Goal: Information Seeking & Learning: Learn about a topic

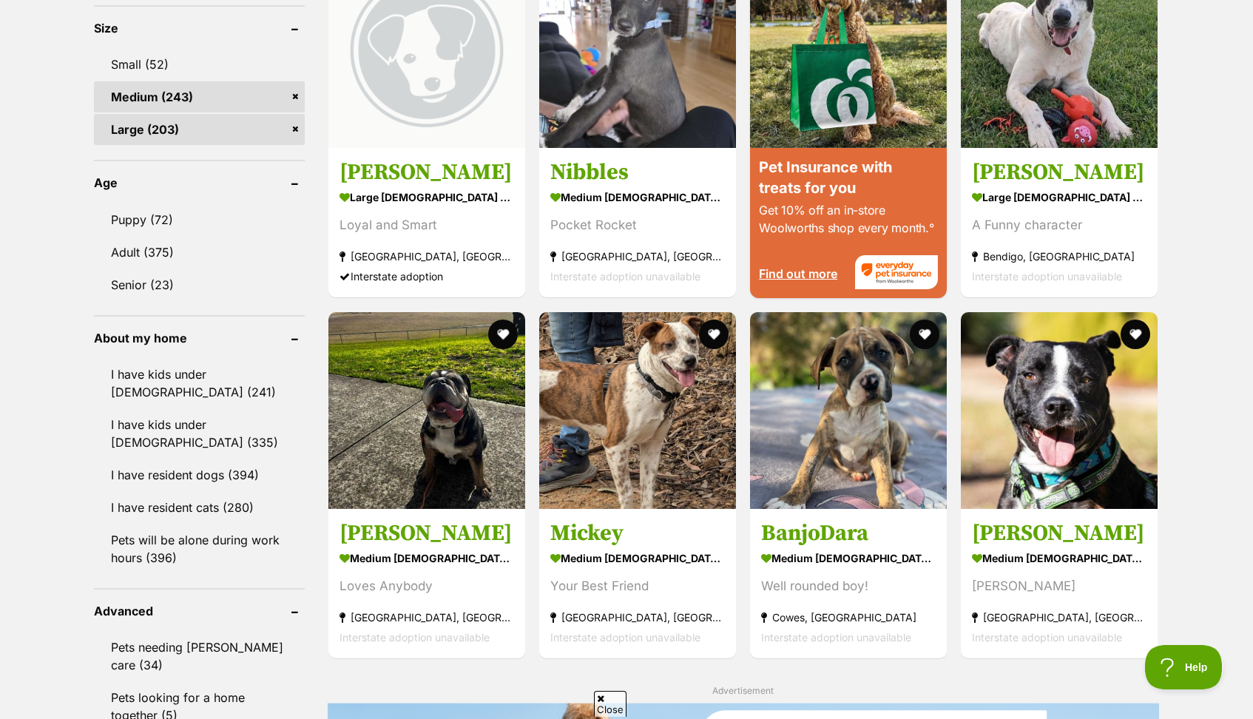
scroll to position [1395, 0]
click at [166, 215] on link "Puppy (72)" at bounding box center [199, 218] width 211 height 31
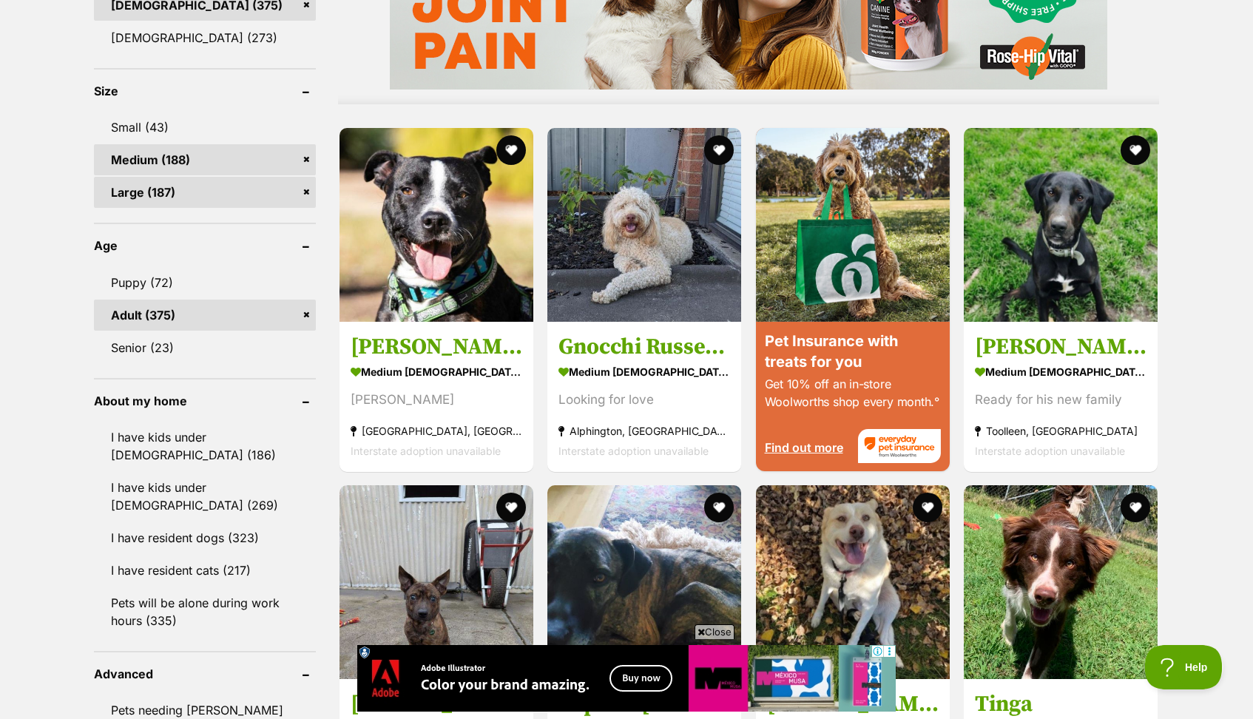
scroll to position [1369, 0]
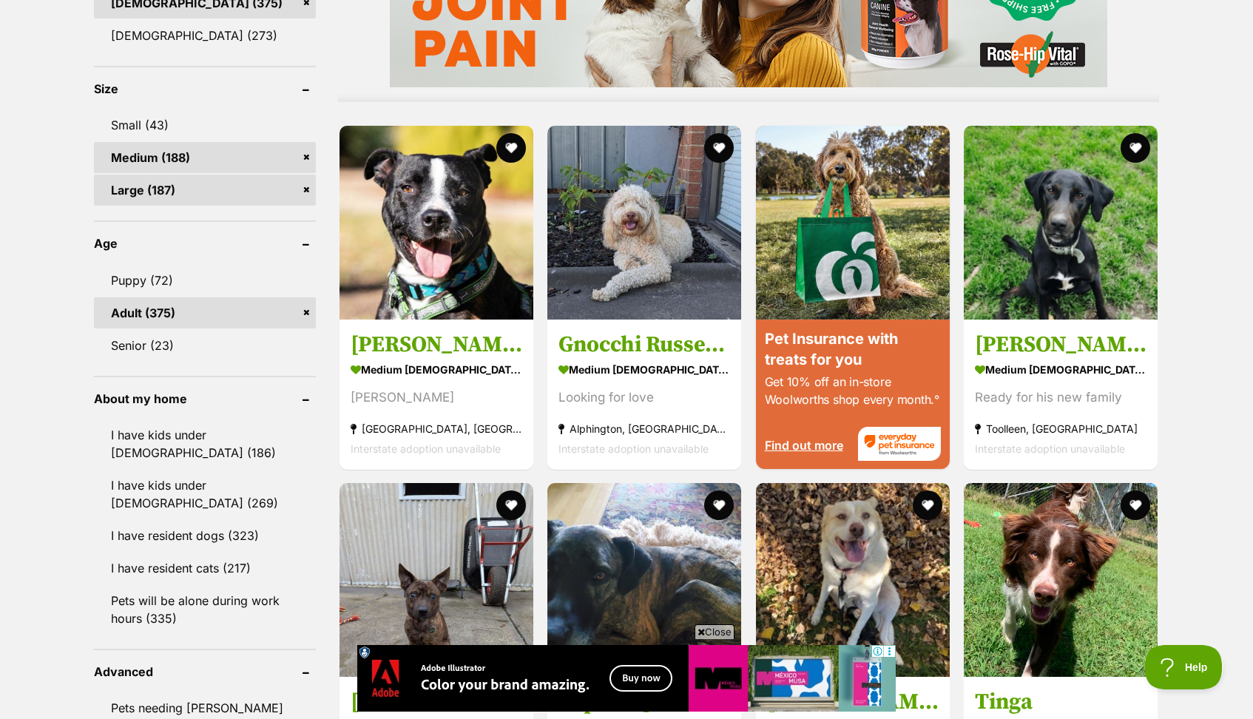
click at [714, 630] on span "Close" at bounding box center [715, 631] width 40 height 15
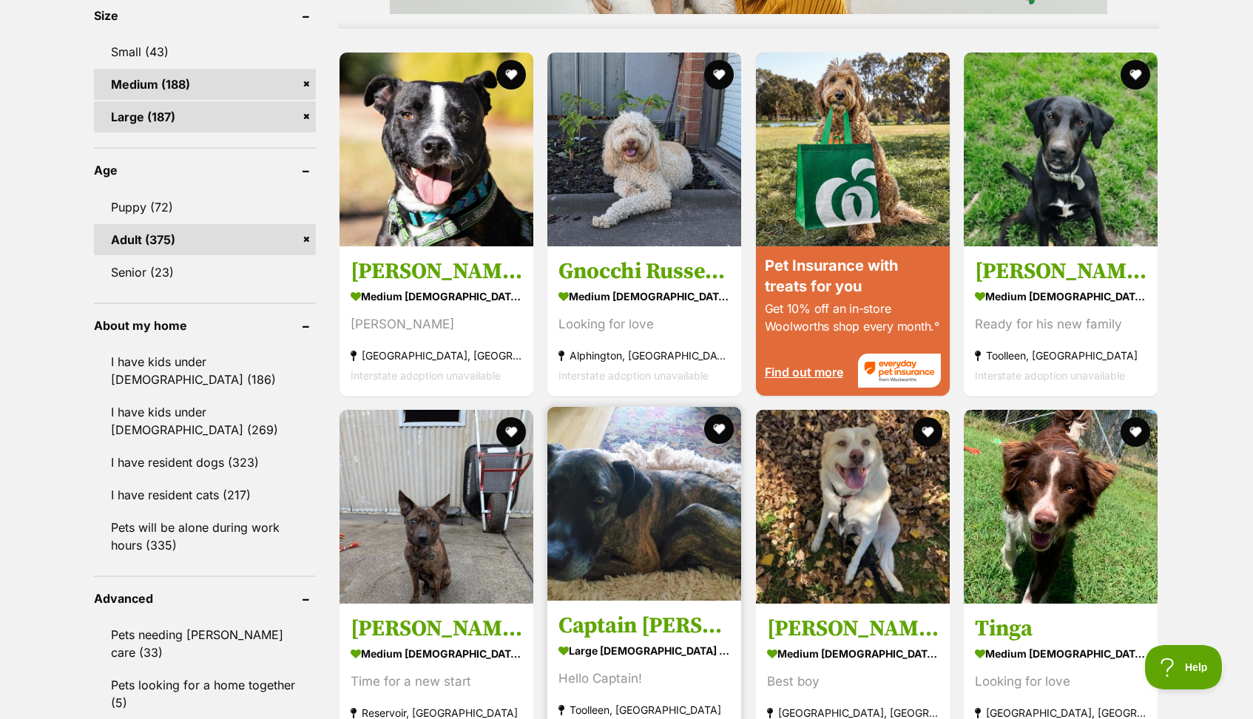
scroll to position [1448, 0]
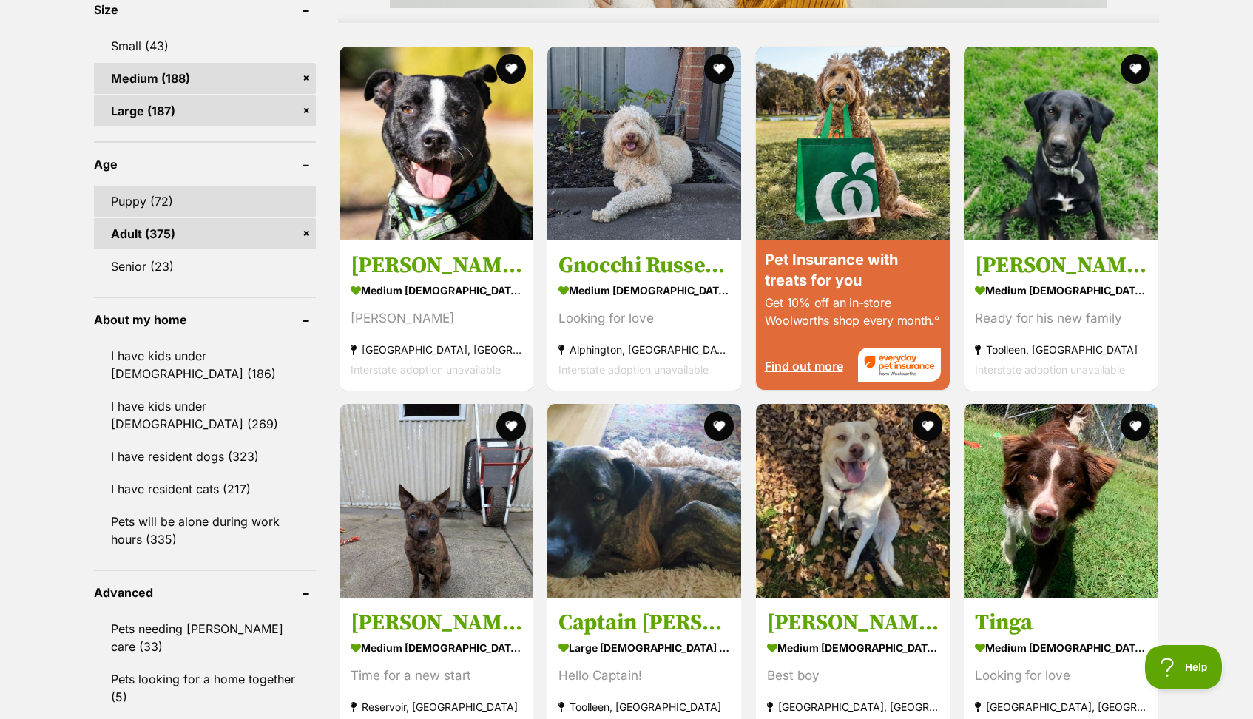
click at [163, 186] on link "Puppy (72)" at bounding box center [205, 201] width 222 height 31
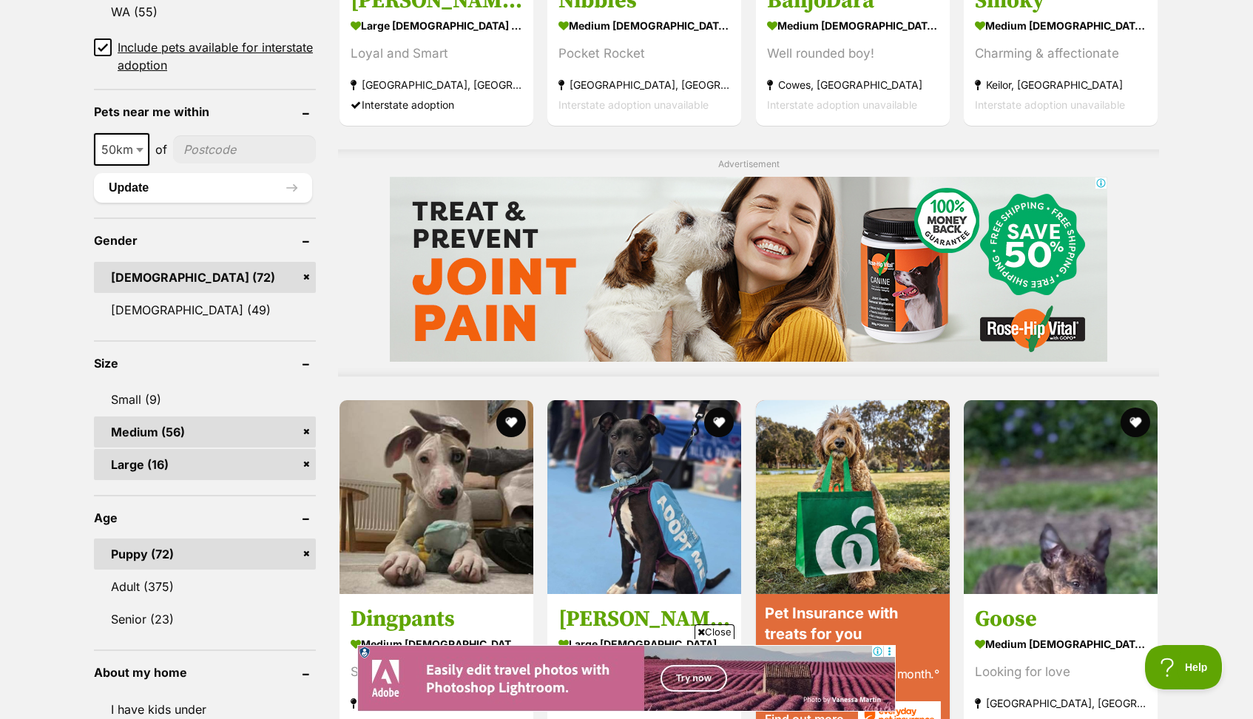
scroll to position [1063, 0]
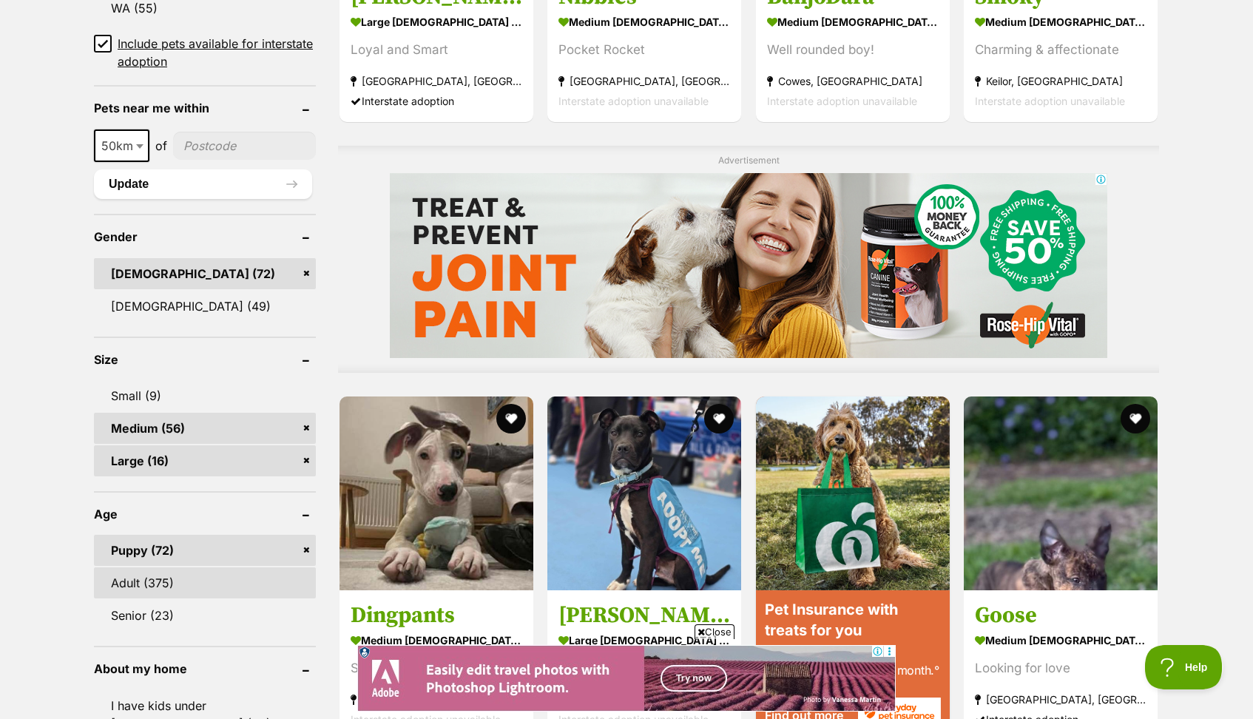
click at [145, 577] on link "Adult (375)" at bounding box center [205, 582] width 222 height 31
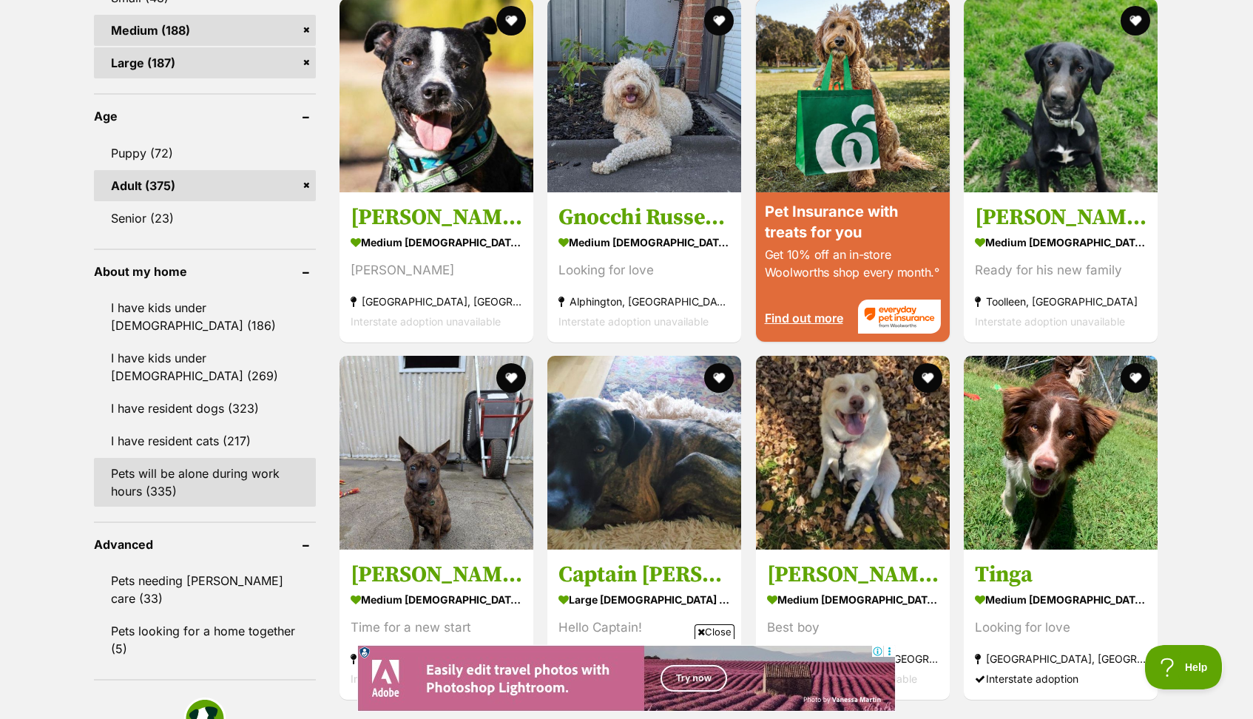
click at [181, 458] on link "Pets will be alone during work hours (335)" at bounding box center [205, 482] width 222 height 49
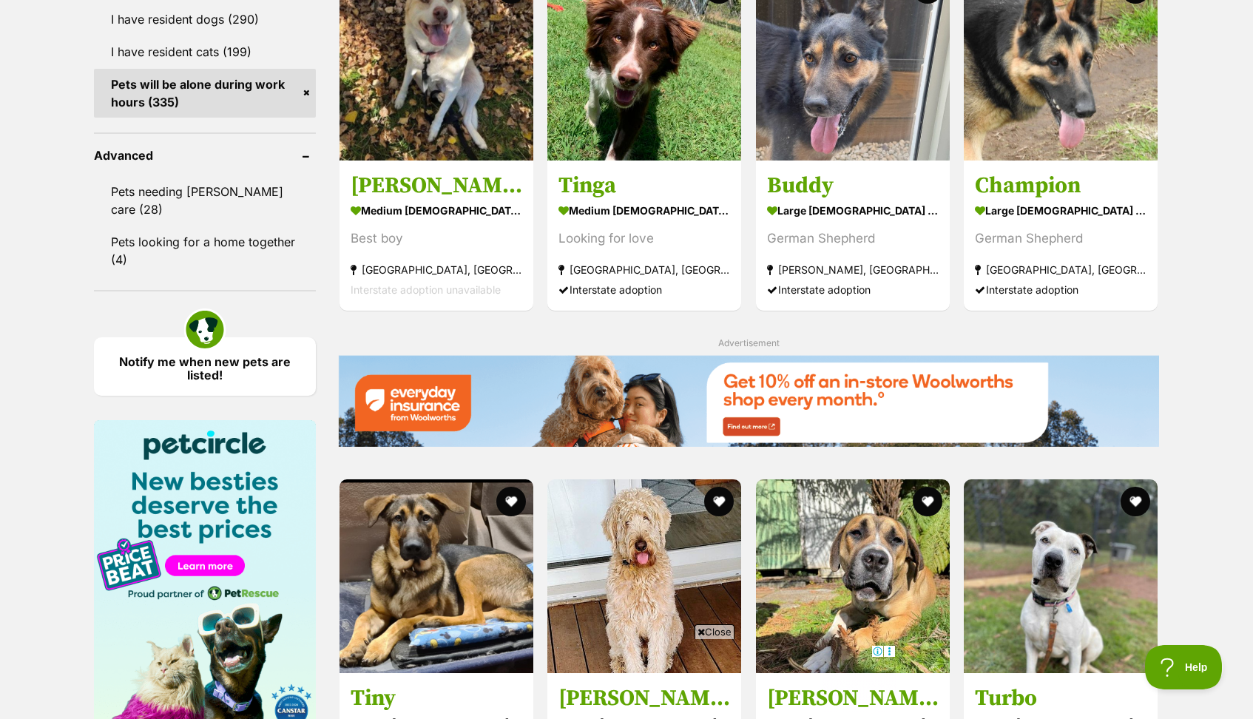
scroll to position [1888, 0]
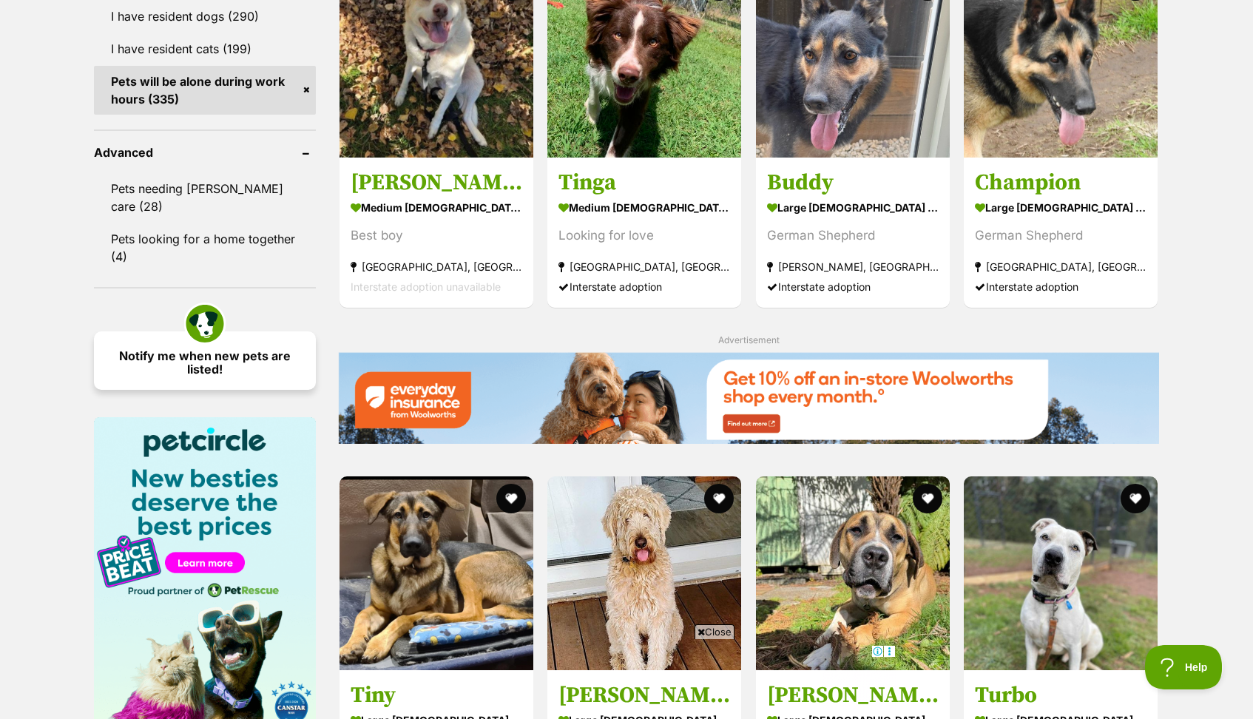
click at [210, 346] on link "Notify me when new pets are listed!" at bounding box center [205, 360] width 222 height 58
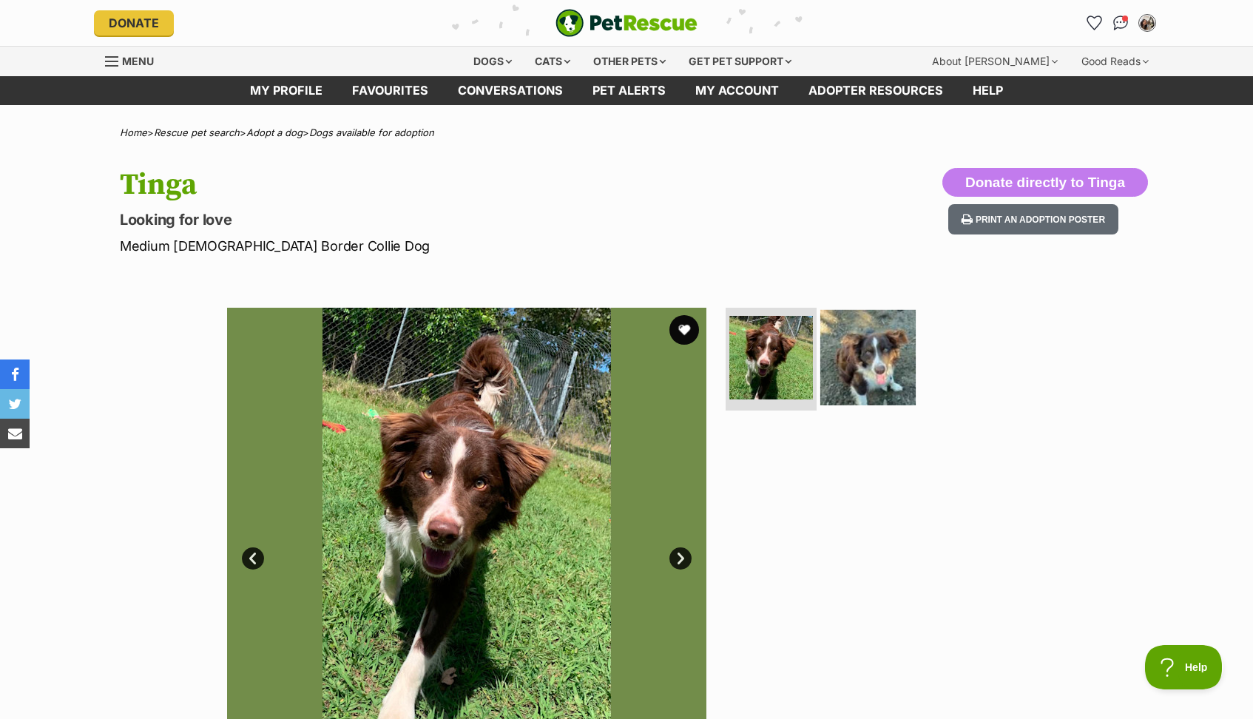
click at [864, 351] on img at bounding box center [868, 356] width 95 height 95
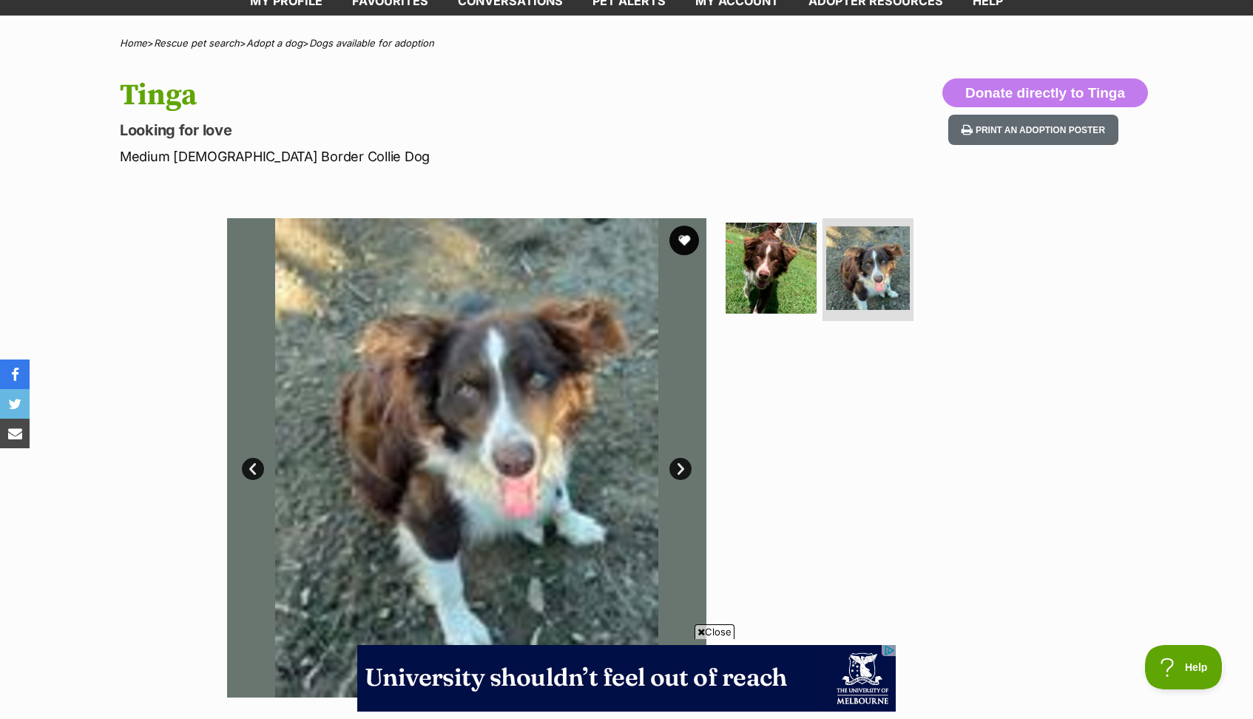
scroll to position [117, 0]
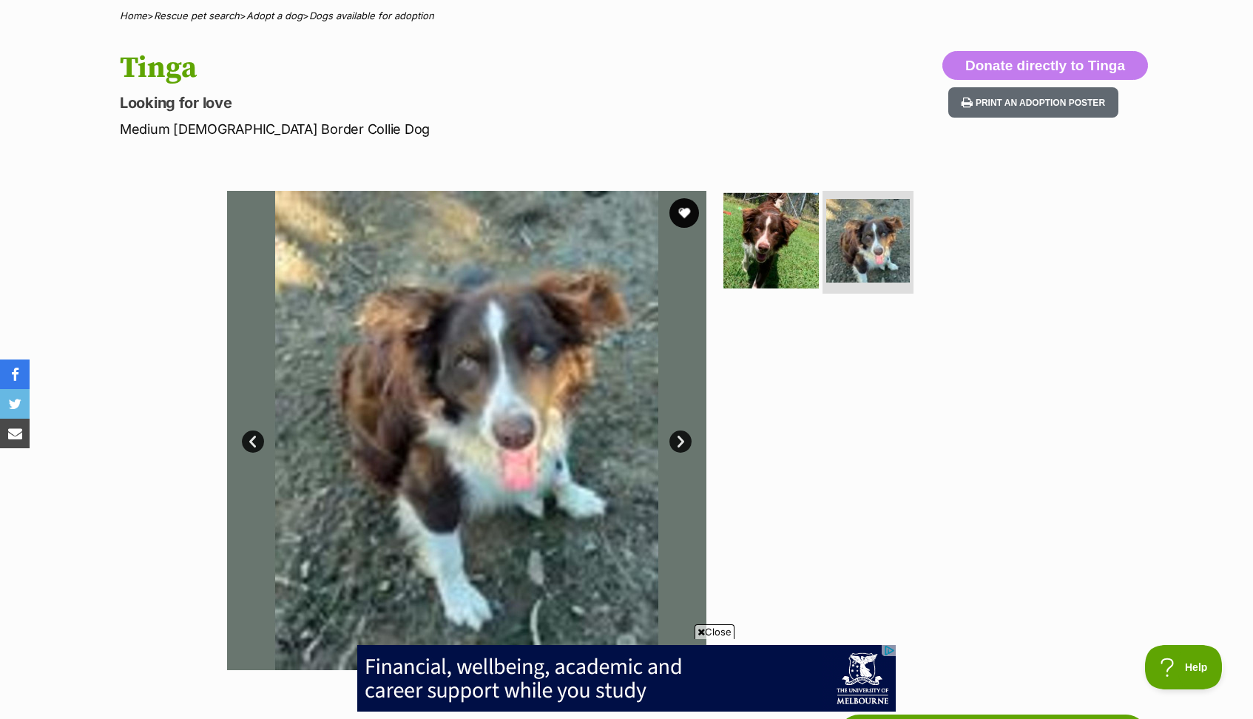
click at [767, 255] on img at bounding box center [771, 239] width 95 height 95
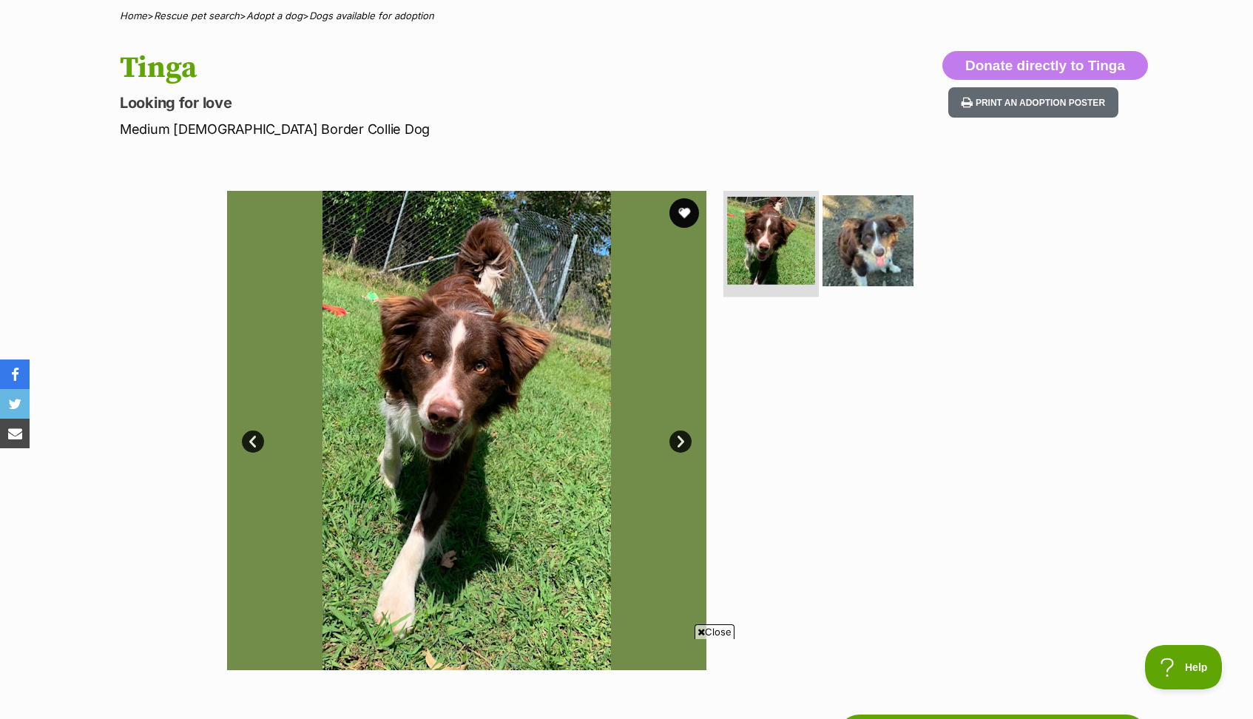
scroll to position [0, 0]
click at [687, 211] on button "favourite" at bounding box center [684, 213] width 33 height 33
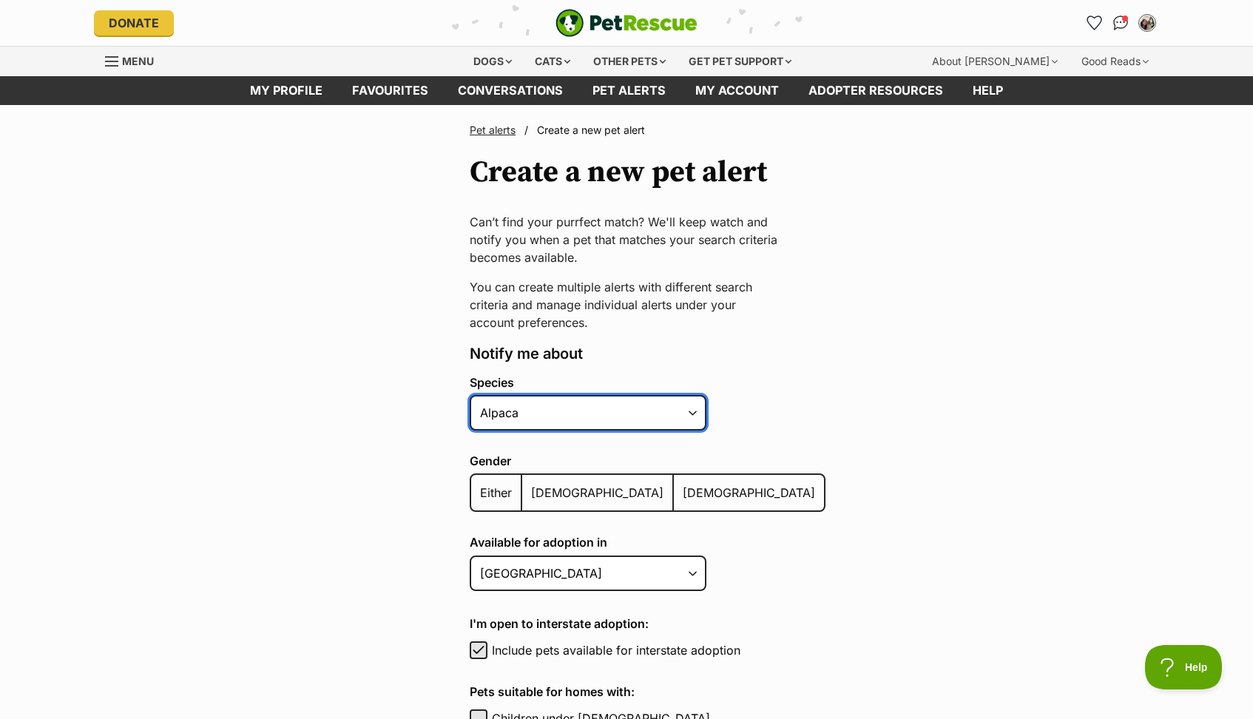
select select "1"
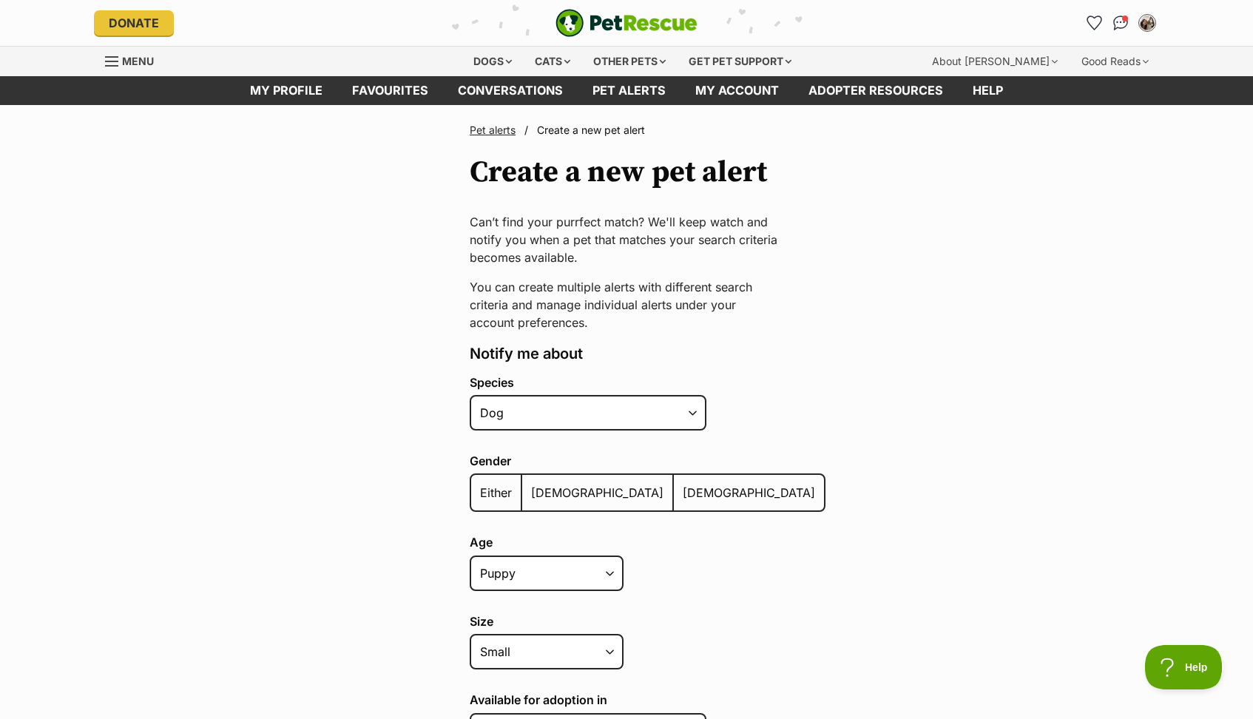
click at [536, 498] on span "Male" at bounding box center [597, 492] width 132 height 15
click at [530, 484] on input "Male" at bounding box center [530, 483] width 0 height 1
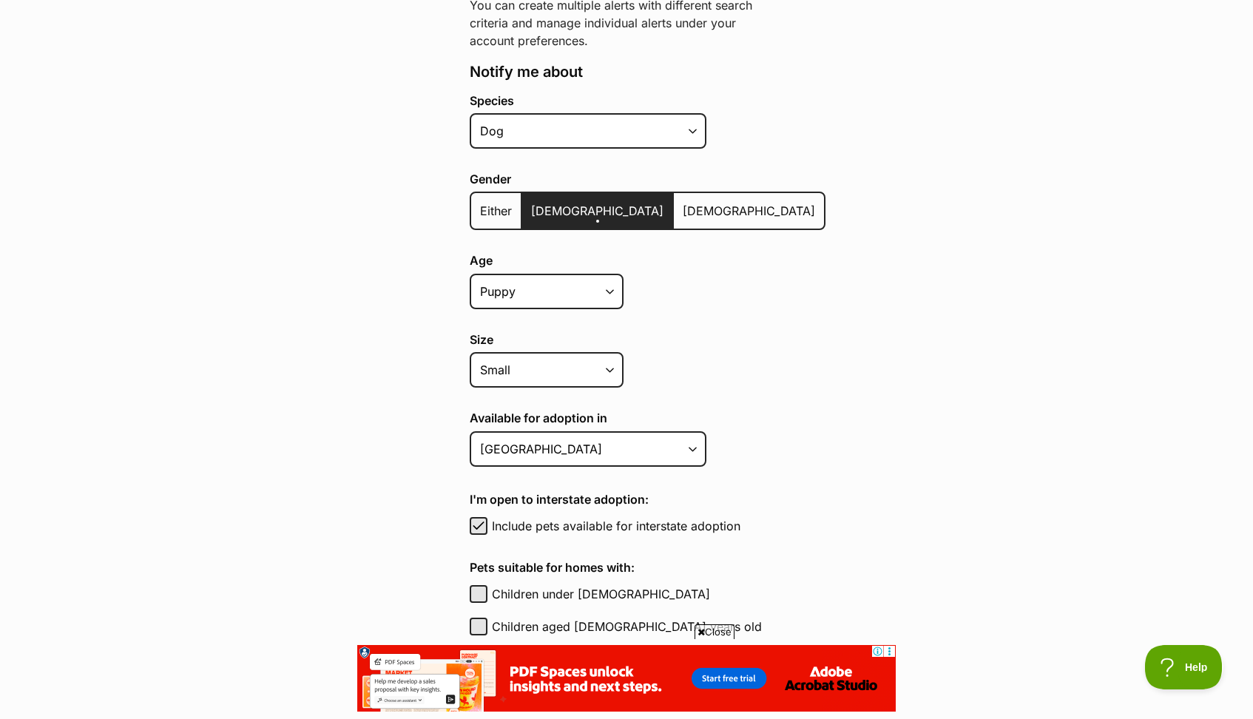
scroll to position [285, 0]
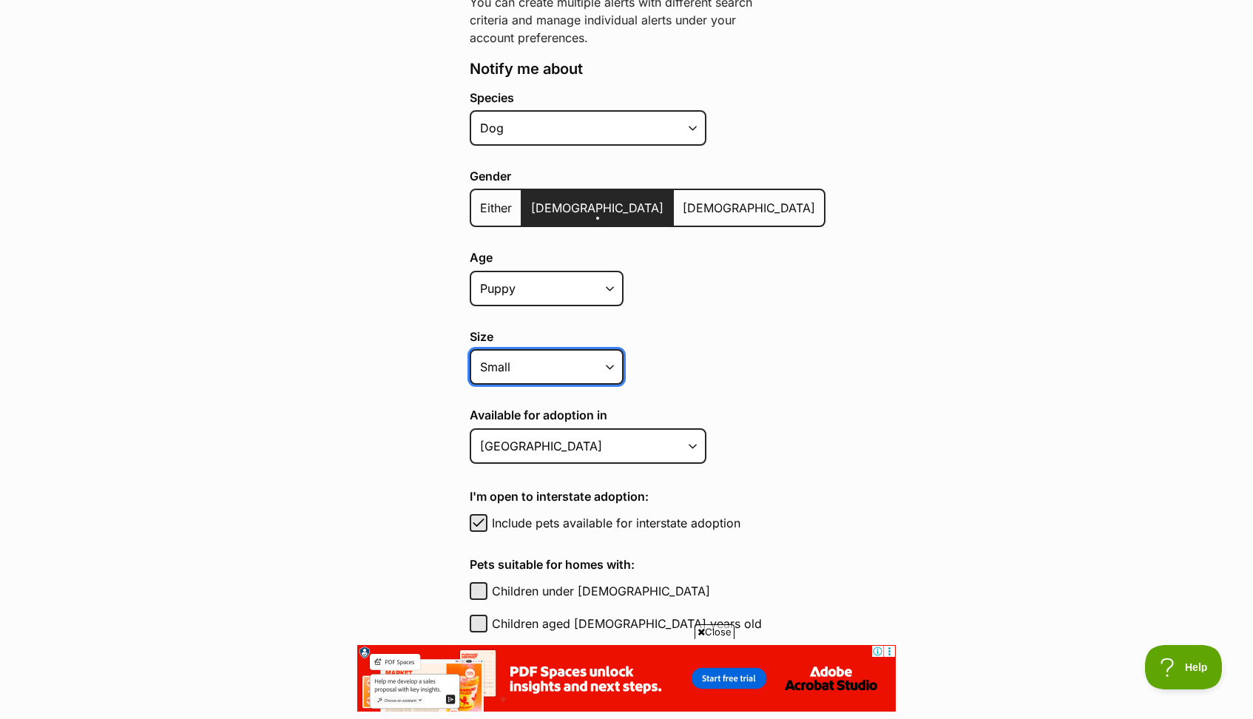
select select "medium"
click at [582, 268] on div "Age Puppy Adult Senior All ages" at bounding box center [648, 281] width 356 height 61
select select "adult"
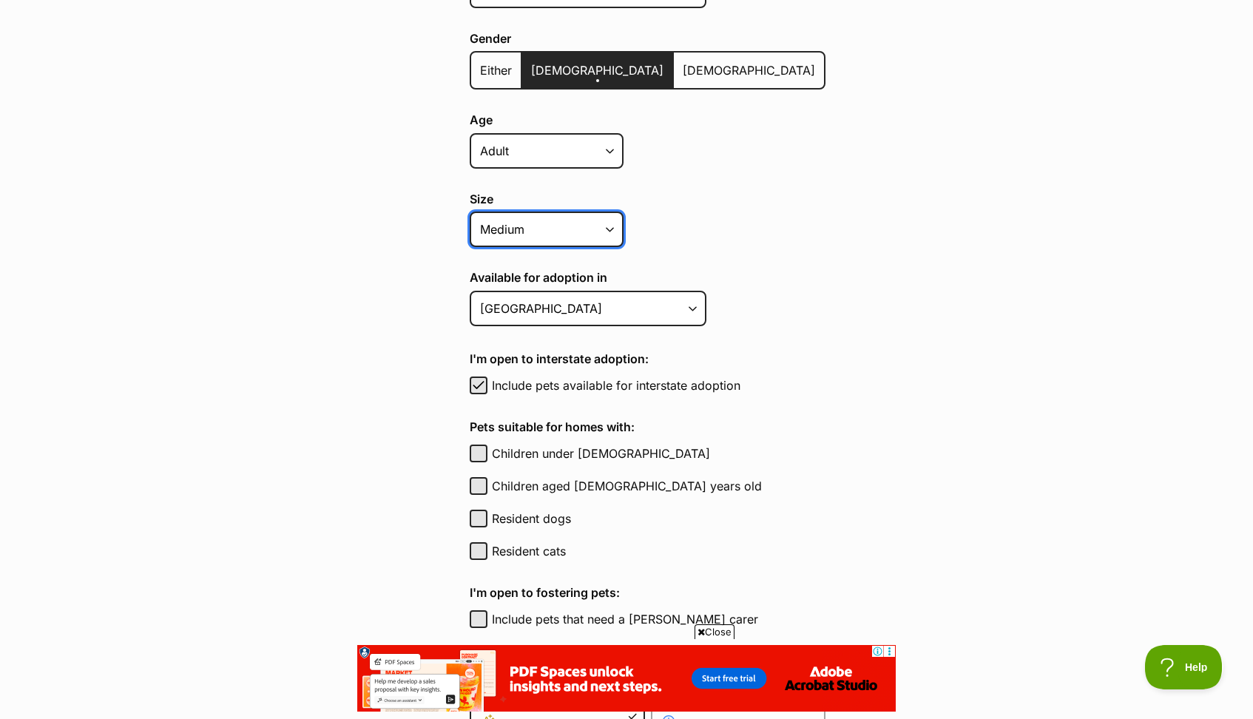
scroll to position [448, 0]
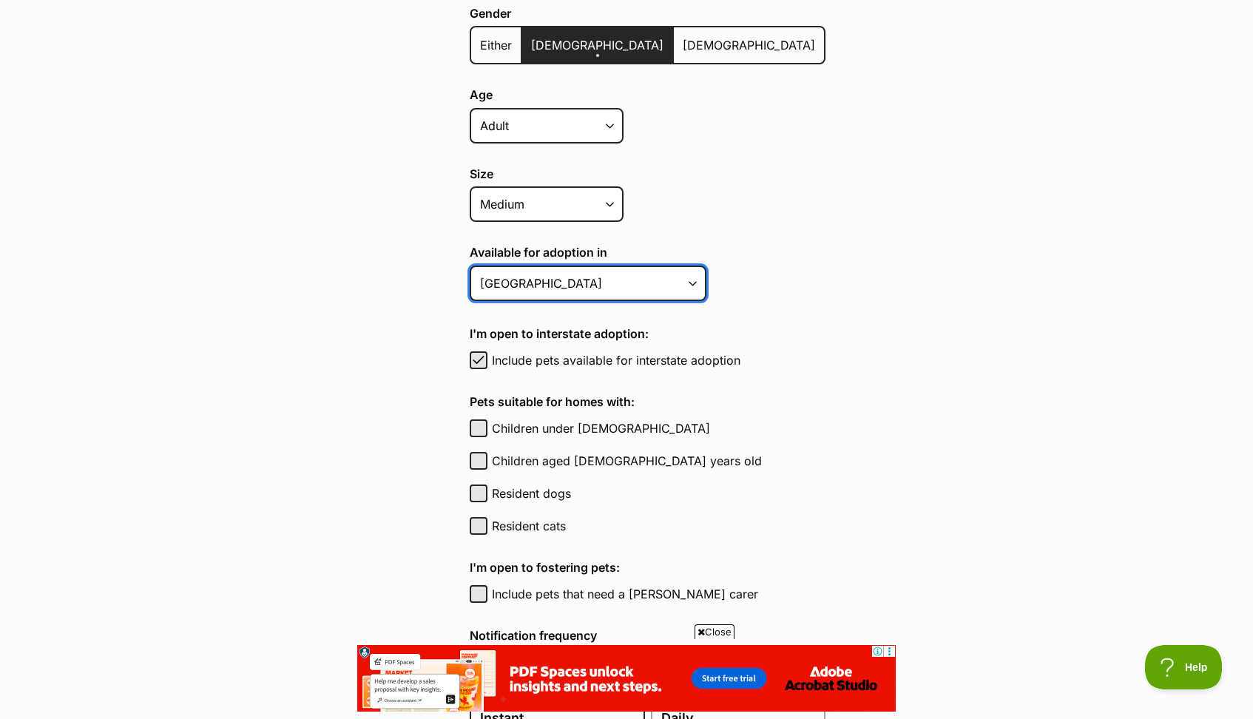
select select "2"
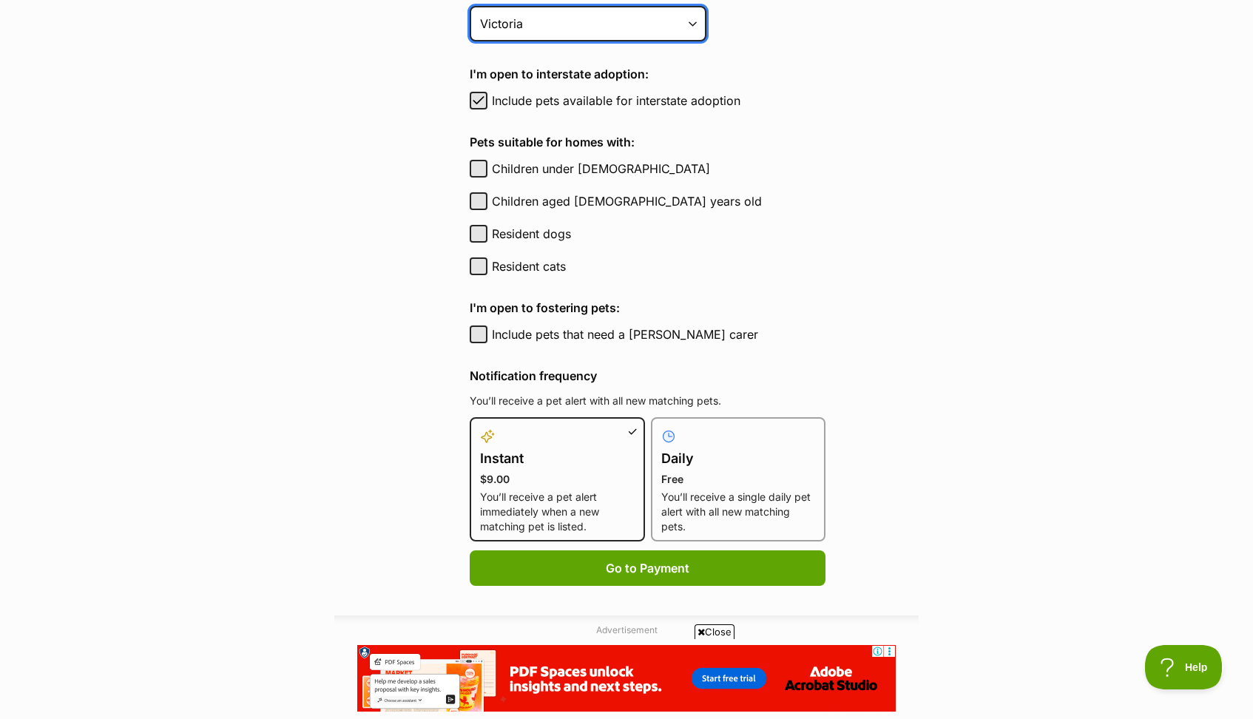
scroll to position [710, 0]
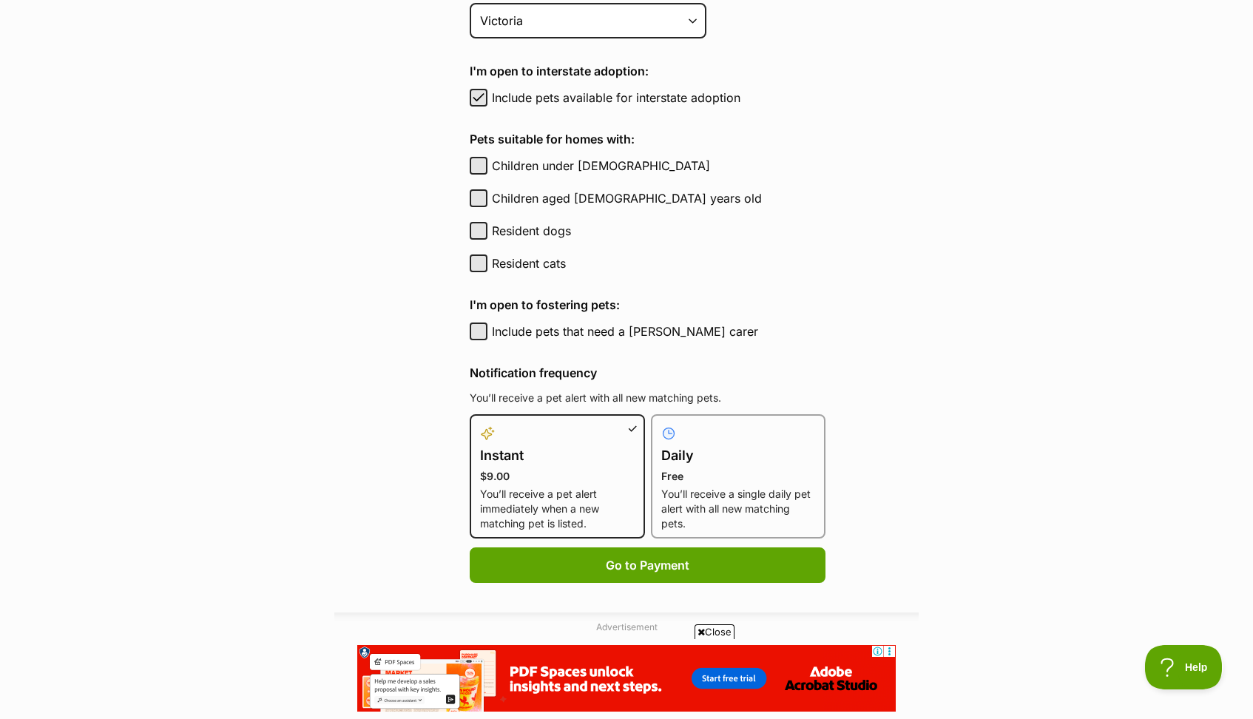
click at [687, 469] on p "Free" at bounding box center [738, 476] width 155 height 15
click at [661, 424] on input "Daily Free You’ll receive a single daily pet alert with all new matching pets." at bounding box center [660, 423] width 1 height 1
radio input "true"
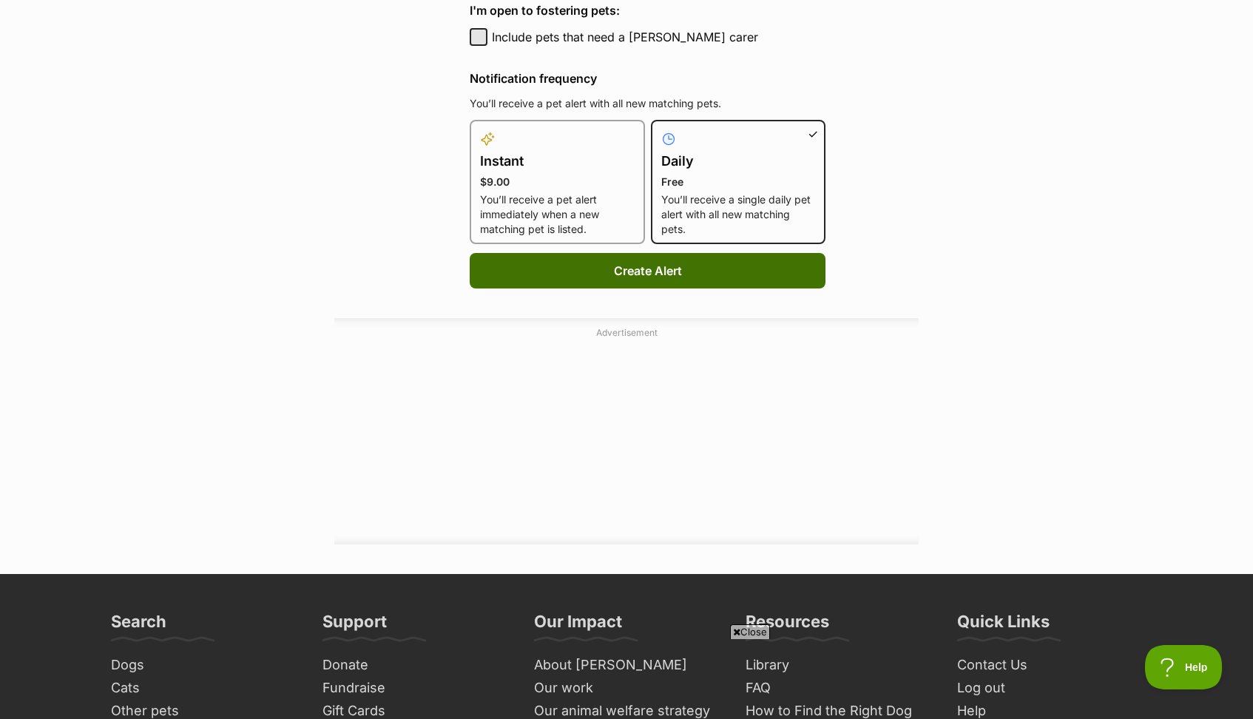
scroll to position [0, 0]
click at [696, 270] on button "Create Alert" at bounding box center [648, 271] width 356 height 36
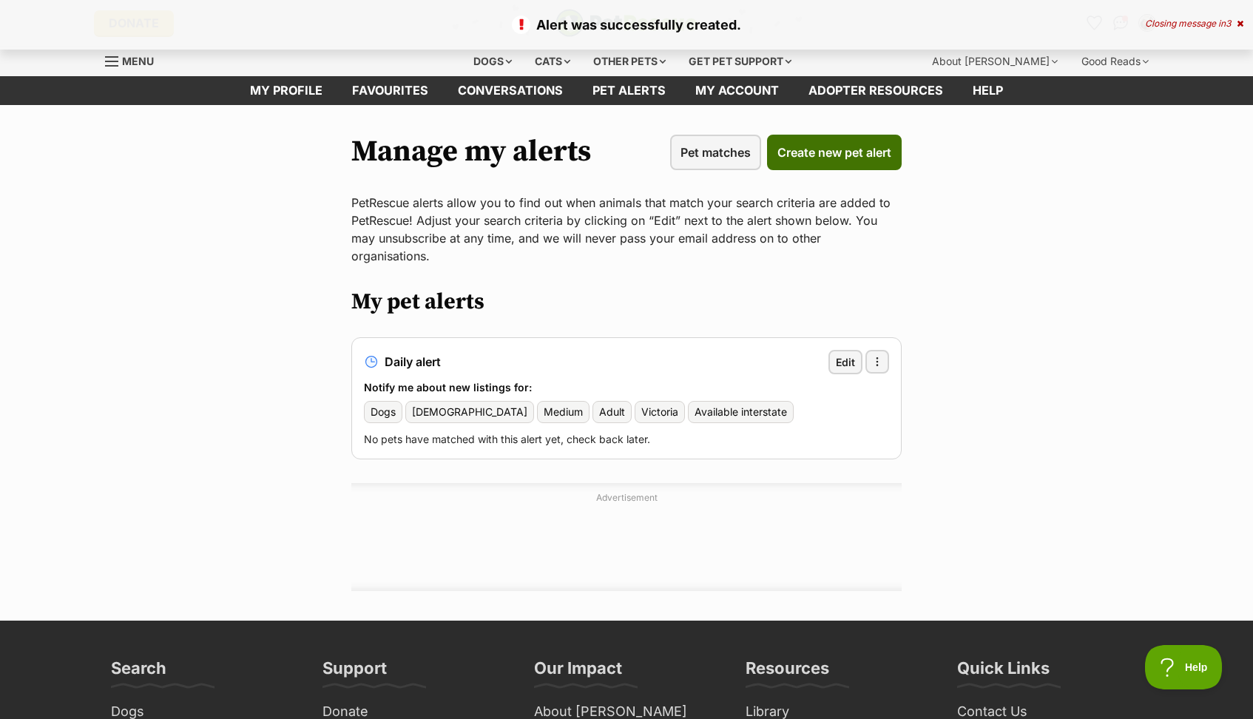
click at [827, 152] on span "Create new pet alert" at bounding box center [835, 153] width 114 height 18
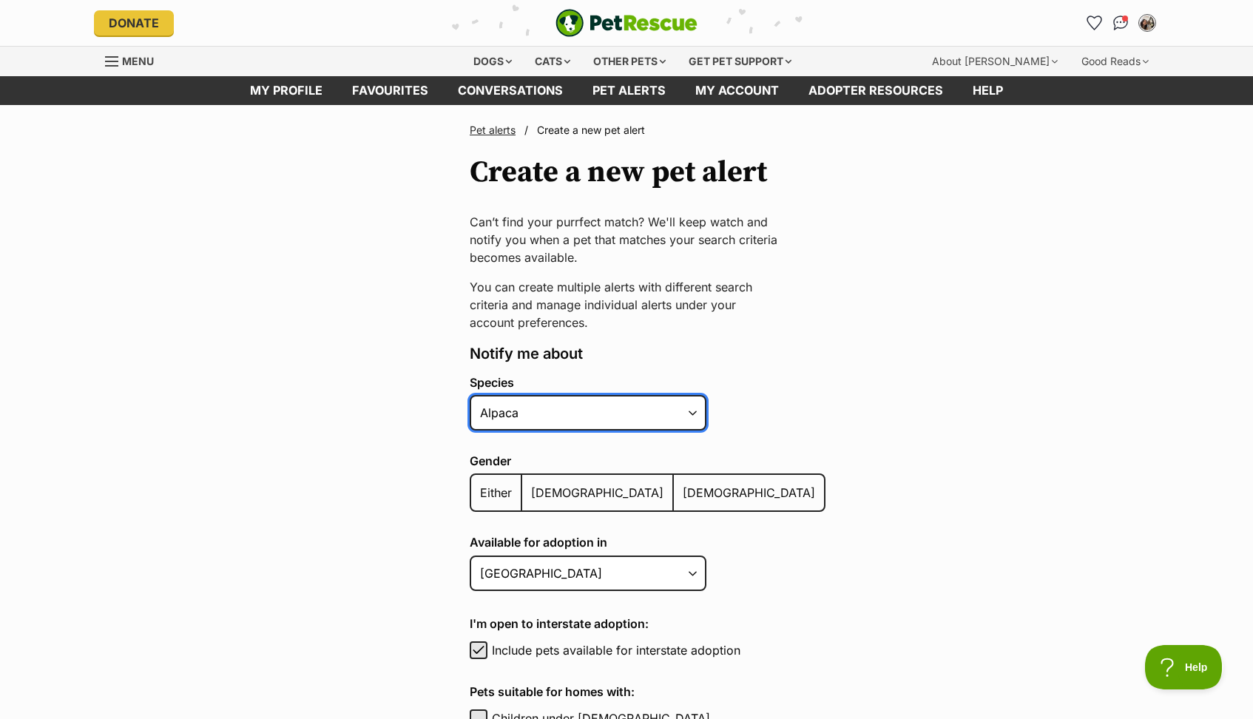
select select "1"
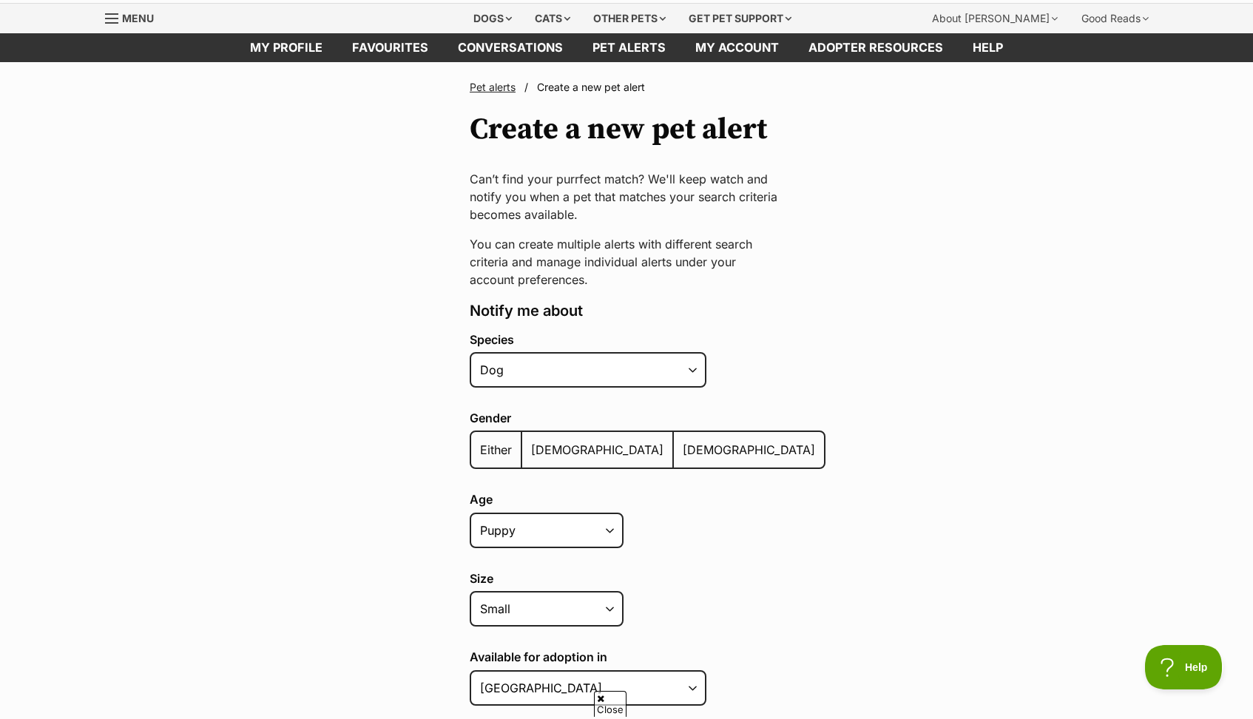
click at [541, 458] on label "[DEMOGRAPHIC_DATA]" at bounding box center [598, 450] width 152 height 36
click at [530, 441] on input "[DEMOGRAPHIC_DATA]" at bounding box center [530, 440] width 0 height 1
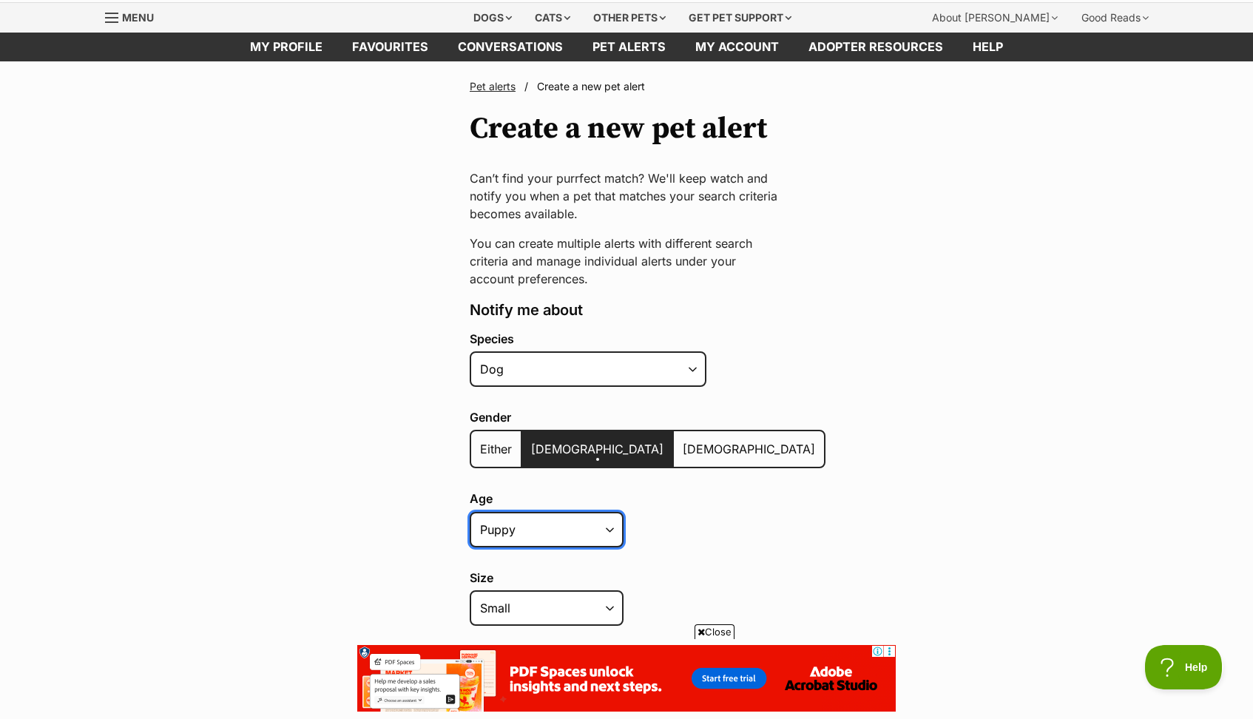
select select "adult"
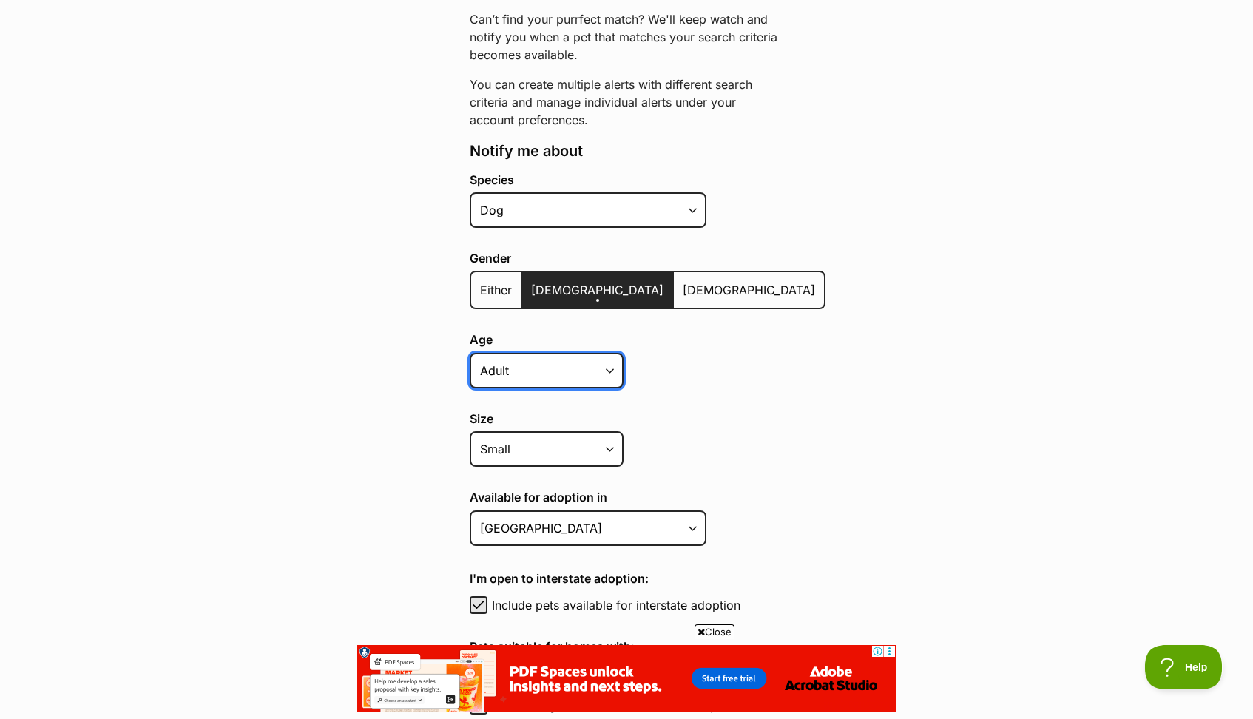
scroll to position [204, 0]
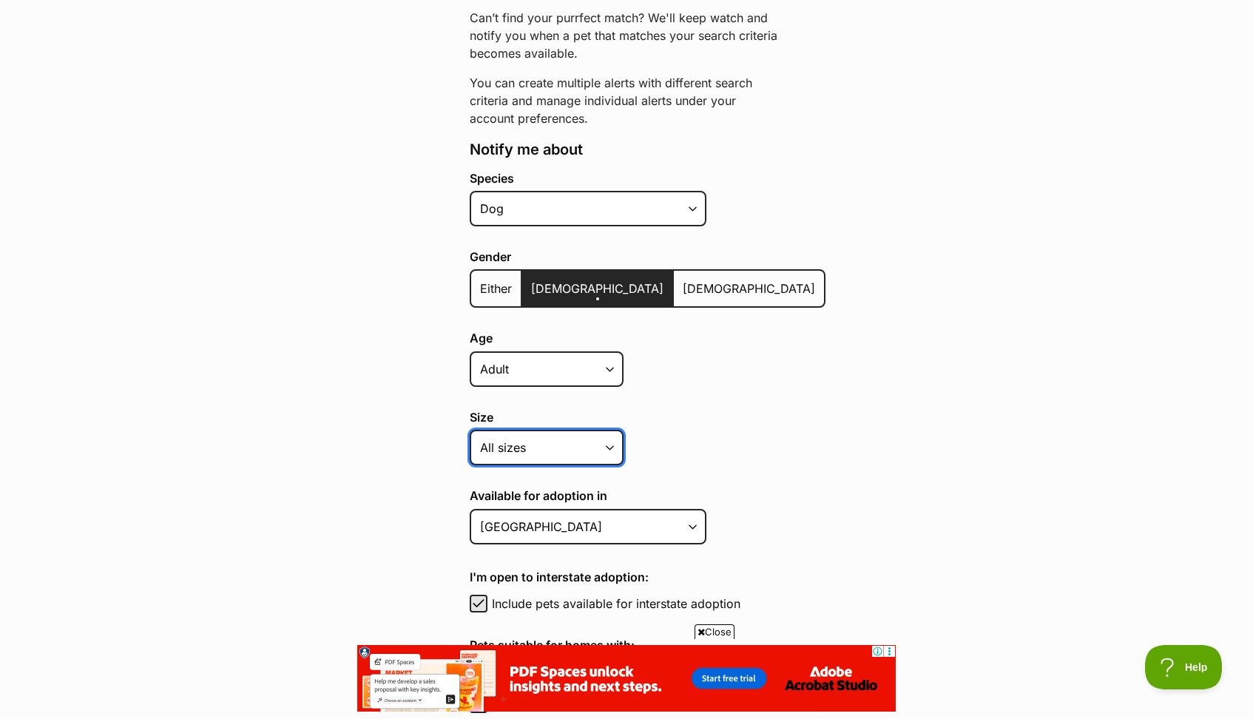
select select "large"
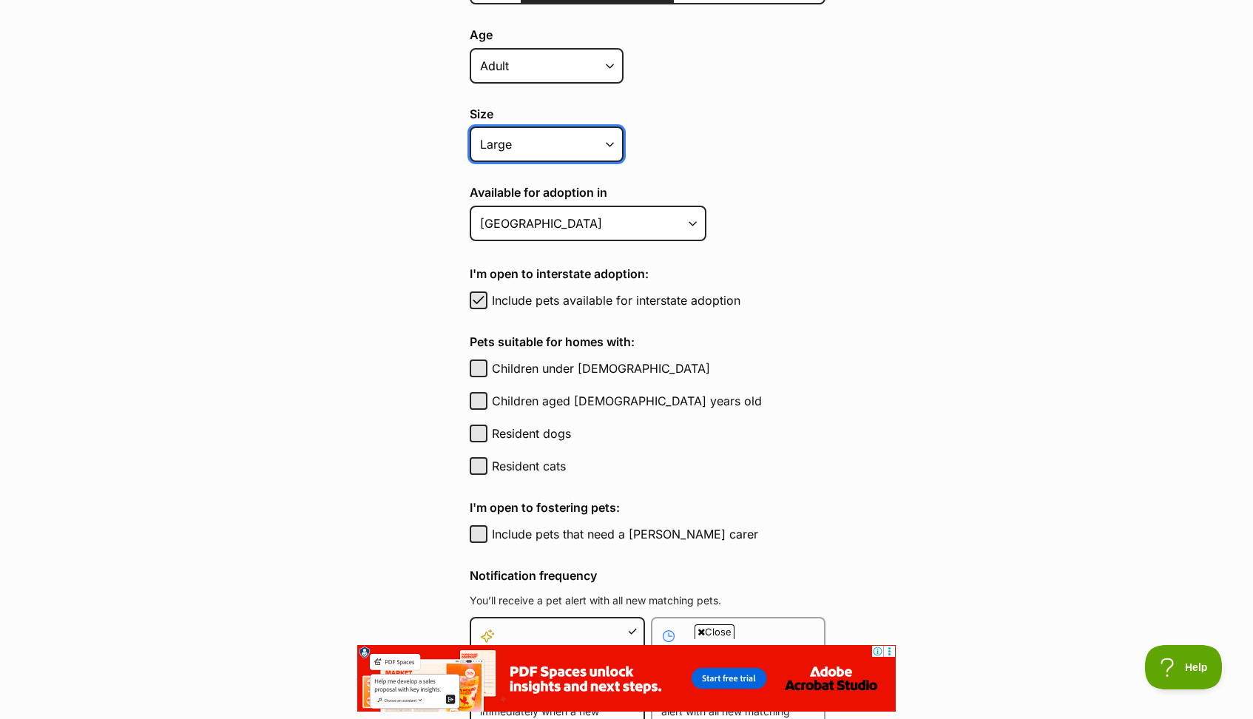
scroll to position [509, 0]
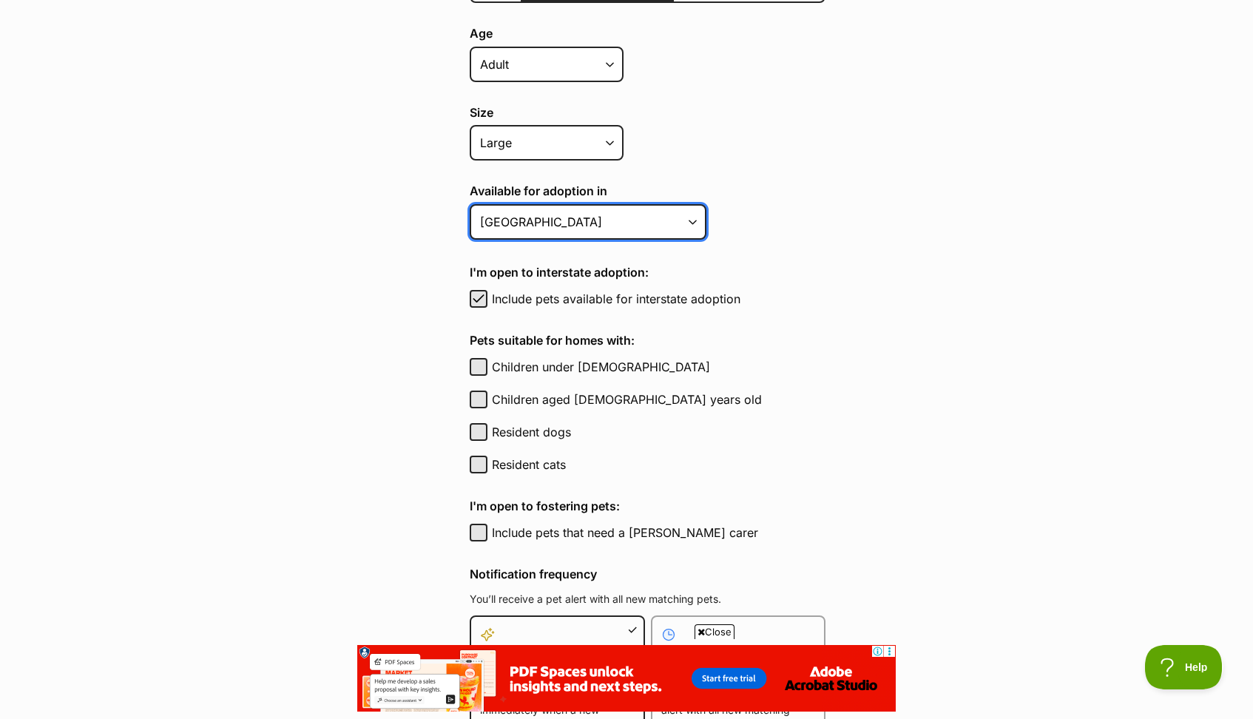
select select "2"
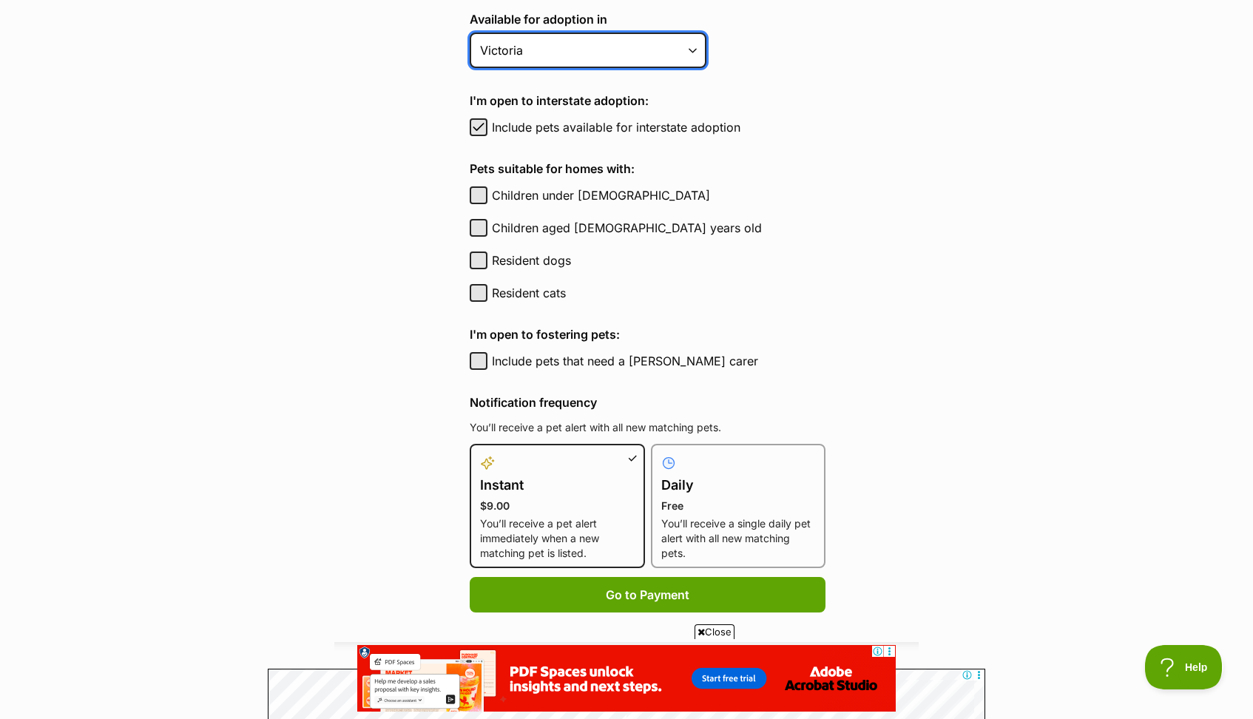
scroll to position [687, 0]
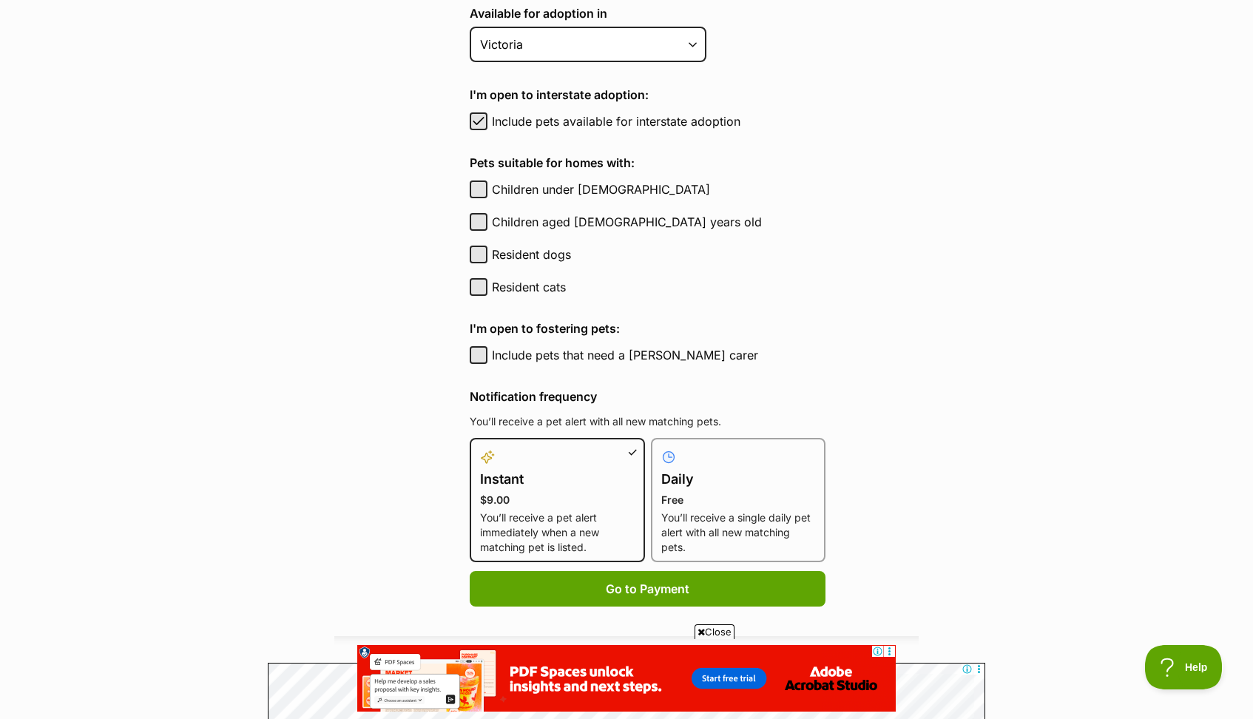
click at [932, 493] on main "Pet alerts / Create a new pet alert Create a new pet alert Can’t find your purr…" at bounding box center [626, 155] width 1253 height 1475
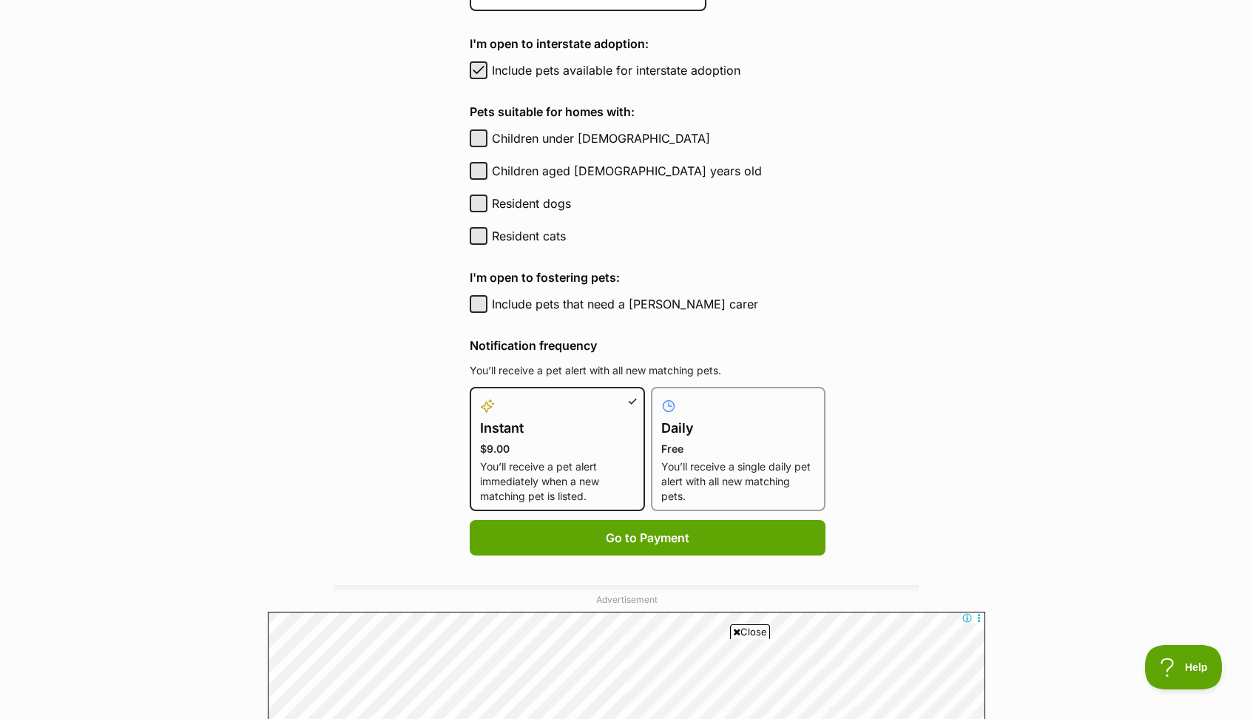
scroll to position [0, 0]
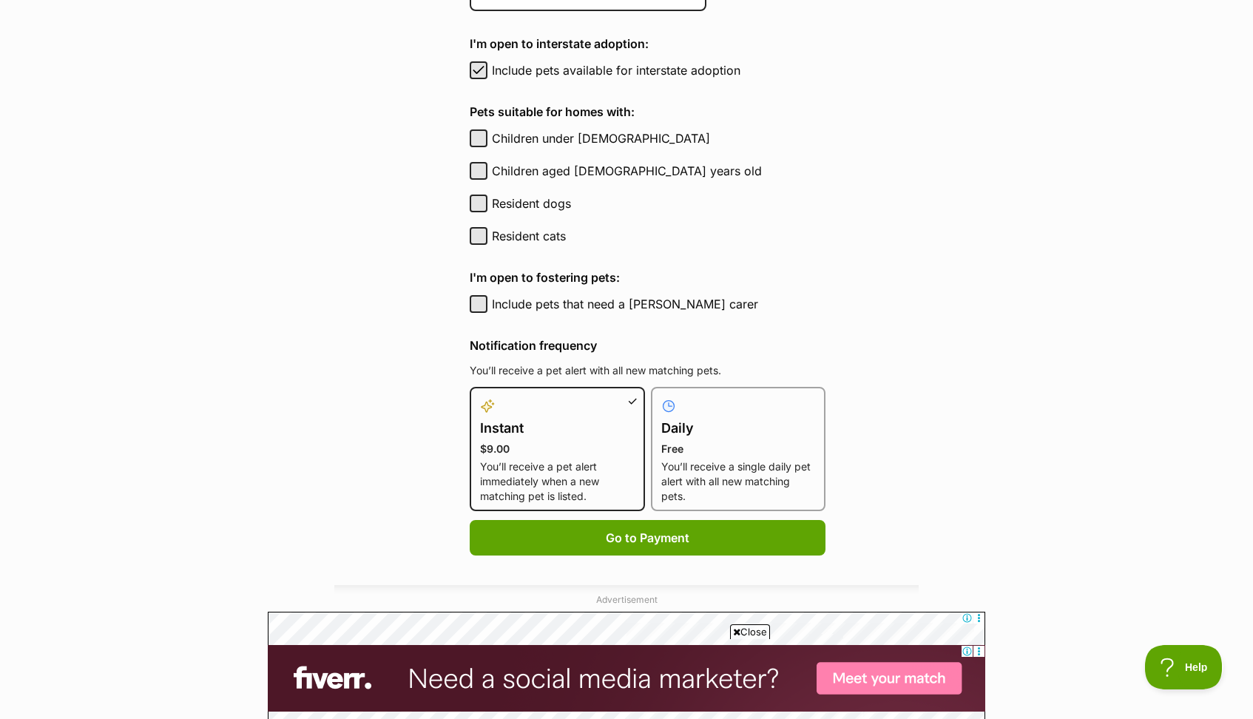
click at [482, 203] on button "Resident dogs" at bounding box center [479, 204] width 18 height 18
checkbox input "true"
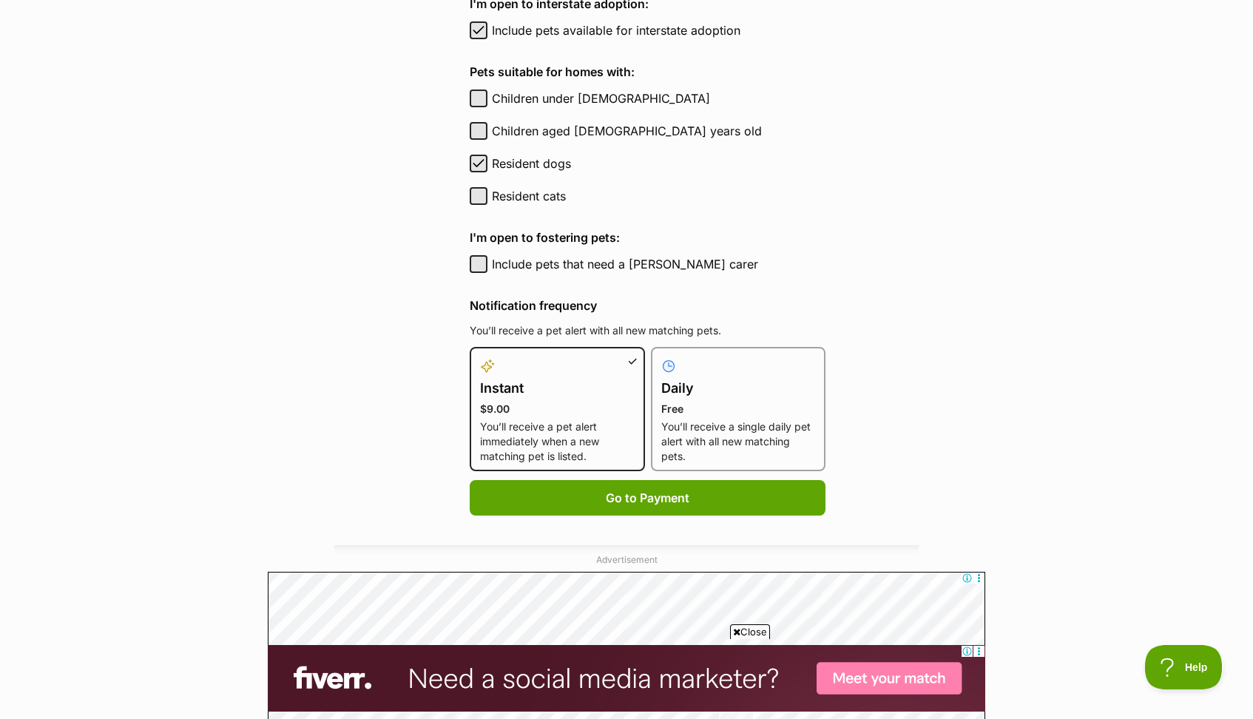
scroll to position [782, 0]
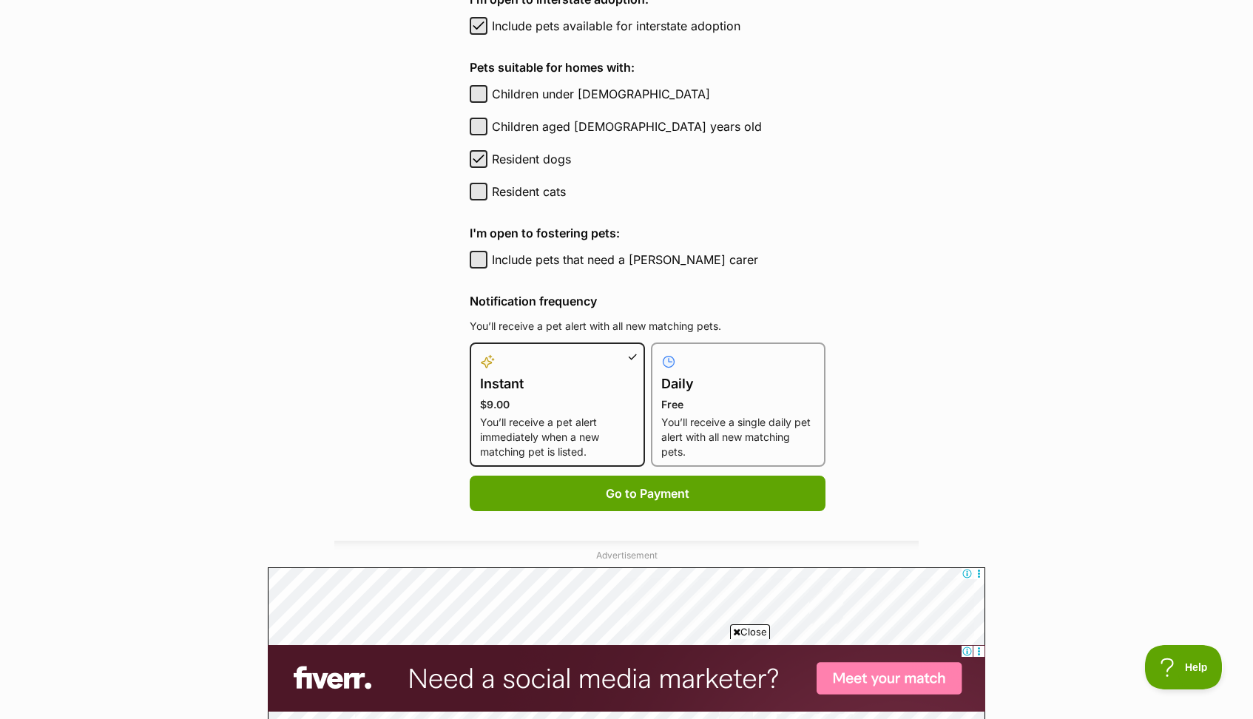
click at [705, 409] on p "Free" at bounding box center [738, 404] width 155 height 15
click at [661, 352] on input "Daily Free You’ll receive a single daily pet alert with all new matching pets." at bounding box center [660, 351] width 1 height 1
radio input "true"
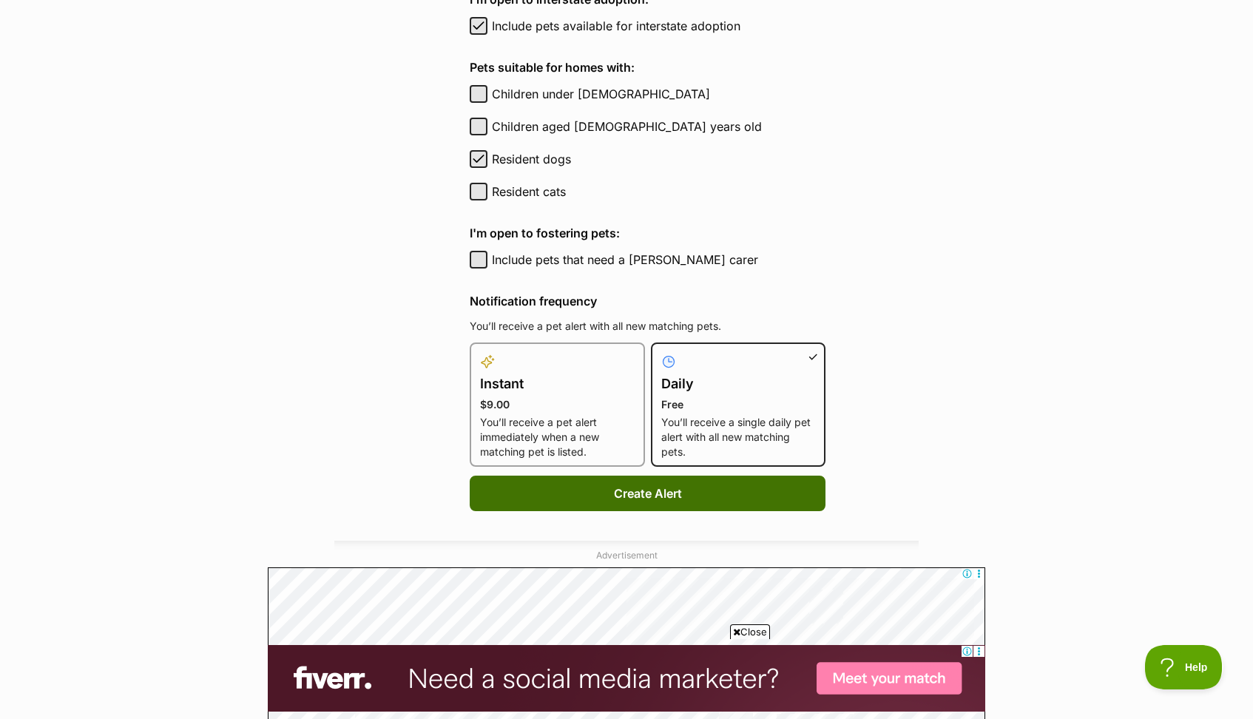
click at [627, 504] on button "Create Alert" at bounding box center [648, 494] width 356 height 36
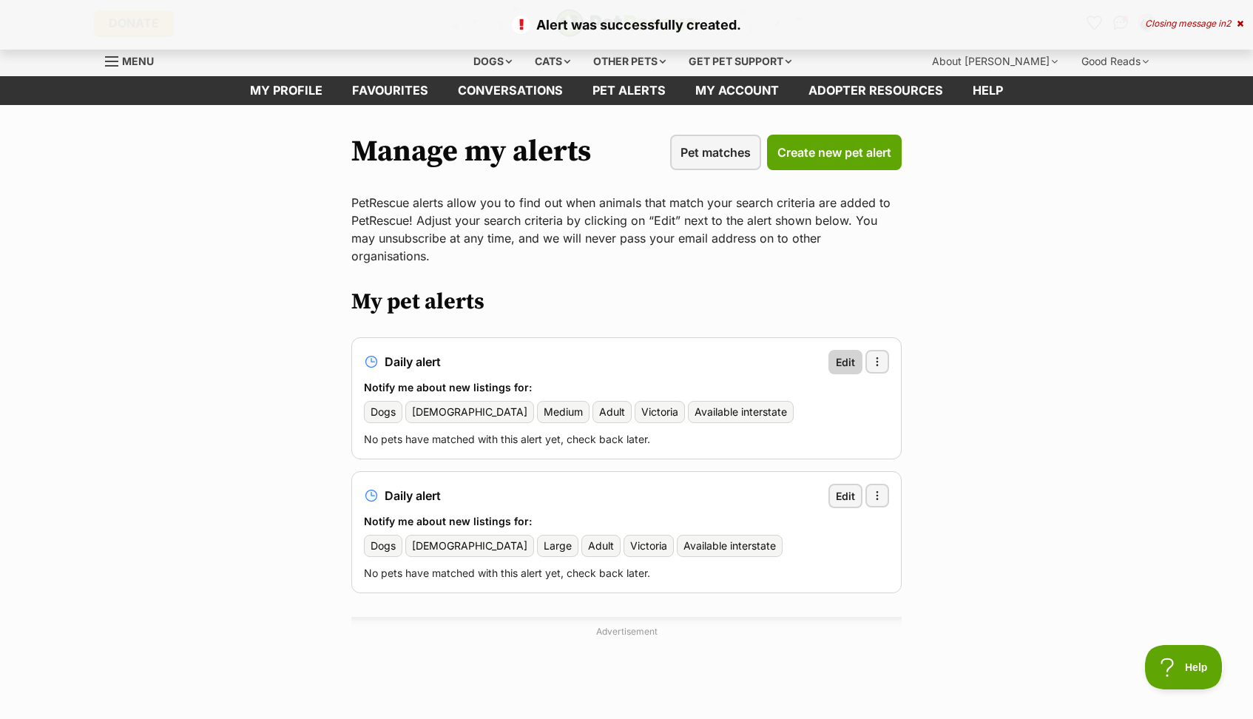
click at [841, 354] on span "Edit" at bounding box center [845, 362] width 19 height 16
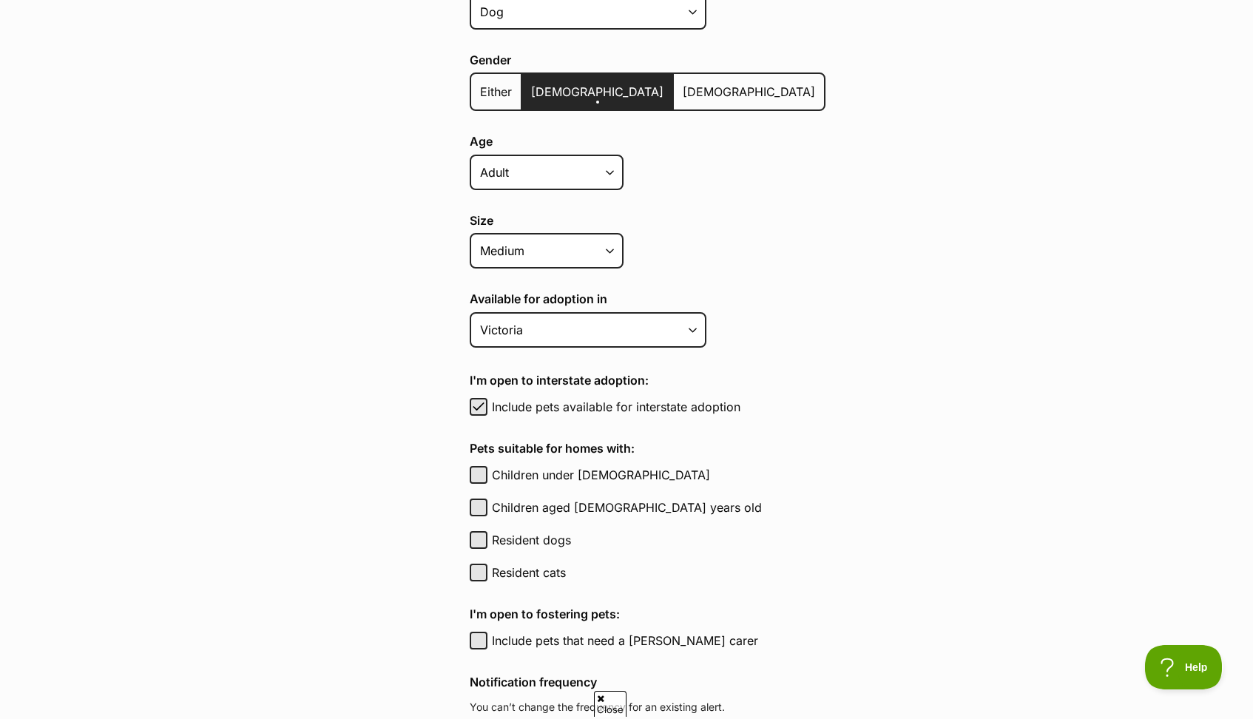
click at [474, 539] on button "Resident dogs" at bounding box center [479, 540] width 18 height 18
checkbox input "true"
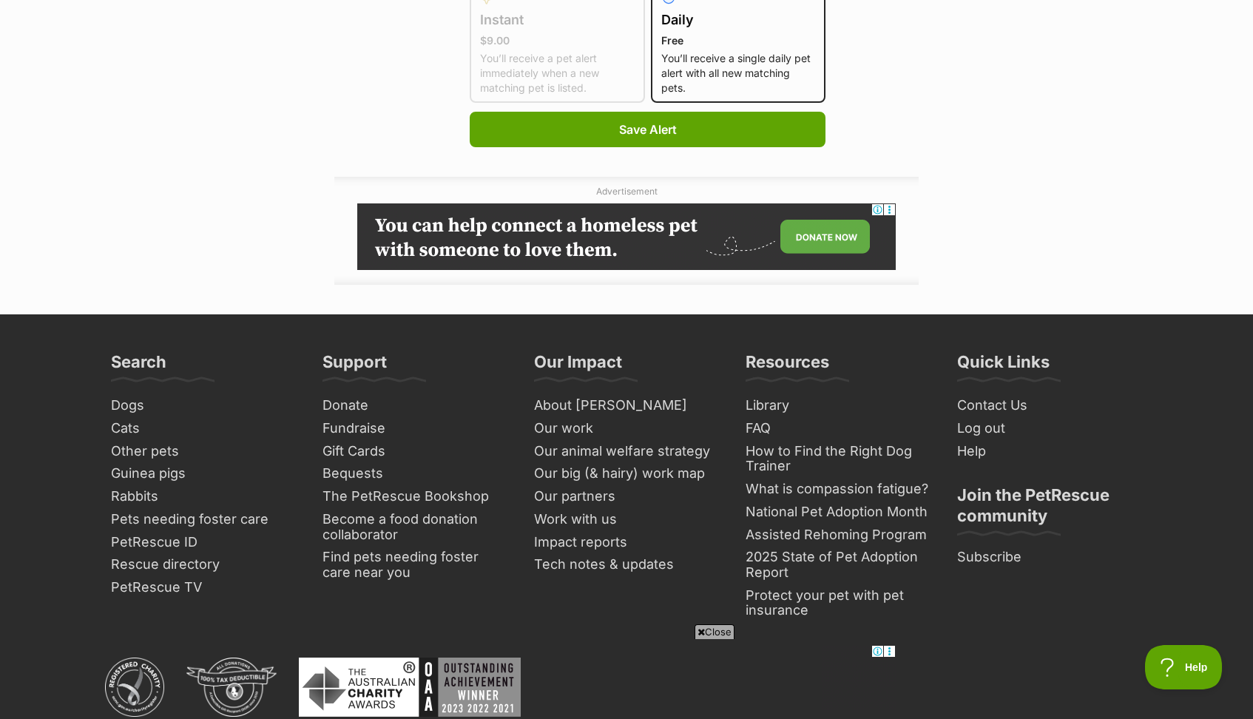
scroll to position [1144, 0]
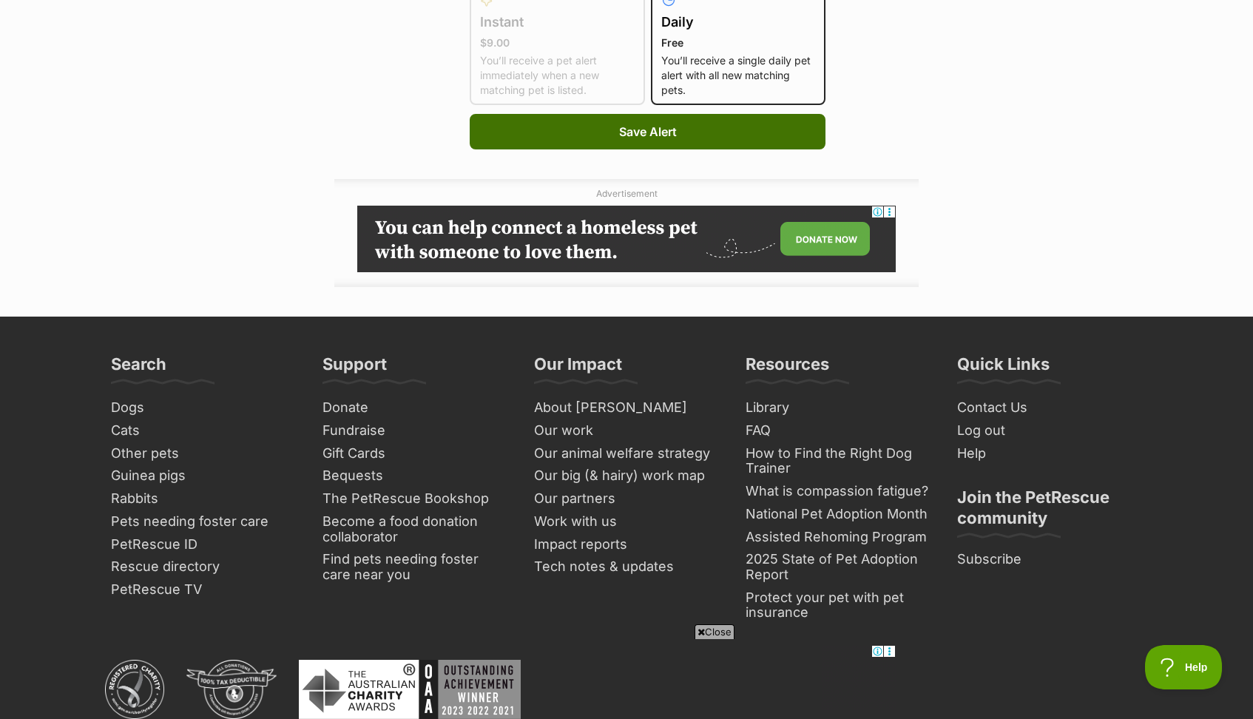
click at [661, 126] on button "Save Alert" at bounding box center [648, 132] width 356 height 36
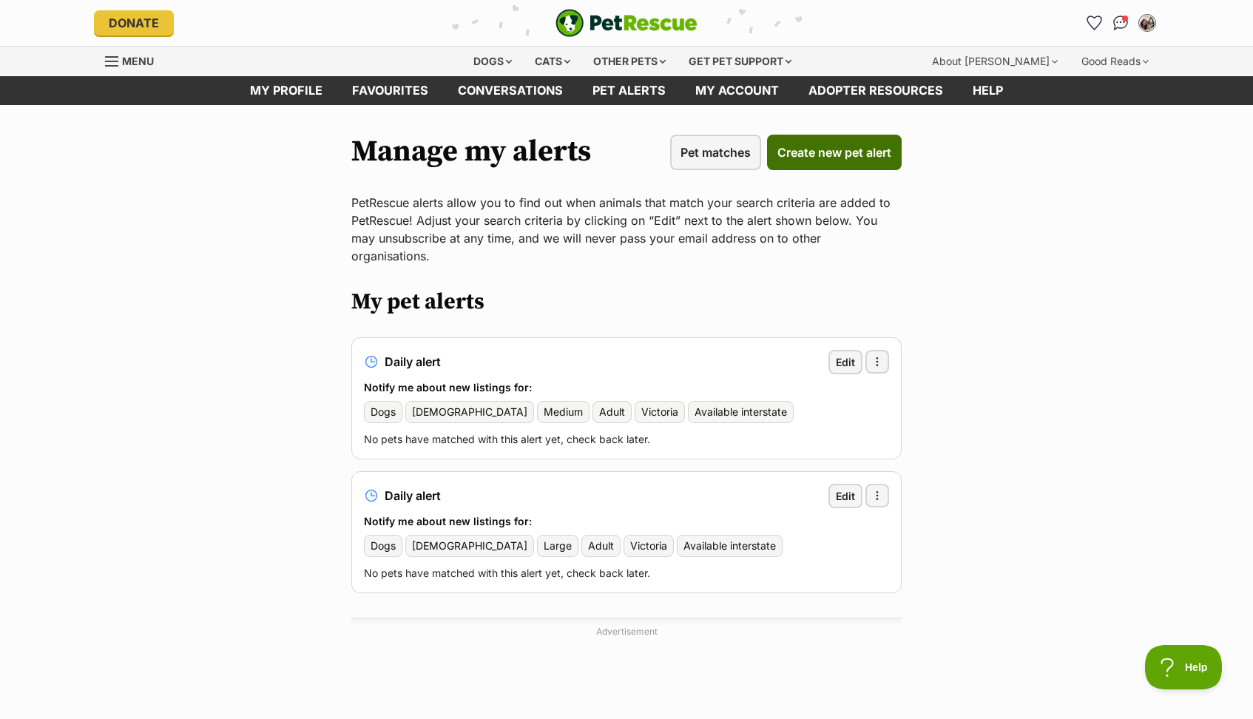
click at [822, 148] on span "Create new pet alert" at bounding box center [835, 153] width 114 height 18
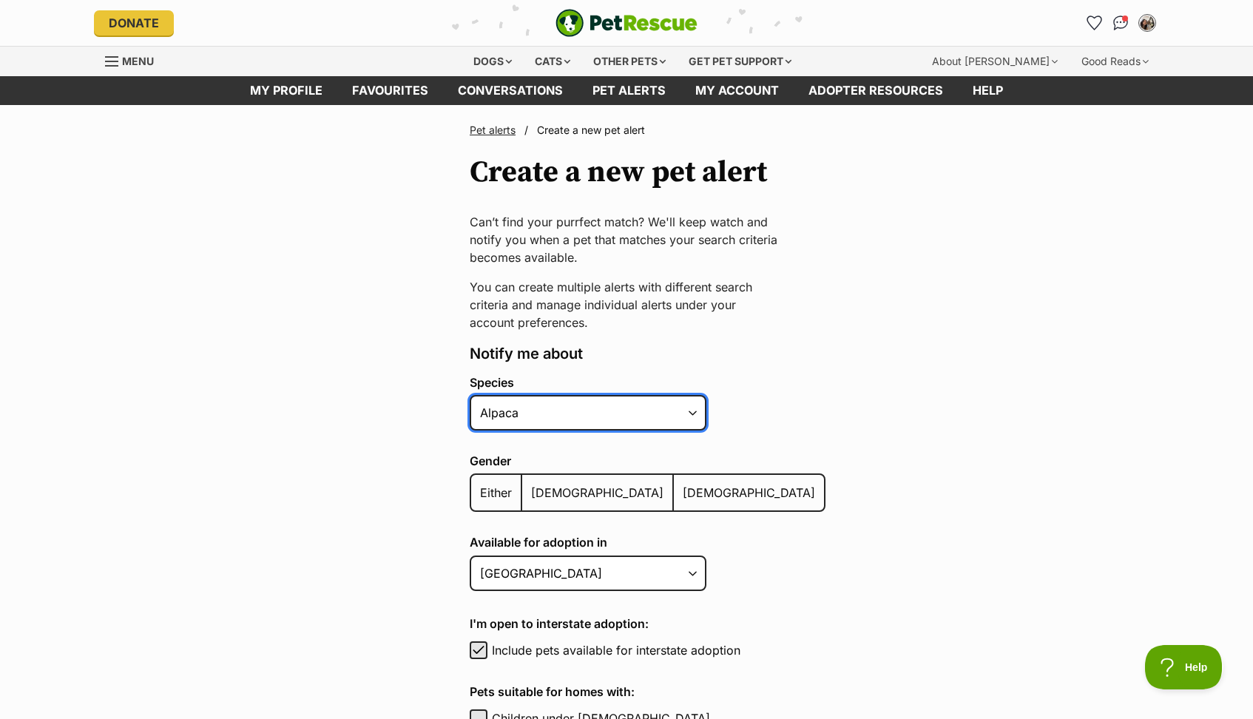
select select "1"
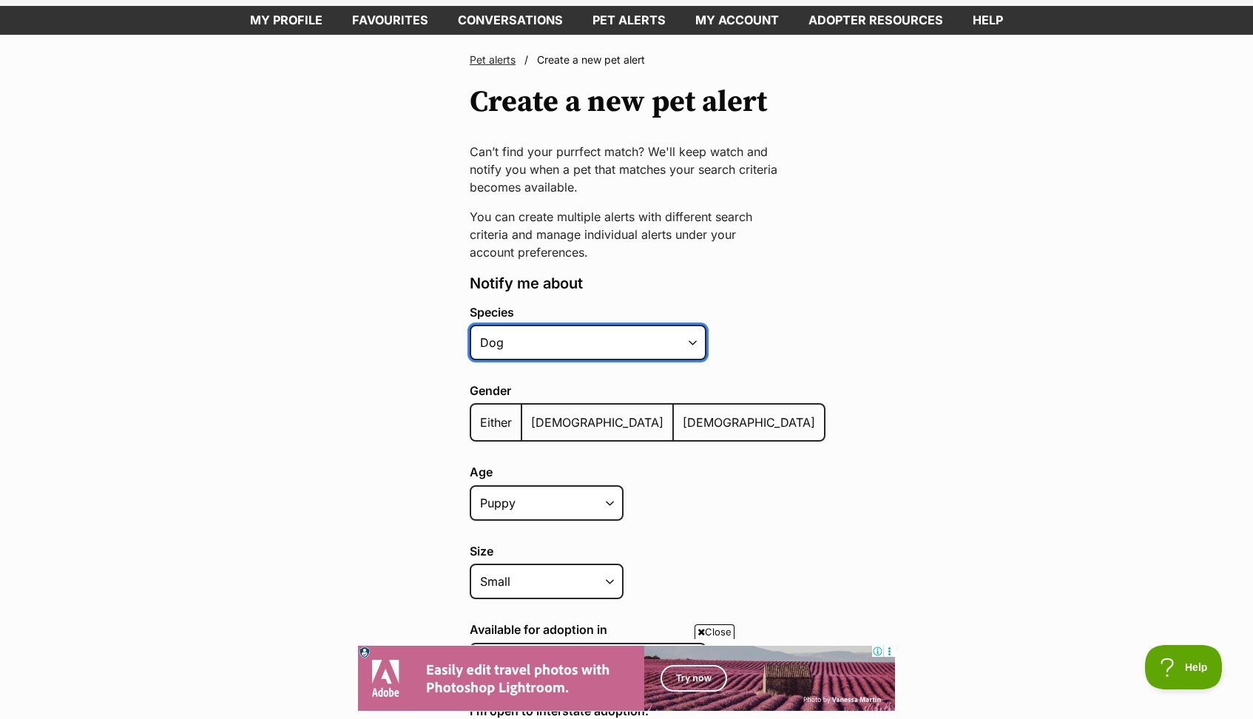
scroll to position [72, 0]
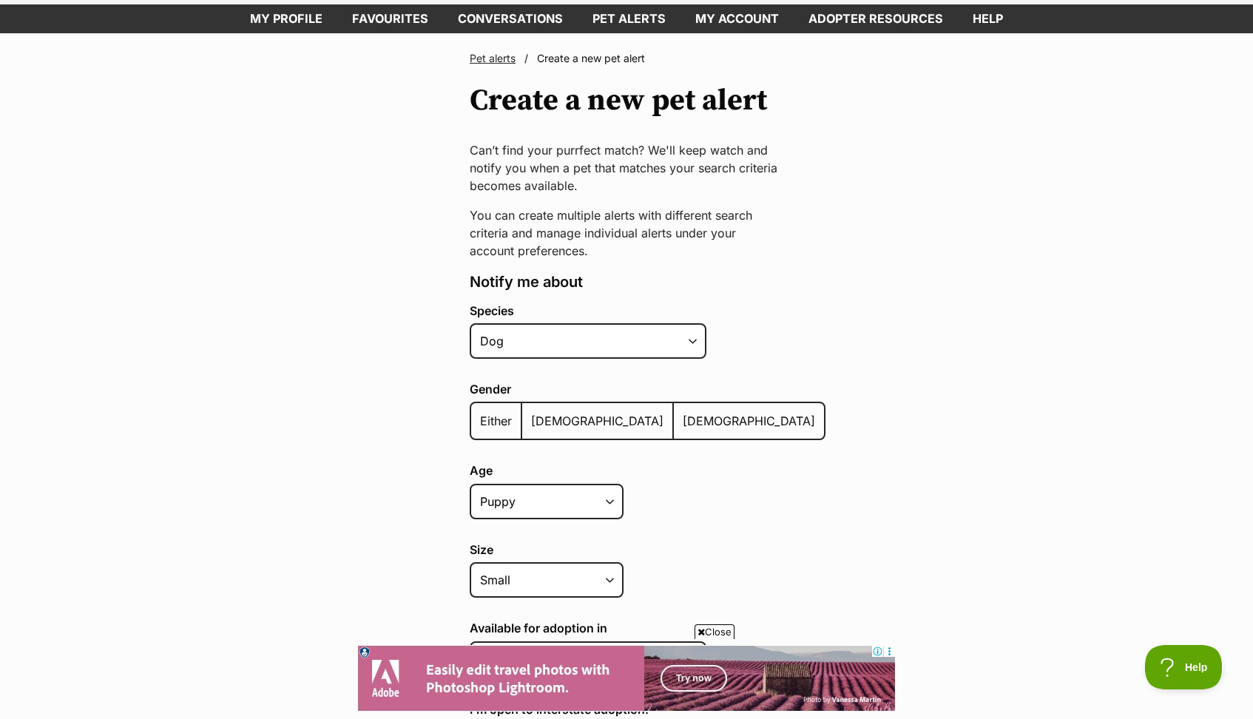
click at [539, 430] on label "[DEMOGRAPHIC_DATA]" at bounding box center [598, 421] width 152 height 36
click at [530, 412] on input "[DEMOGRAPHIC_DATA]" at bounding box center [530, 411] width 0 height 1
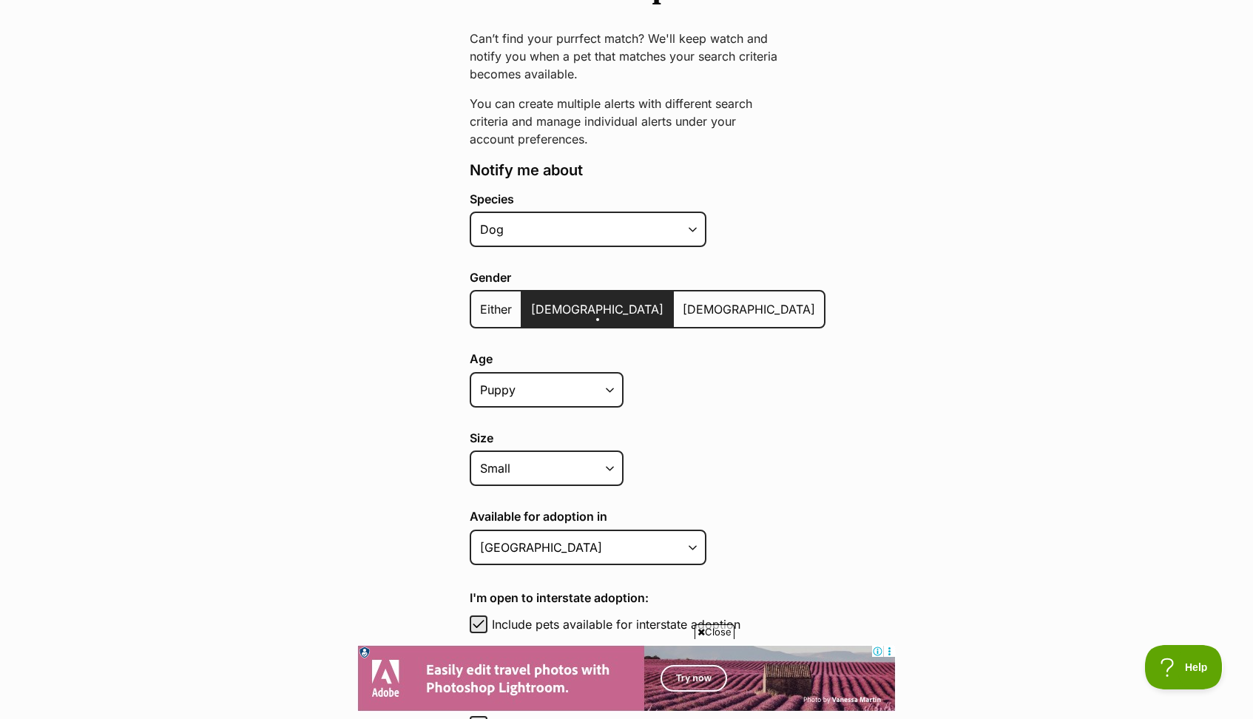
scroll to position [188, 0]
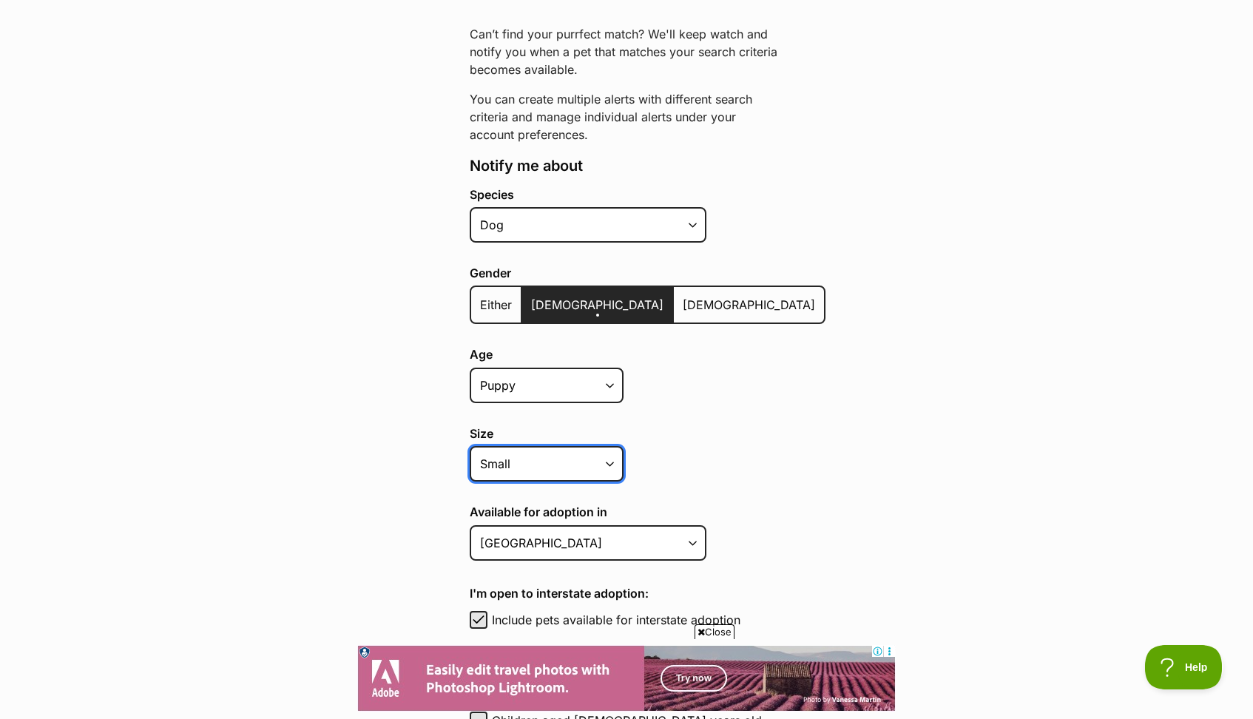
select select "medium"
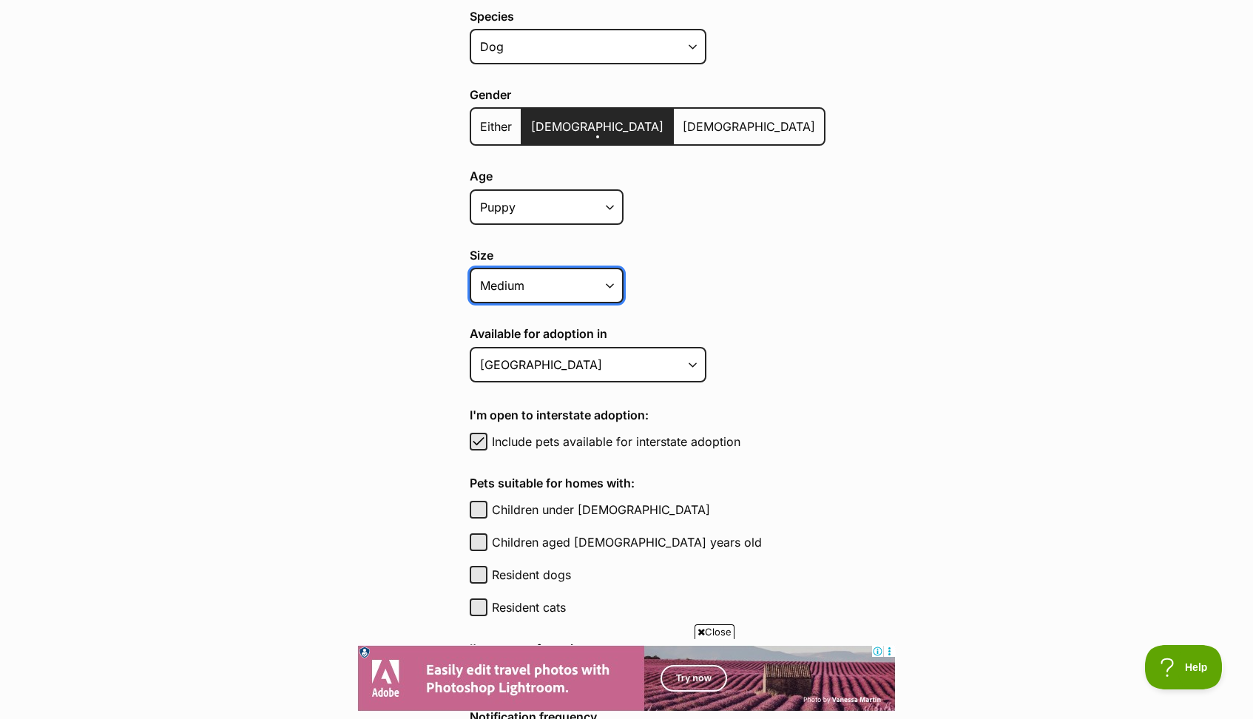
scroll to position [373, 0]
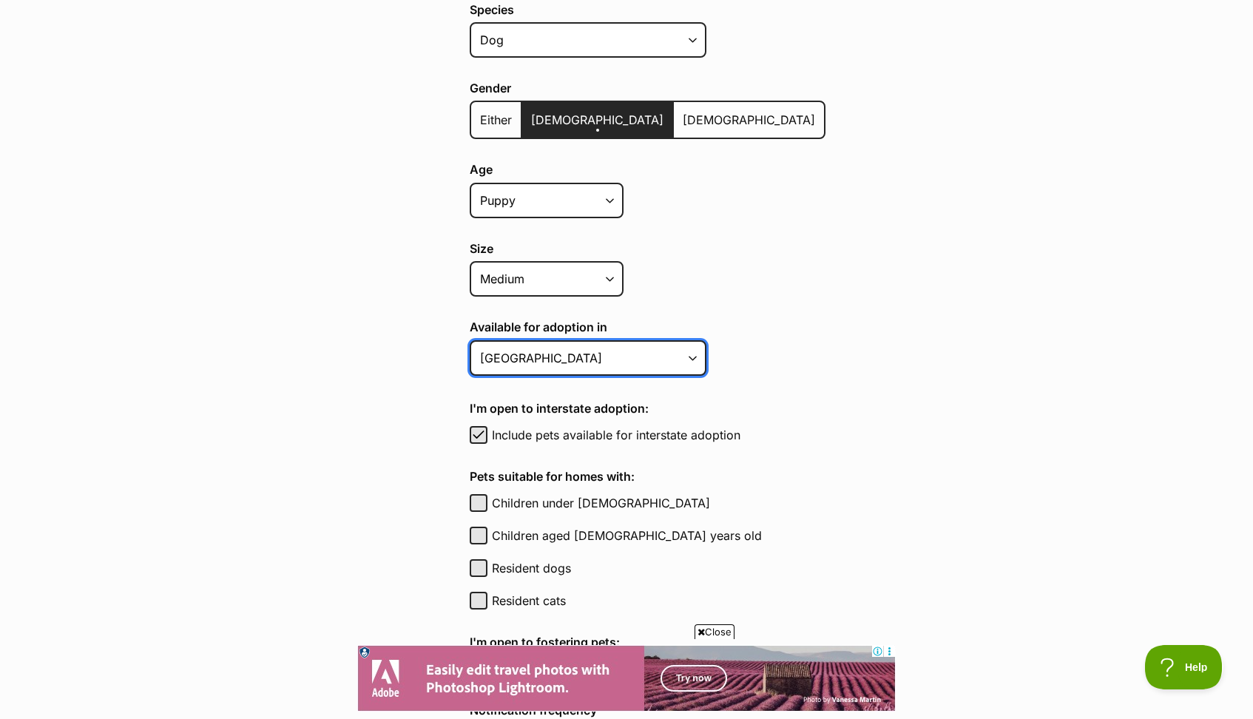
select select "2"
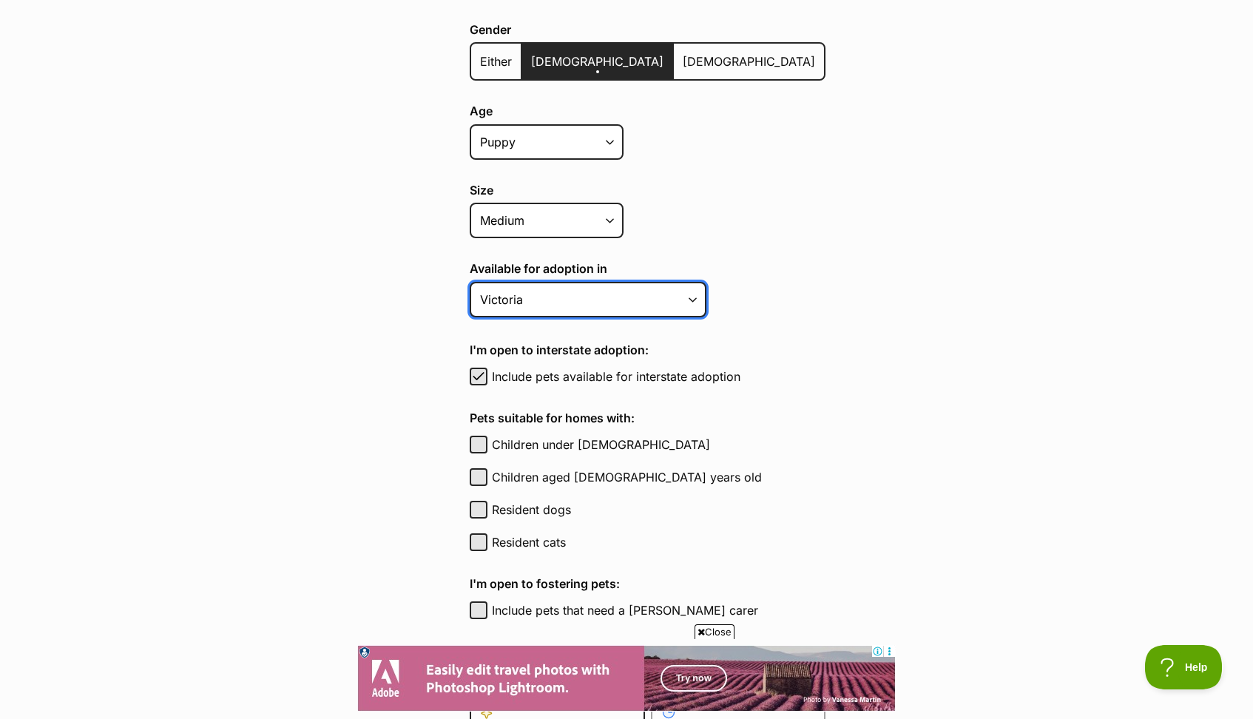
scroll to position [437, 0]
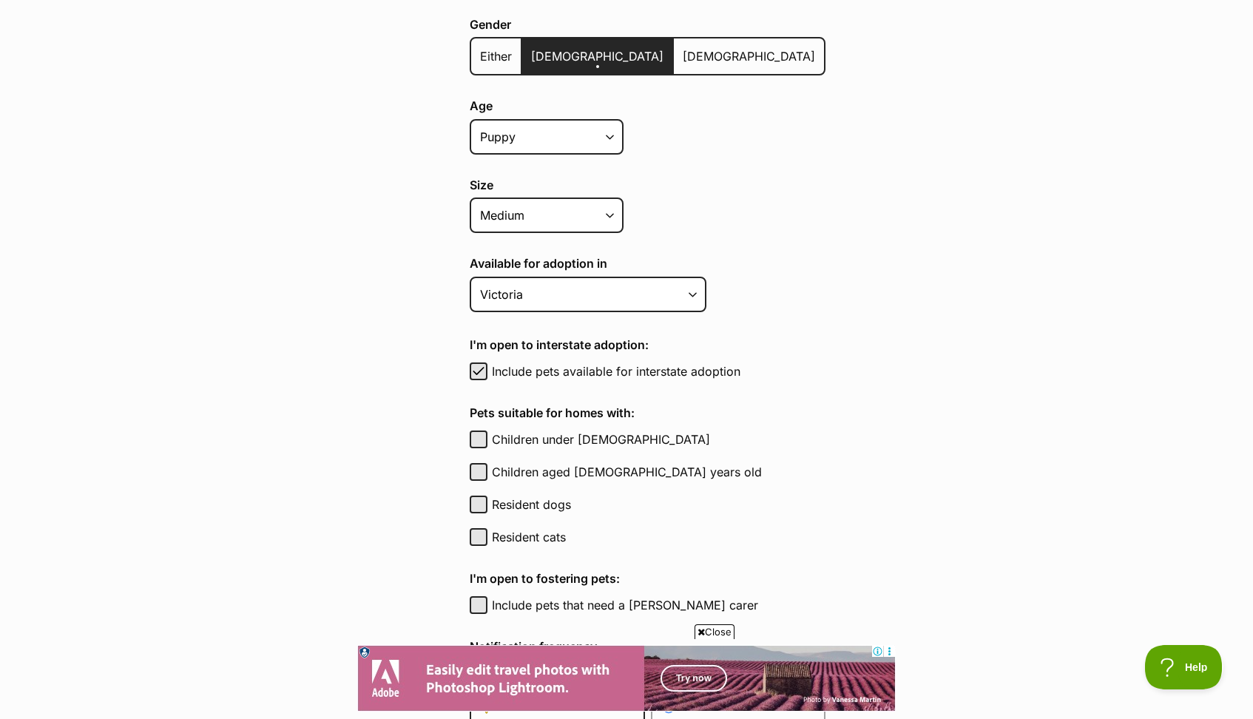
click at [480, 505] on button "Resident dogs" at bounding box center [479, 505] width 18 height 18
checkbox input "true"
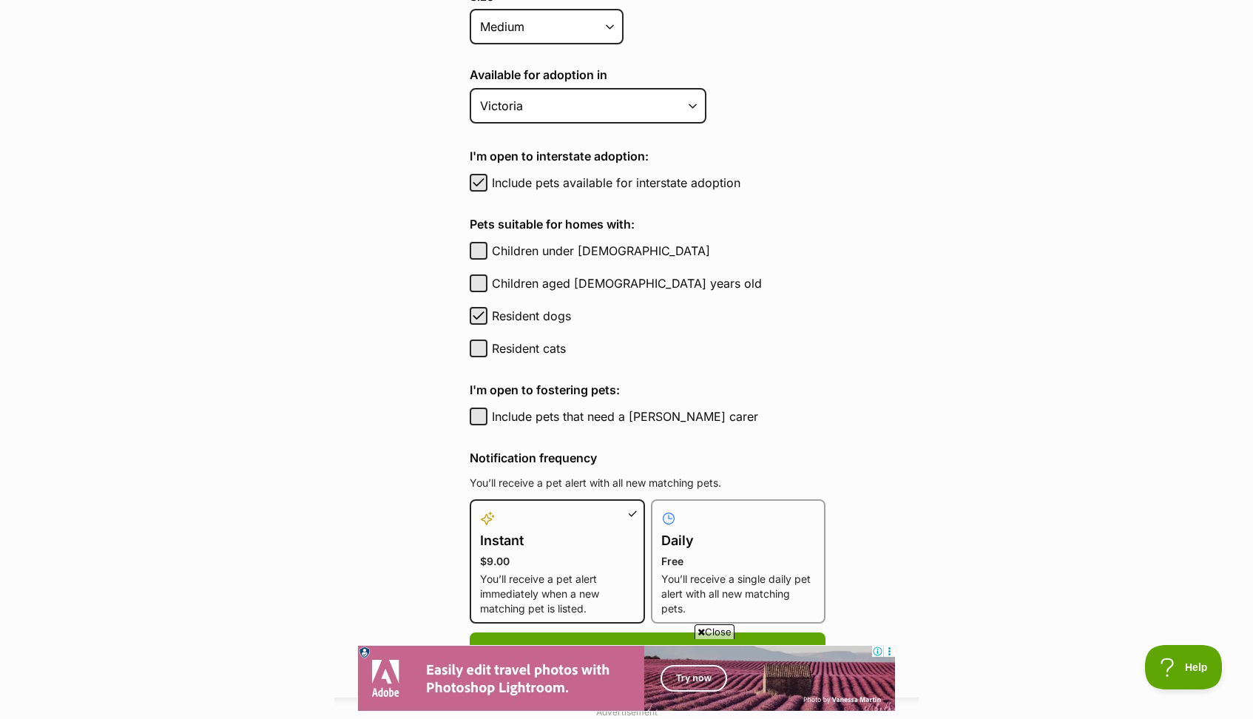
scroll to position [627, 0]
click at [721, 539] on h4 "Daily" at bounding box center [738, 539] width 155 height 21
click at [661, 508] on input "Daily Free You’ll receive a single daily pet alert with all new matching pets." at bounding box center [660, 507] width 1 height 1
radio input "true"
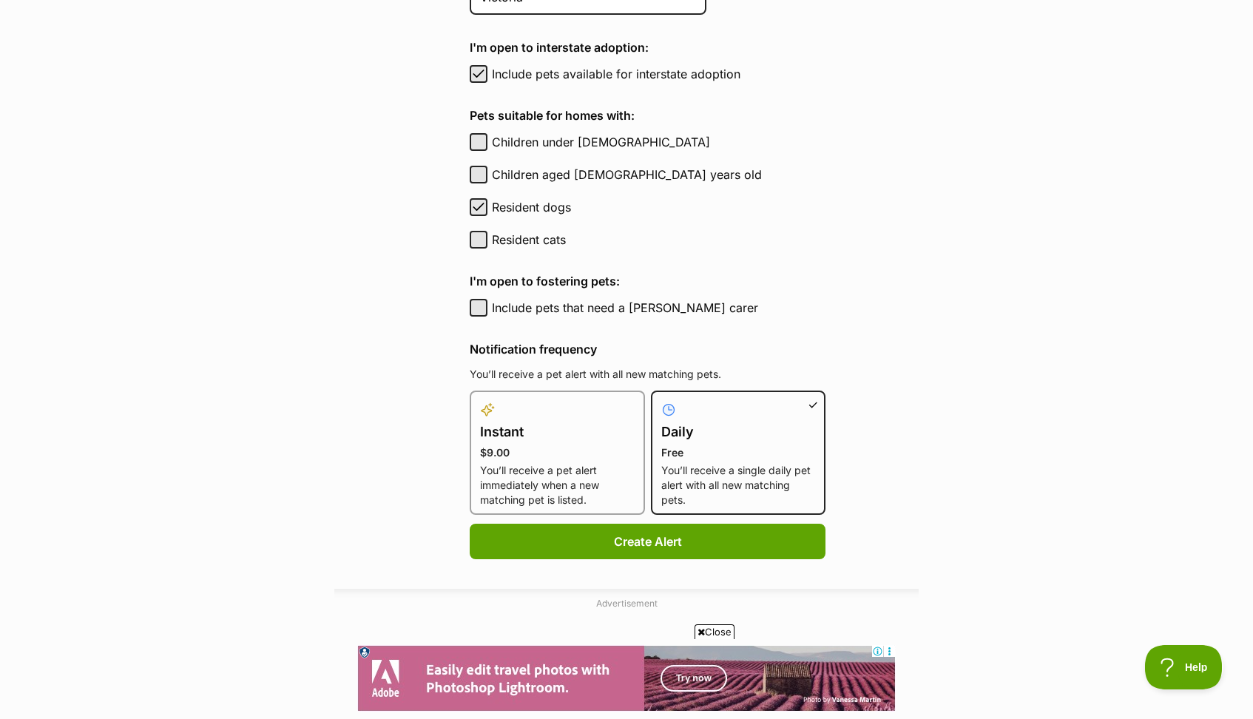
scroll to position [768, 0]
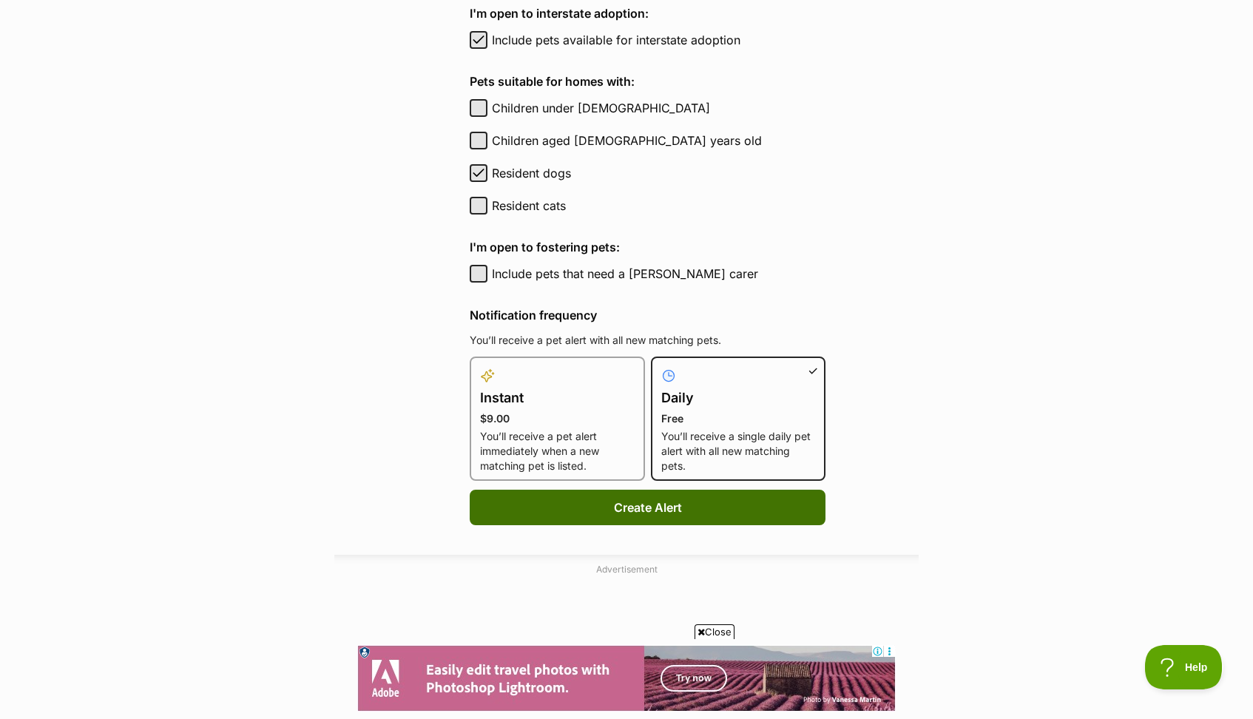
click at [670, 505] on button "Create Alert" at bounding box center [648, 508] width 356 height 36
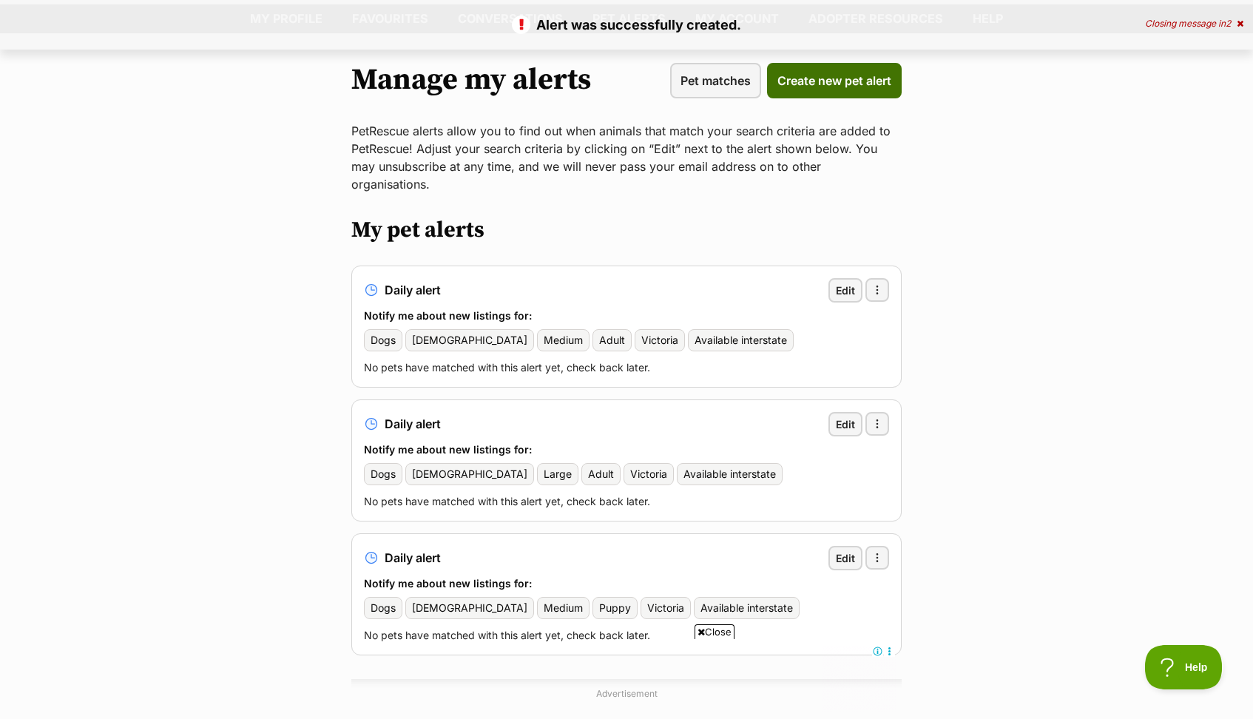
click at [826, 82] on span "Create new pet alert" at bounding box center [835, 81] width 114 height 18
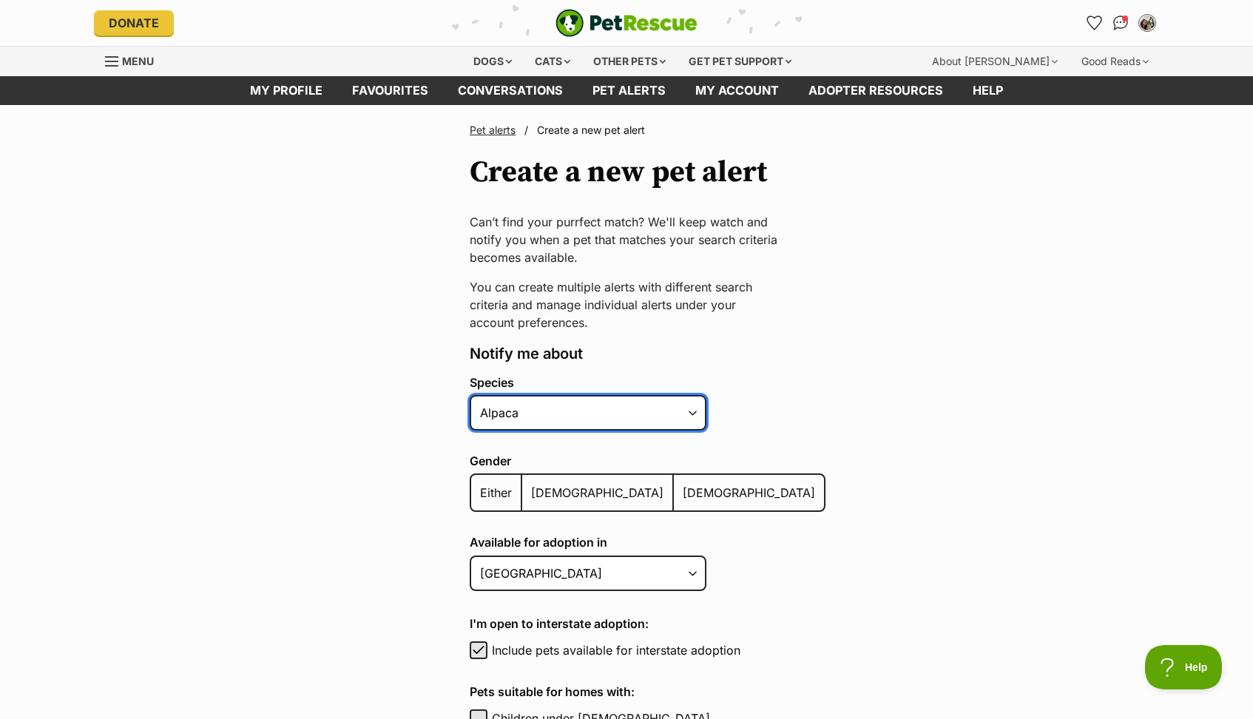
select select "1"
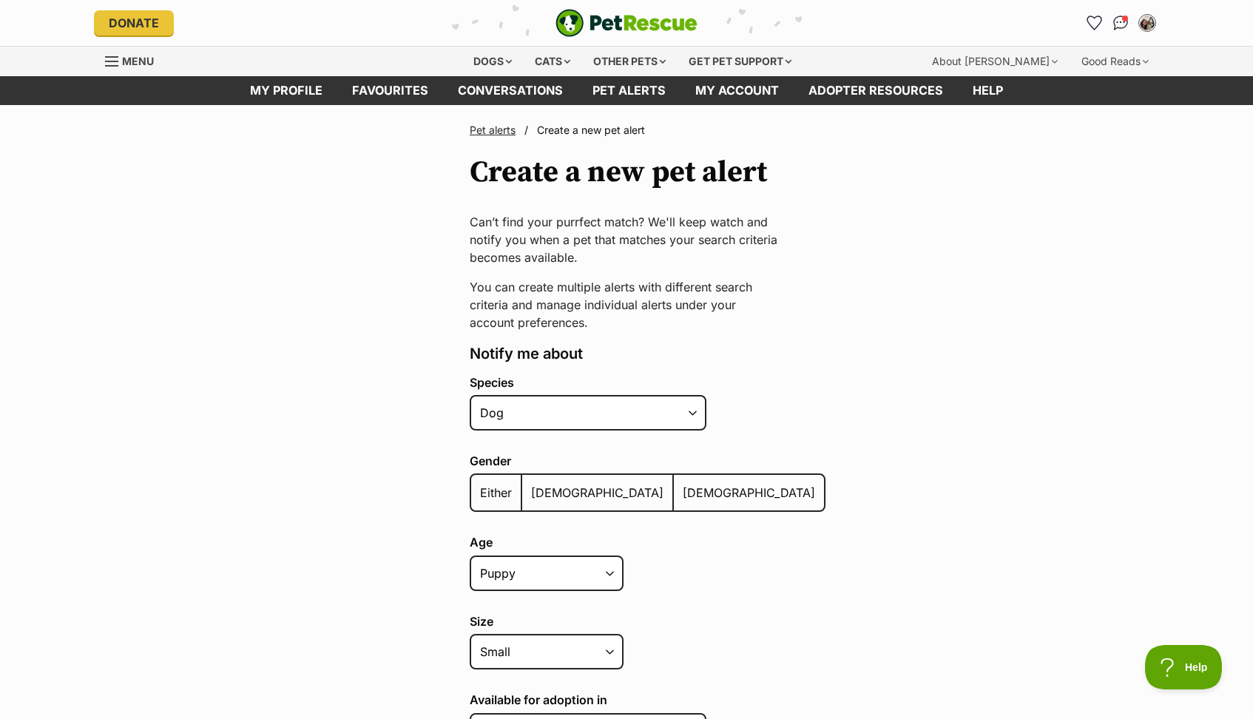
click at [539, 494] on span "[DEMOGRAPHIC_DATA]" at bounding box center [597, 492] width 132 height 15
click at [530, 484] on input "[DEMOGRAPHIC_DATA]" at bounding box center [530, 483] width 0 height 1
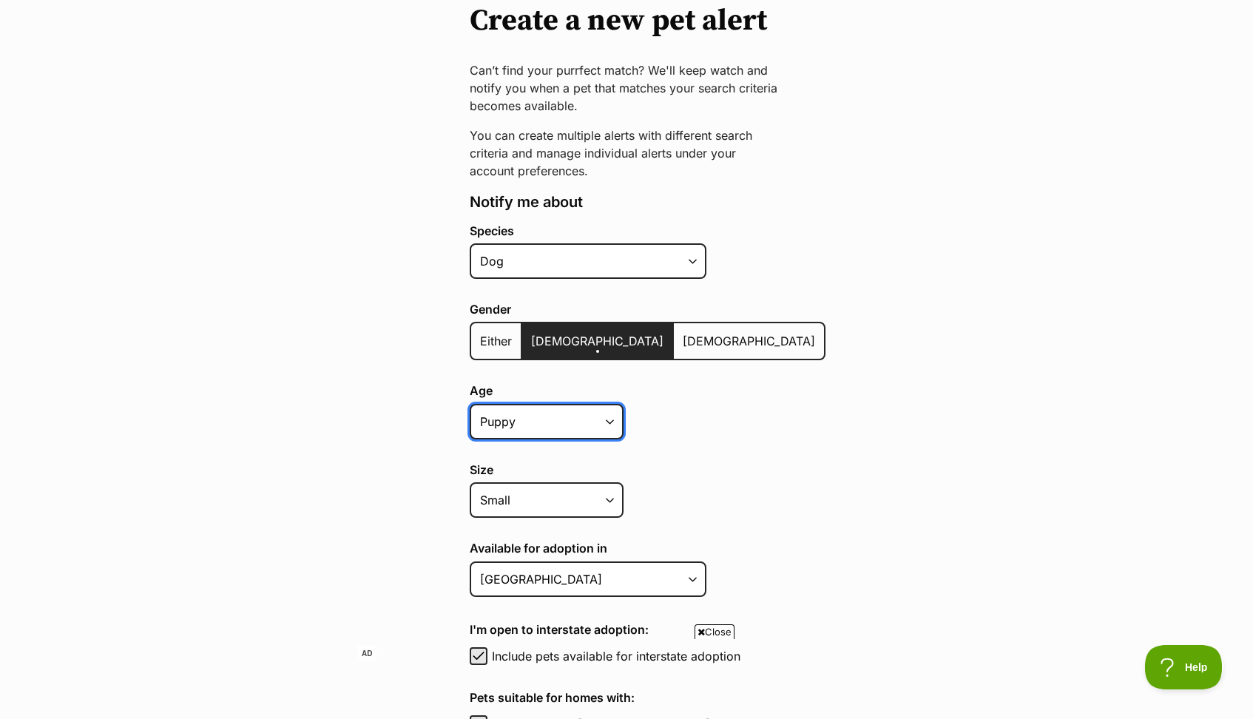
scroll to position [164, 0]
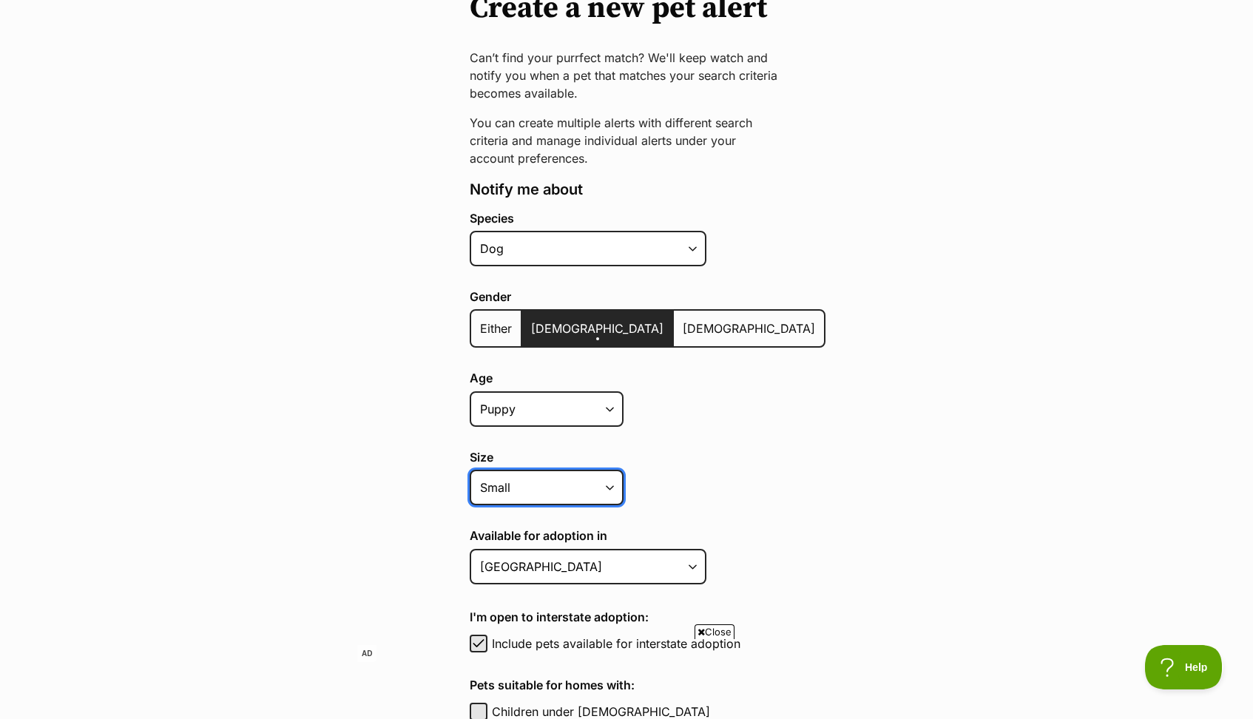
select select "large"
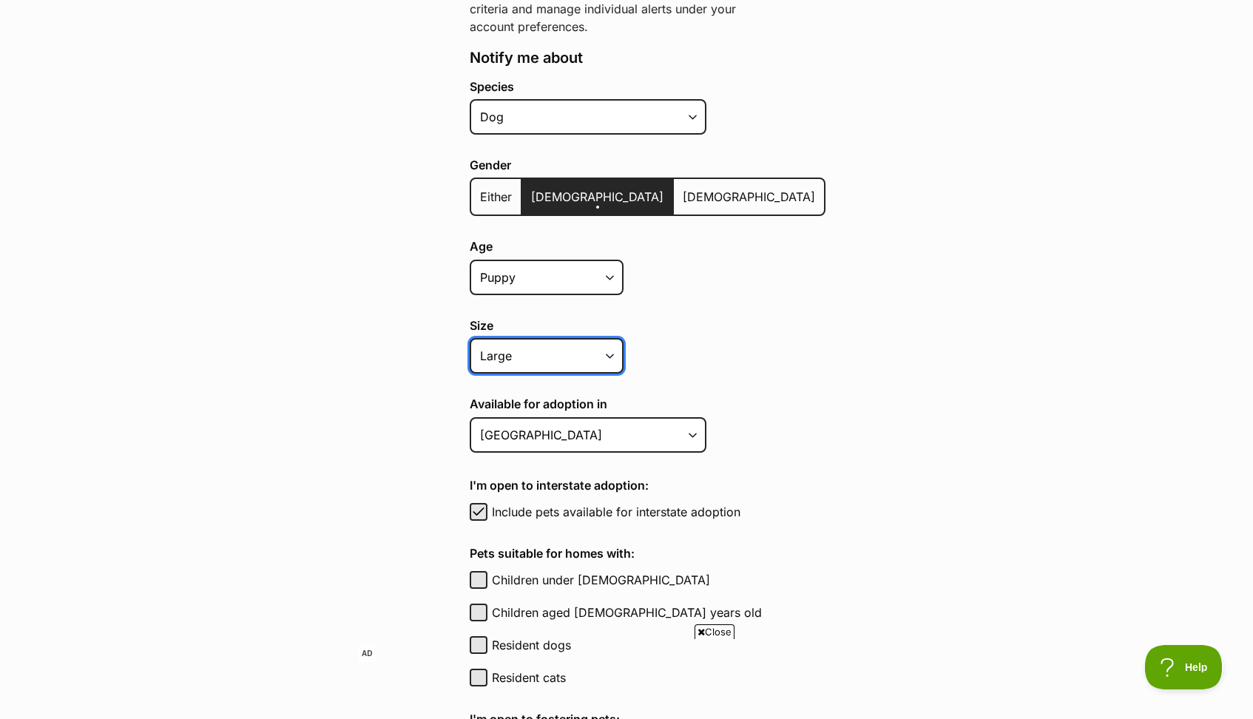
scroll to position [317, 0]
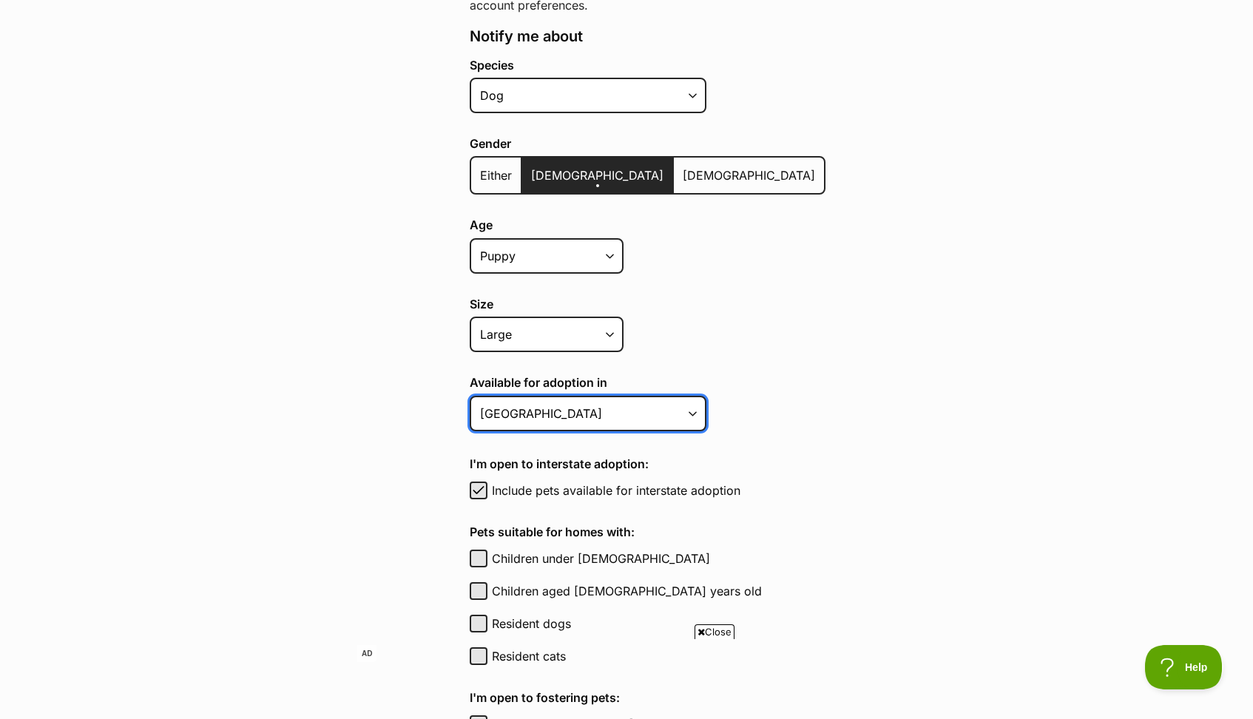
select select "2"
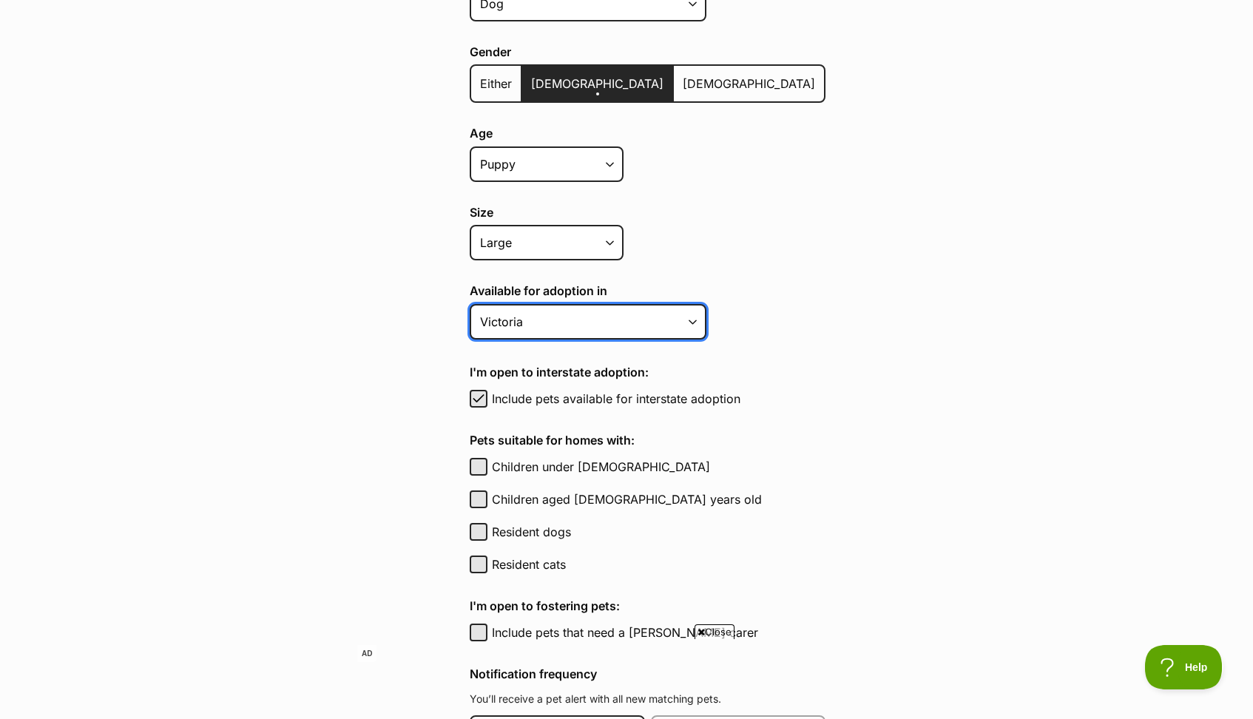
scroll to position [411, 0]
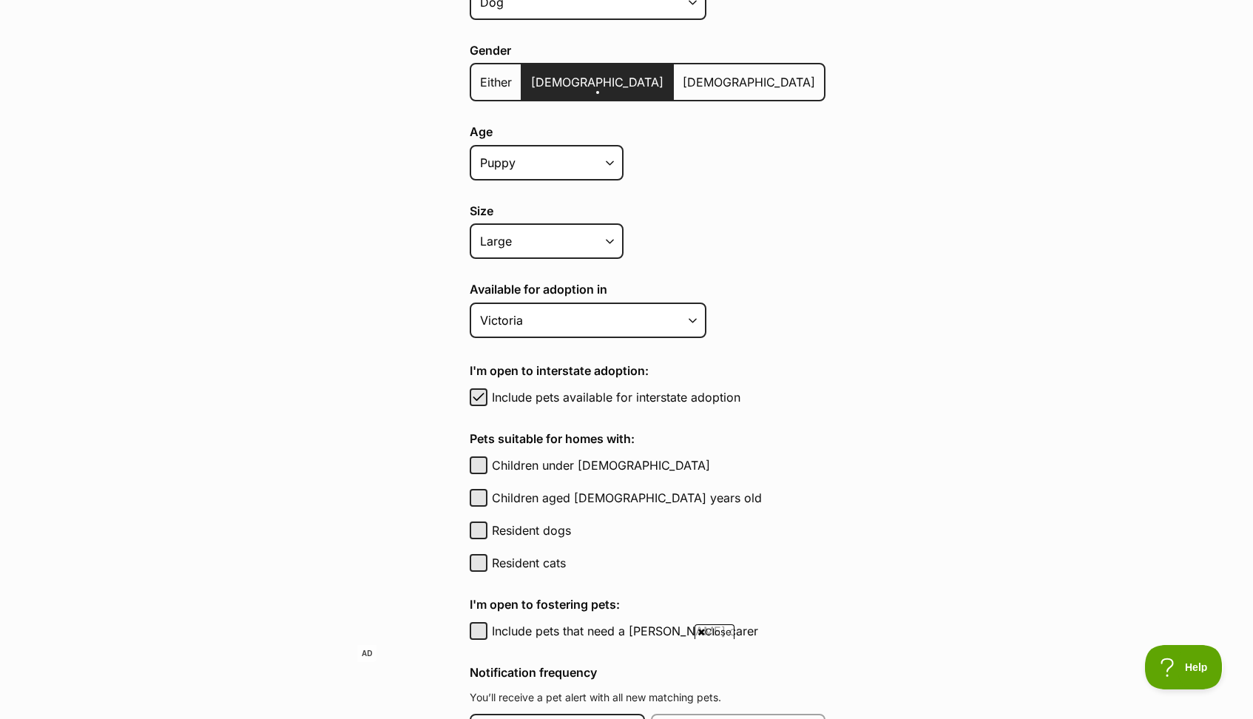
click at [482, 532] on button "Resident dogs" at bounding box center [479, 531] width 18 height 18
checkbox input "true"
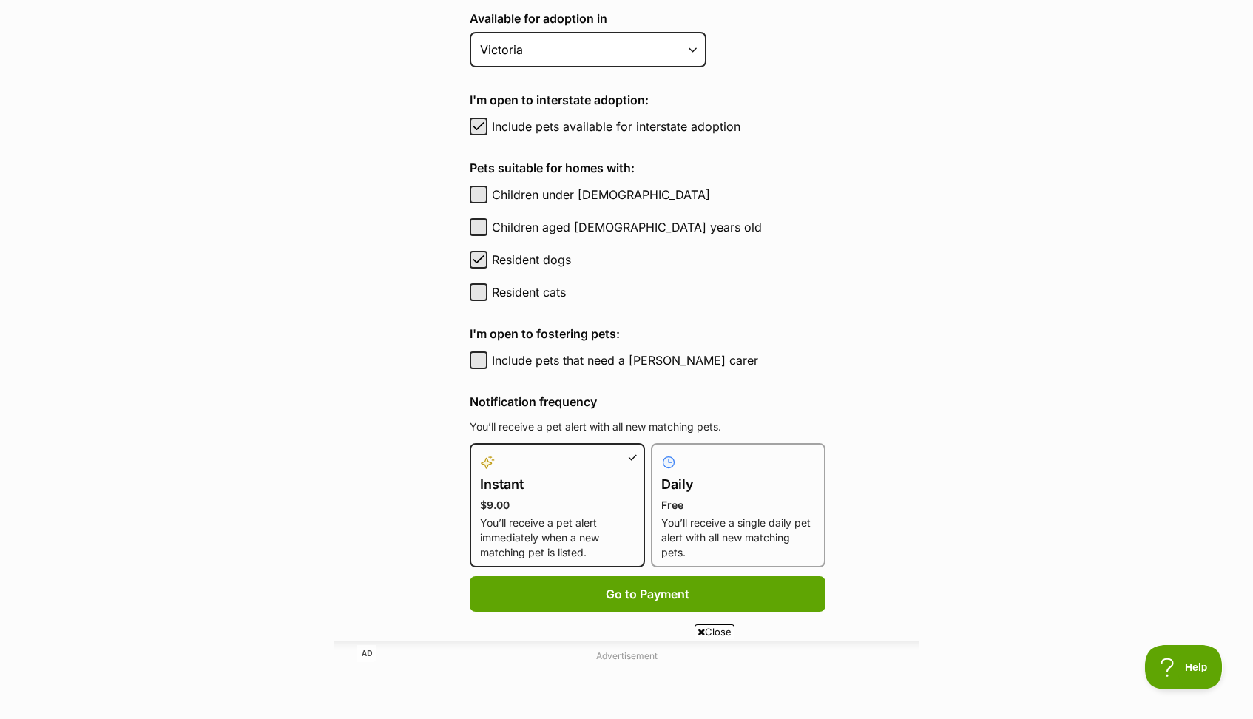
scroll to position [682, 0]
click at [718, 521] on p "You’ll receive a single daily pet alert with all new matching pets." at bounding box center [738, 537] width 155 height 44
click at [661, 452] on input "Daily Free You’ll receive a single daily pet alert with all new matching pets." at bounding box center [660, 451] width 1 height 1
radio input "true"
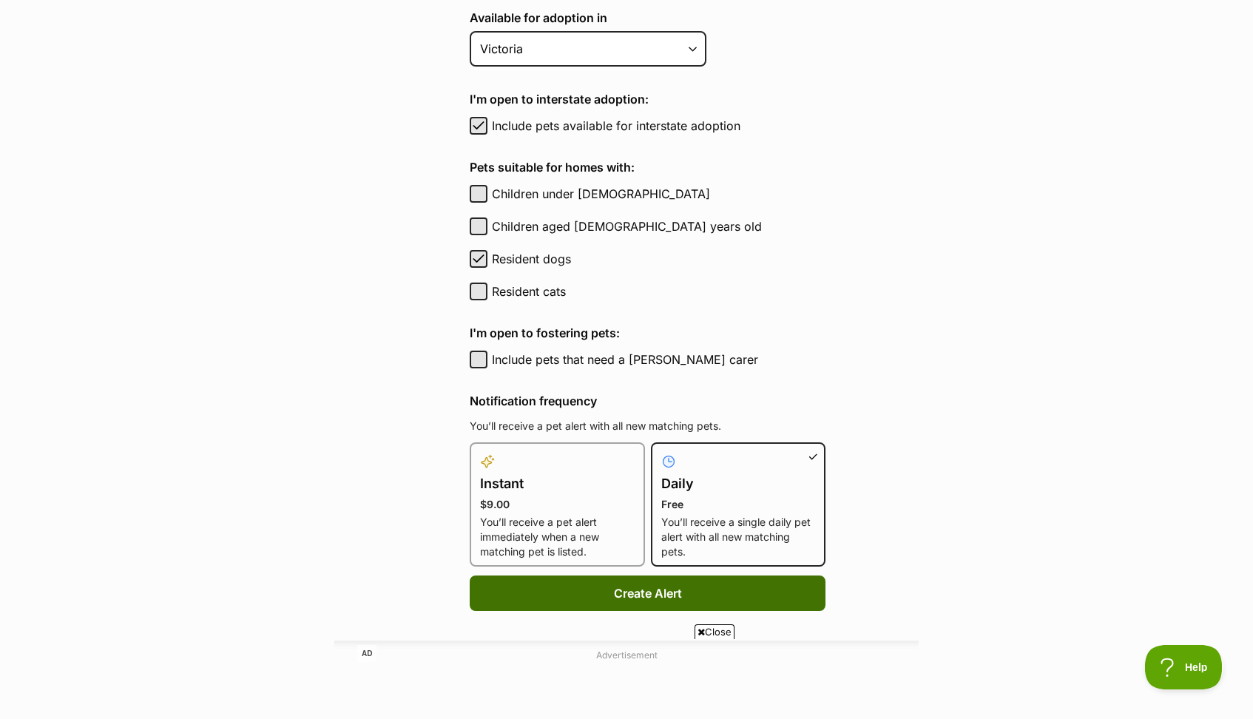
click at [644, 593] on button "Create Alert" at bounding box center [648, 594] width 356 height 36
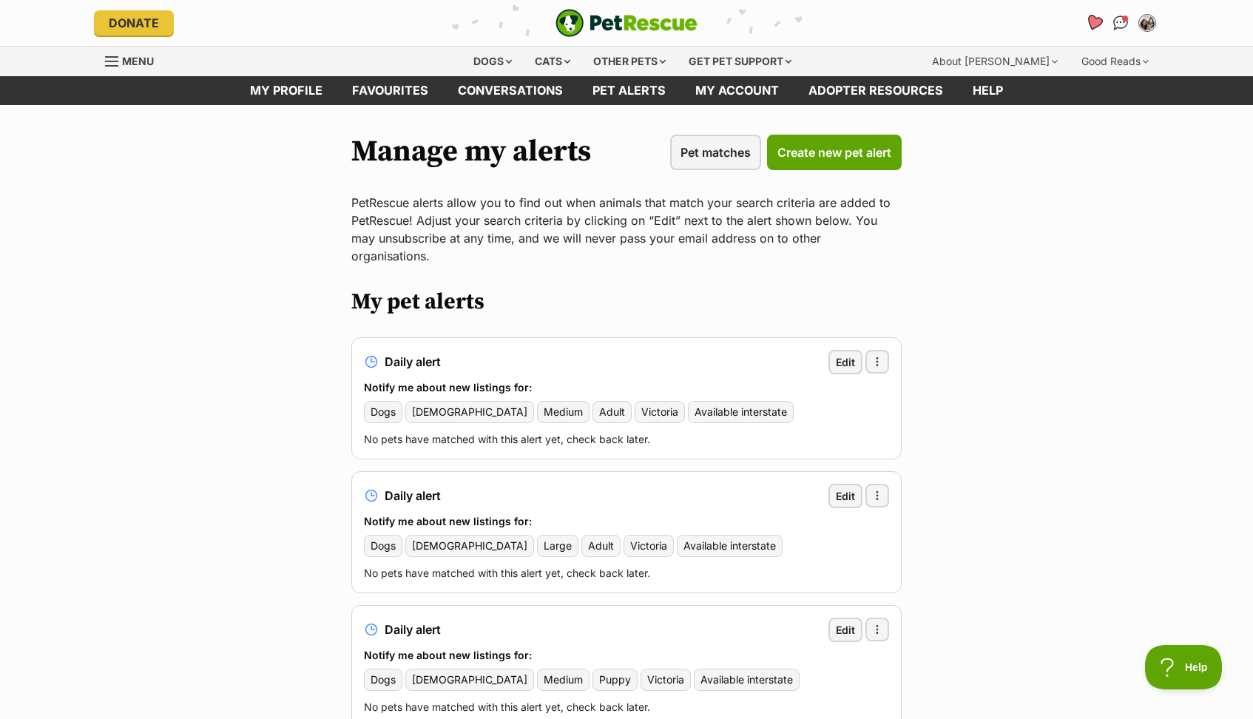
click at [1089, 21] on icon "Favourites" at bounding box center [1094, 22] width 18 height 17
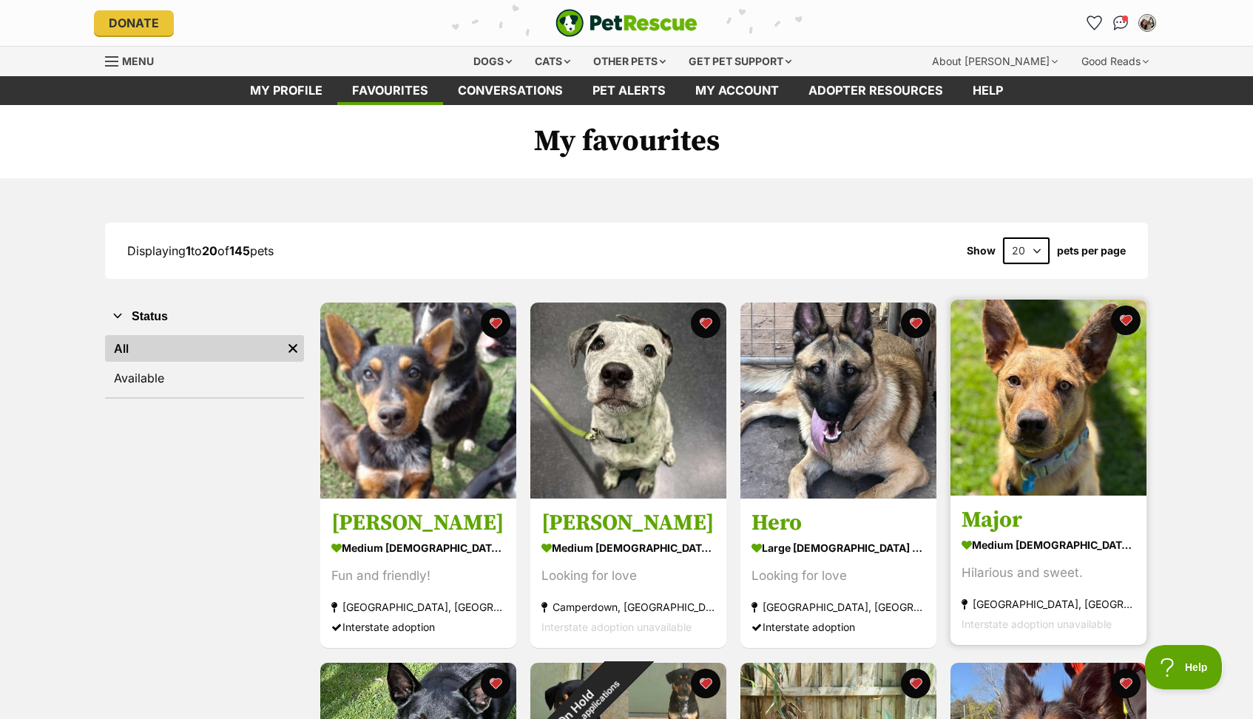
scroll to position [17, 0]
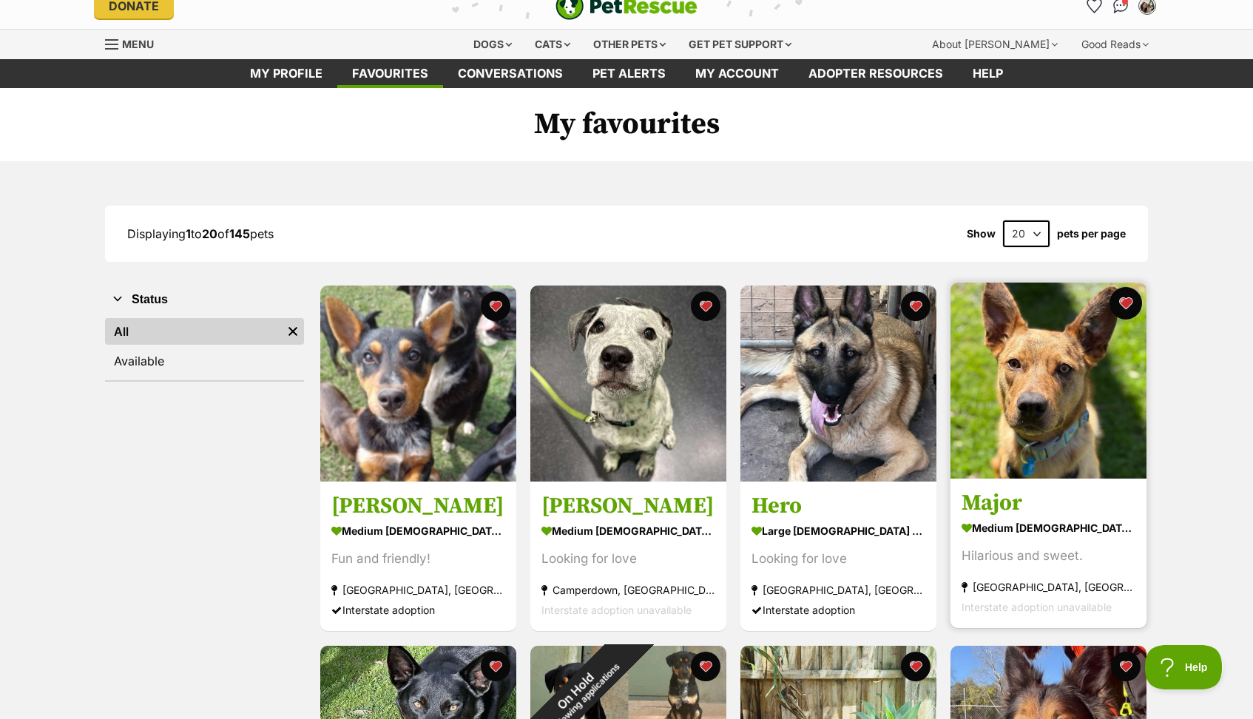
click at [1131, 308] on button "favourite" at bounding box center [1126, 303] width 33 height 33
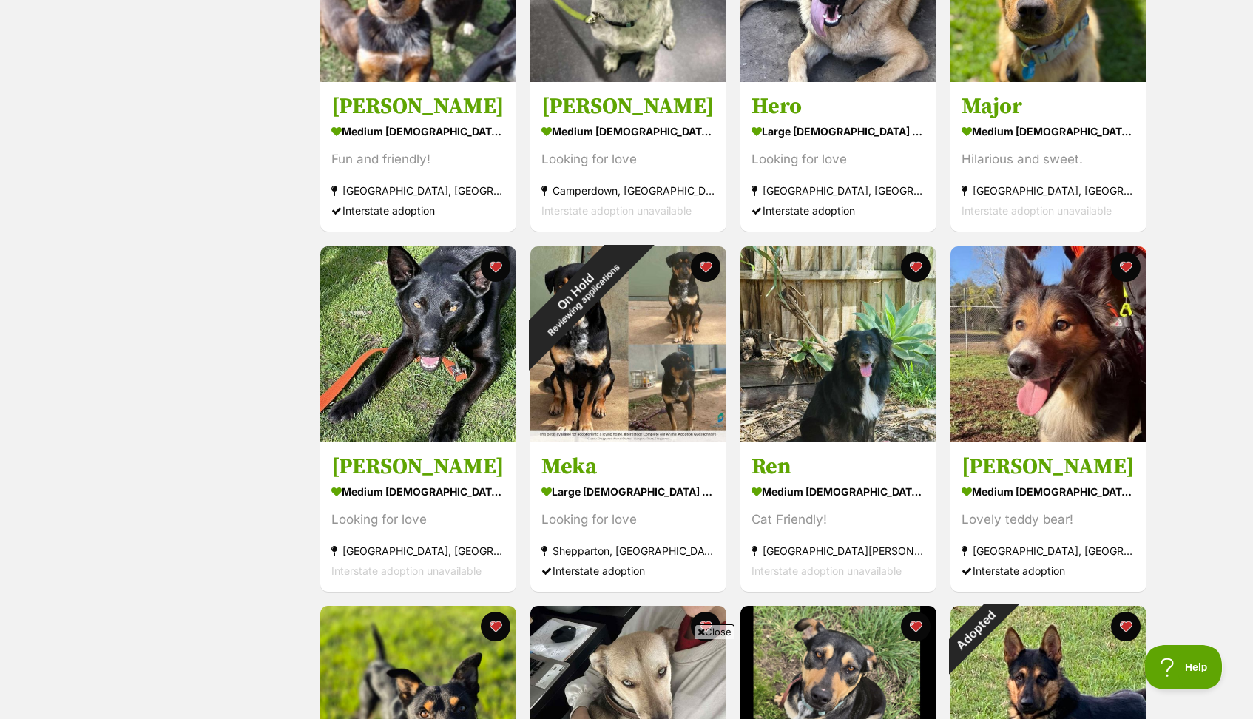
scroll to position [417, 0]
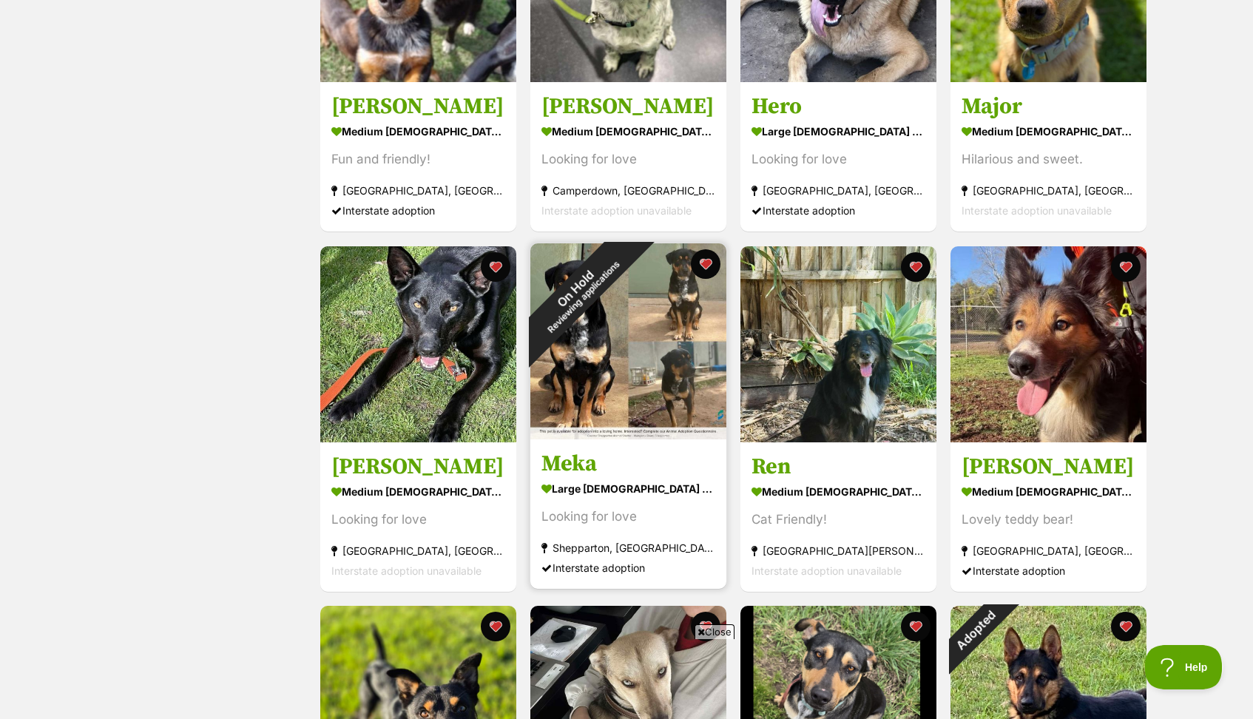
click at [628, 264] on div "On Hold Reviewing applications" at bounding box center [579, 292] width 98 height 98
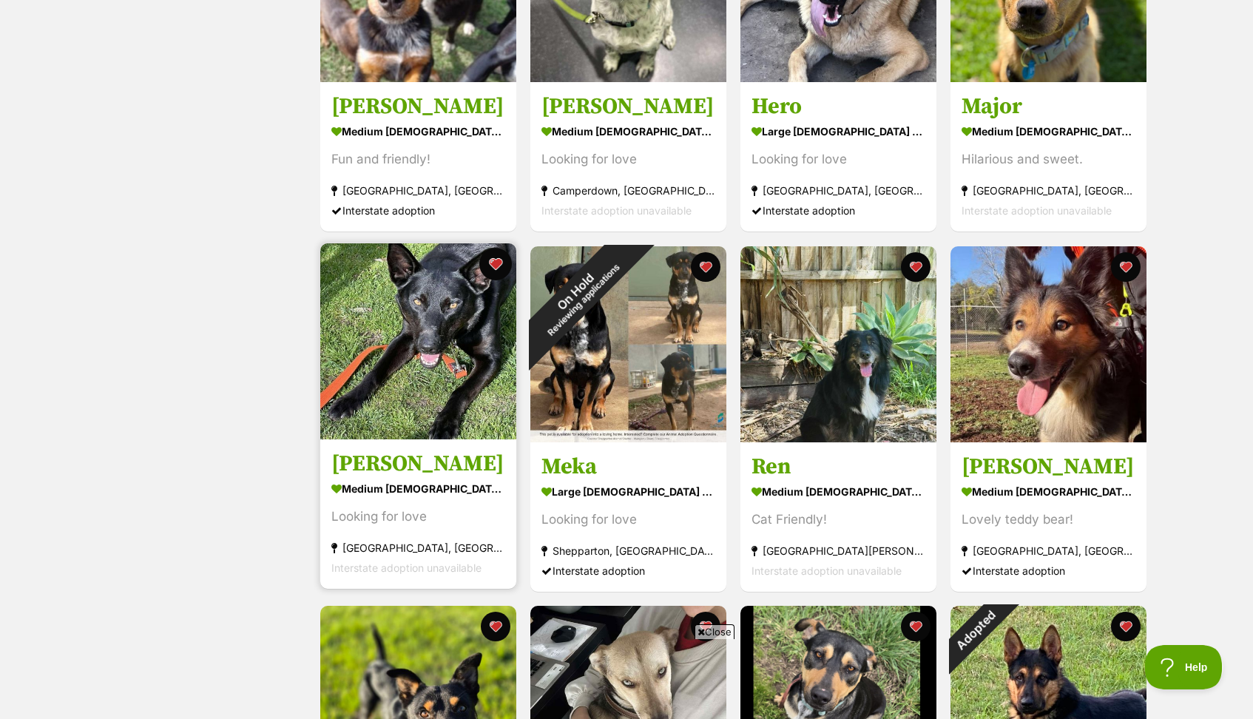
click at [496, 265] on button "favourite" at bounding box center [495, 264] width 33 height 33
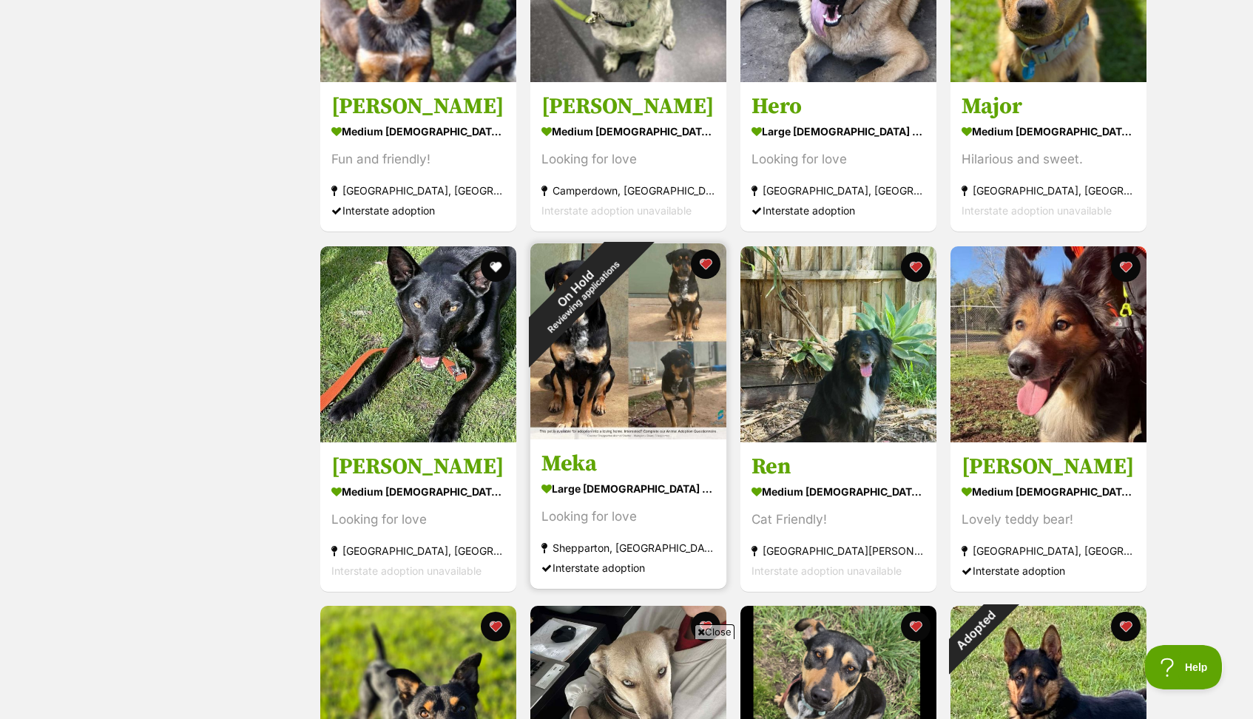
click at [628, 262] on div "On Hold Reviewing applications" at bounding box center [579, 292] width 98 height 98
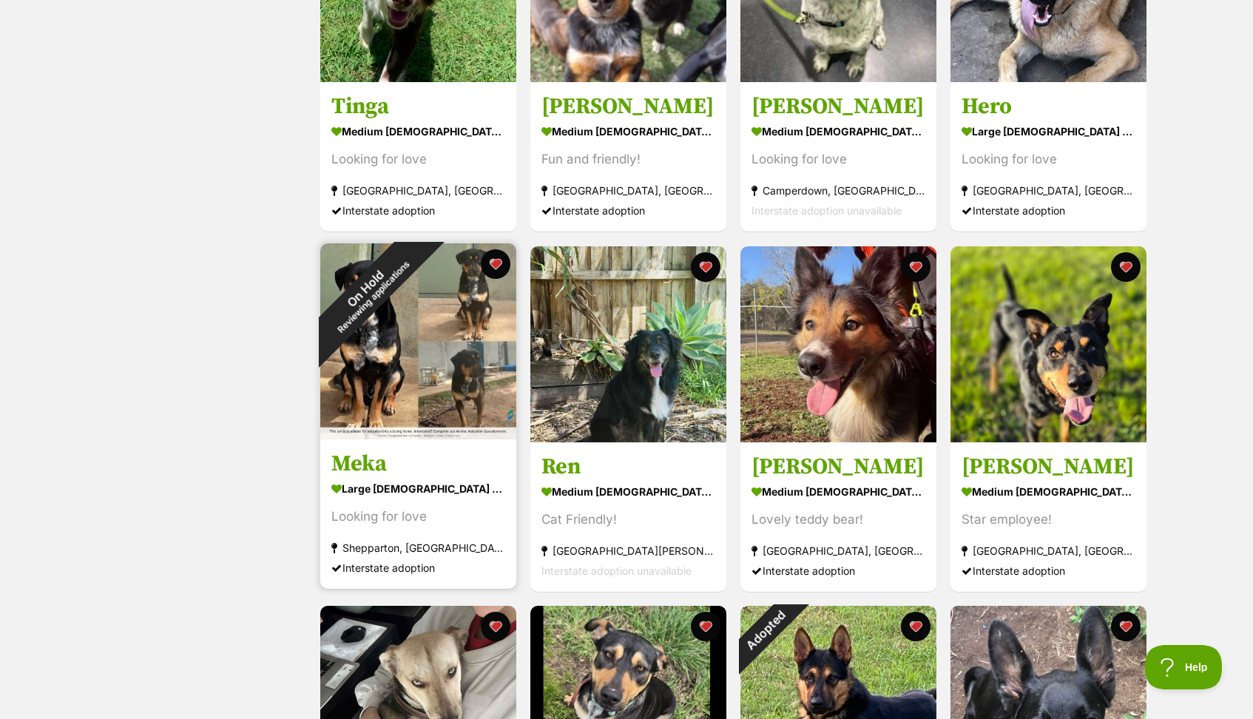
click at [418, 268] on div "On Hold Reviewing applications" at bounding box center [369, 292] width 98 height 98
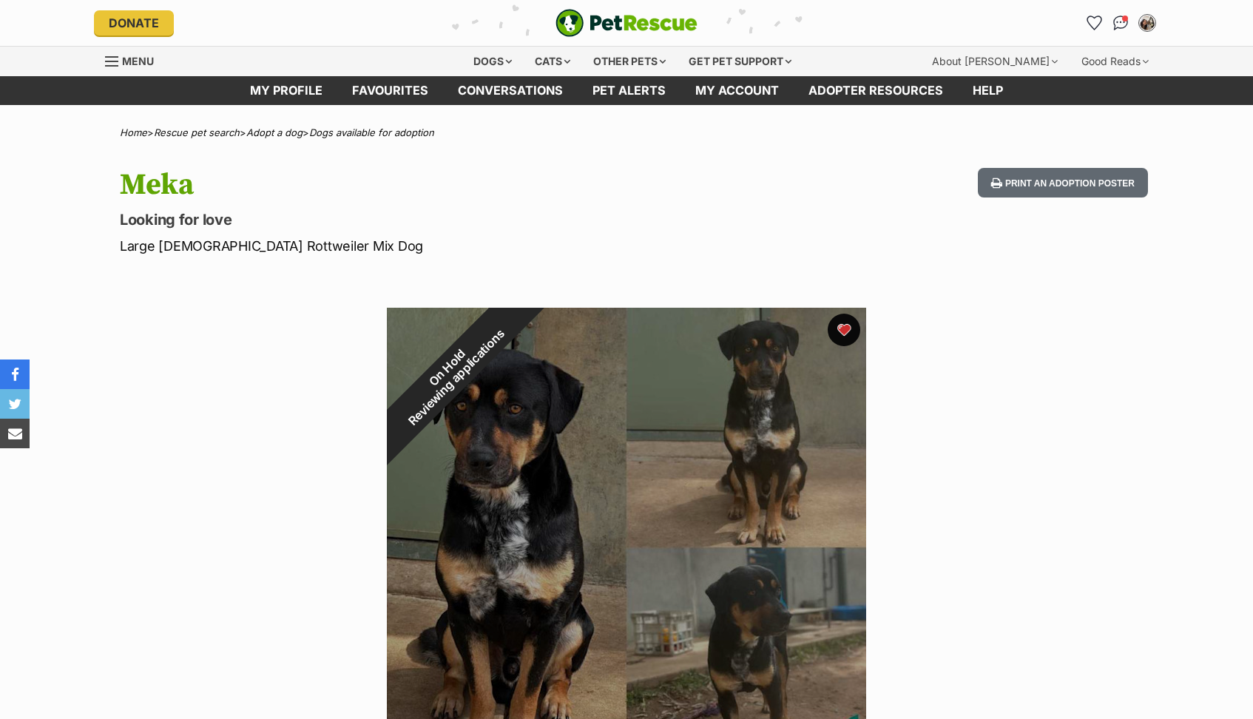
click at [846, 327] on button "favourite" at bounding box center [844, 330] width 33 height 33
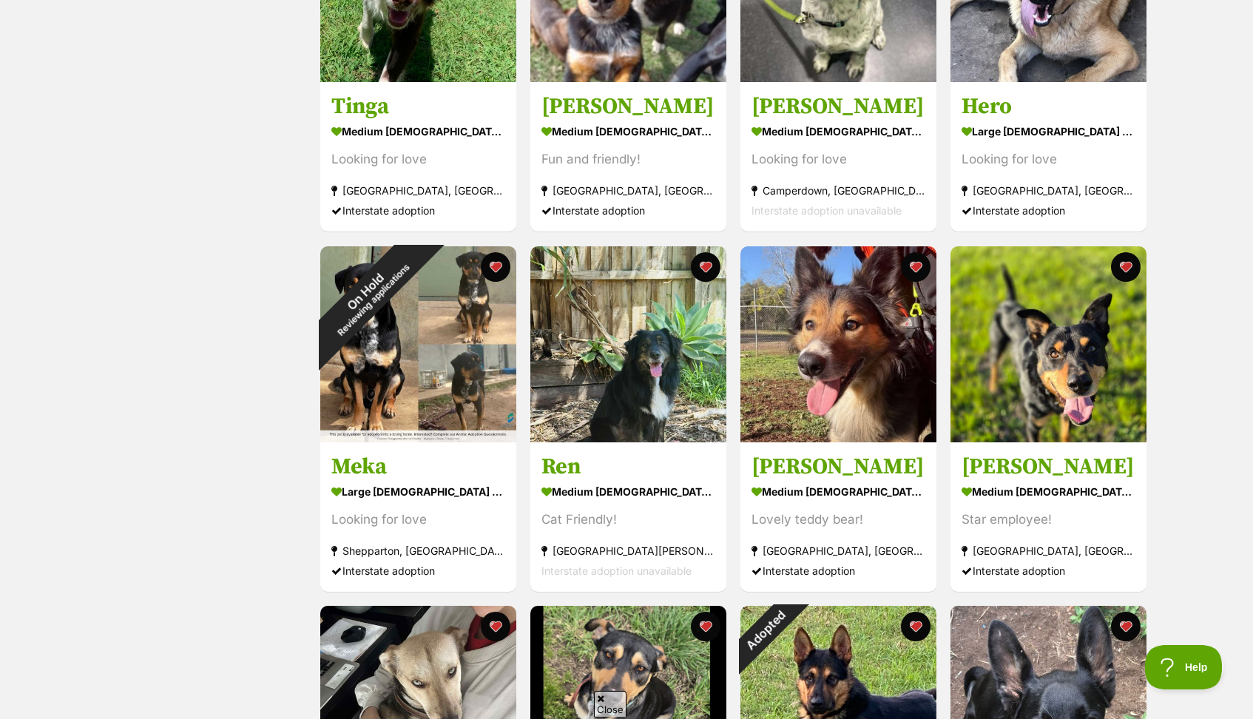
scroll to position [417, 0]
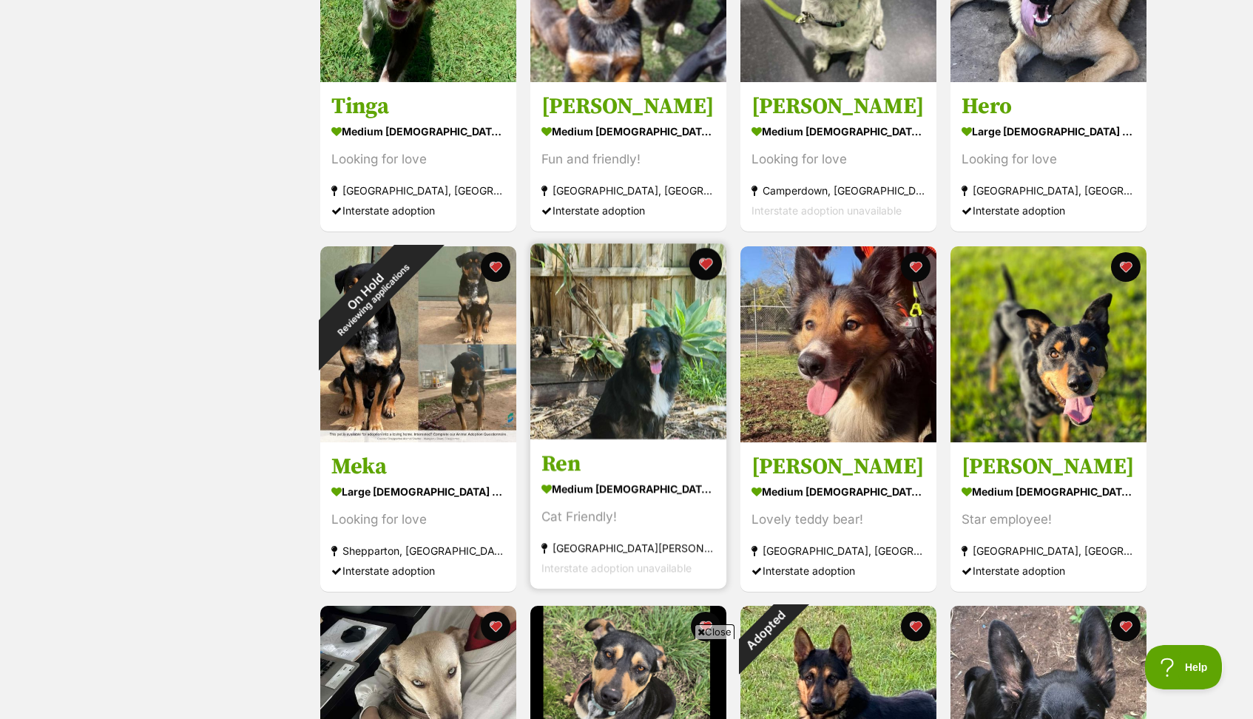
click at [707, 261] on button "favourite" at bounding box center [706, 264] width 33 height 33
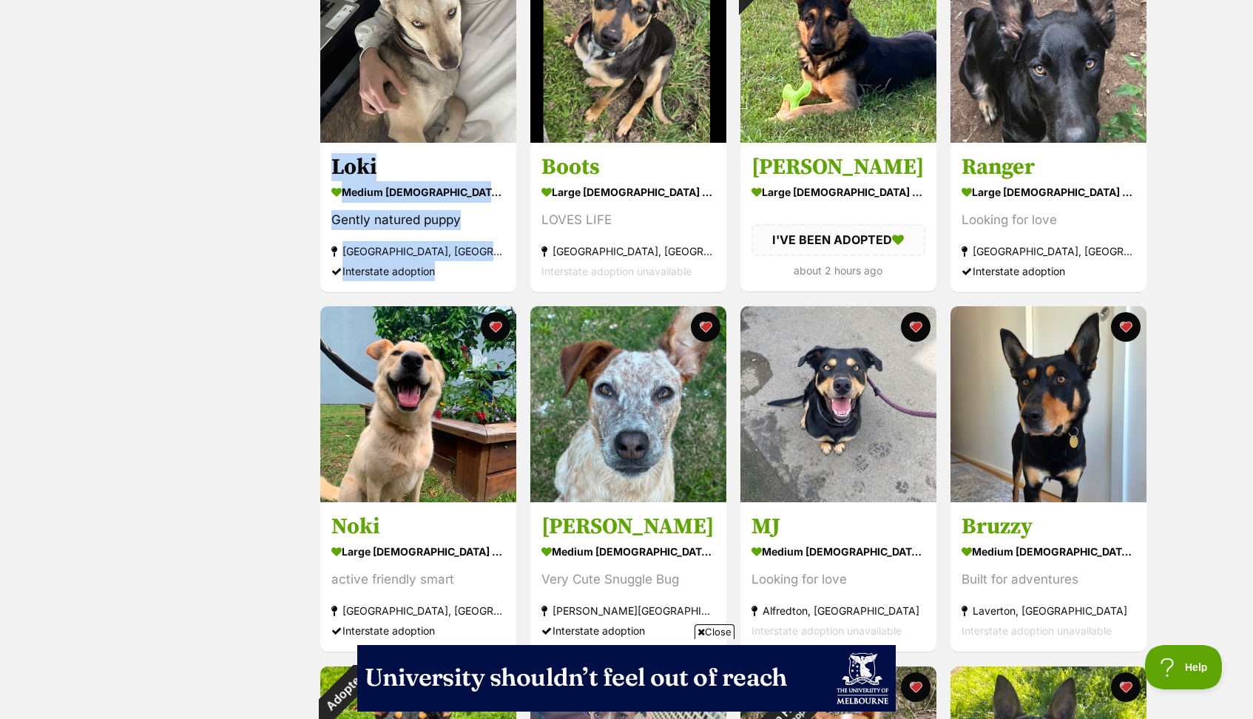
scroll to position [1077, 0]
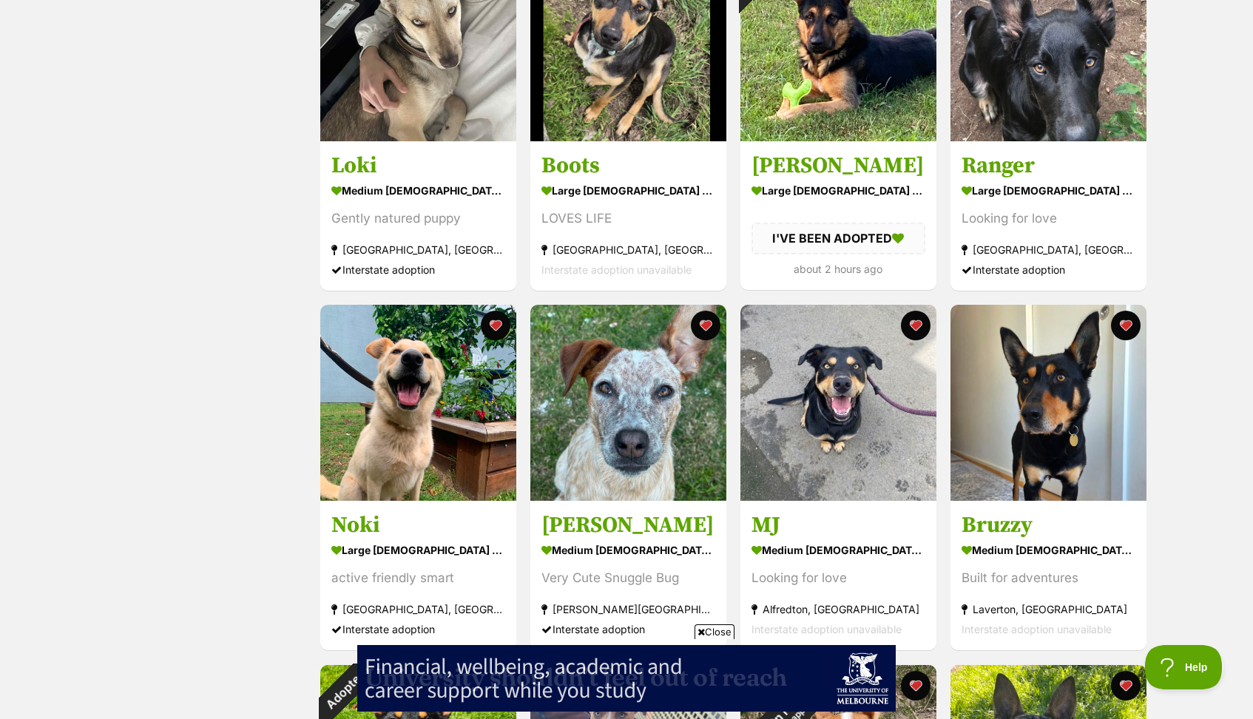
click at [1188, 327] on div "Displaying 1 to 20 of 144 pets Show 20 40 60 pets per page Visit PetRescue TV (…" at bounding box center [626, 110] width 1253 height 2018
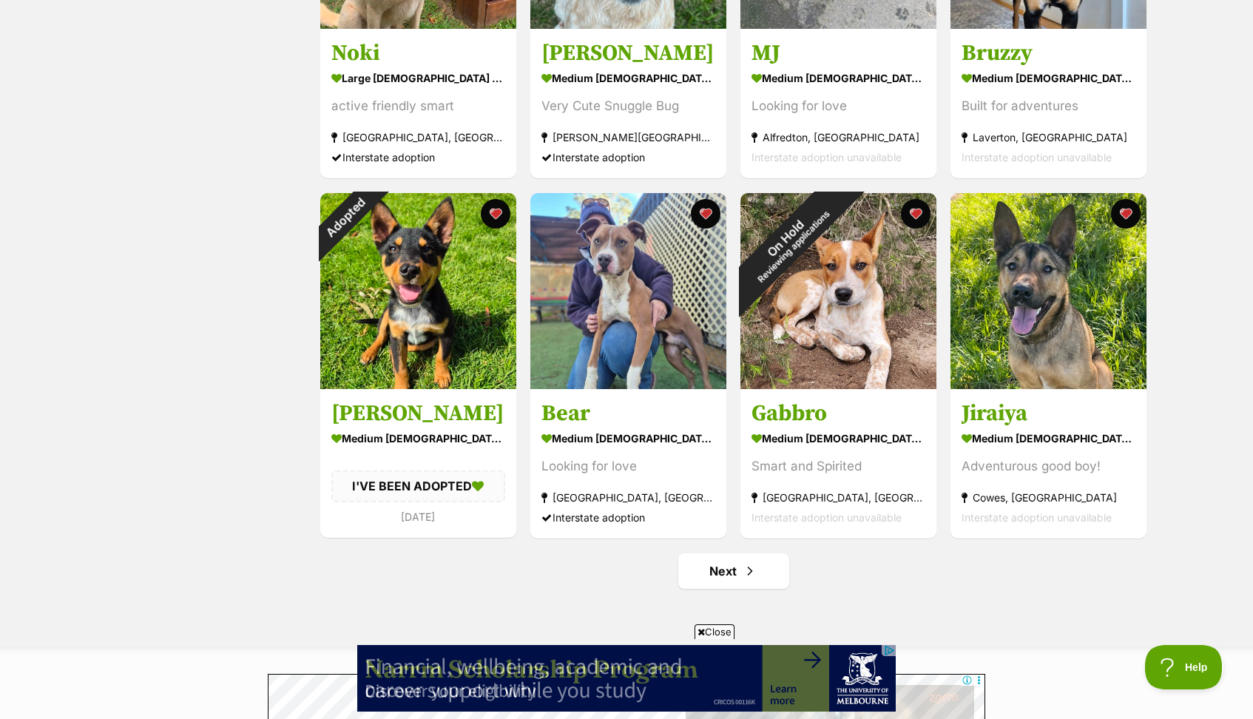
scroll to position [1560, 0]
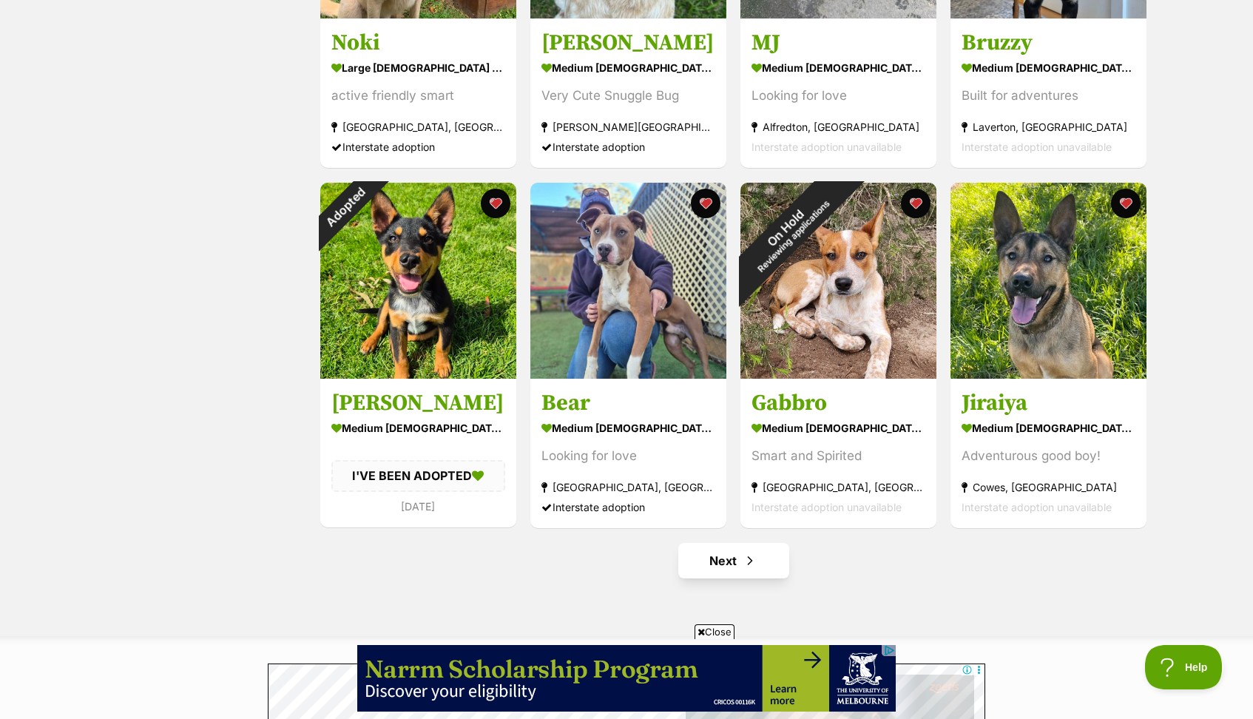
click at [740, 565] on link "Next" at bounding box center [733, 561] width 111 height 36
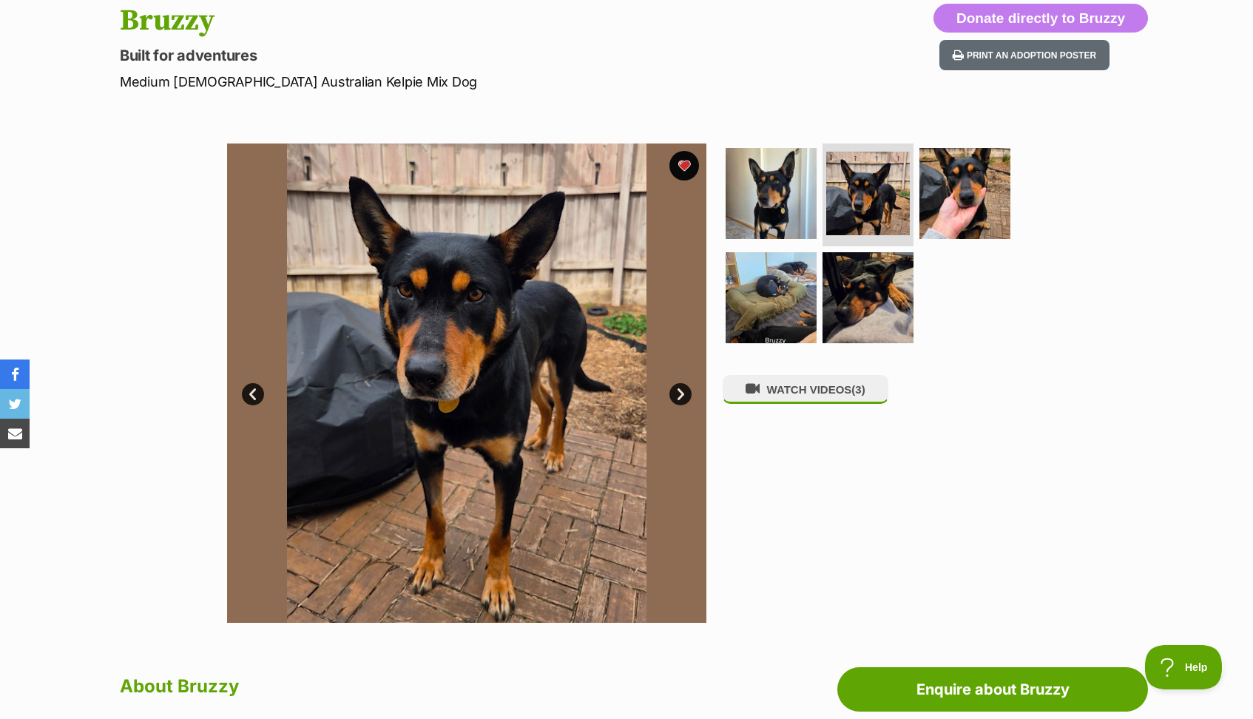
scroll to position [164, 0]
click at [842, 386] on button "WATCH VIDEOS (3)" at bounding box center [806, 389] width 166 height 29
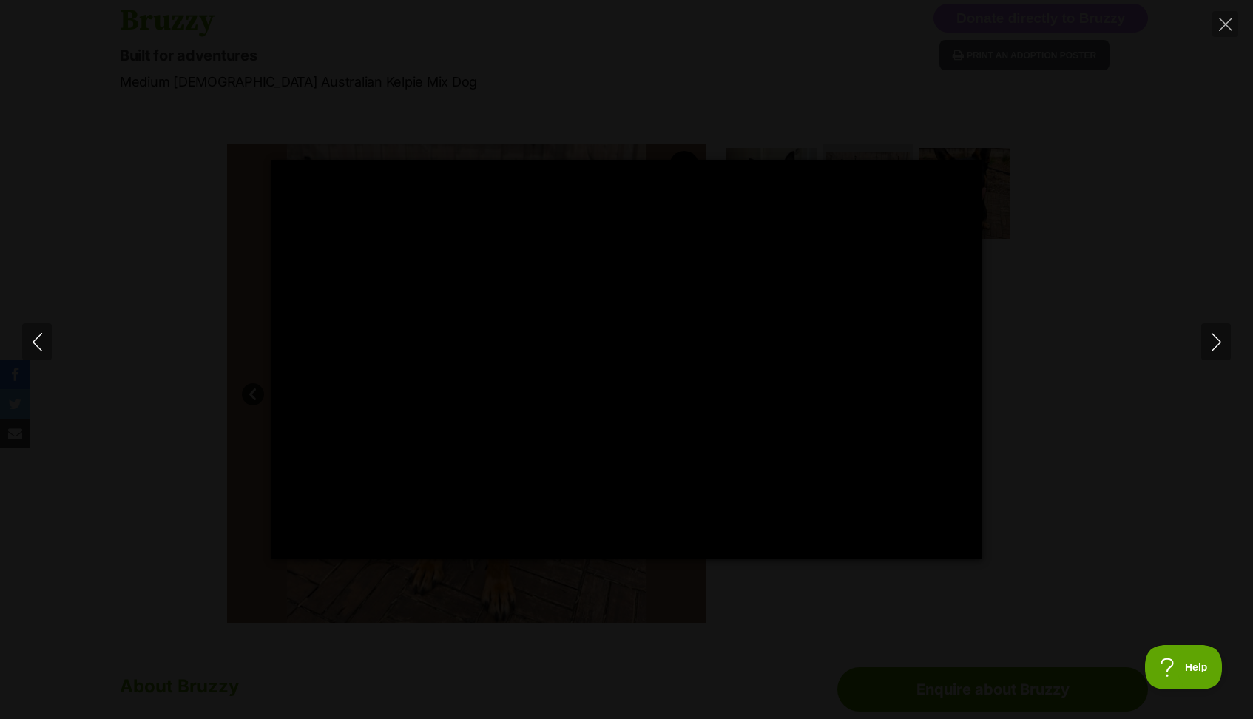
type input "100"
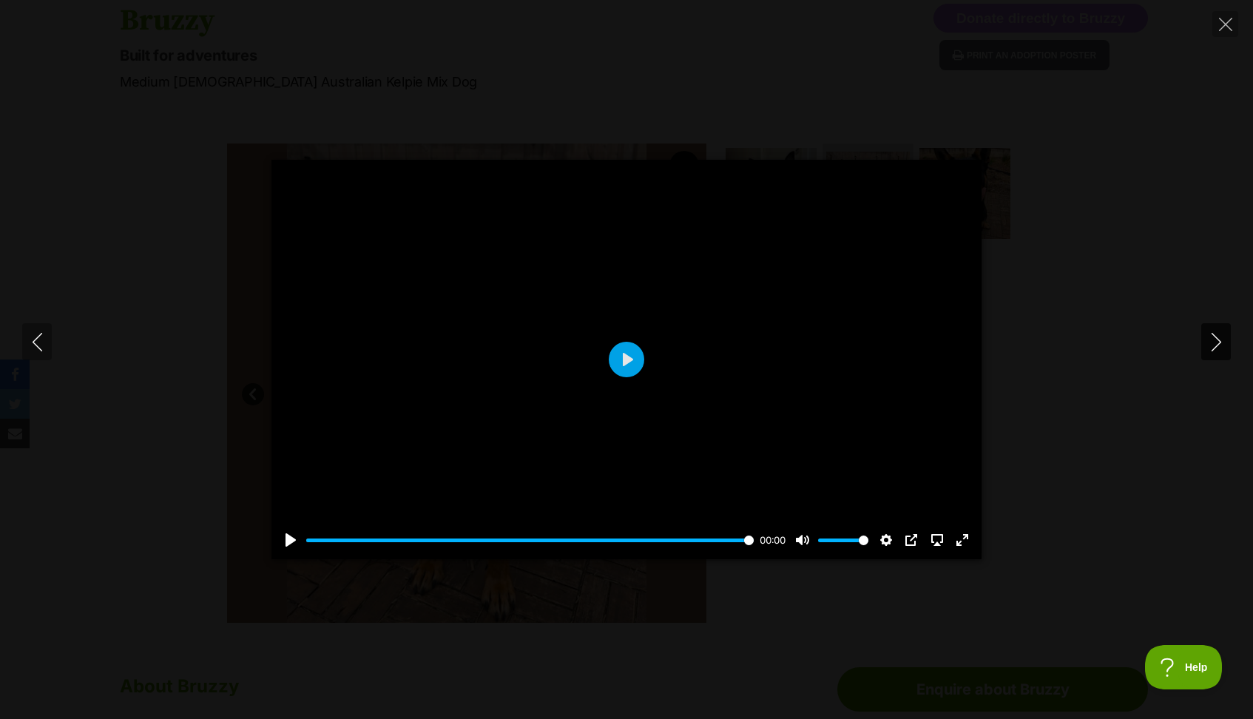
click at [1214, 340] on icon "Next" at bounding box center [1216, 342] width 18 height 18
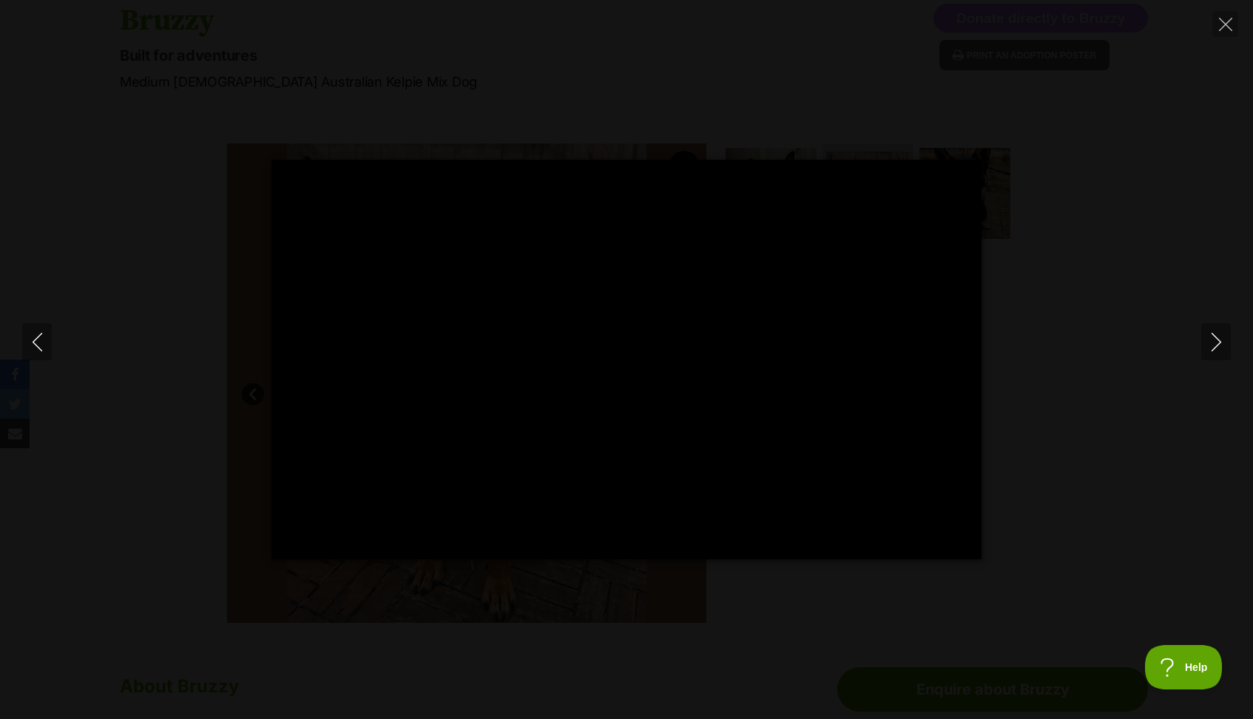
scroll to position [0, 0]
type input "100"
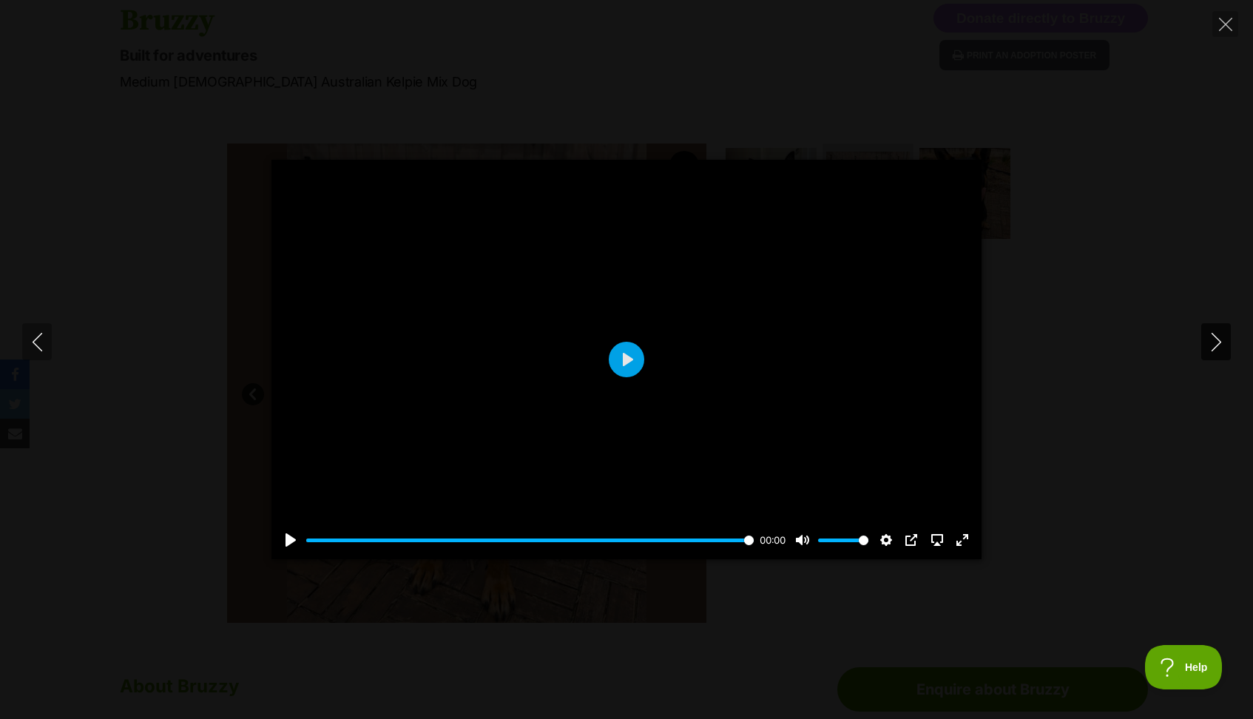
click at [1219, 340] on icon "Next" at bounding box center [1216, 342] width 10 height 18
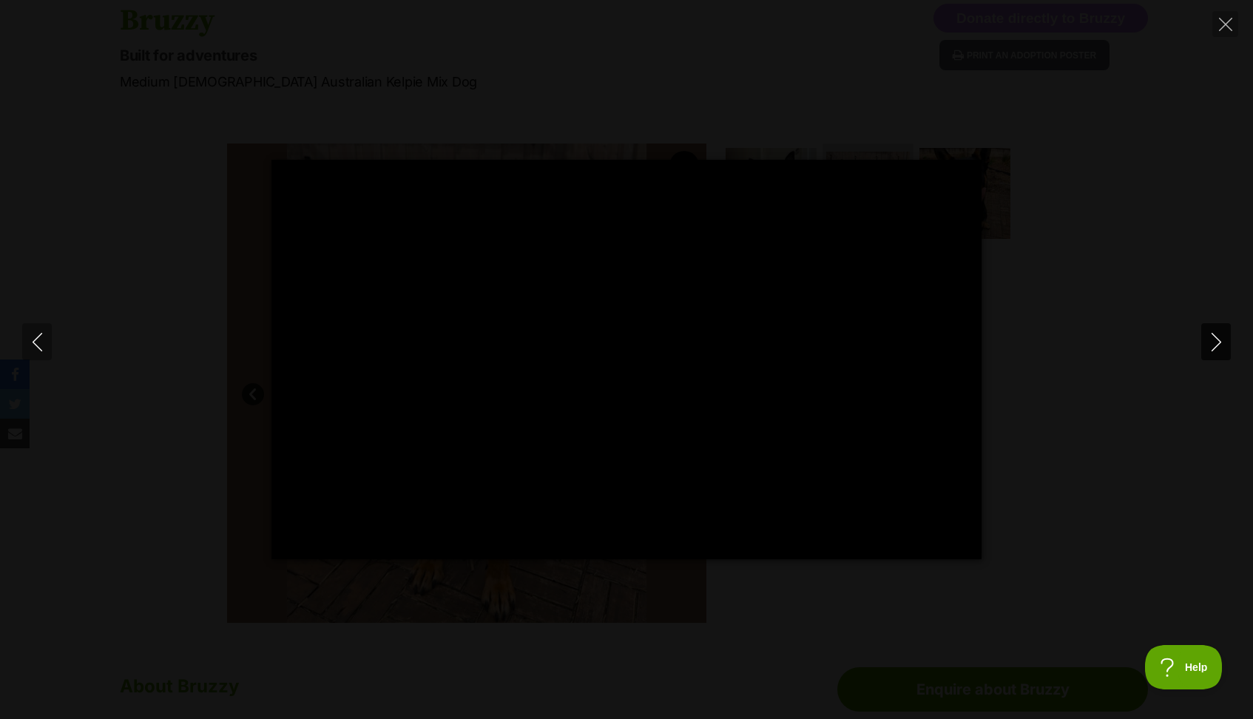
type input "100"
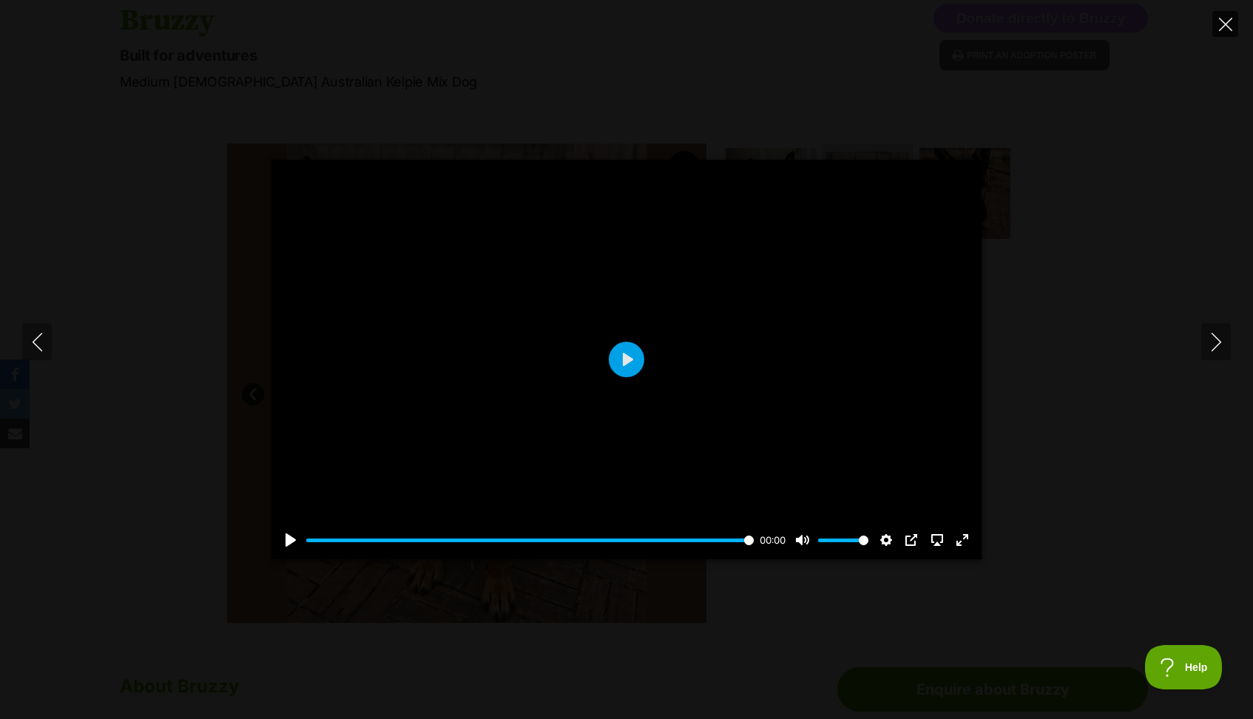
click at [1222, 31] on button "Close" at bounding box center [1226, 24] width 26 height 26
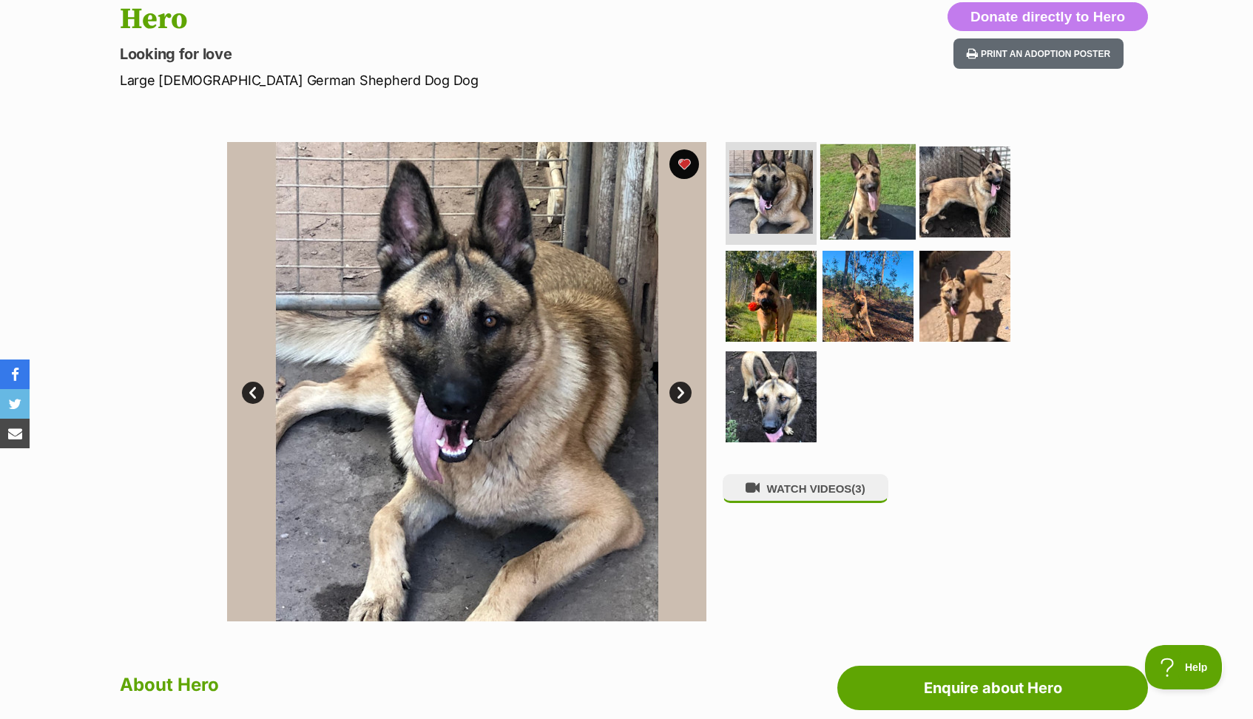
click at [841, 180] on img at bounding box center [868, 191] width 95 height 95
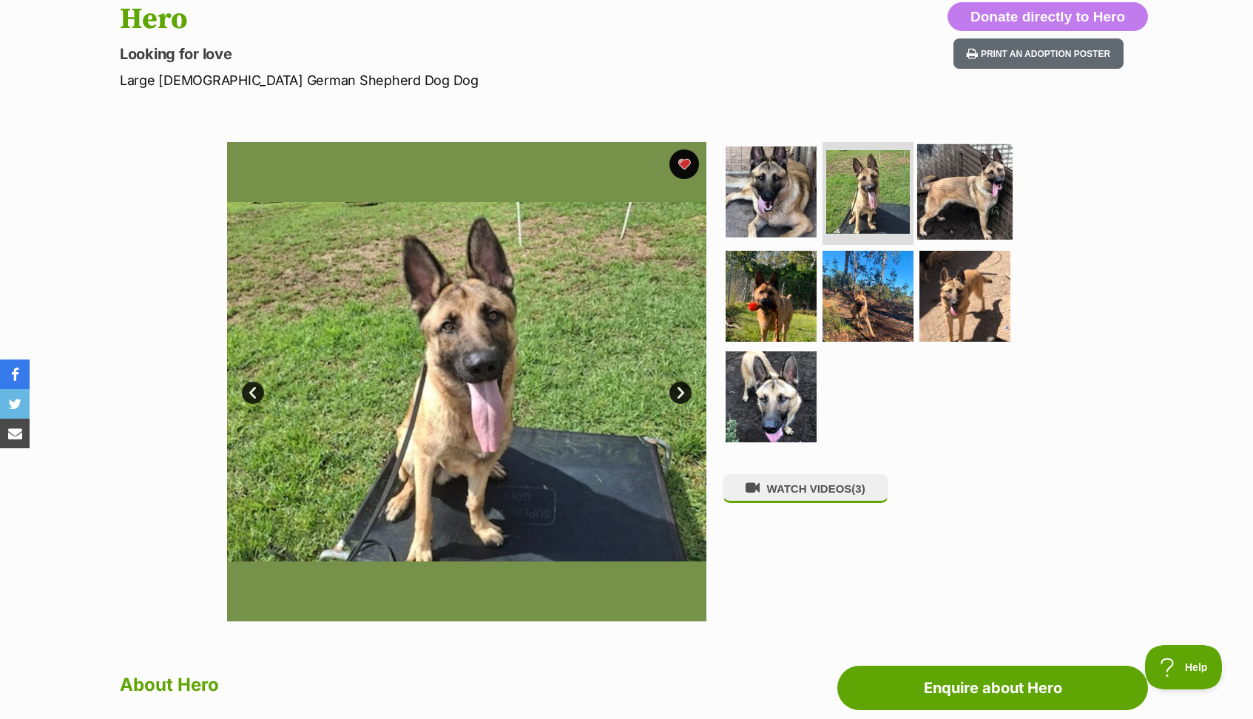
click at [964, 190] on img at bounding box center [964, 191] width 95 height 95
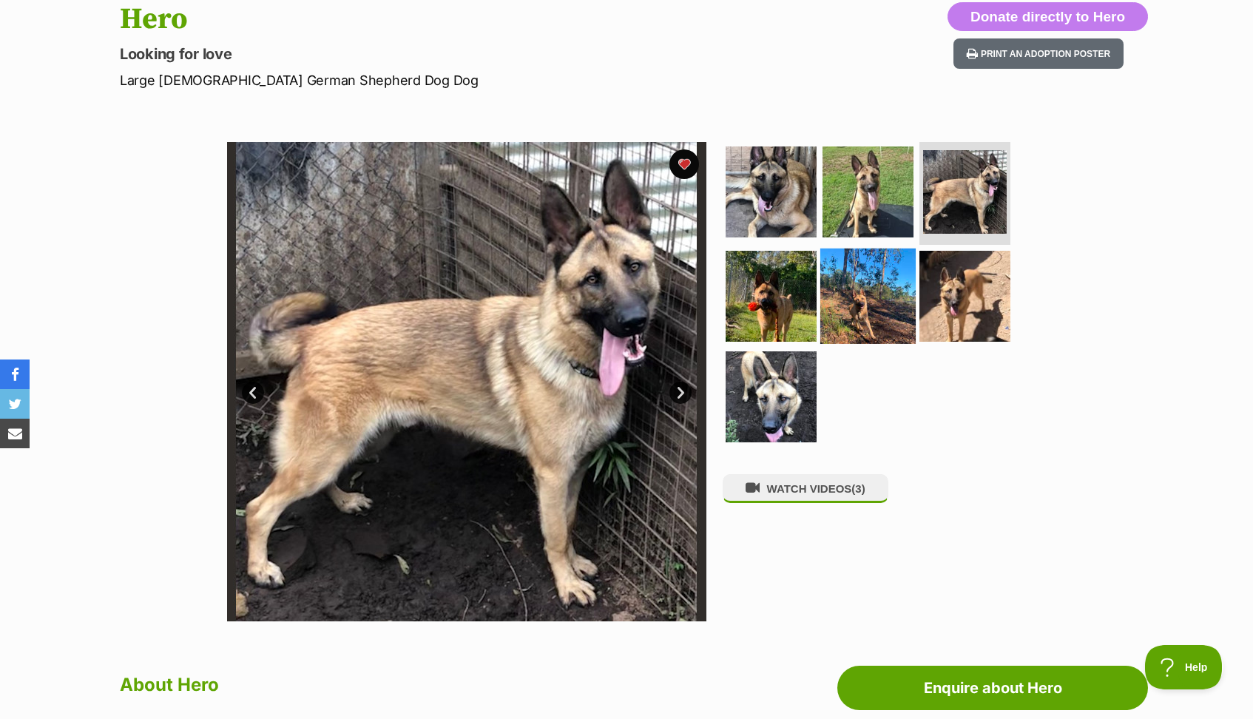
click at [838, 292] on img at bounding box center [868, 296] width 95 height 95
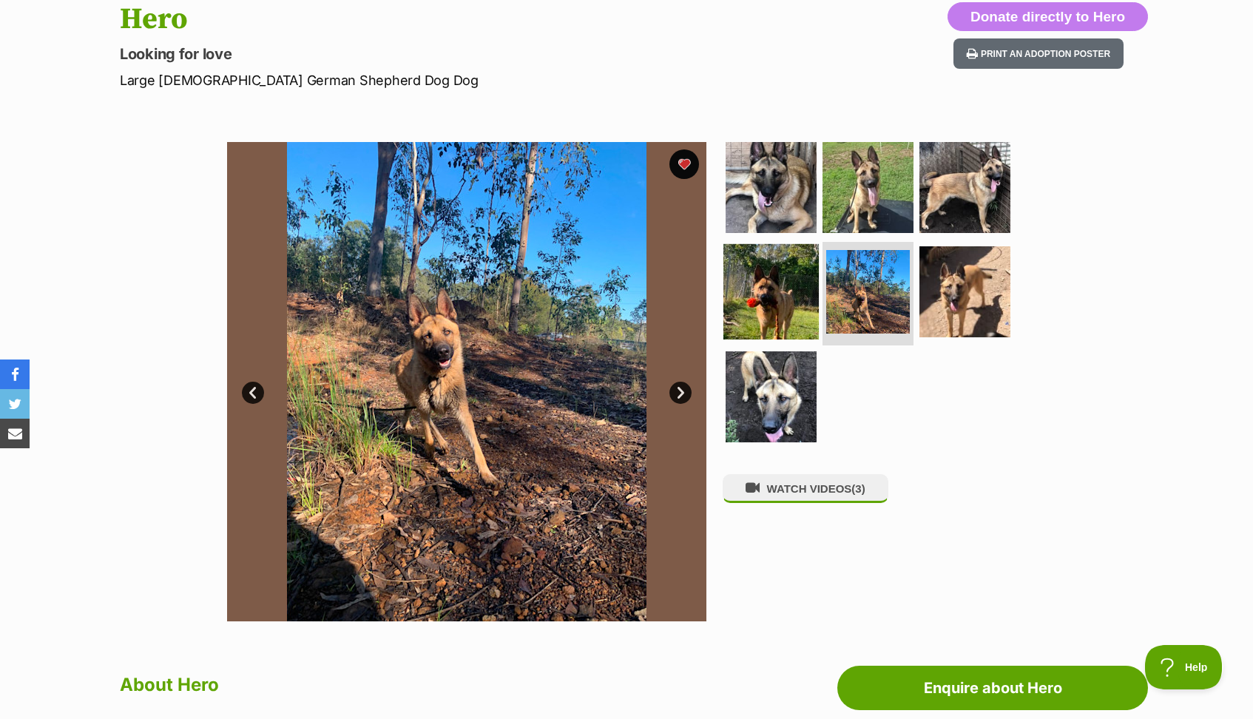
click at [786, 301] on img at bounding box center [771, 291] width 95 height 95
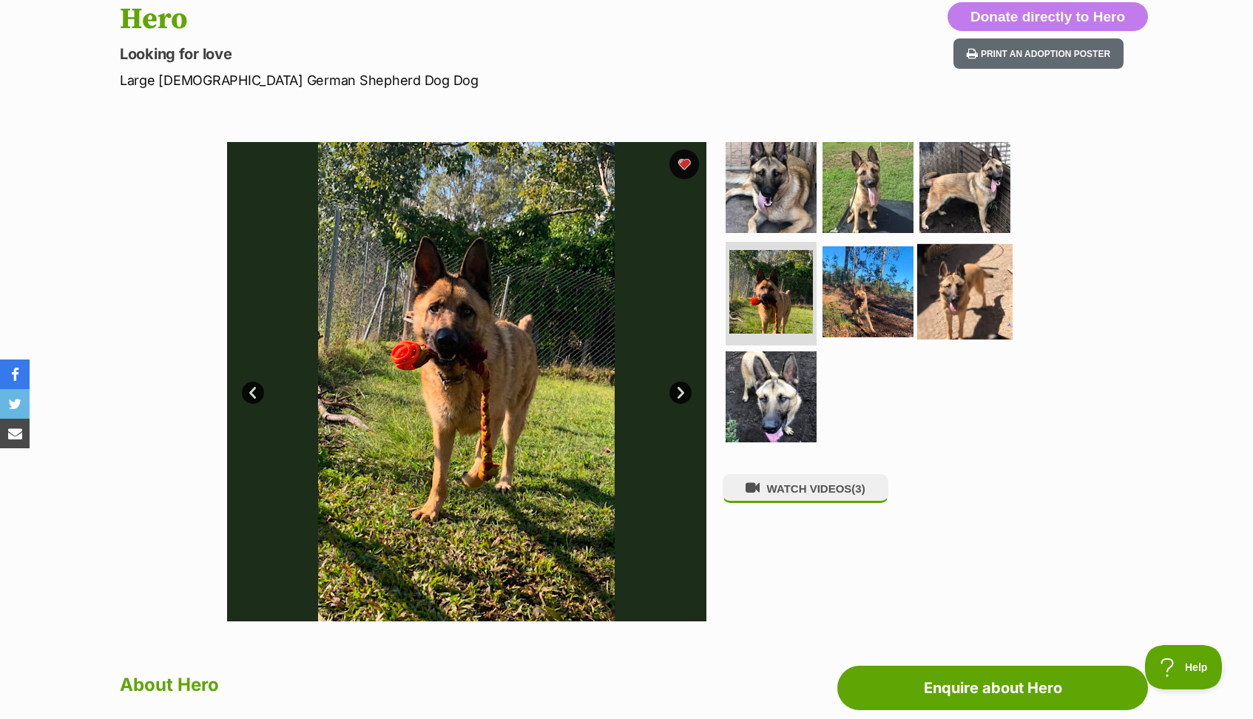
click at [956, 304] on img at bounding box center [964, 291] width 95 height 95
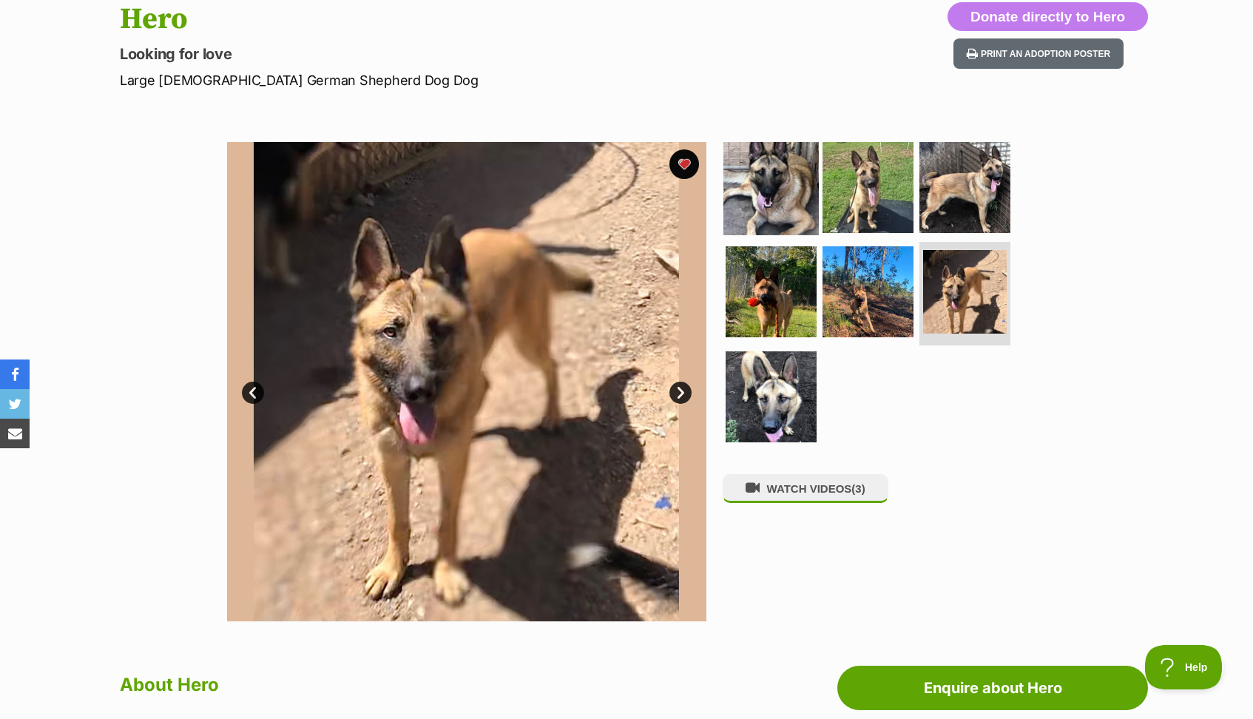
click at [768, 204] on img at bounding box center [771, 186] width 95 height 95
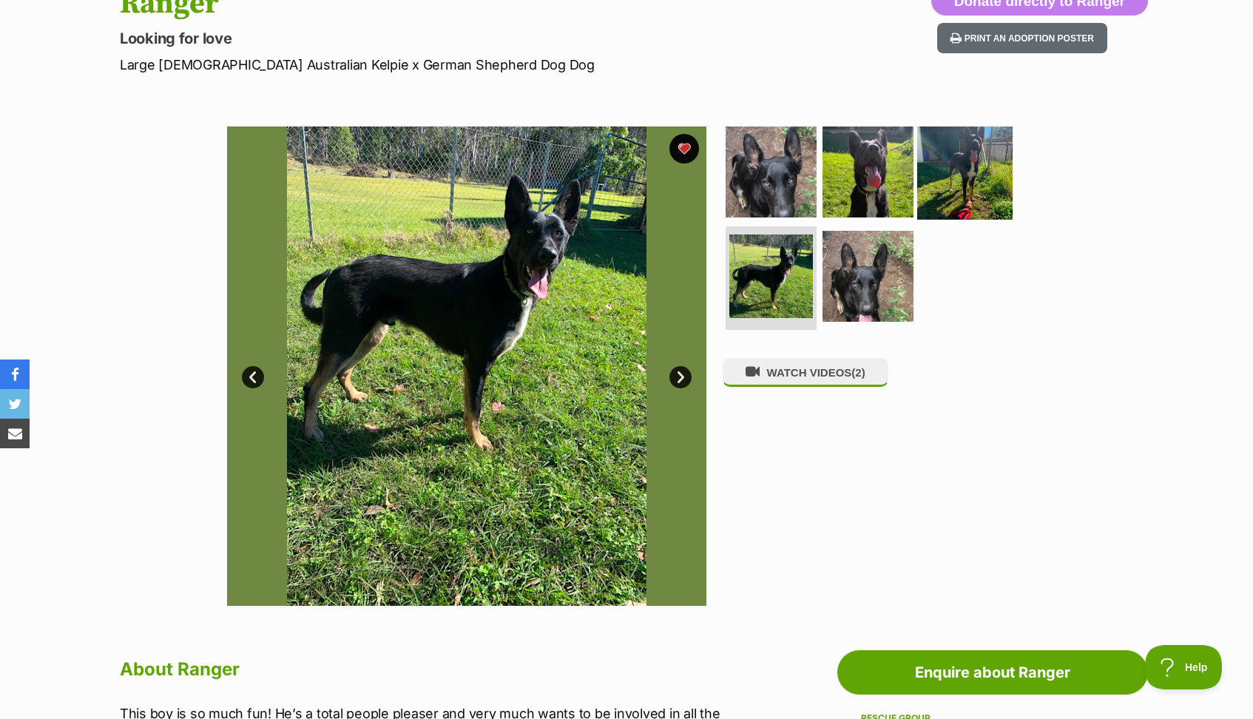
click at [981, 134] on img at bounding box center [964, 171] width 95 height 95
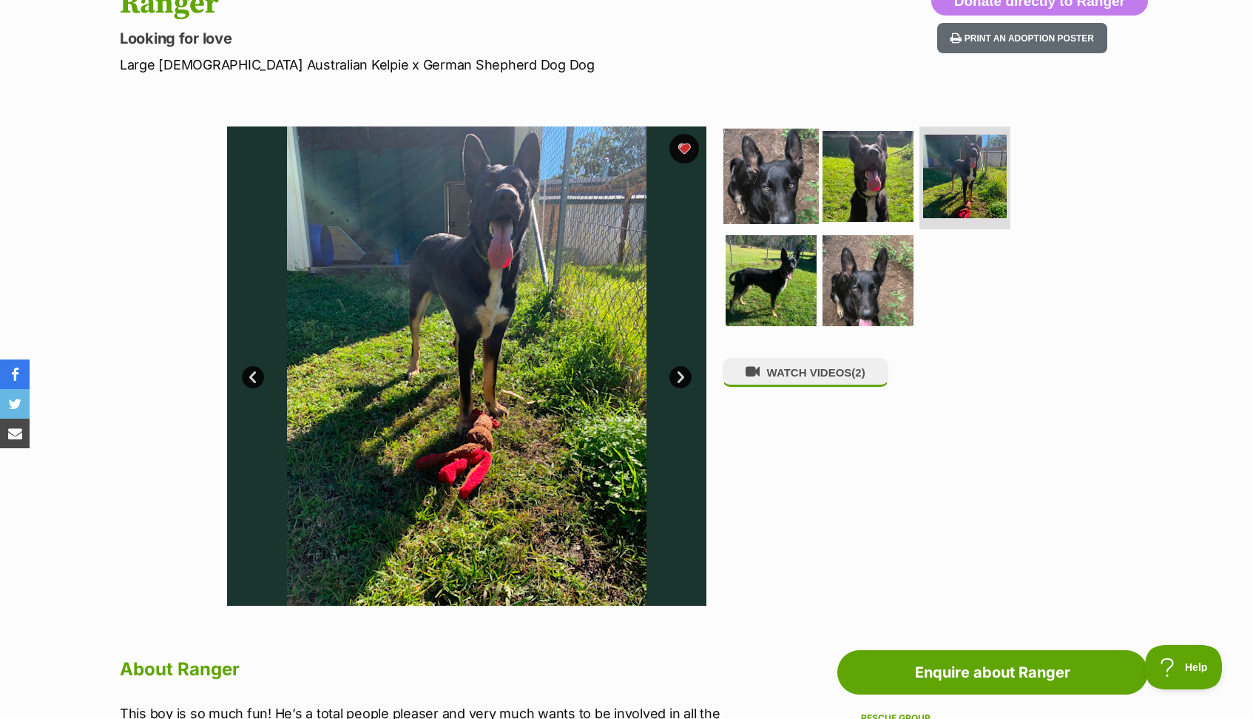
click at [786, 197] on img at bounding box center [771, 175] width 95 height 95
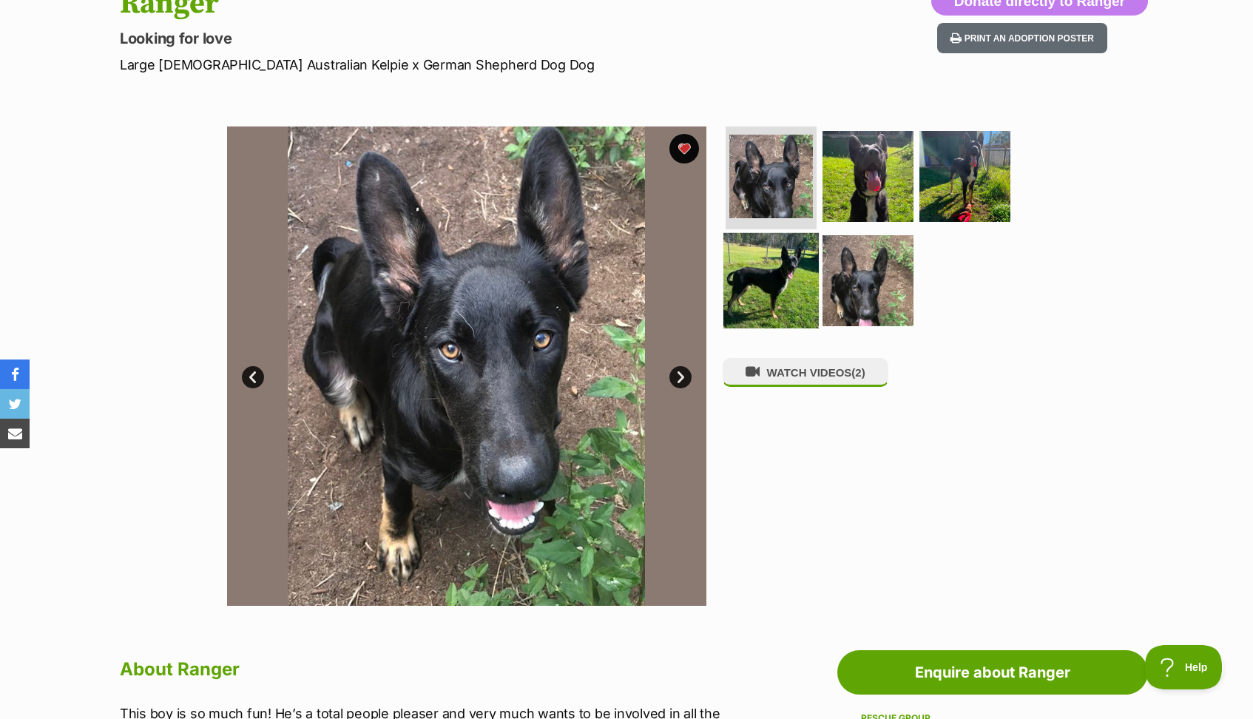
click at [743, 303] on img at bounding box center [771, 280] width 95 height 95
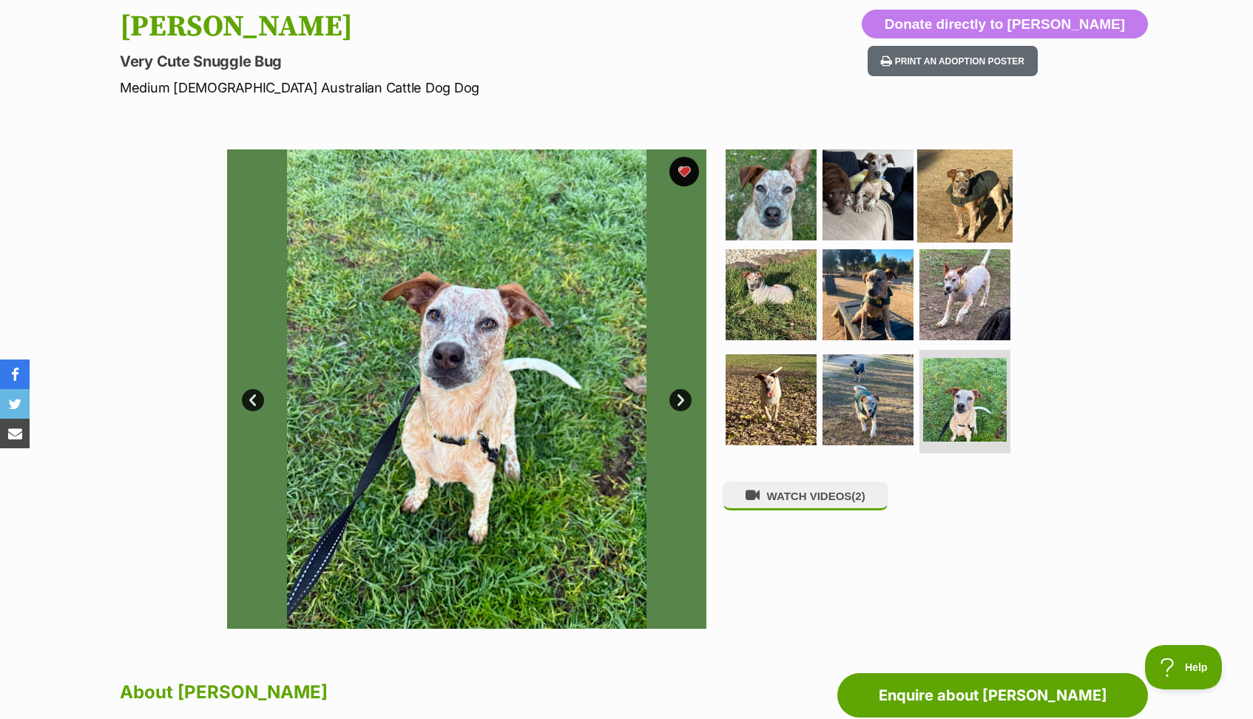
click at [983, 216] on img at bounding box center [964, 193] width 95 height 95
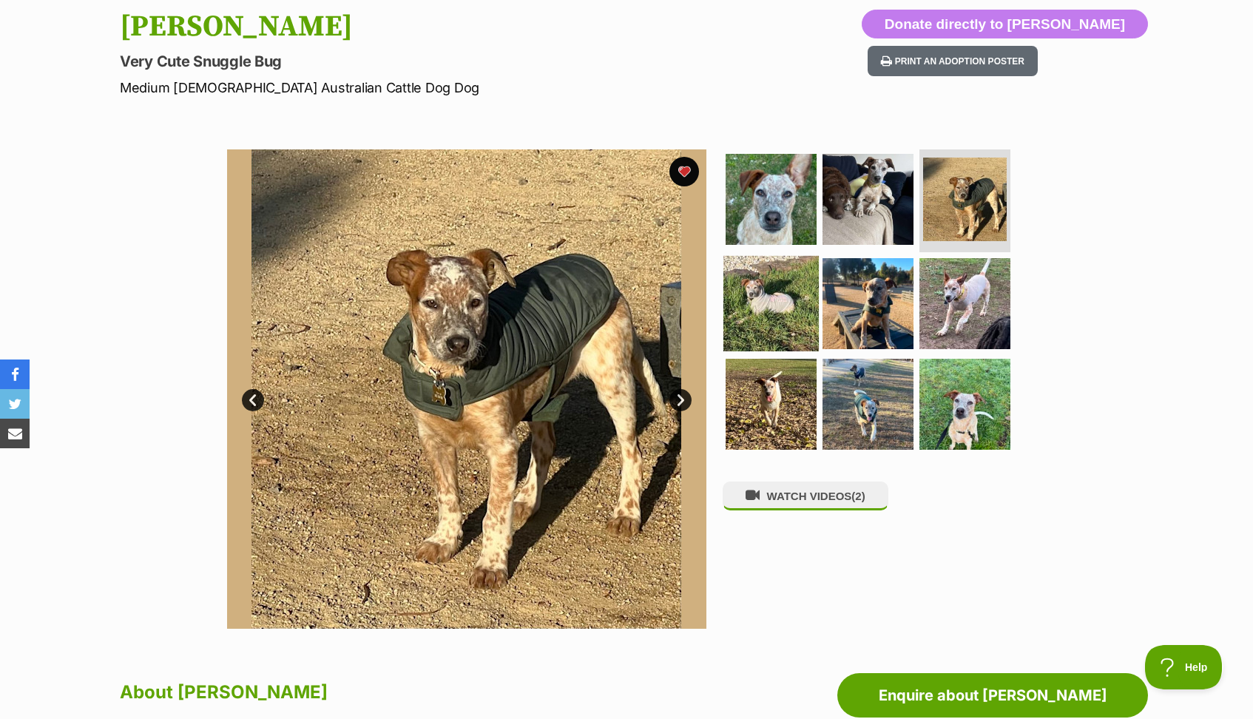
click at [767, 288] on img at bounding box center [771, 303] width 95 height 95
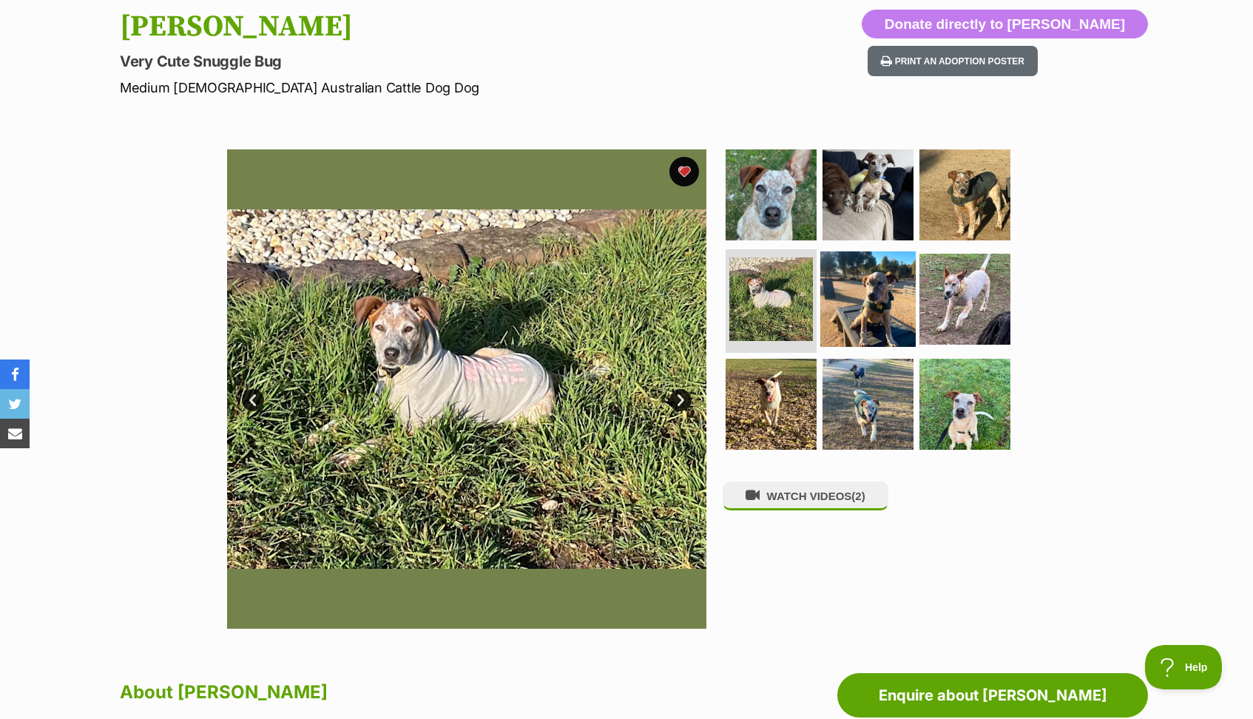
click at [879, 301] on img at bounding box center [868, 299] width 95 height 95
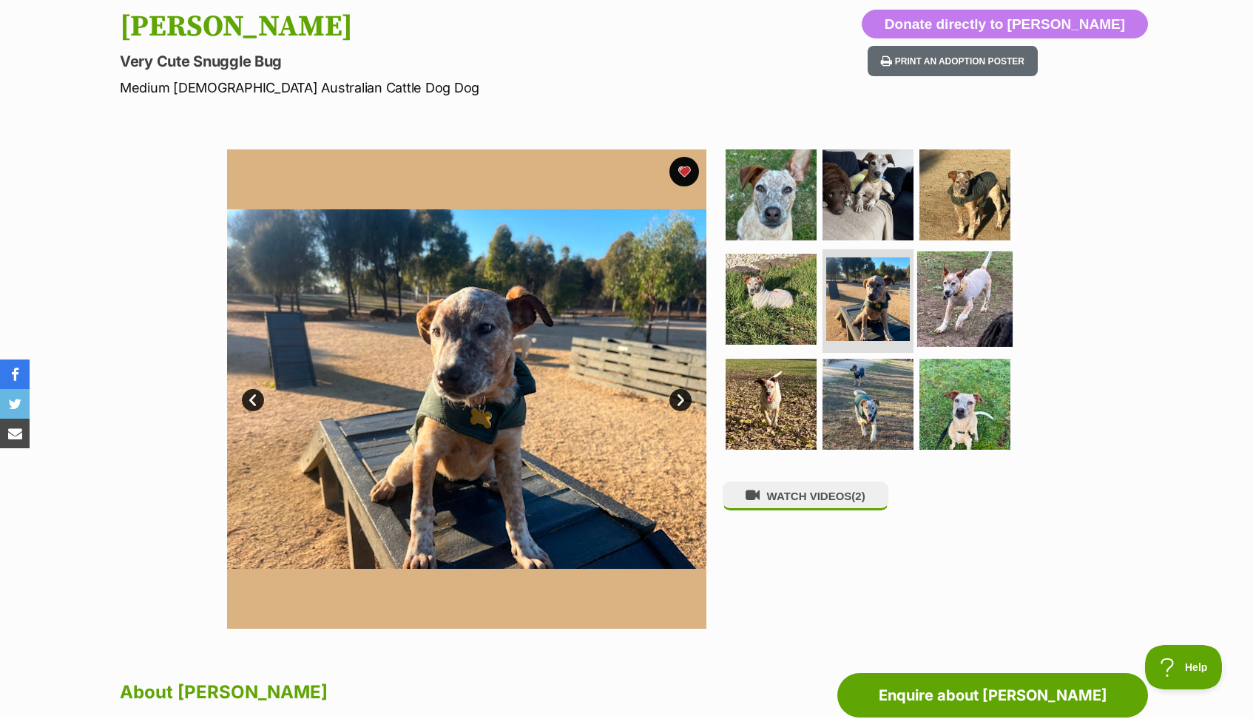
click at [975, 300] on img at bounding box center [964, 299] width 95 height 95
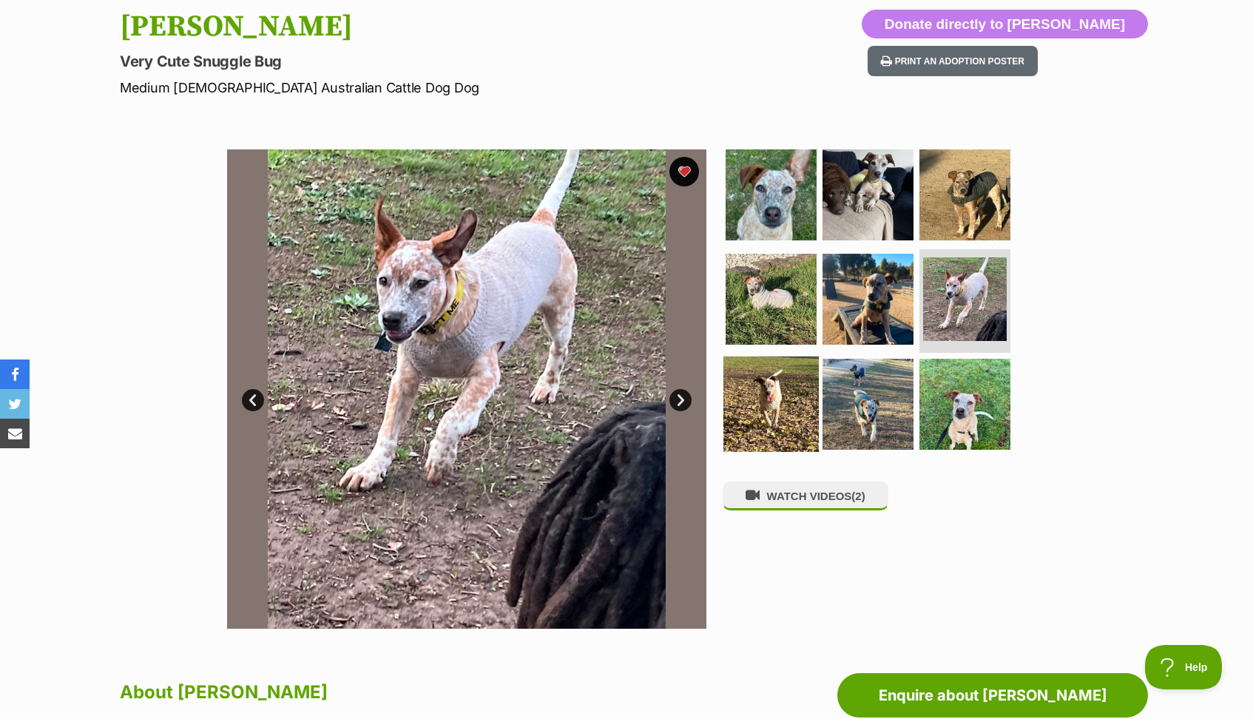
click at [780, 406] on img at bounding box center [771, 404] width 95 height 95
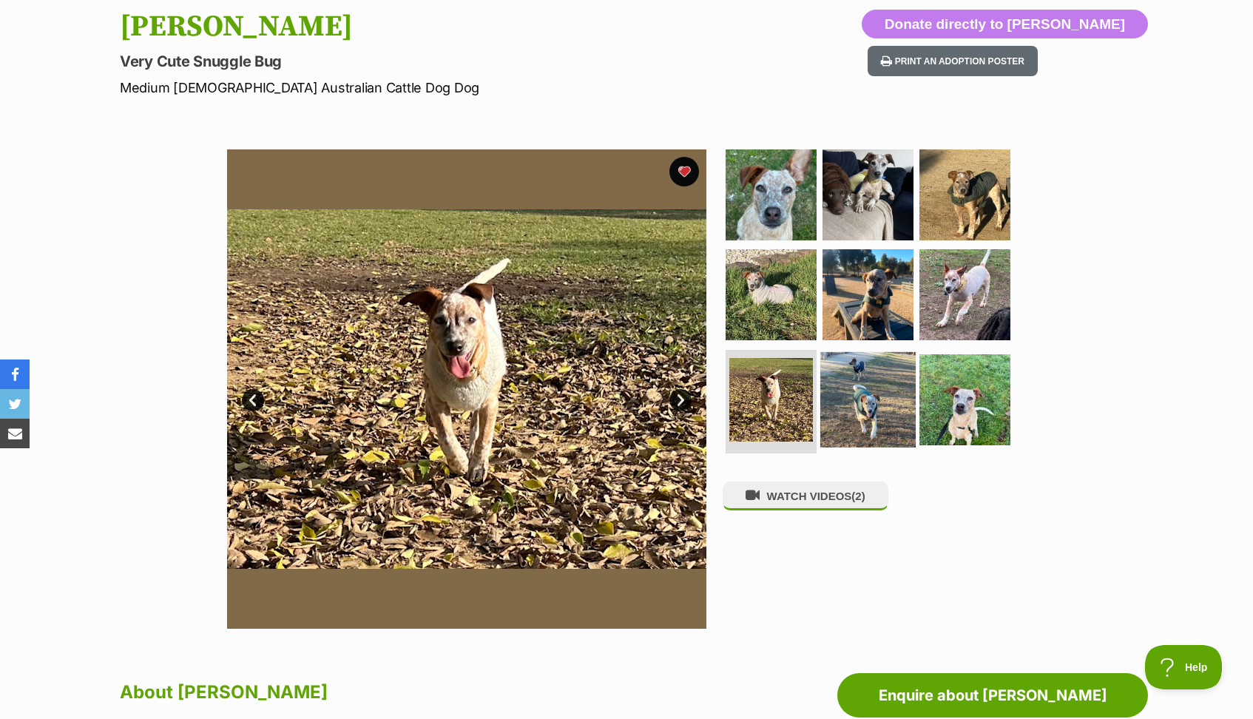
click at [862, 408] on img at bounding box center [868, 399] width 95 height 95
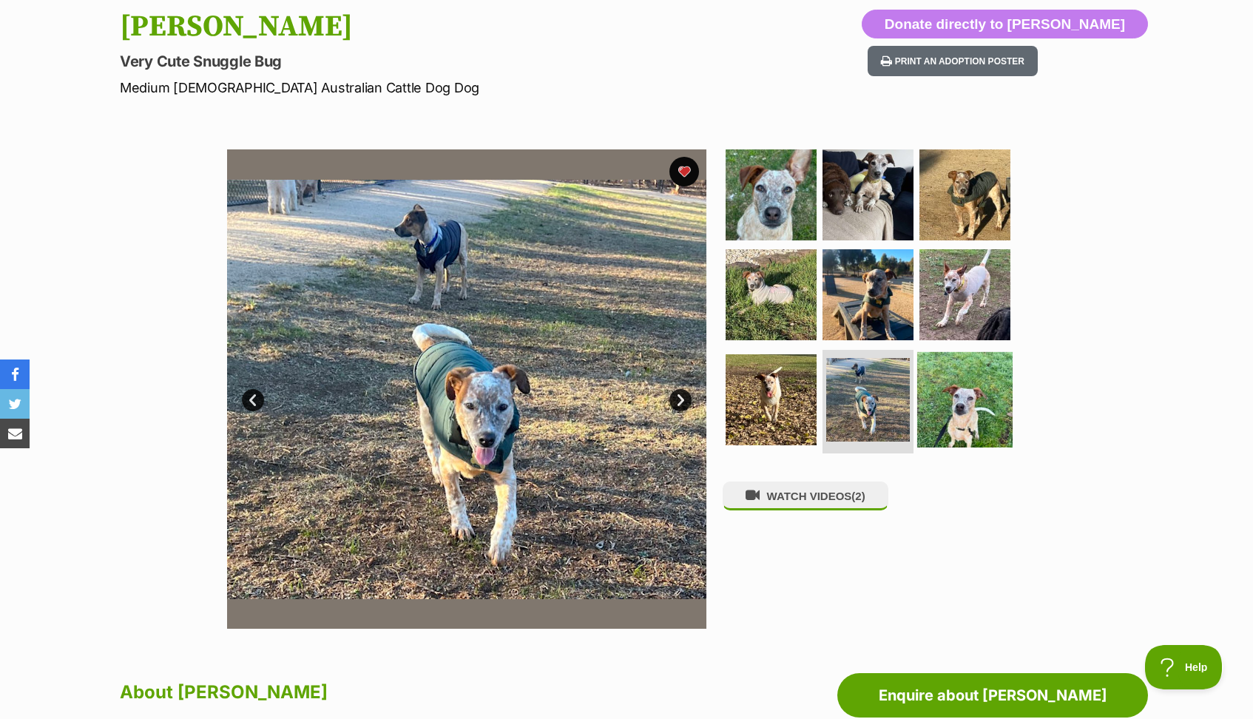
click at [961, 400] on img at bounding box center [964, 399] width 95 height 95
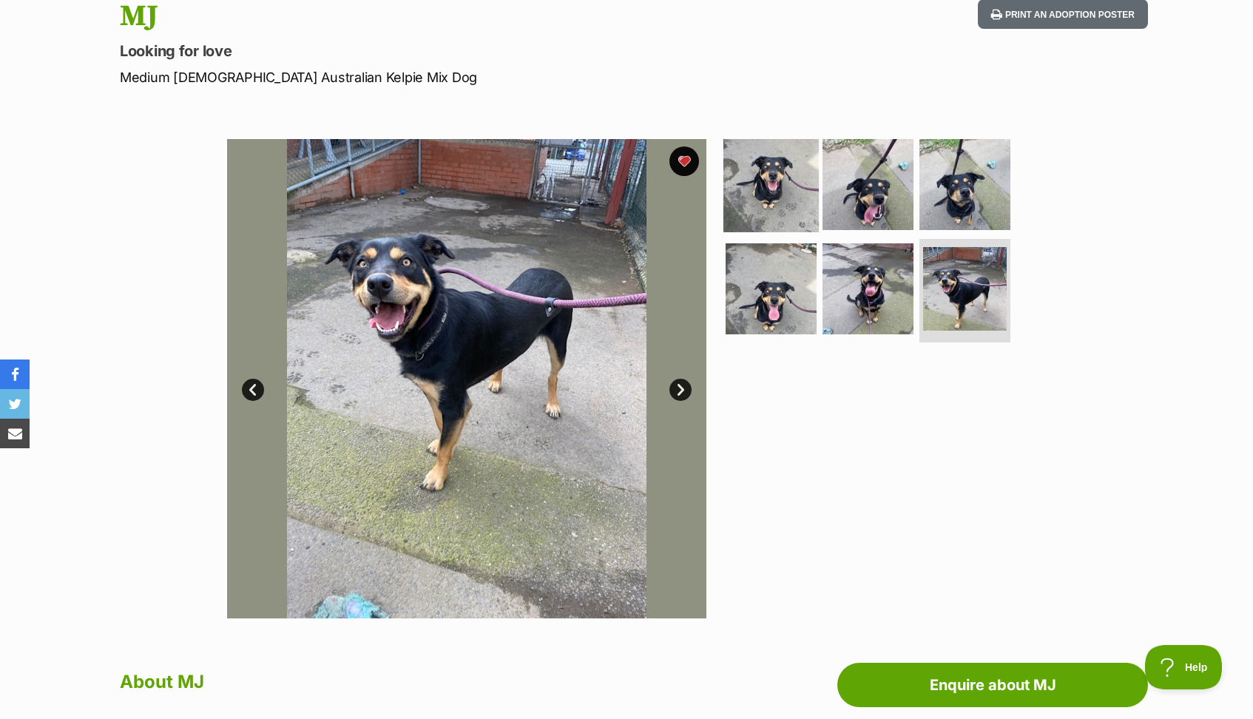
click at [786, 214] on img at bounding box center [771, 183] width 95 height 95
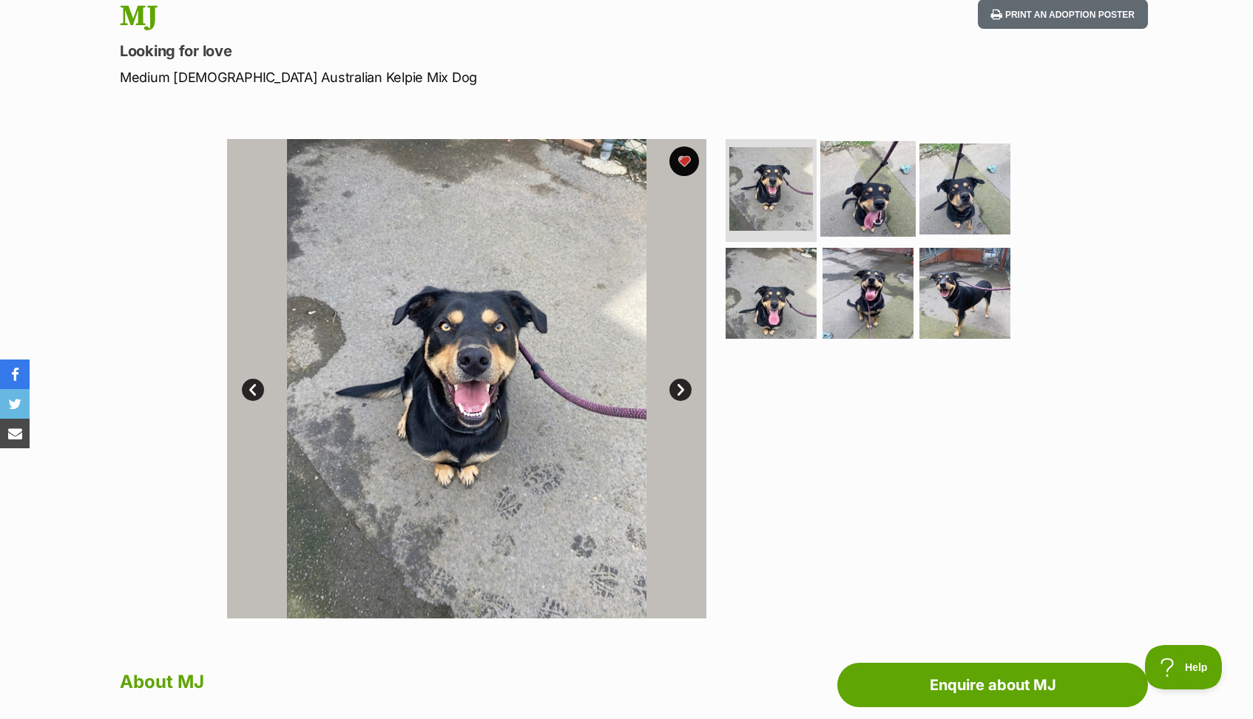
click at [865, 210] on img at bounding box center [868, 188] width 95 height 95
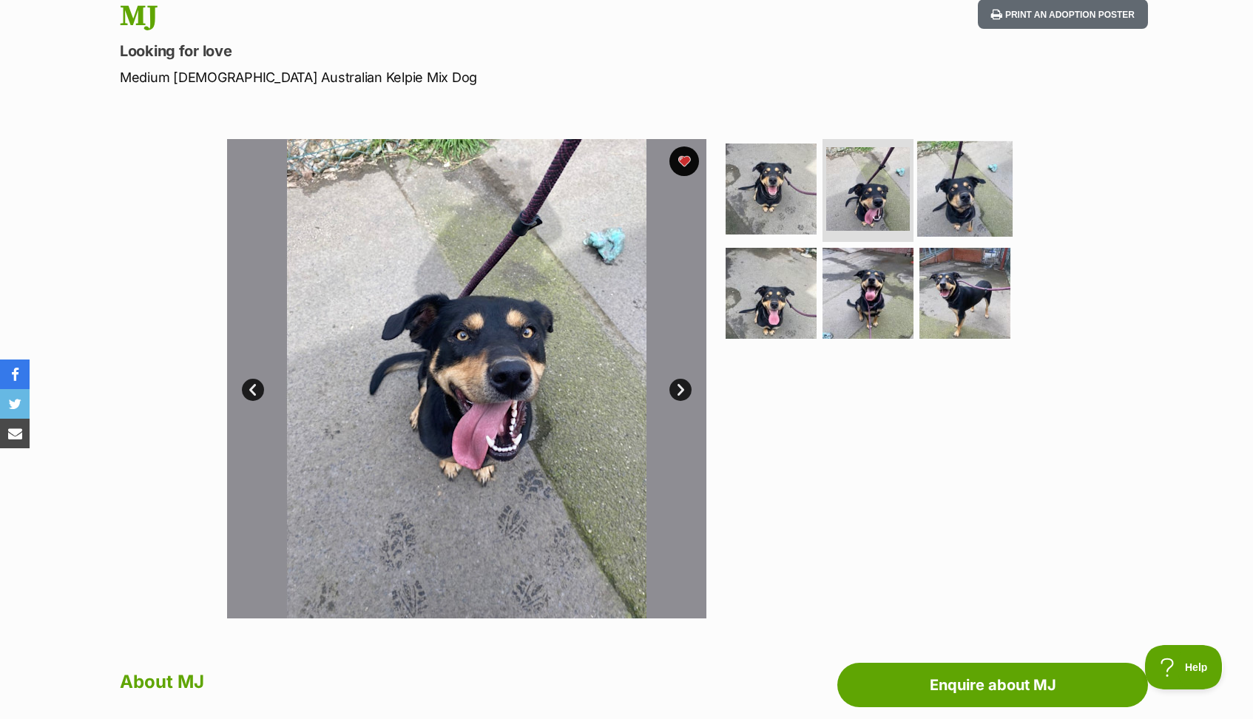
click at [951, 176] on img at bounding box center [964, 188] width 95 height 95
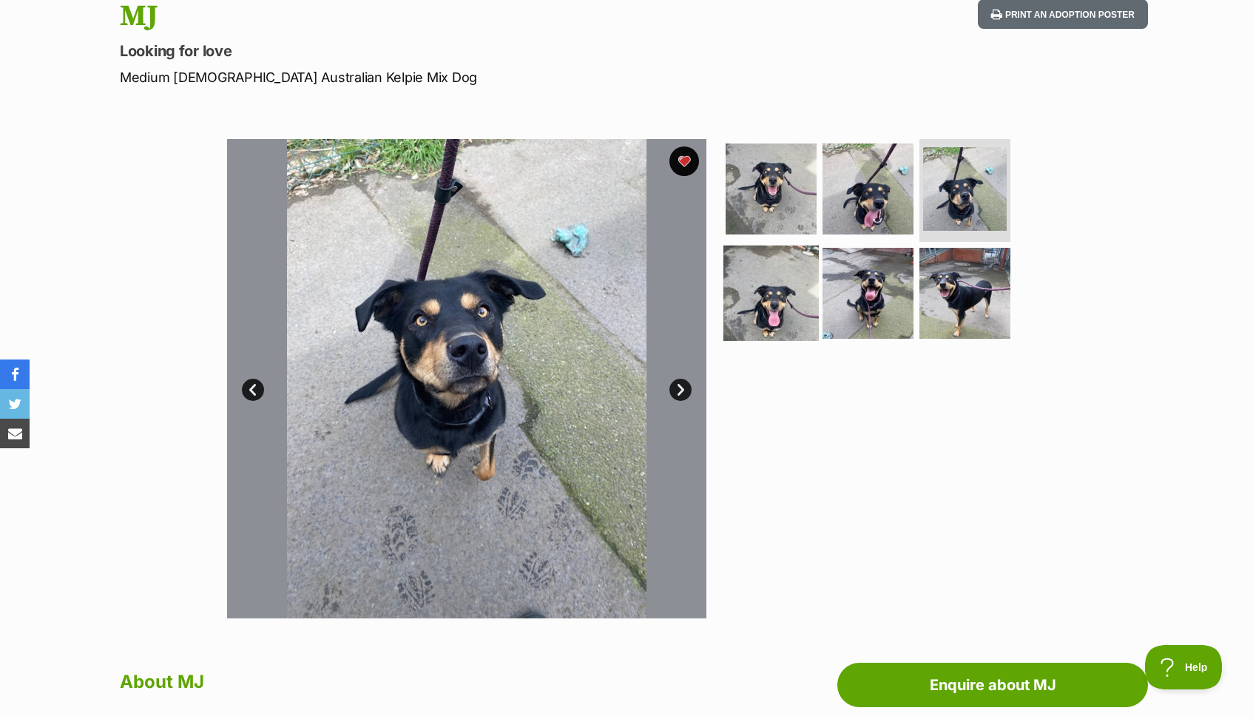
click at [787, 292] on img at bounding box center [771, 293] width 95 height 95
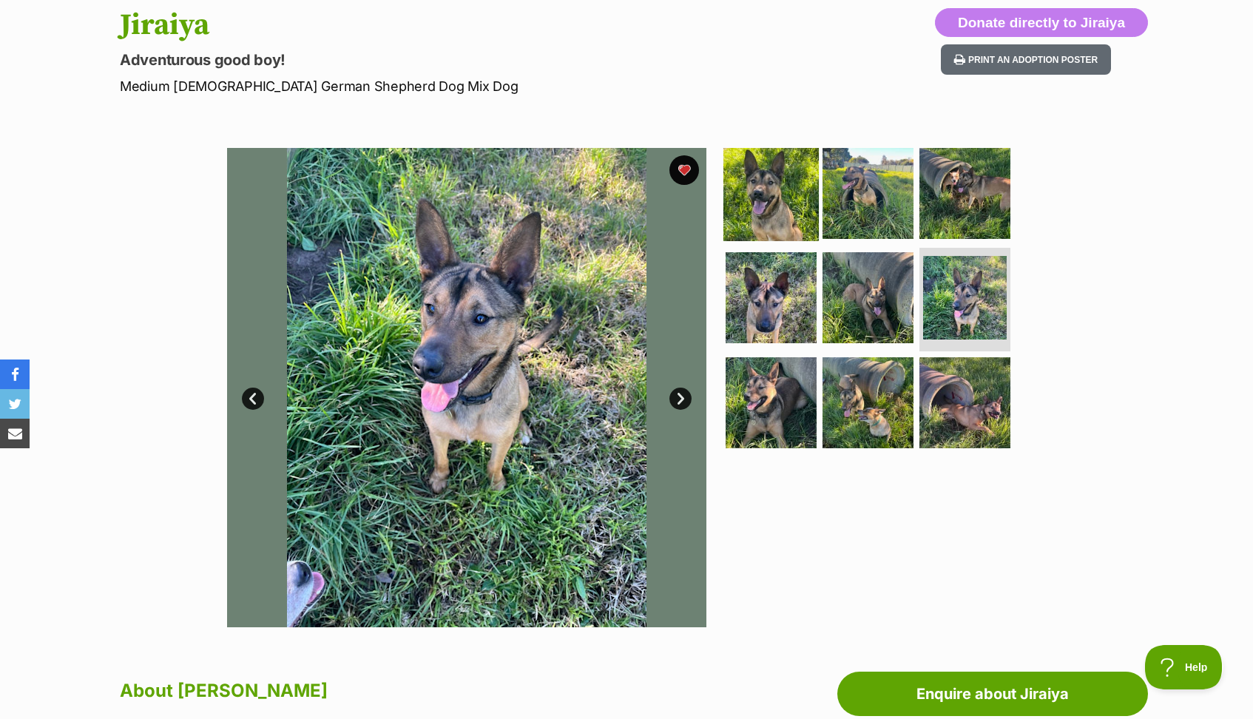
click at [806, 178] on img at bounding box center [771, 192] width 95 height 95
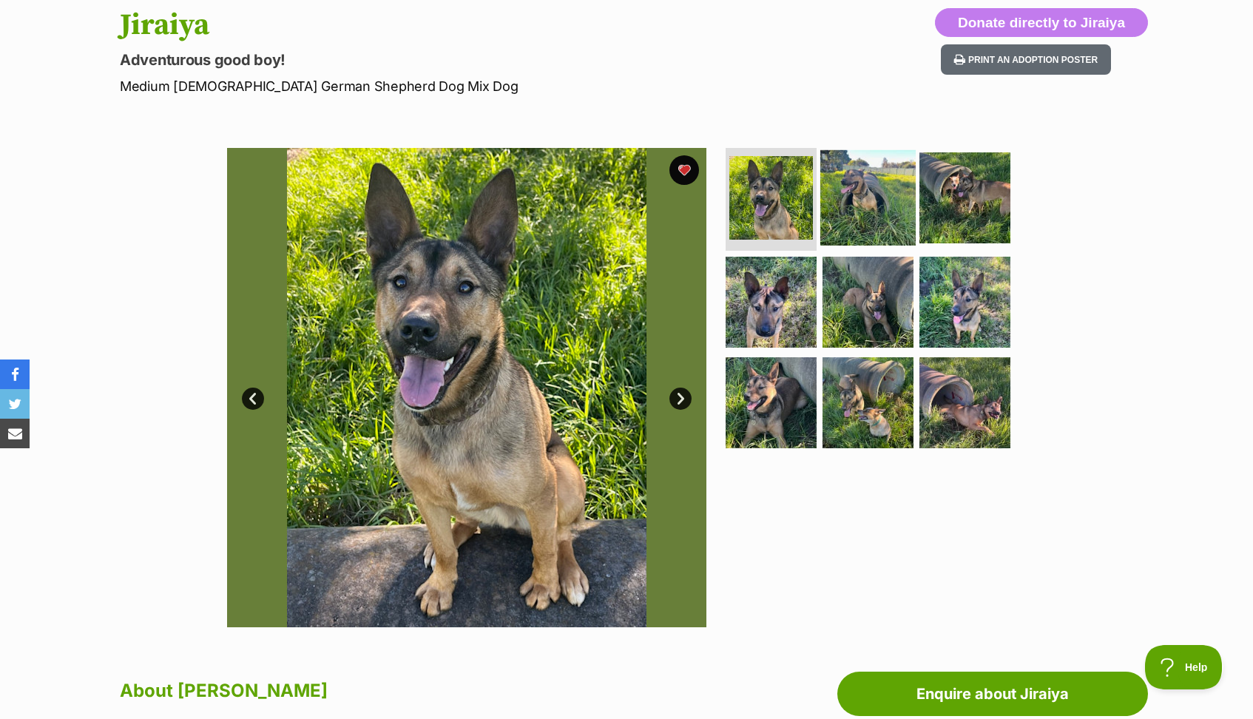
click at [848, 188] on img at bounding box center [868, 196] width 95 height 95
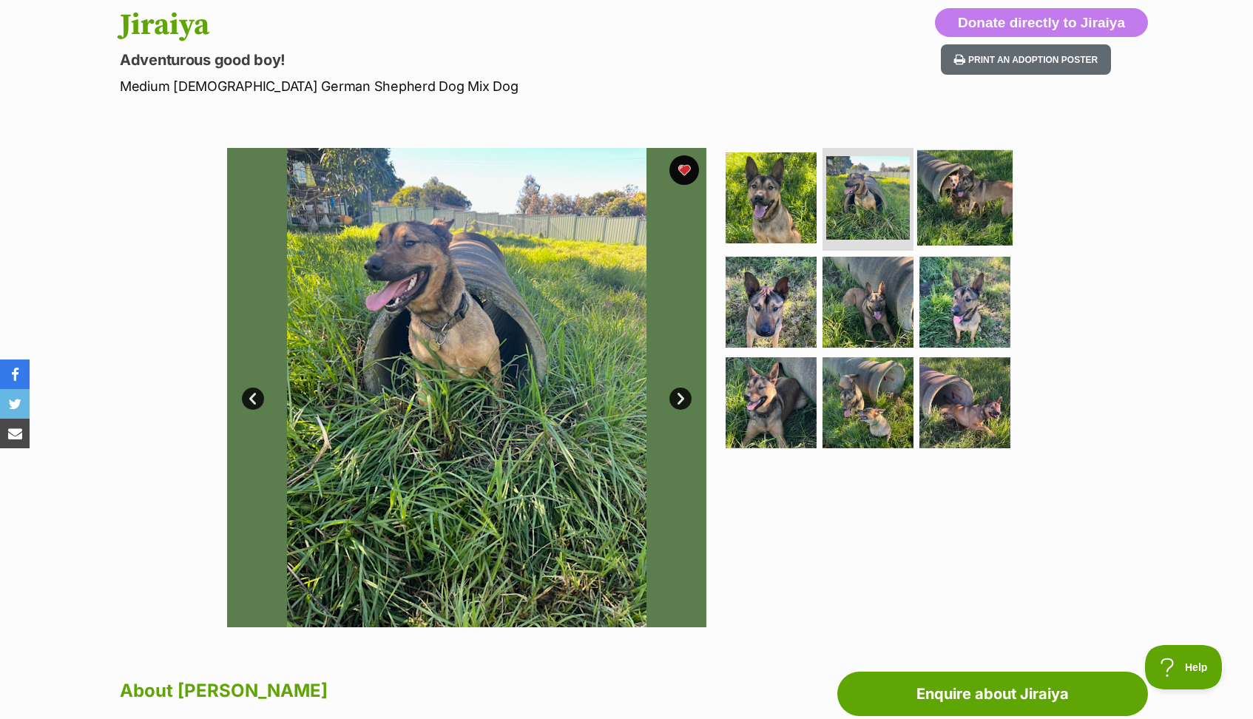
click at [964, 203] on img at bounding box center [964, 196] width 95 height 95
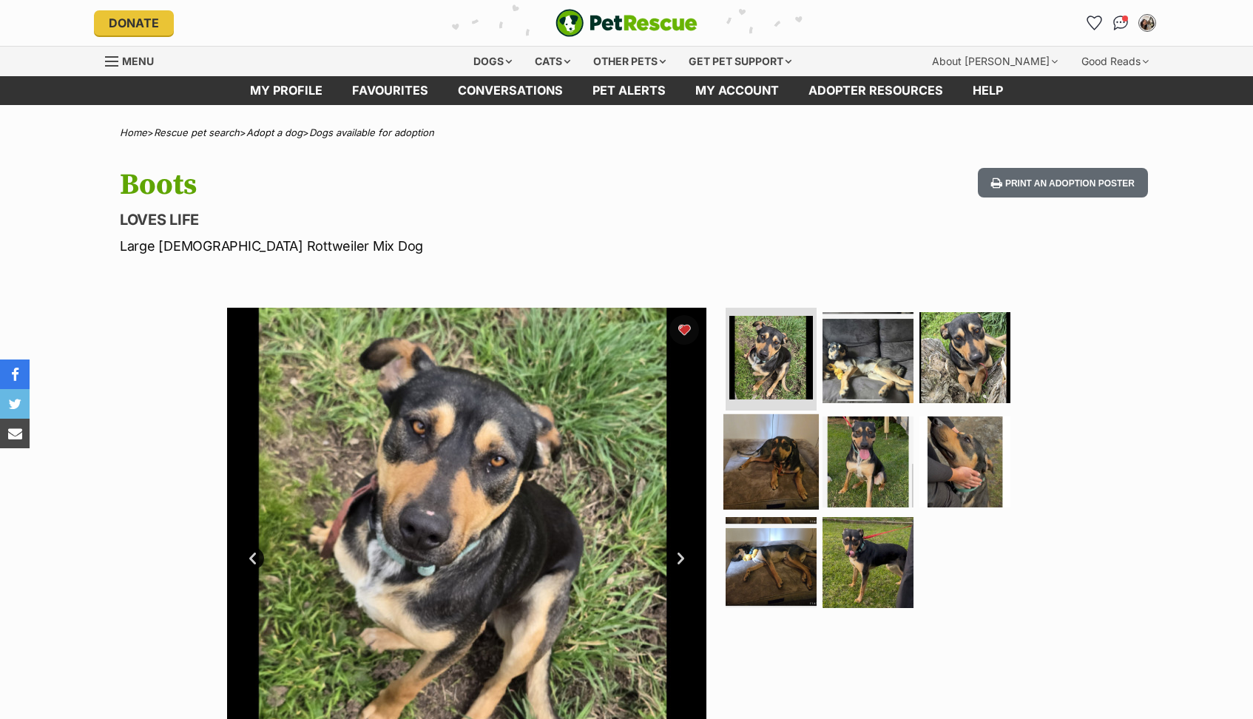
click at [787, 473] on img at bounding box center [771, 461] width 95 height 95
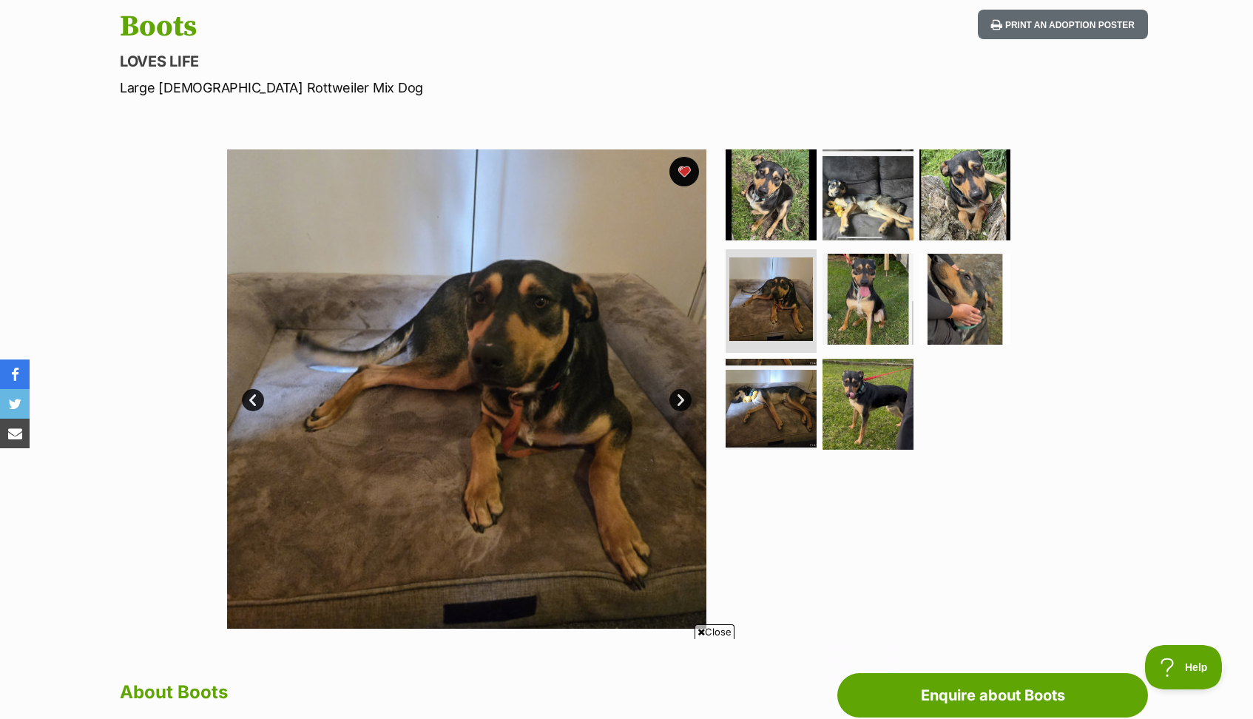
scroll to position [170, 0]
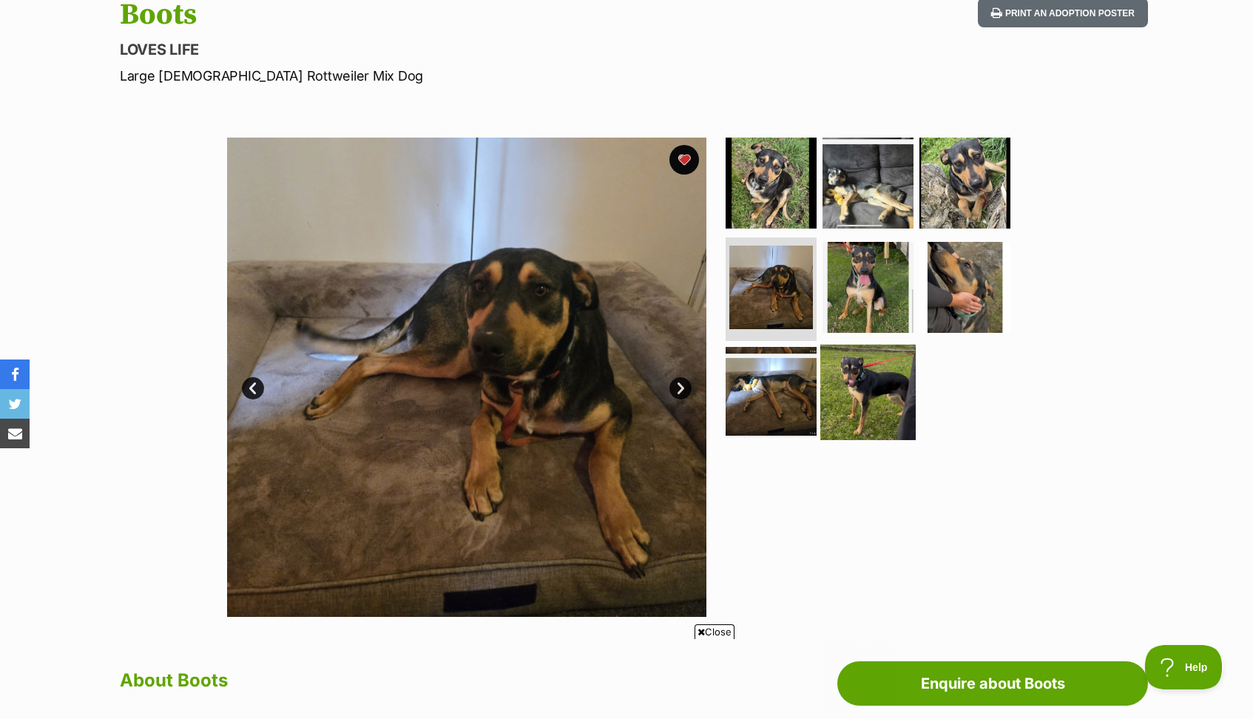
click at [859, 388] on img at bounding box center [868, 392] width 95 height 95
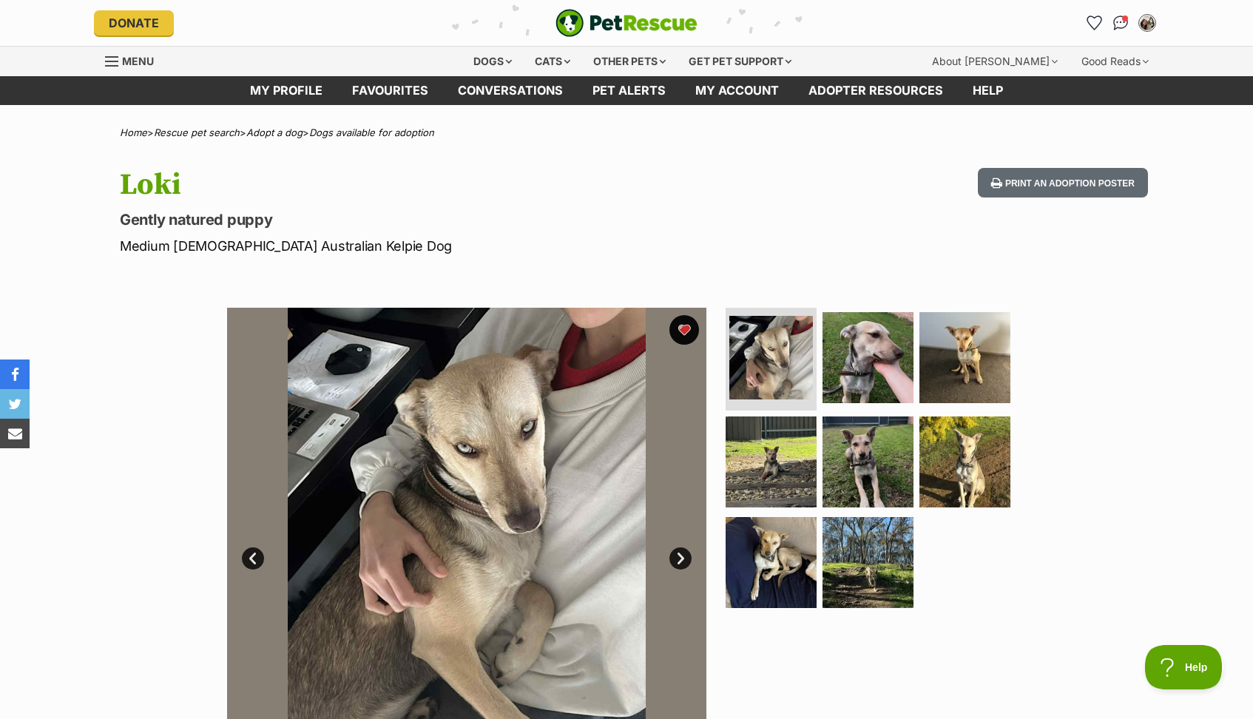
scroll to position [18, 0]
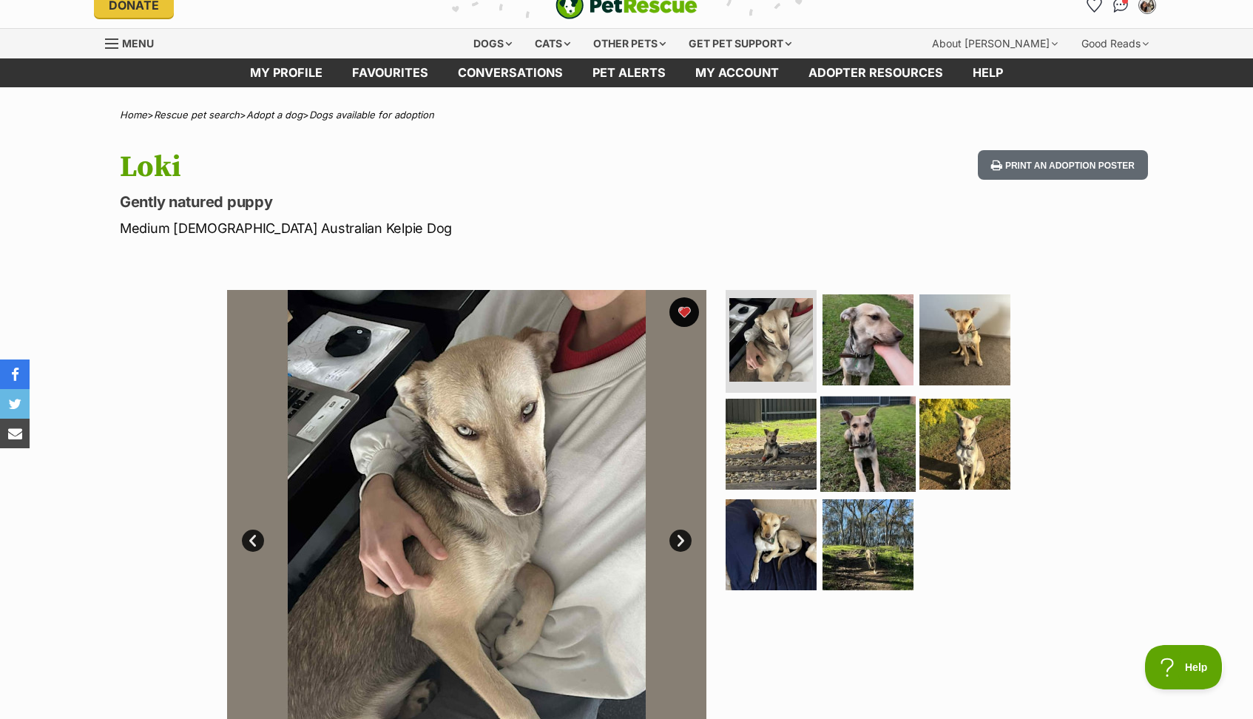
click at [880, 448] on img at bounding box center [868, 444] width 95 height 95
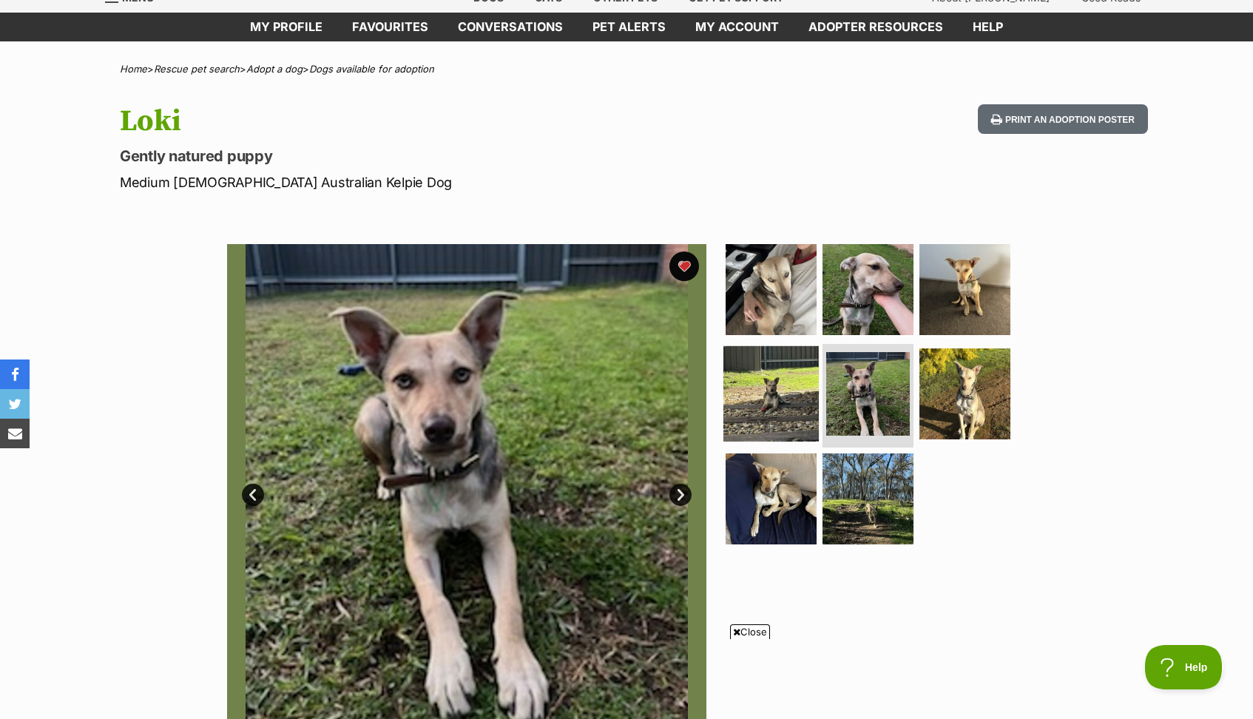
scroll to position [0, 0]
click at [783, 414] on img at bounding box center [771, 393] width 95 height 95
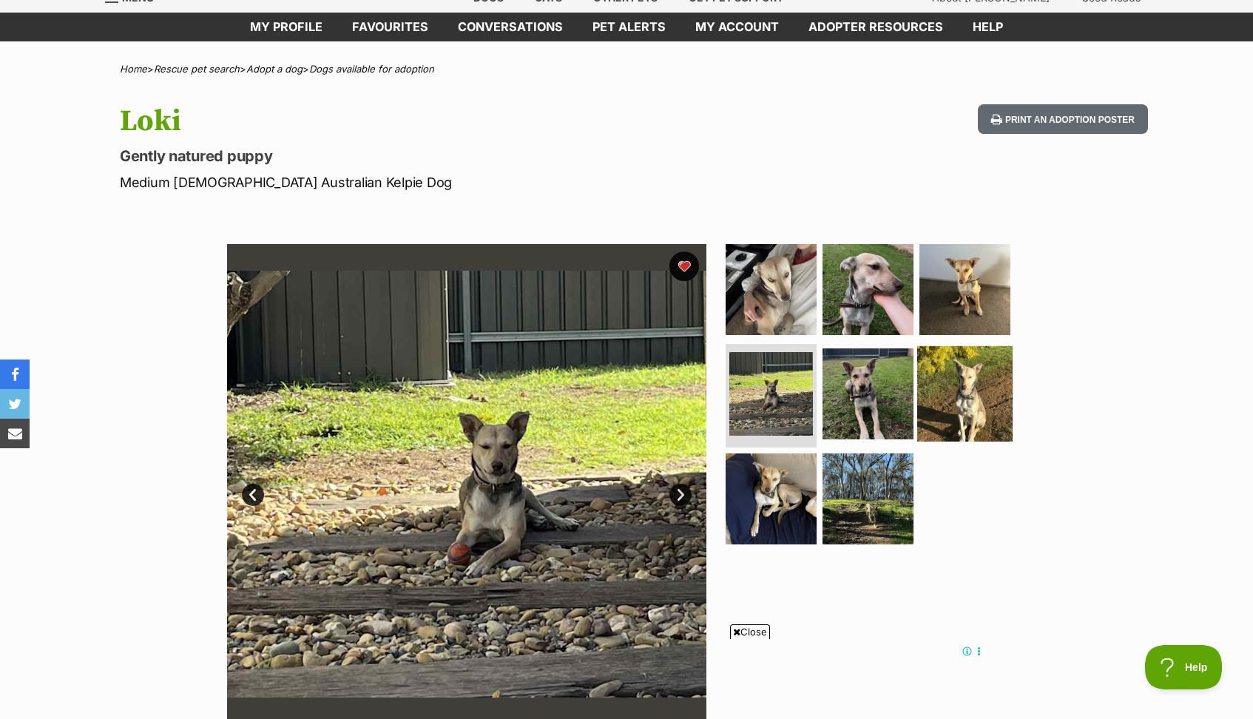
click at [970, 397] on img at bounding box center [964, 393] width 95 height 95
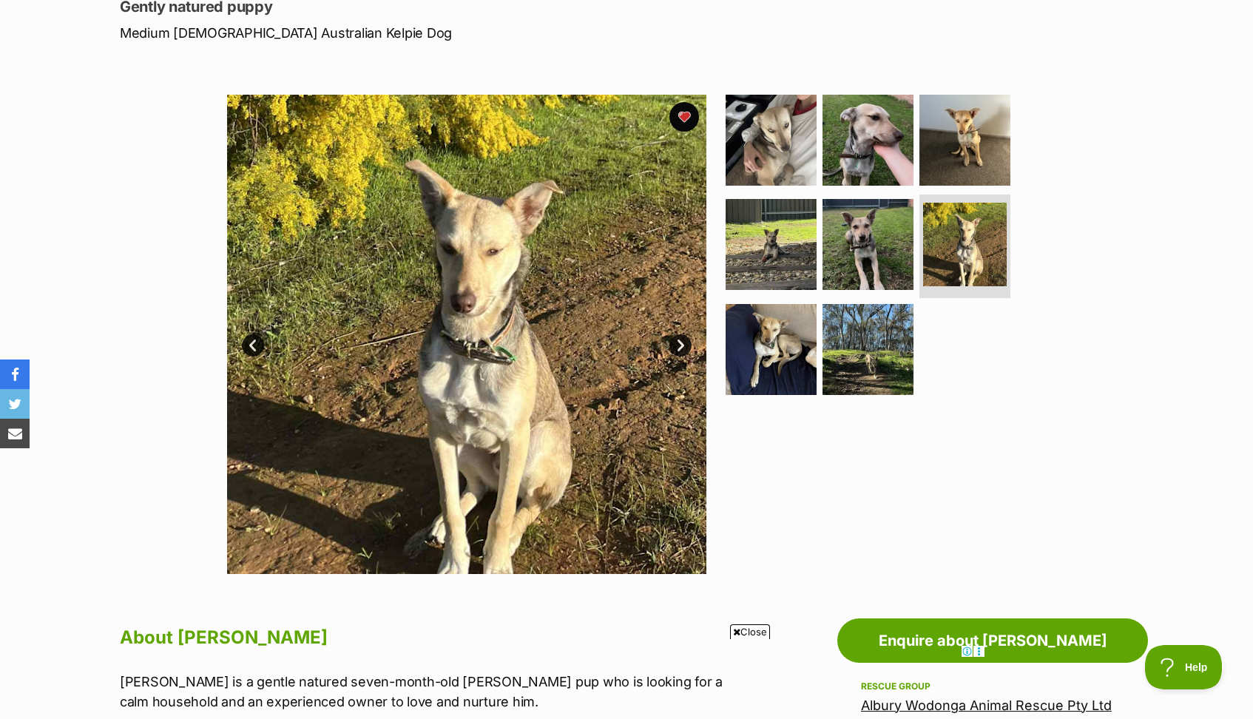
scroll to position [213, 0]
click at [873, 148] on img at bounding box center [868, 139] width 95 height 95
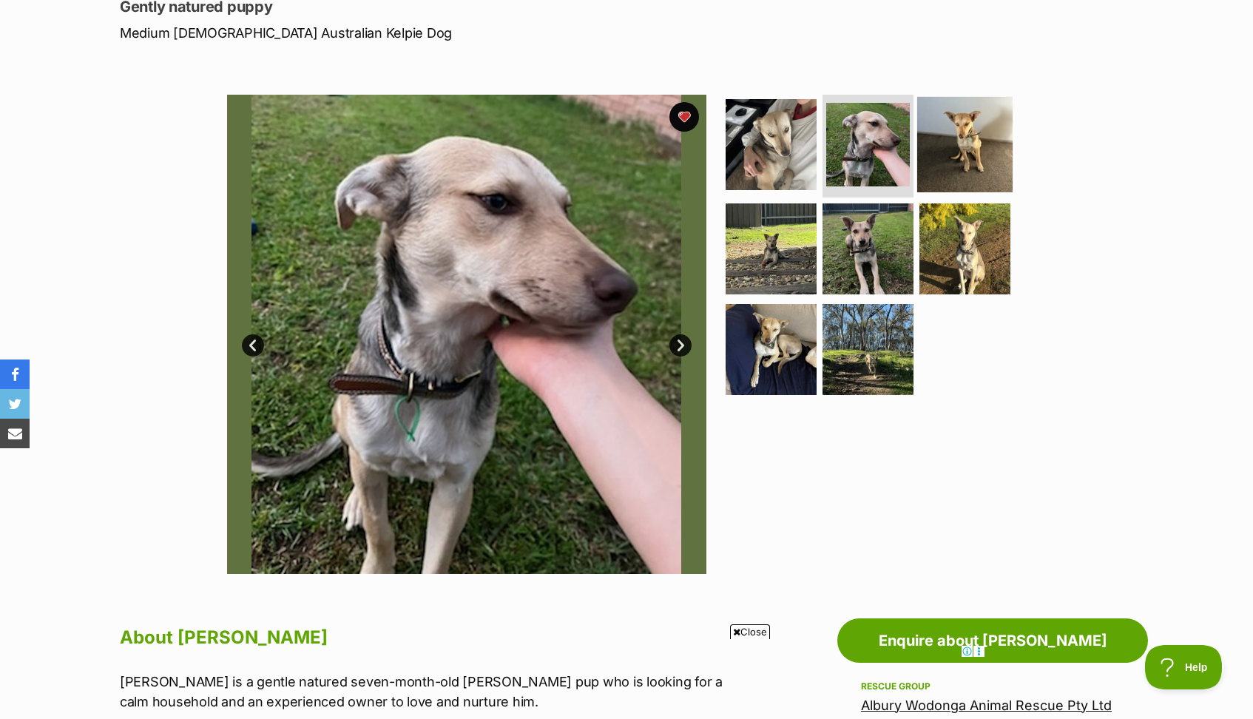
click at [957, 138] on img at bounding box center [964, 143] width 95 height 95
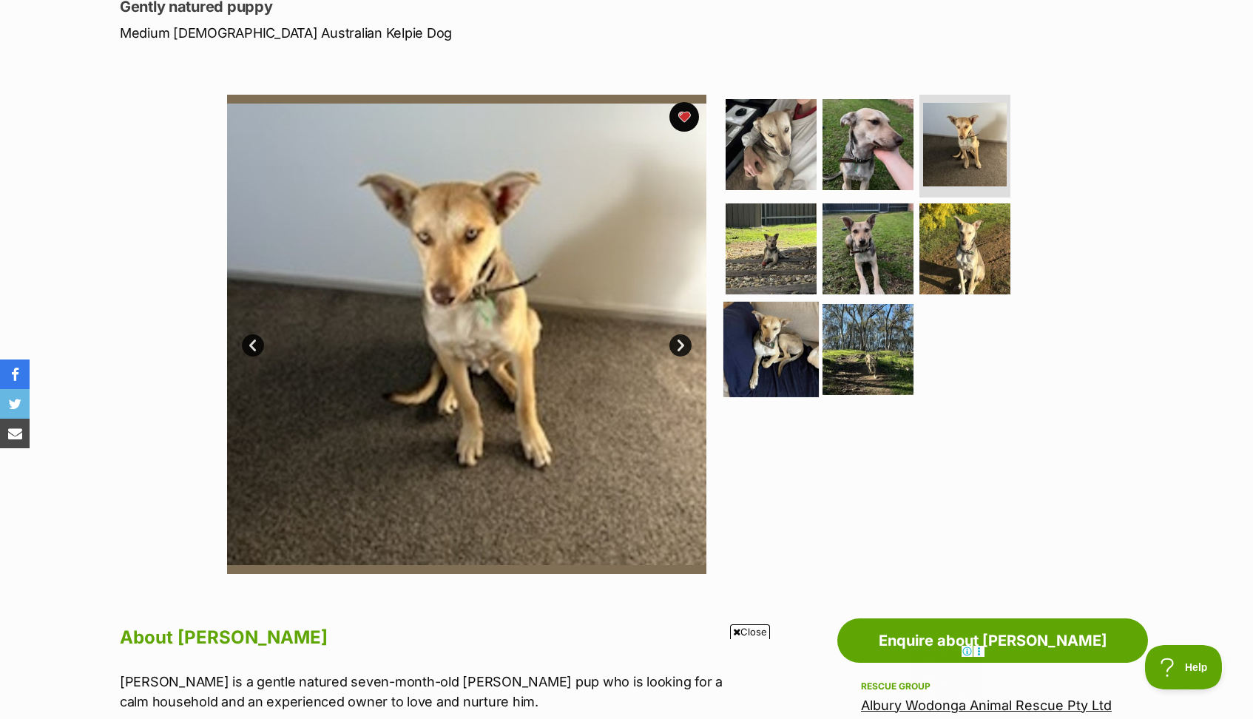
click at [775, 313] on img at bounding box center [771, 349] width 95 height 95
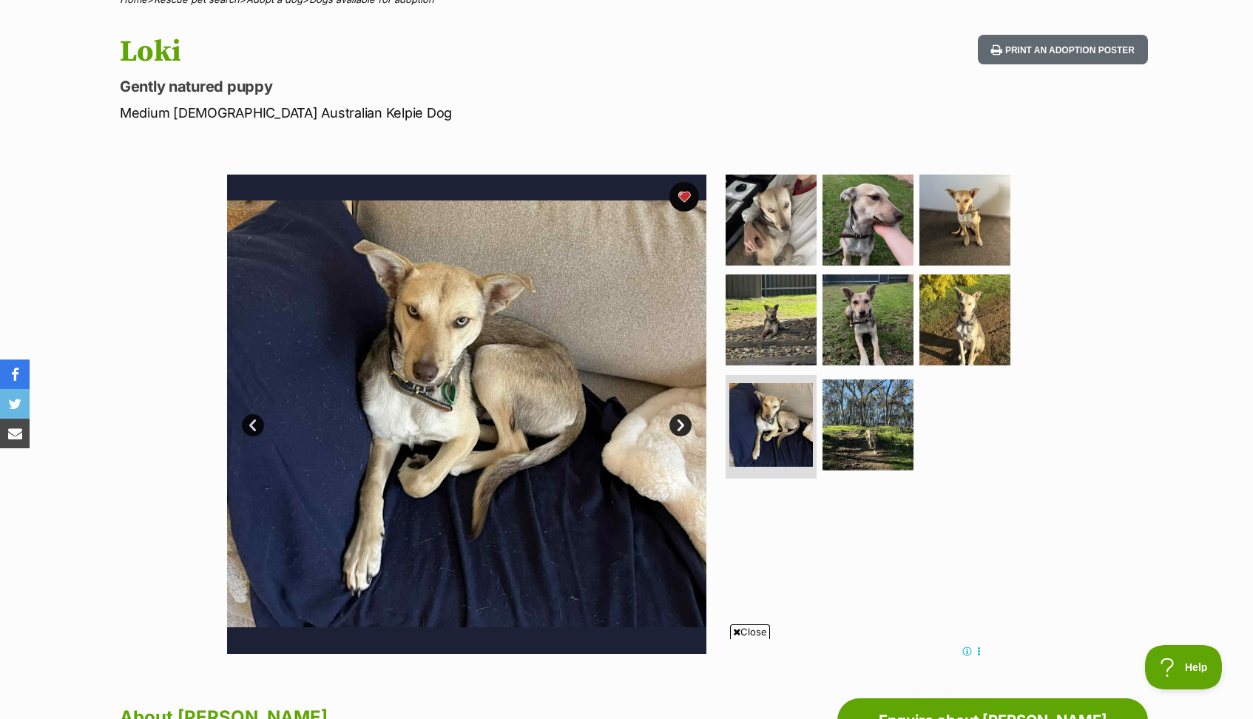
scroll to position [0, 0]
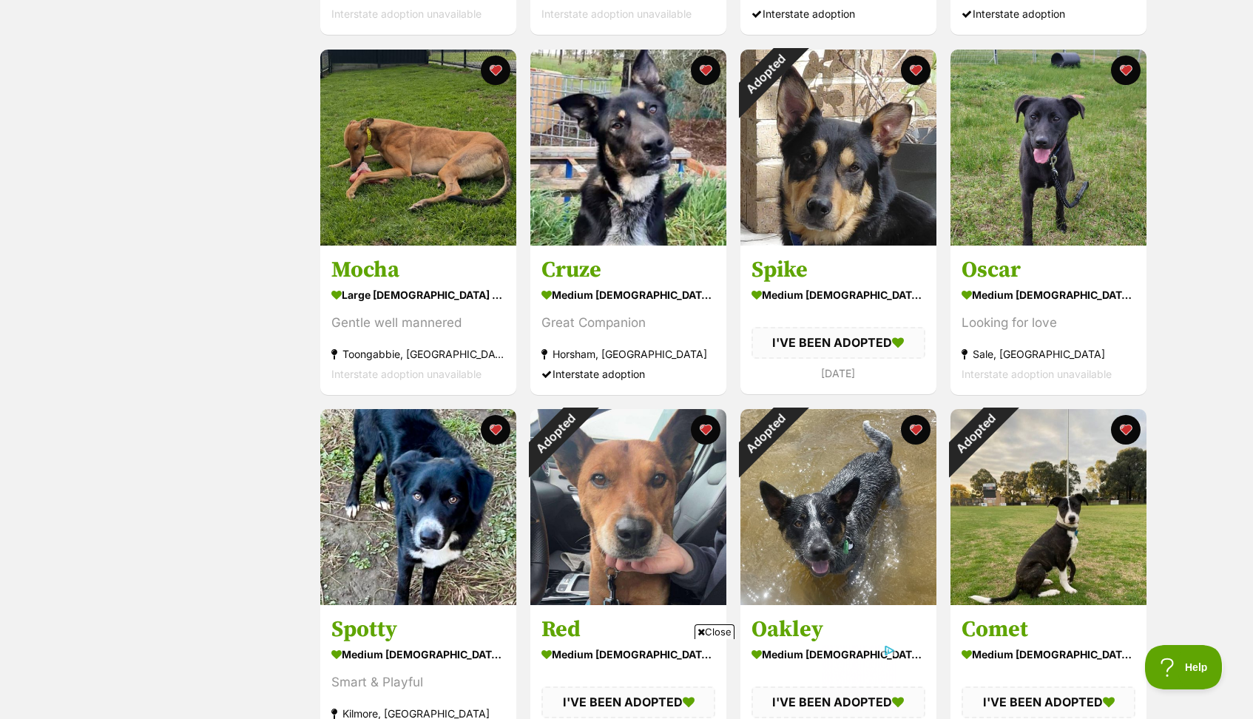
scroll to position [615, 0]
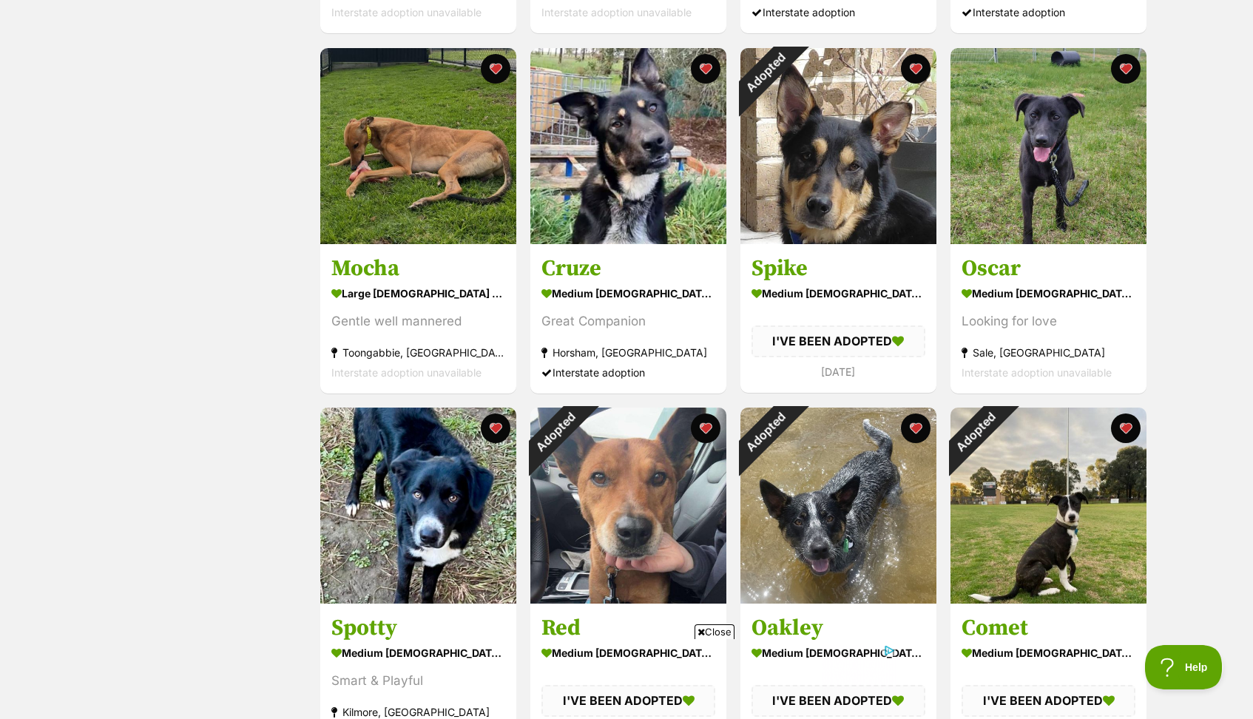
click at [710, 633] on span "Close" at bounding box center [715, 631] width 40 height 15
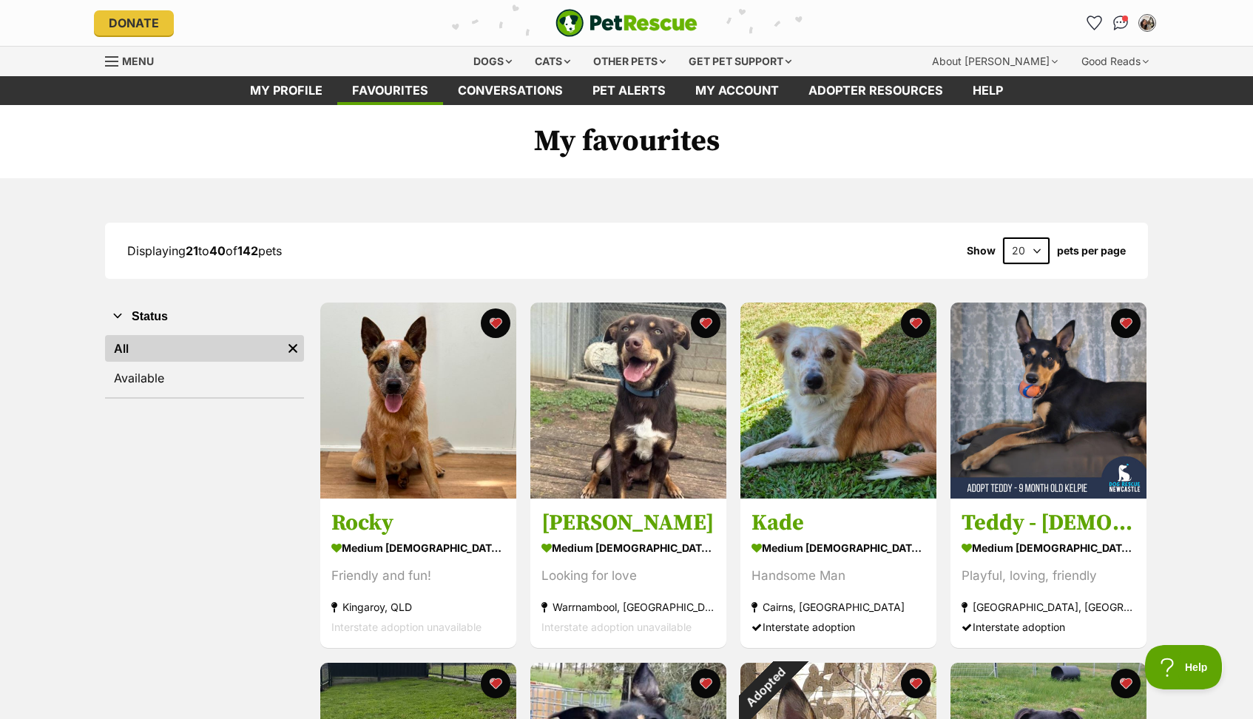
scroll to position [0, 0]
click at [492, 53] on div "Dogs" at bounding box center [492, 62] width 59 height 30
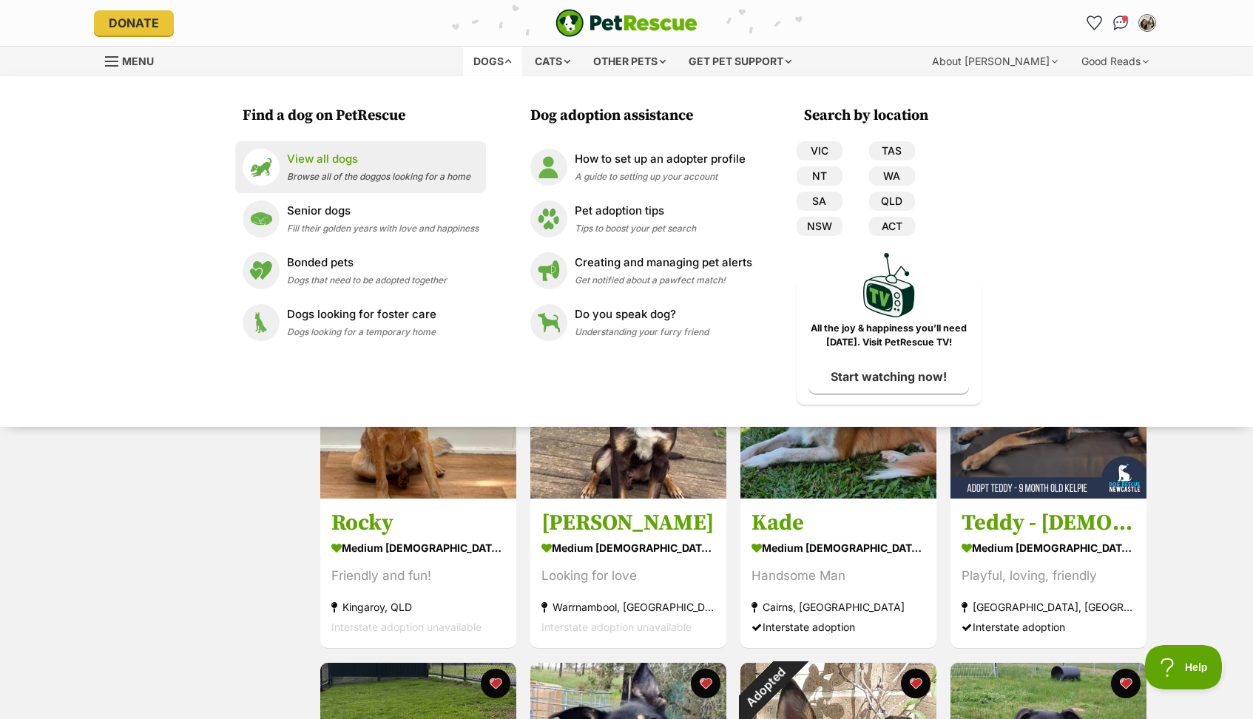
click at [368, 179] on span "Browse all of the doggos looking for a home" at bounding box center [378, 176] width 183 height 11
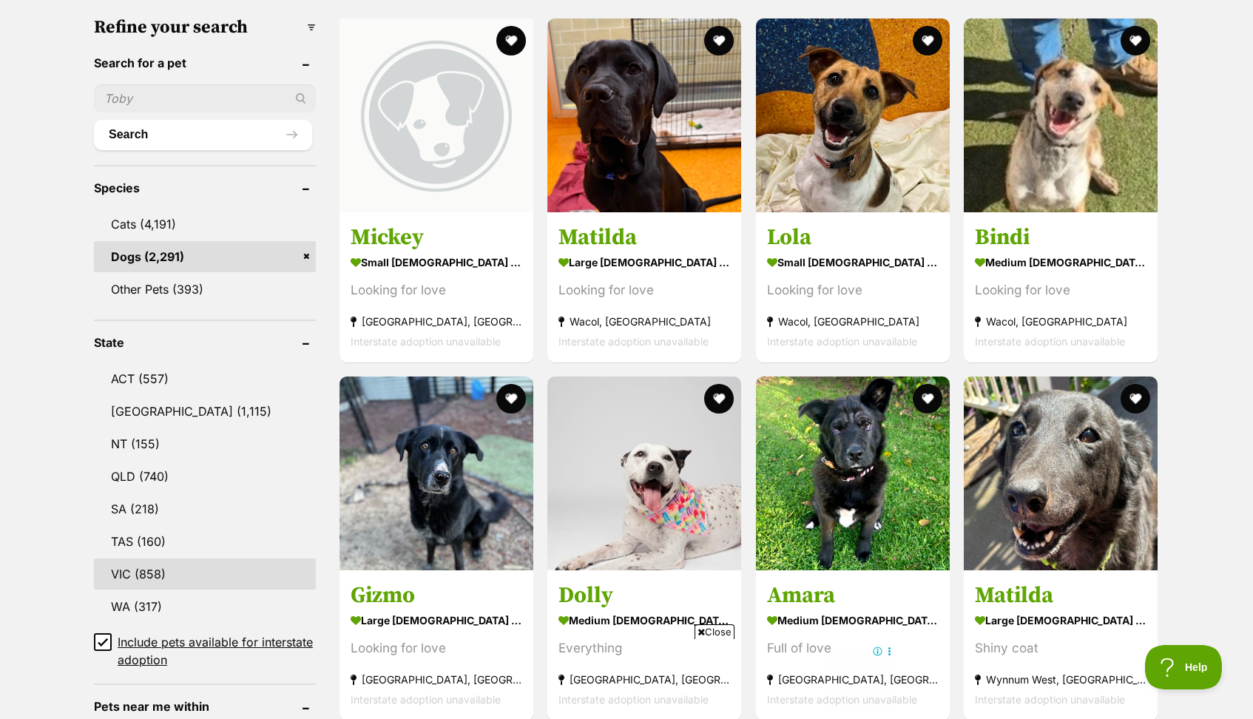
click at [150, 566] on link "VIC (858)" at bounding box center [205, 574] width 222 height 31
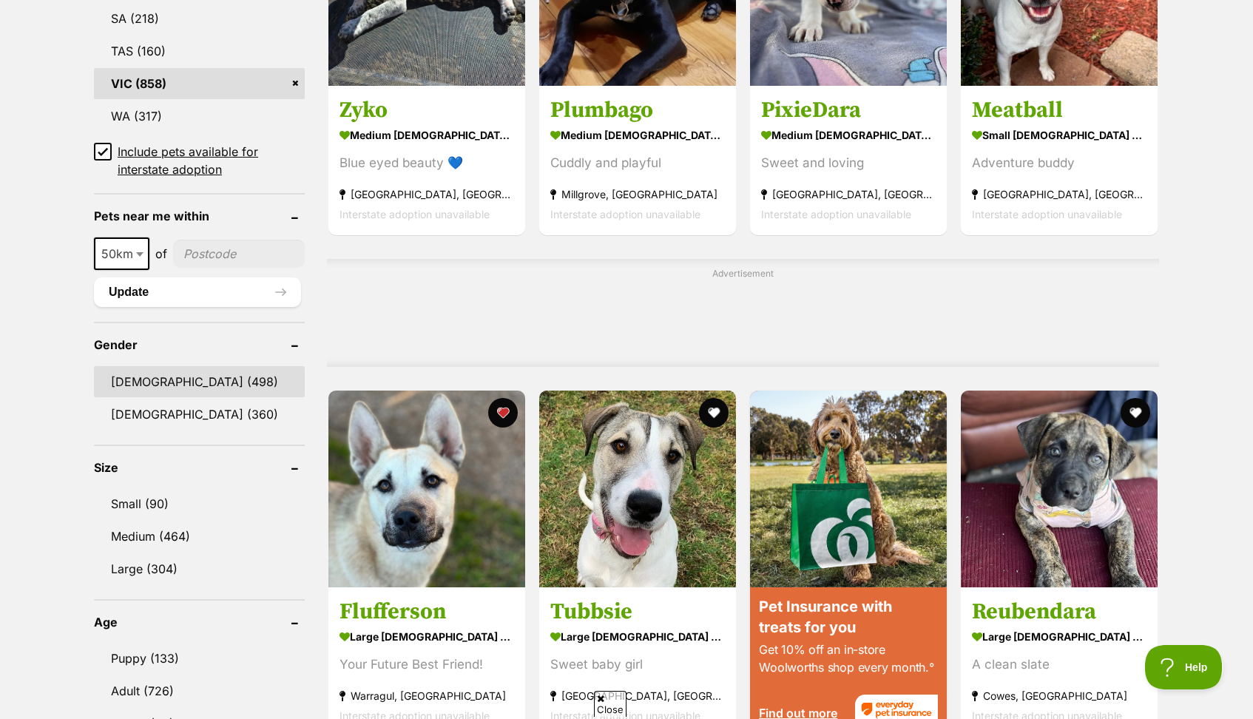
click at [172, 378] on link "[DEMOGRAPHIC_DATA] (498)" at bounding box center [199, 381] width 211 height 31
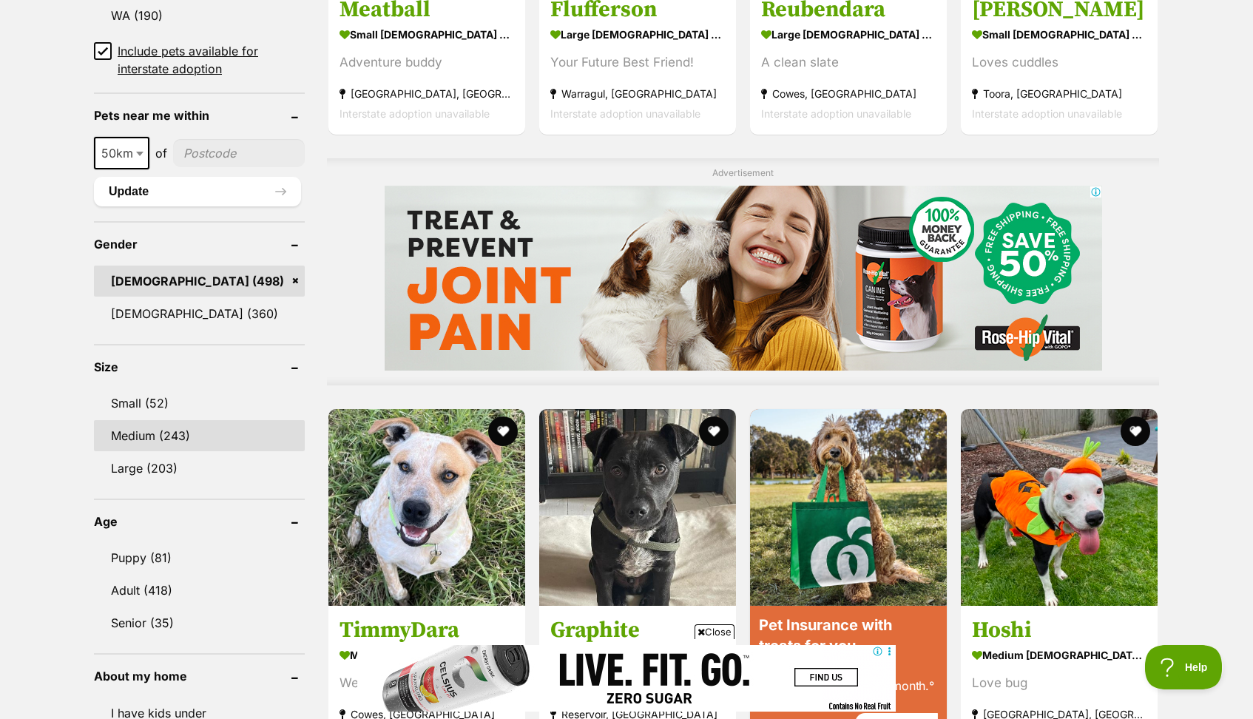
click at [146, 437] on link "Medium (243)" at bounding box center [199, 435] width 211 height 31
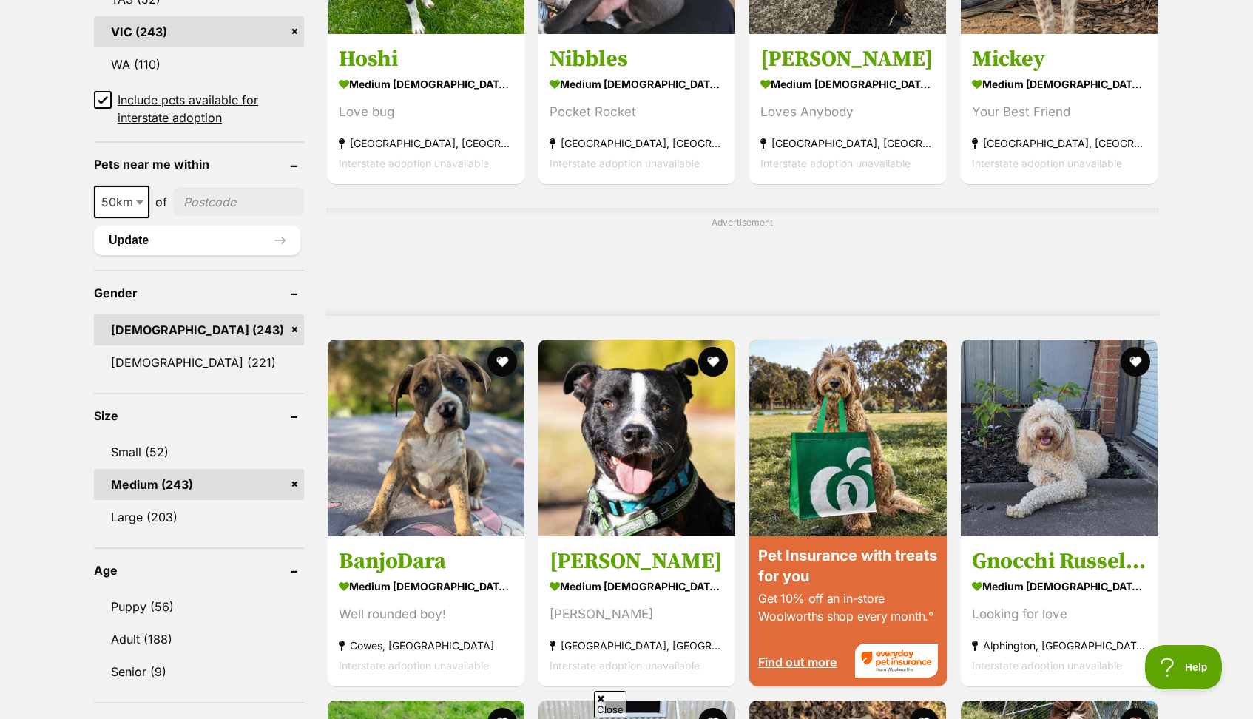
scroll to position [1057, 0]
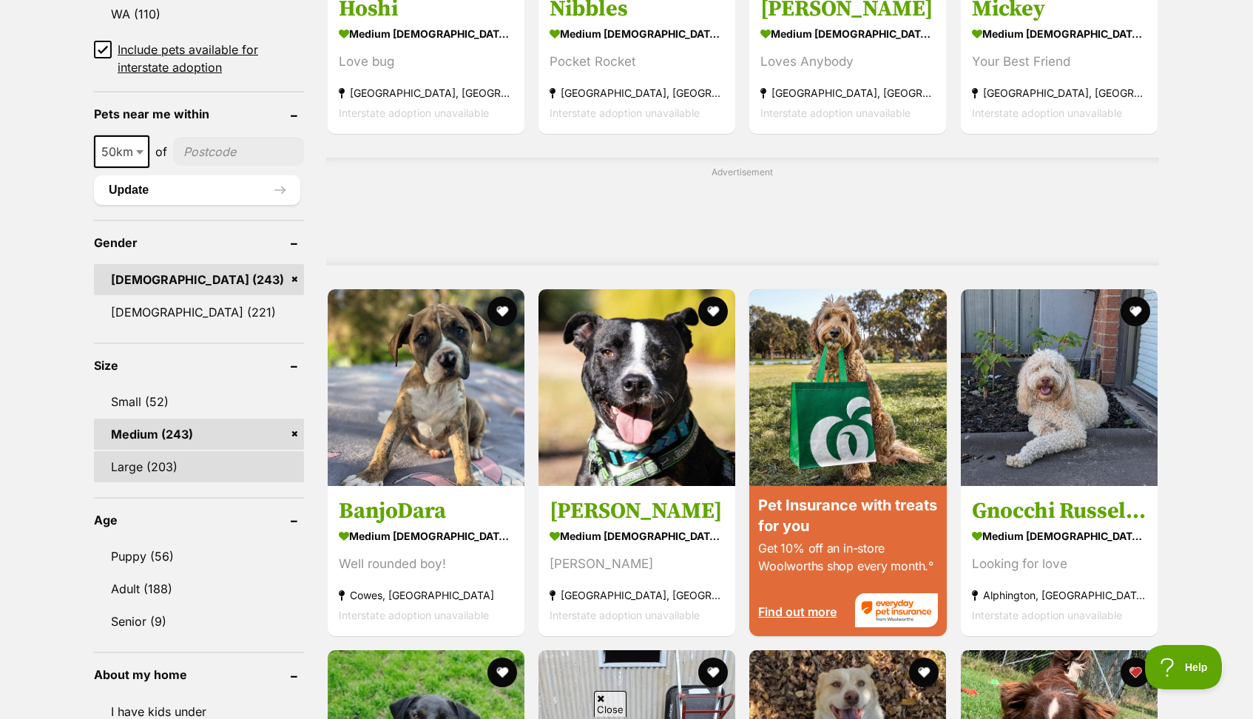
click at [141, 470] on link "Large (203)" at bounding box center [199, 466] width 210 height 31
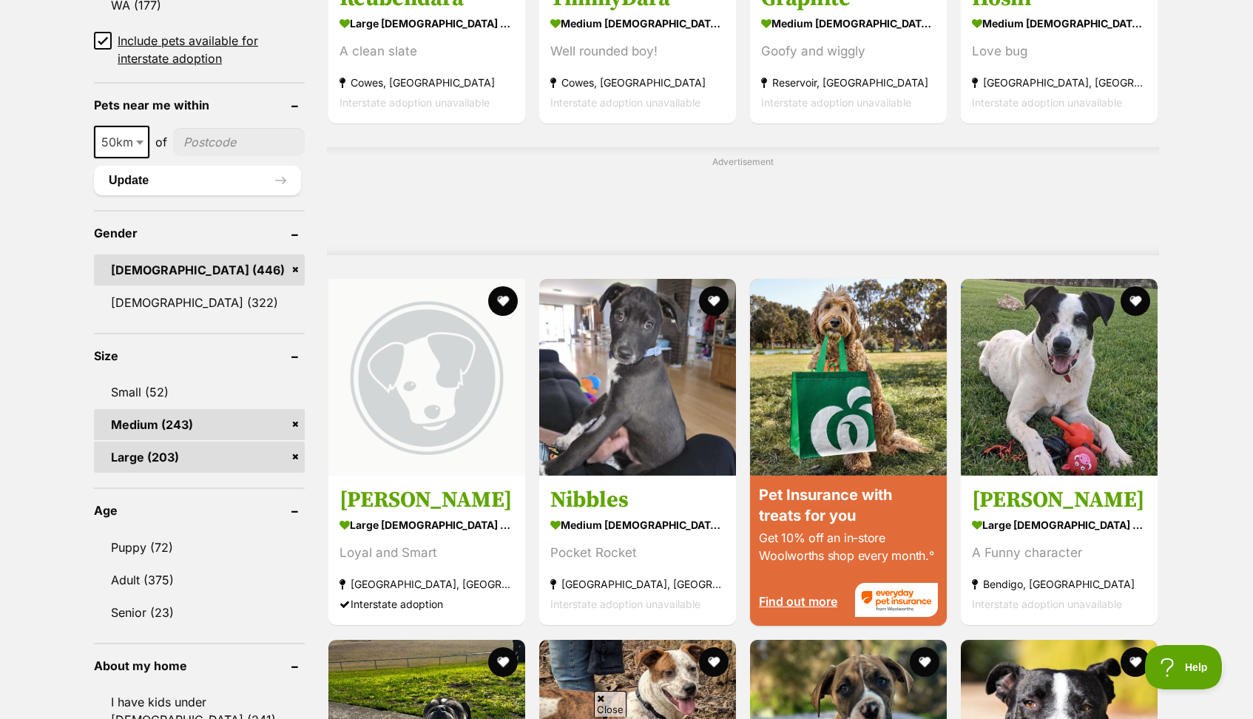
scroll to position [1129, 0]
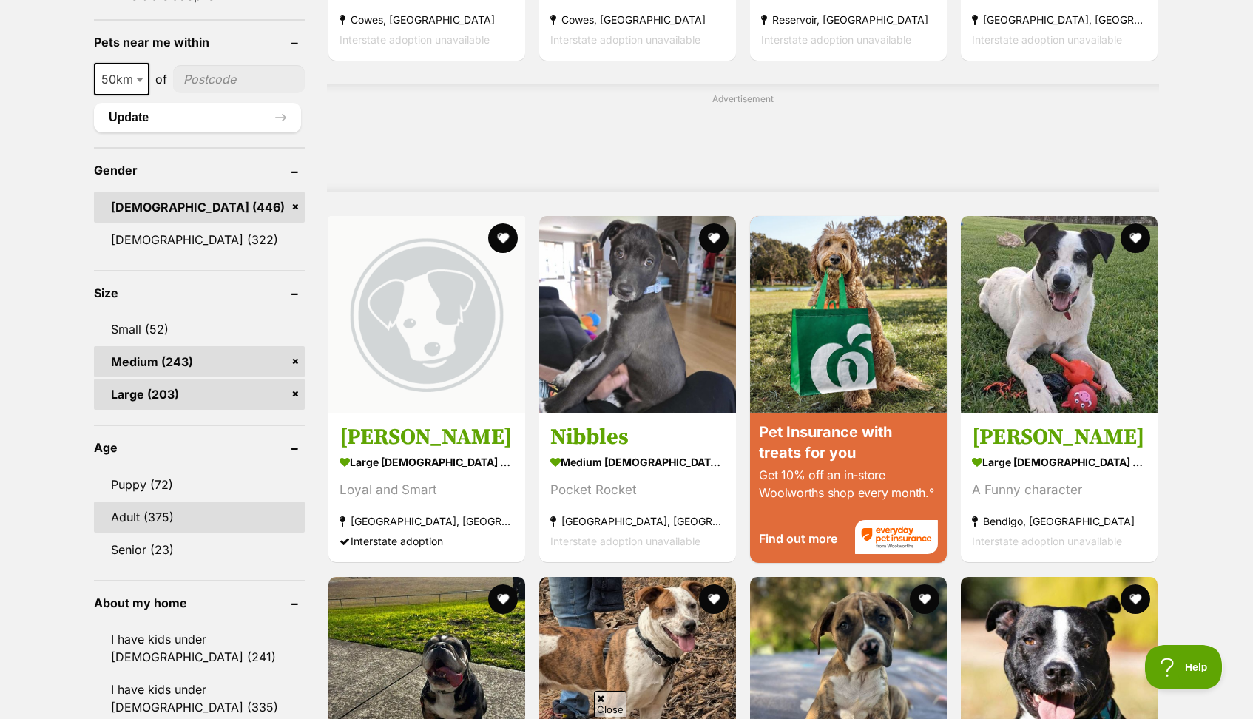
click at [141, 507] on link "Adult (375)" at bounding box center [199, 517] width 211 height 31
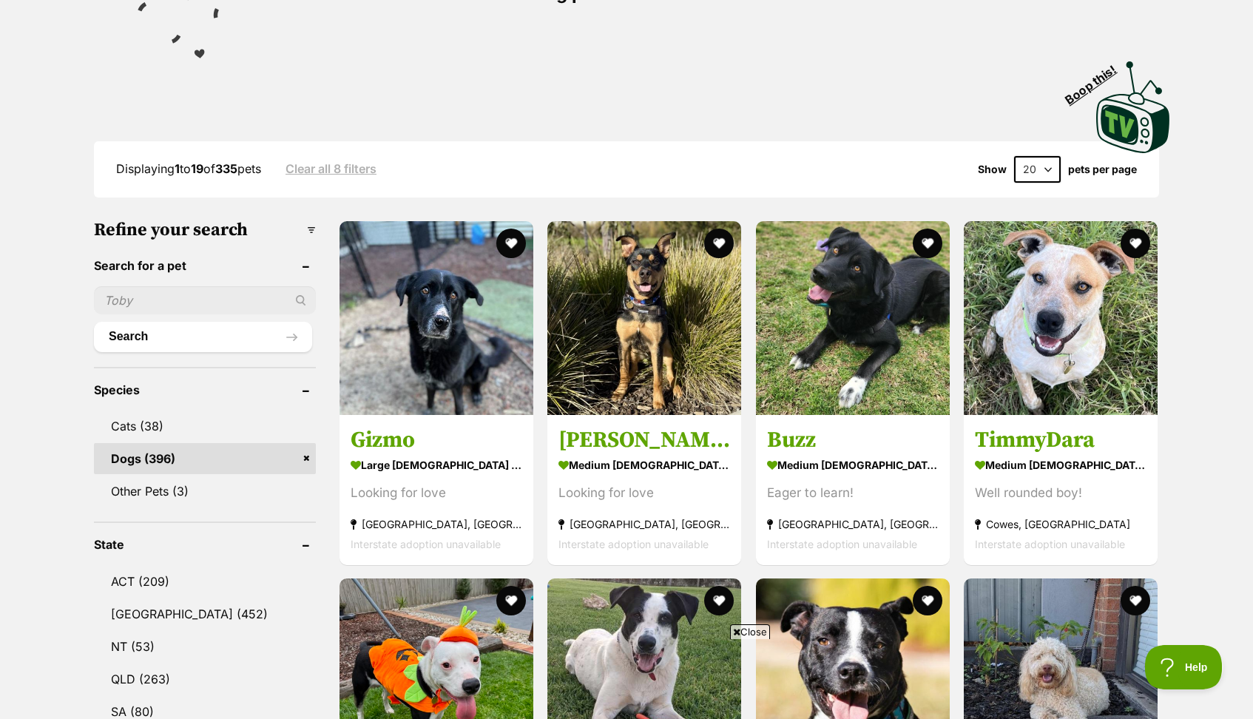
scroll to position [300, 0]
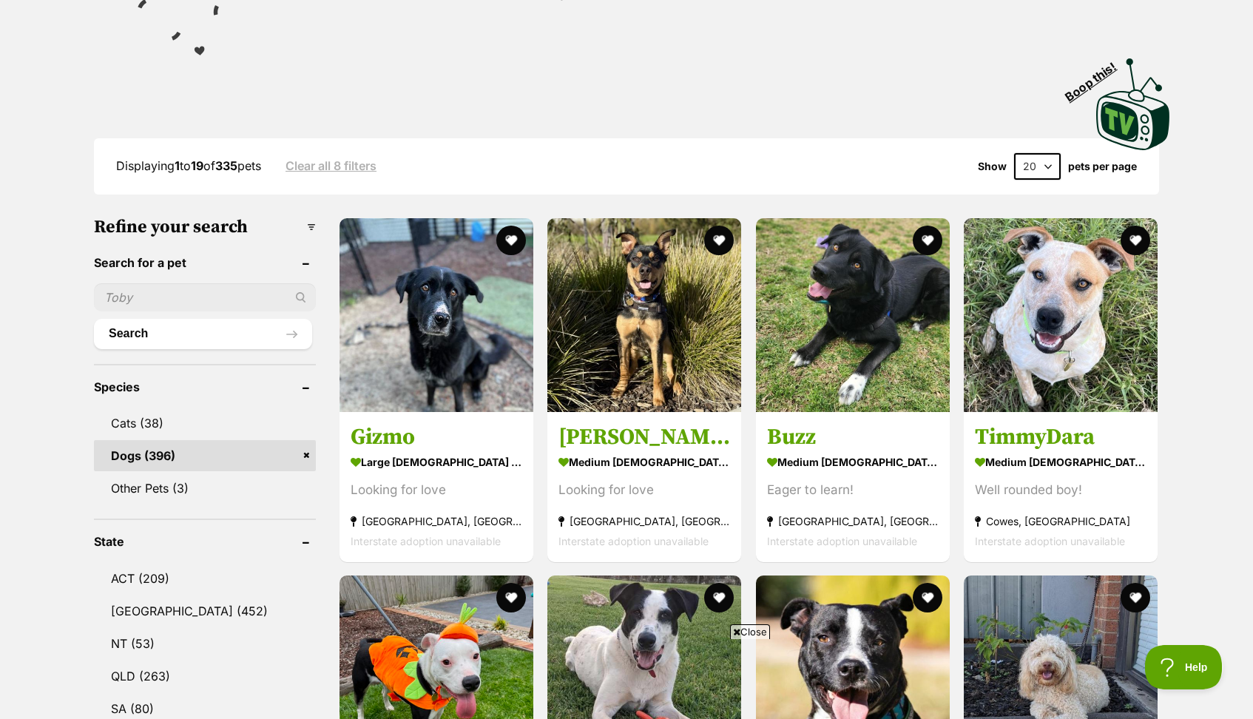
select select "60"
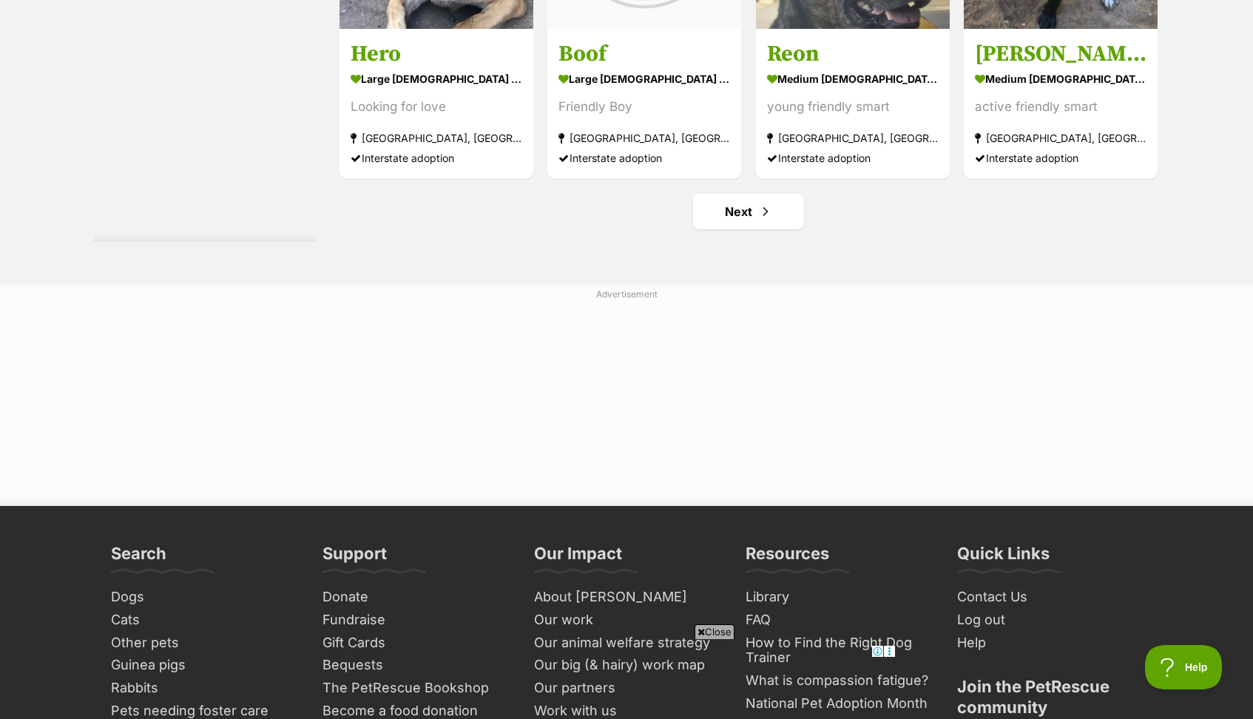
scroll to position [7920, 0]
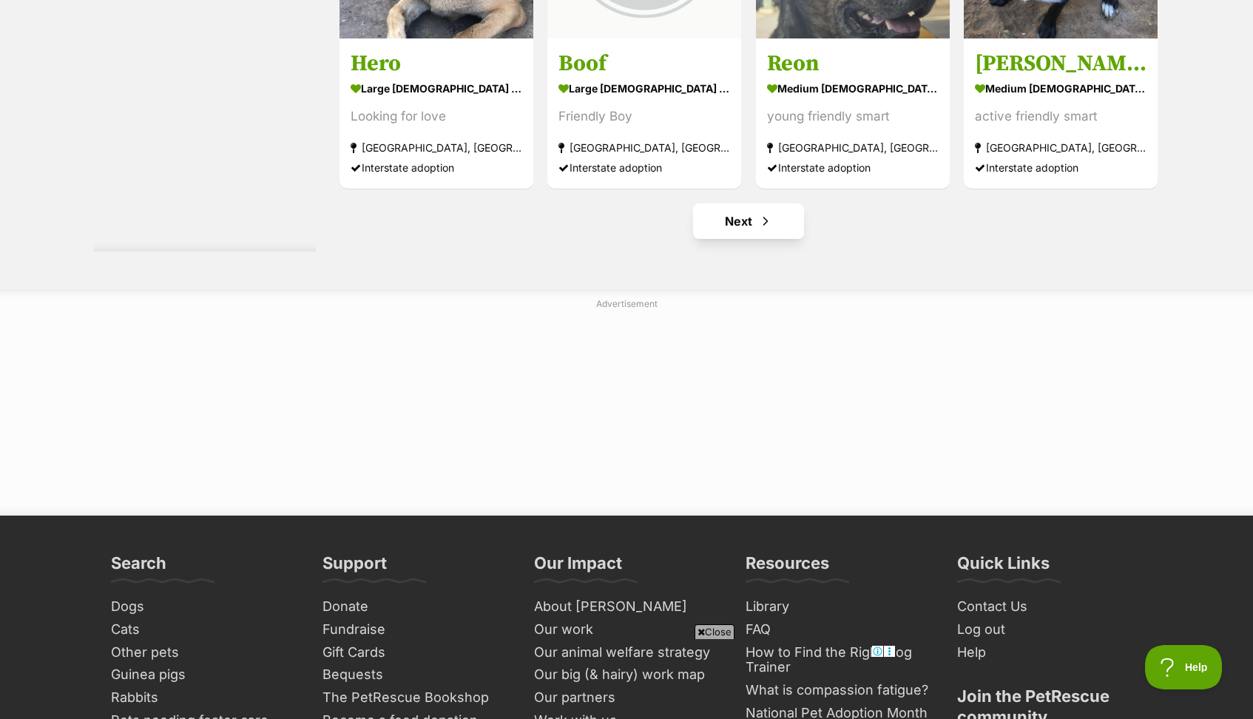
click at [779, 218] on link "Next" at bounding box center [748, 221] width 111 height 36
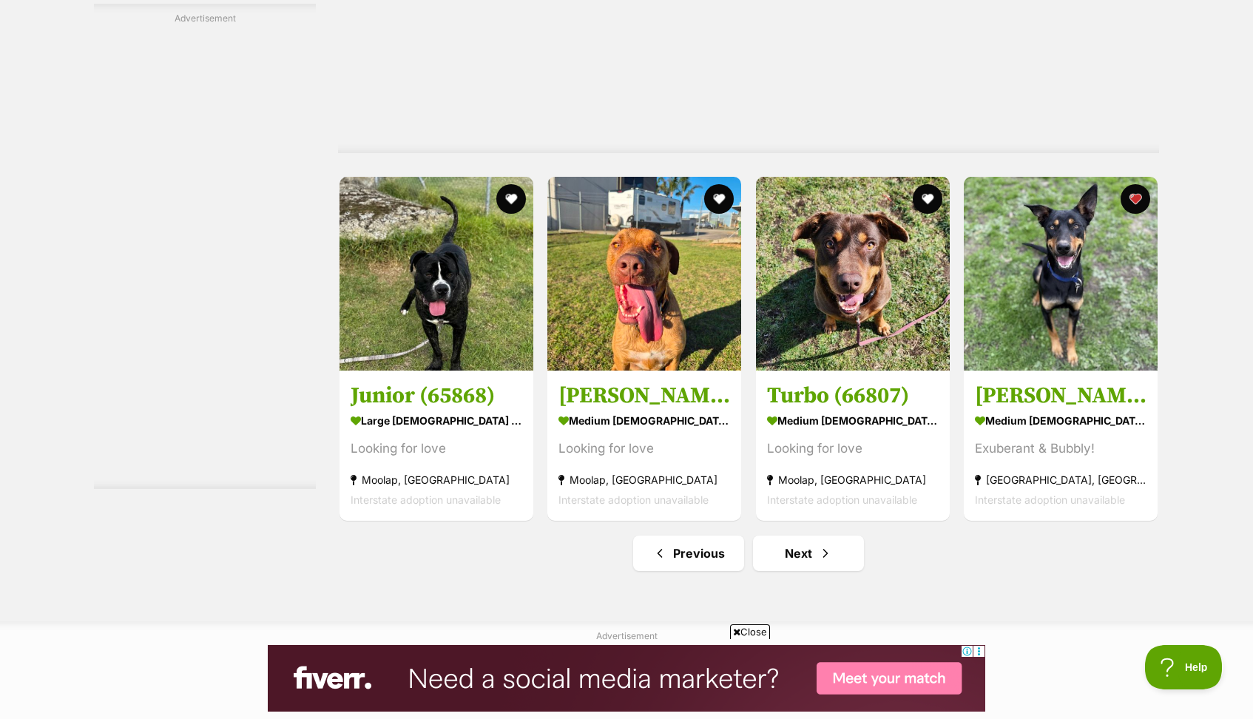
scroll to position [7591, 0]
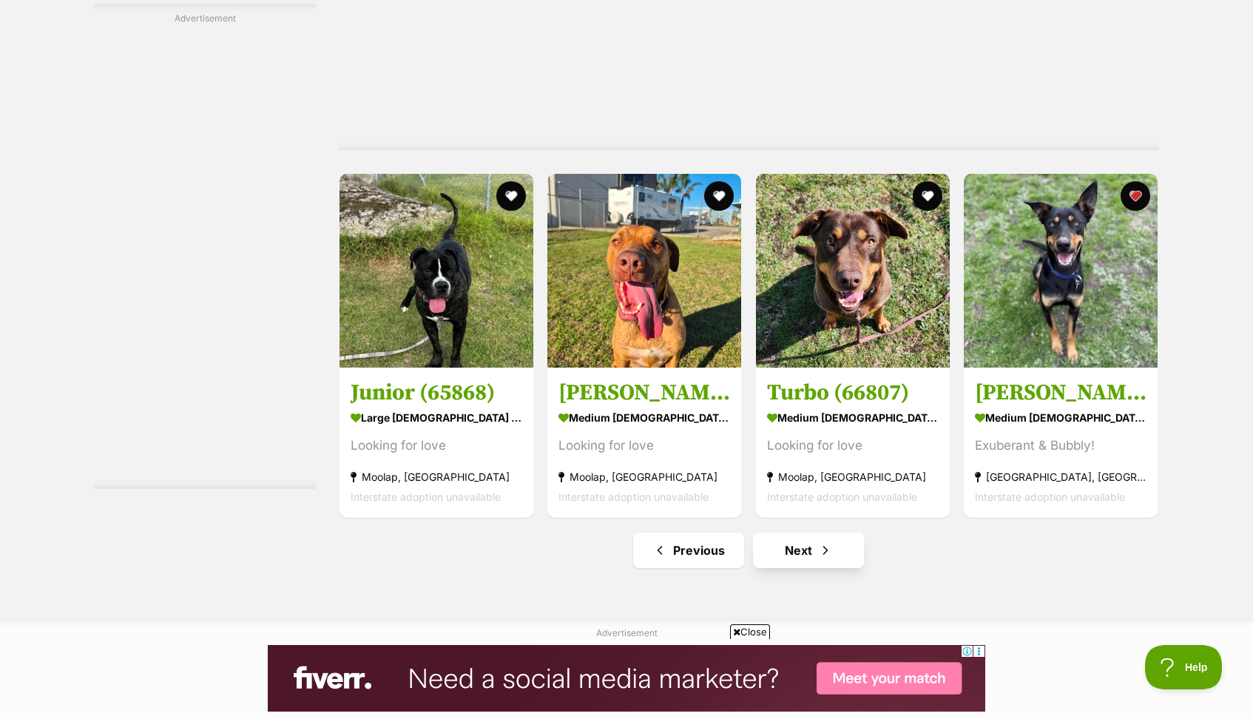
click at [824, 542] on span "Next page" at bounding box center [825, 551] width 15 height 18
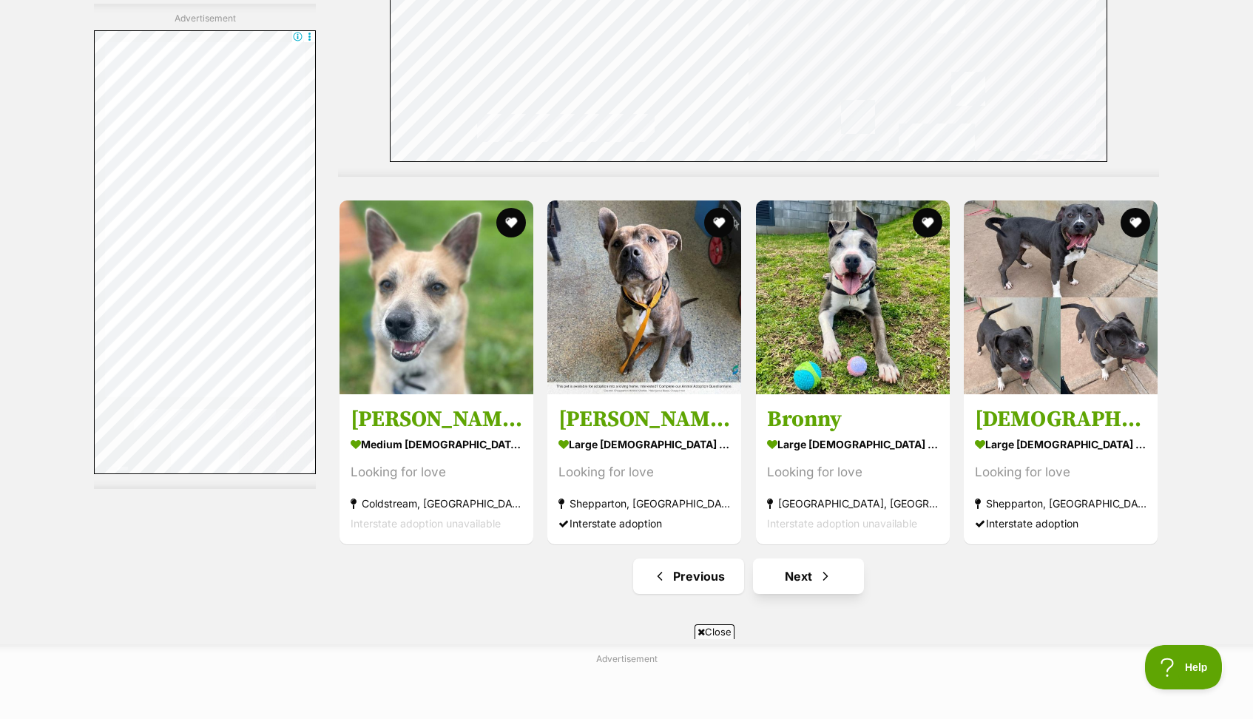
click at [798, 573] on link "Next" at bounding box center [808, 577] width 111 height 36
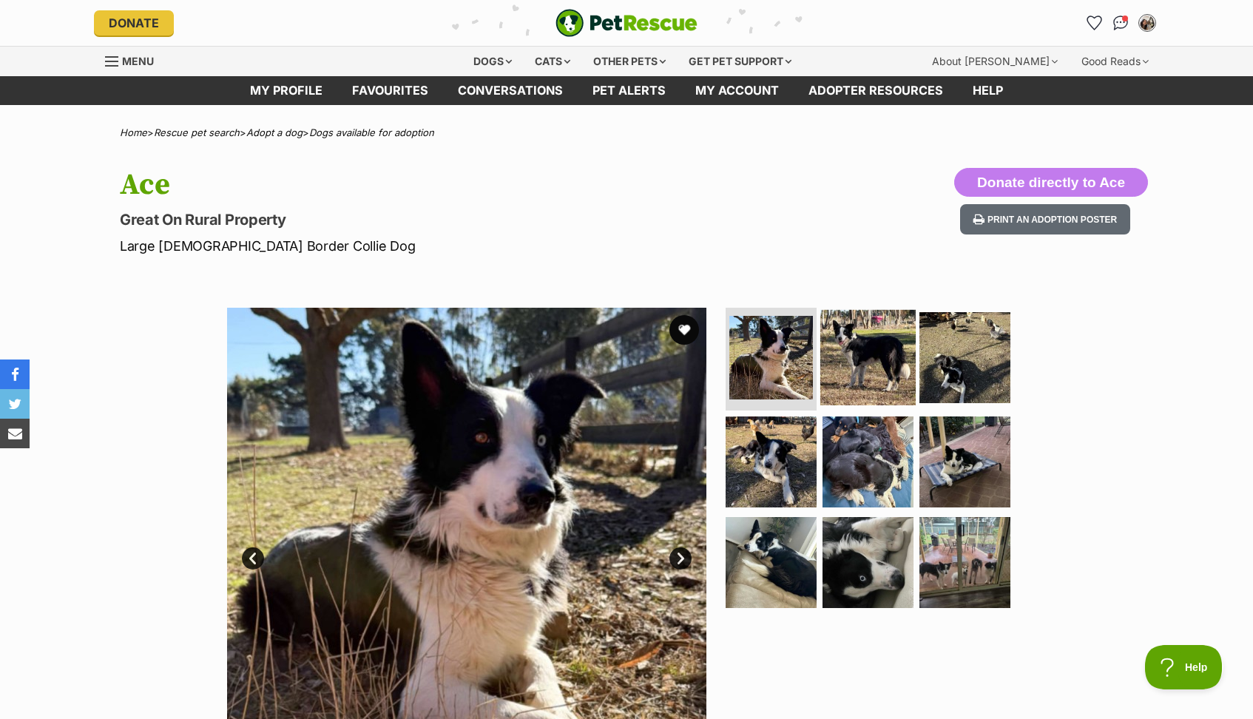
click at [848, 358] on img at bounding box center [868, 356] width 95 height 95
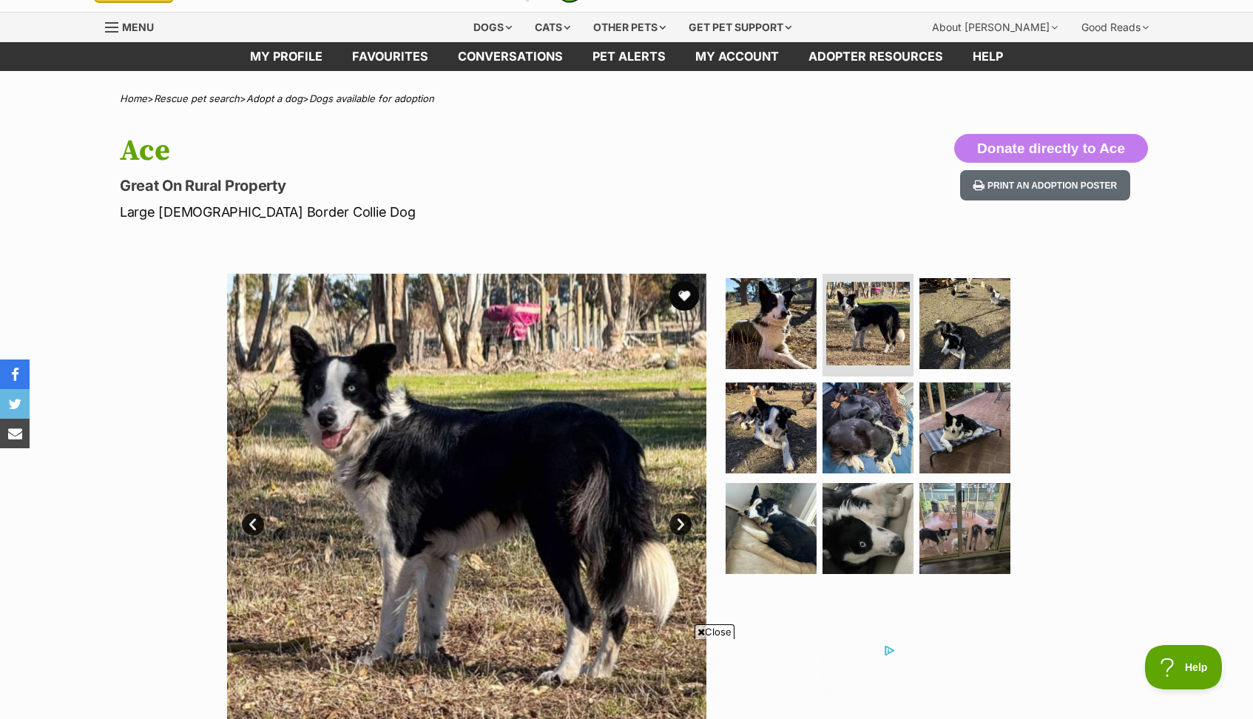
scroll to position [37, 0]
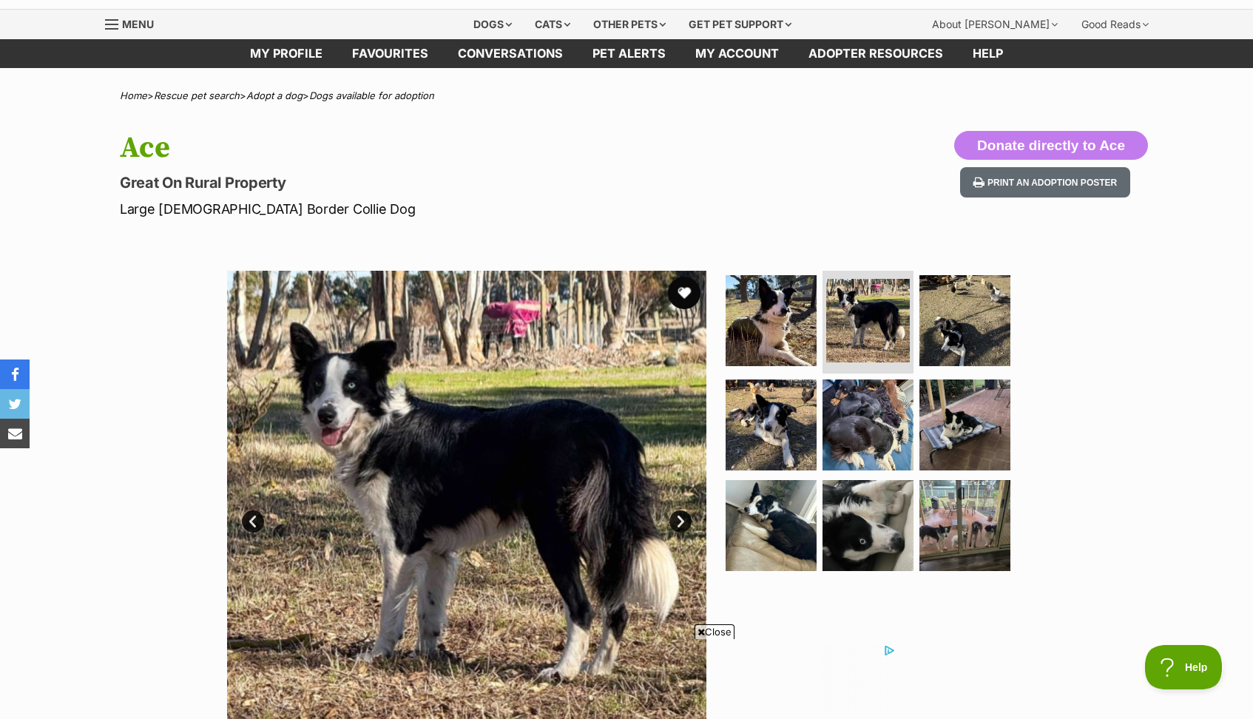
click at [687, 289] on button "favourite" at bounding box center [684, 293] width 33 height 33
click at [849, 517] on img at bounding box center [868, 525] width 95 height 95
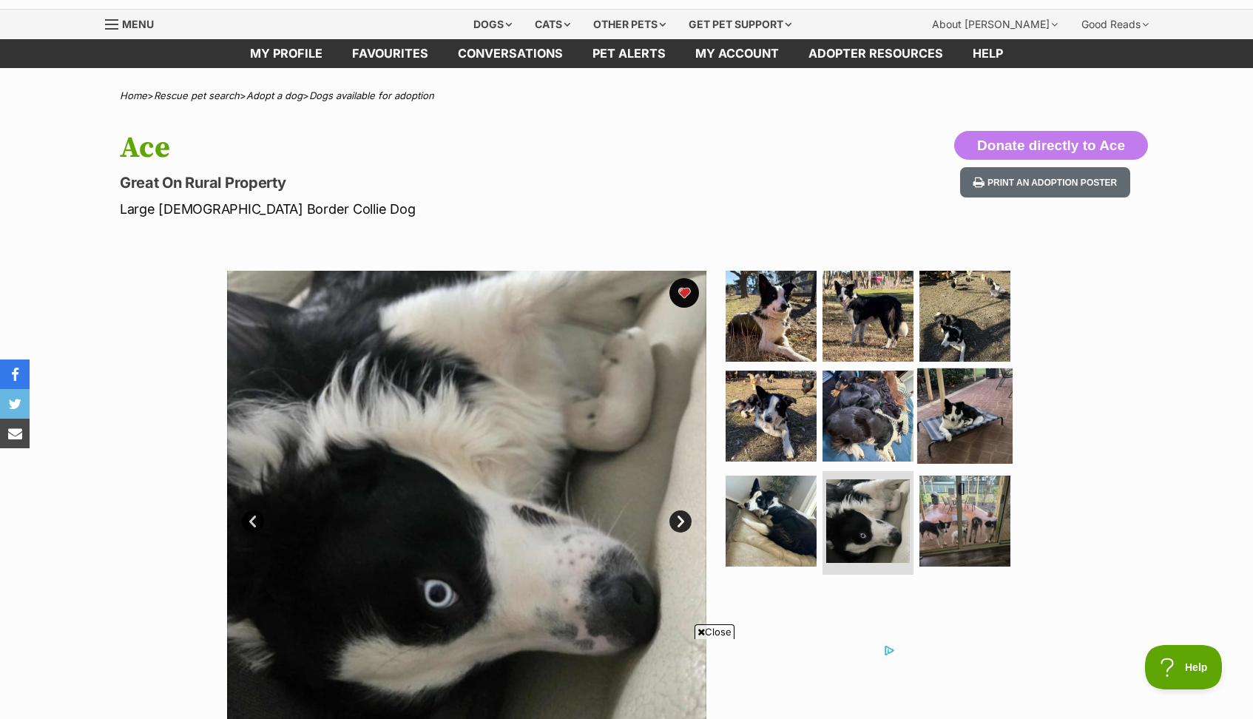
click at [960, 440] on img at bounding box center [964, 415] width 95 height 95
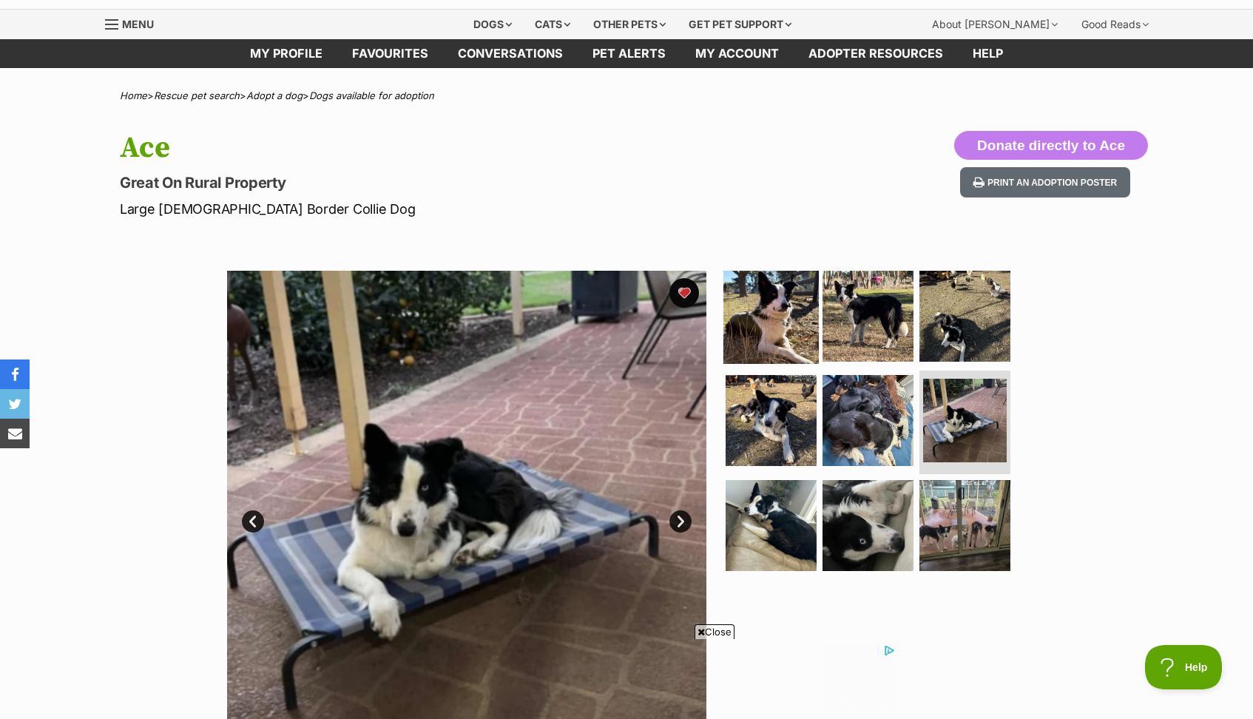
click at [744, 323] on img at bounding box center [771, 315] width 95 height 95
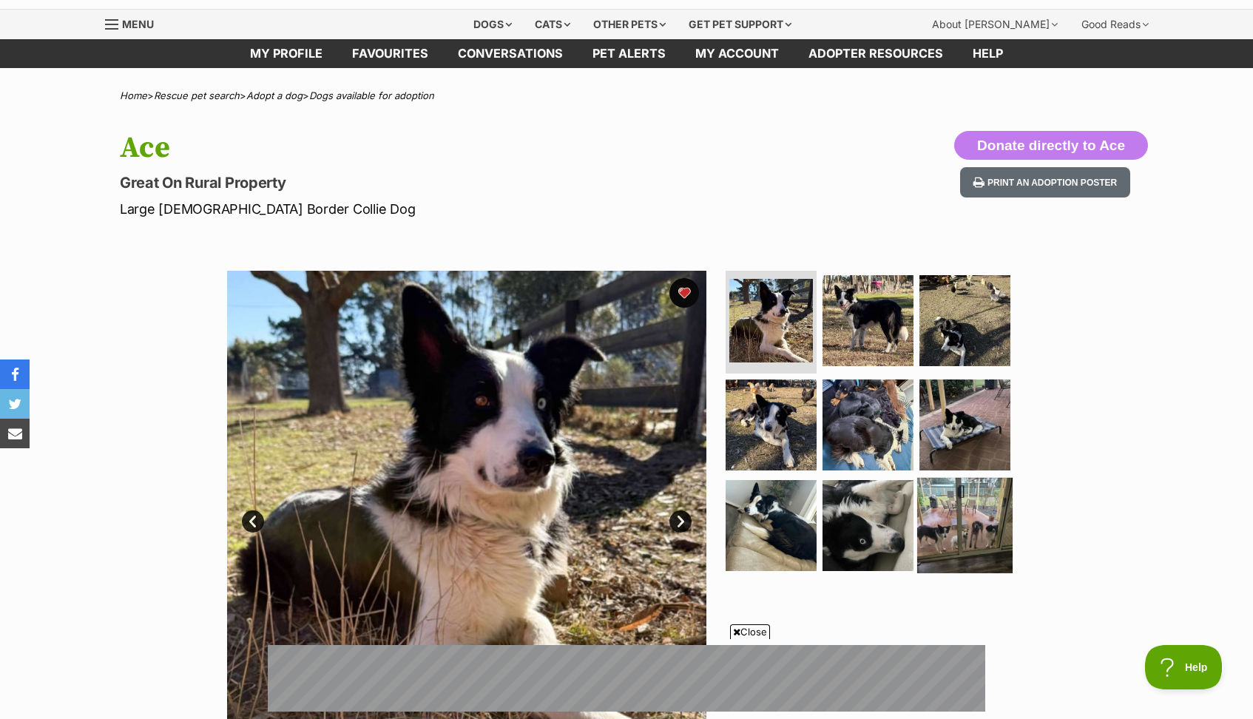
scroll to position [0, 0]
click at [768, 516] on img at bounding box center [771, 525] width 95 height 95
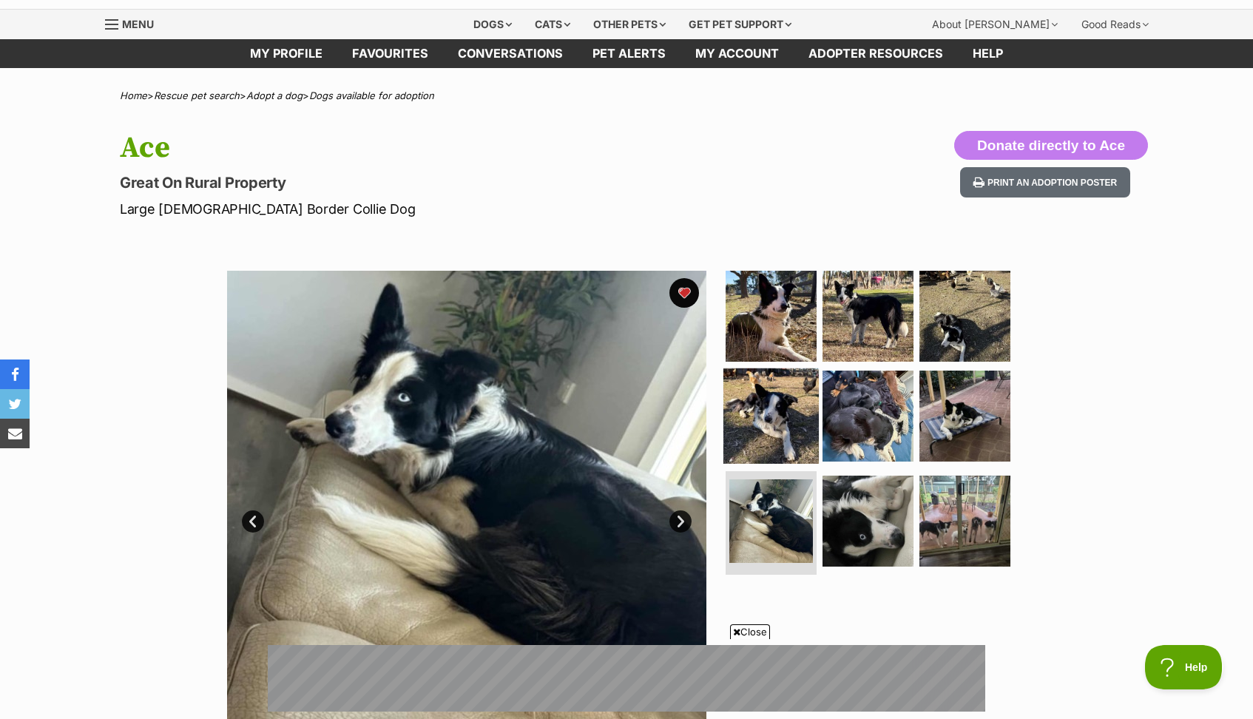
click at [780, 424] on img at bounding box center [771, 415] width 95 height 95
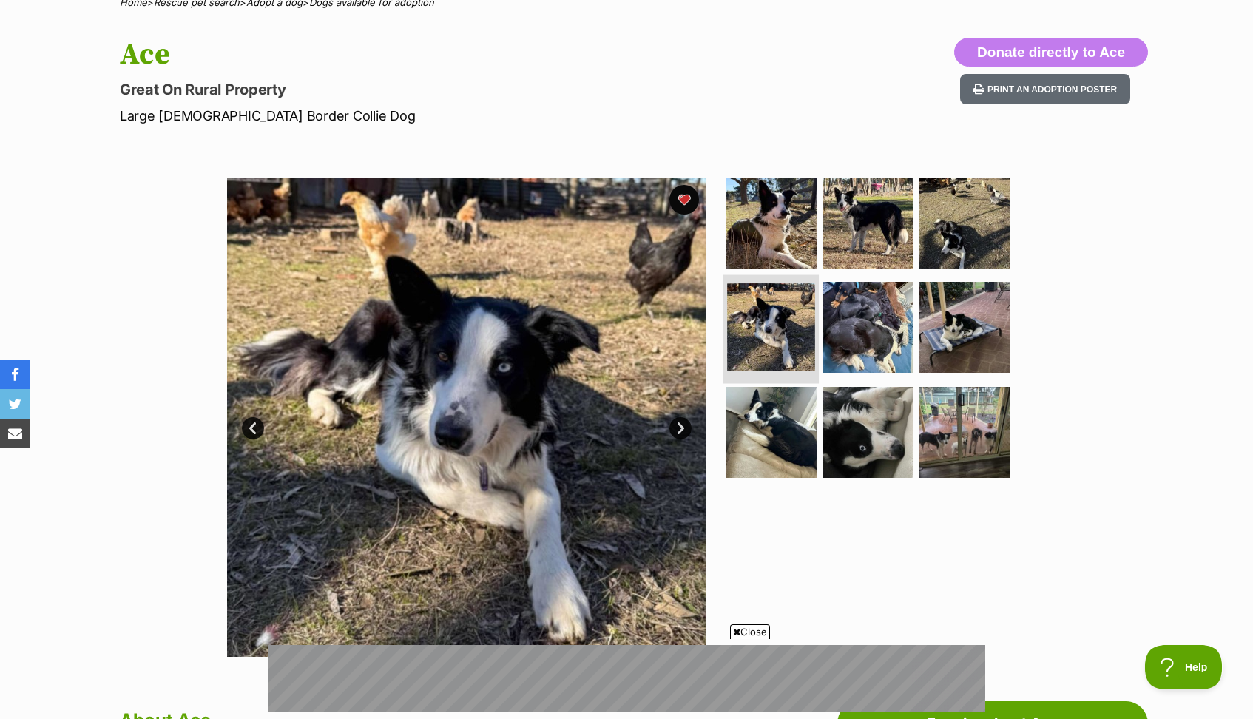
scroll to position [140, 0]
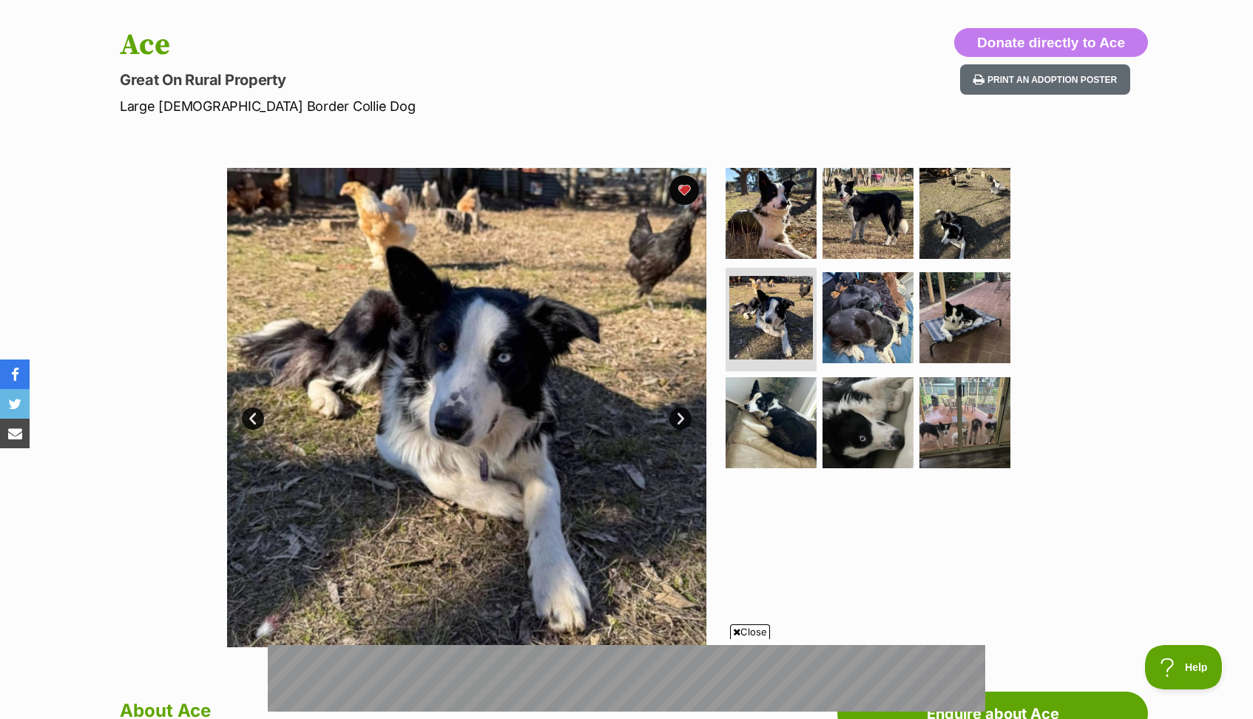
click at [745, 632] on span "Close" at bounding box center [750, 631] width 40 height 15
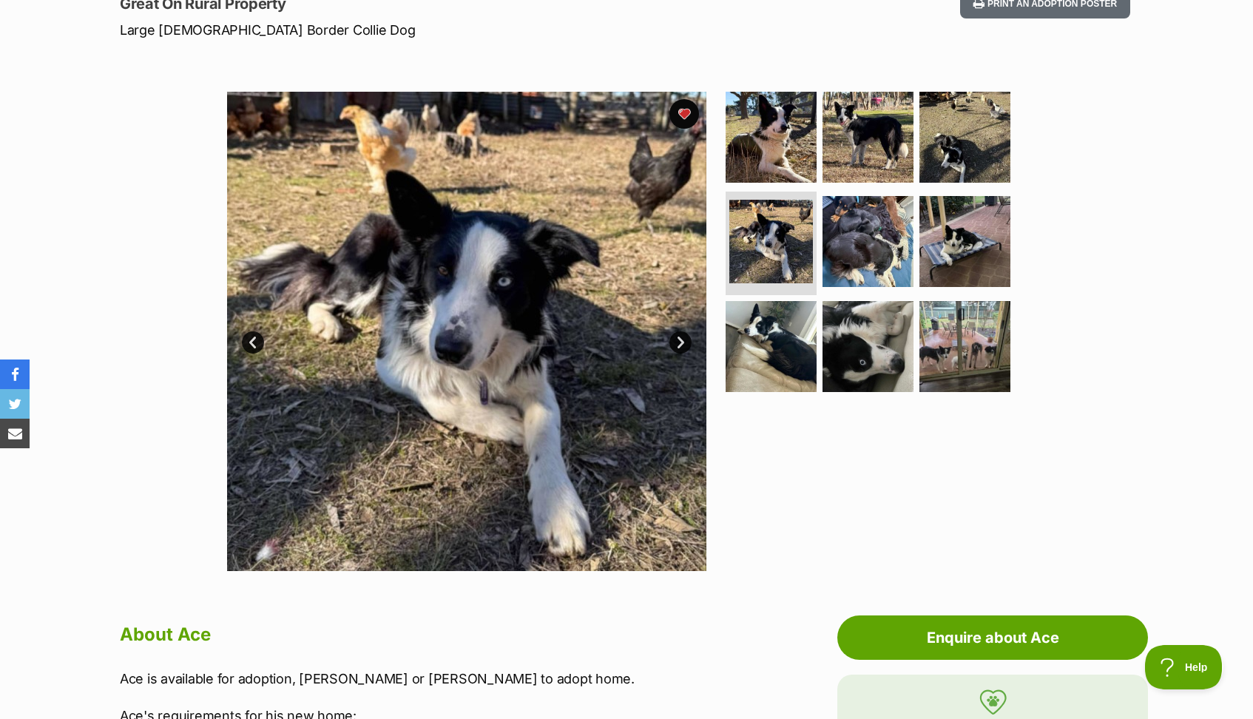
scroll to position [215, 0]
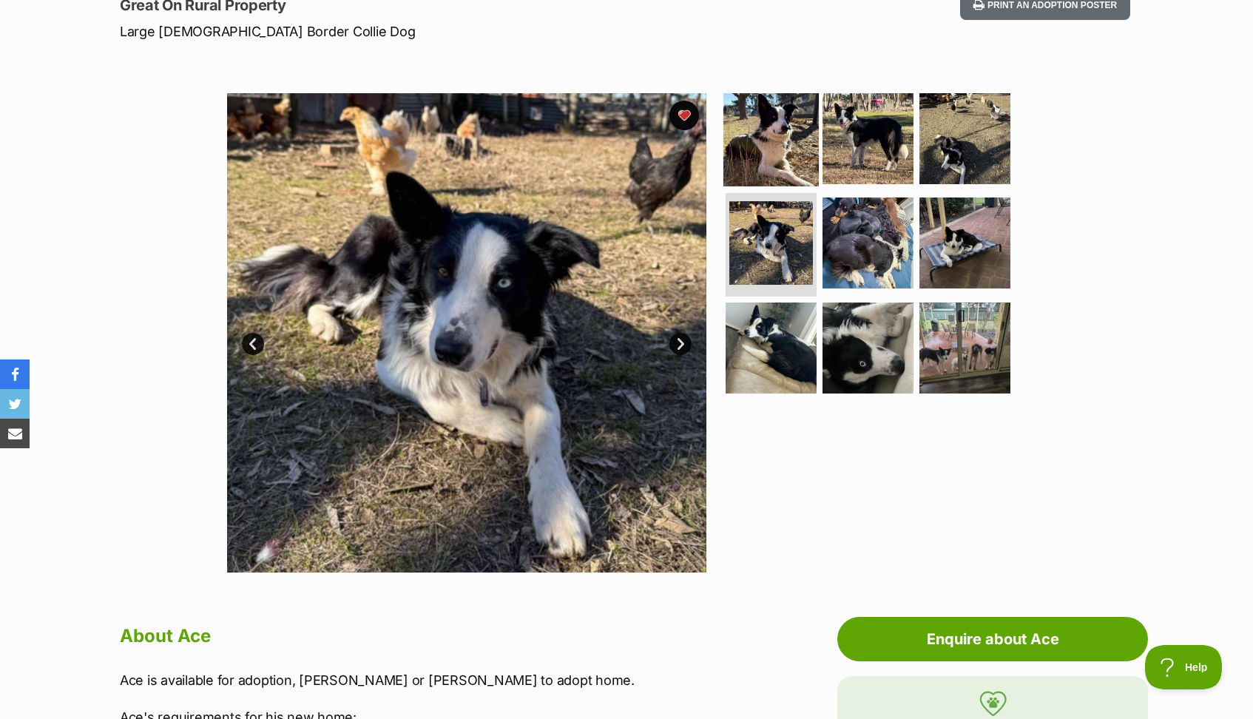
click at [777, 146] on img at bounding box center [771, 137] width 95 height 95
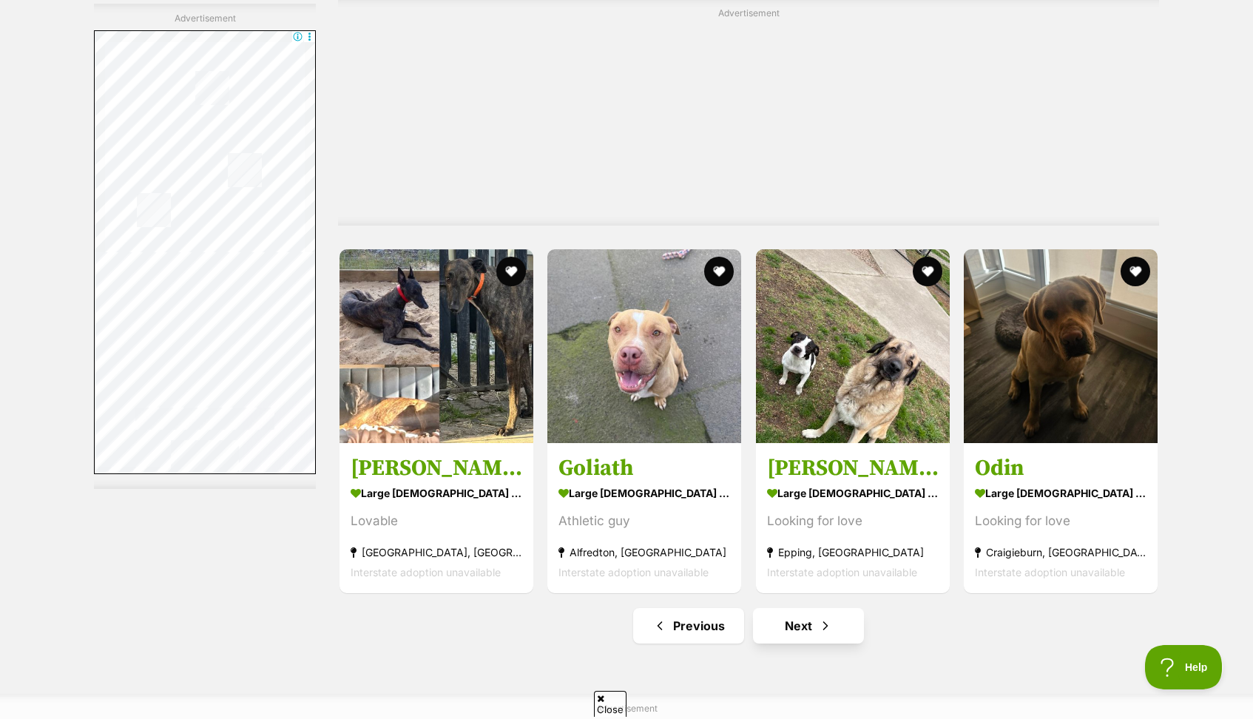
click at [810, 622] on link "Next" at bounding box center [808, 626] width 111 height 36
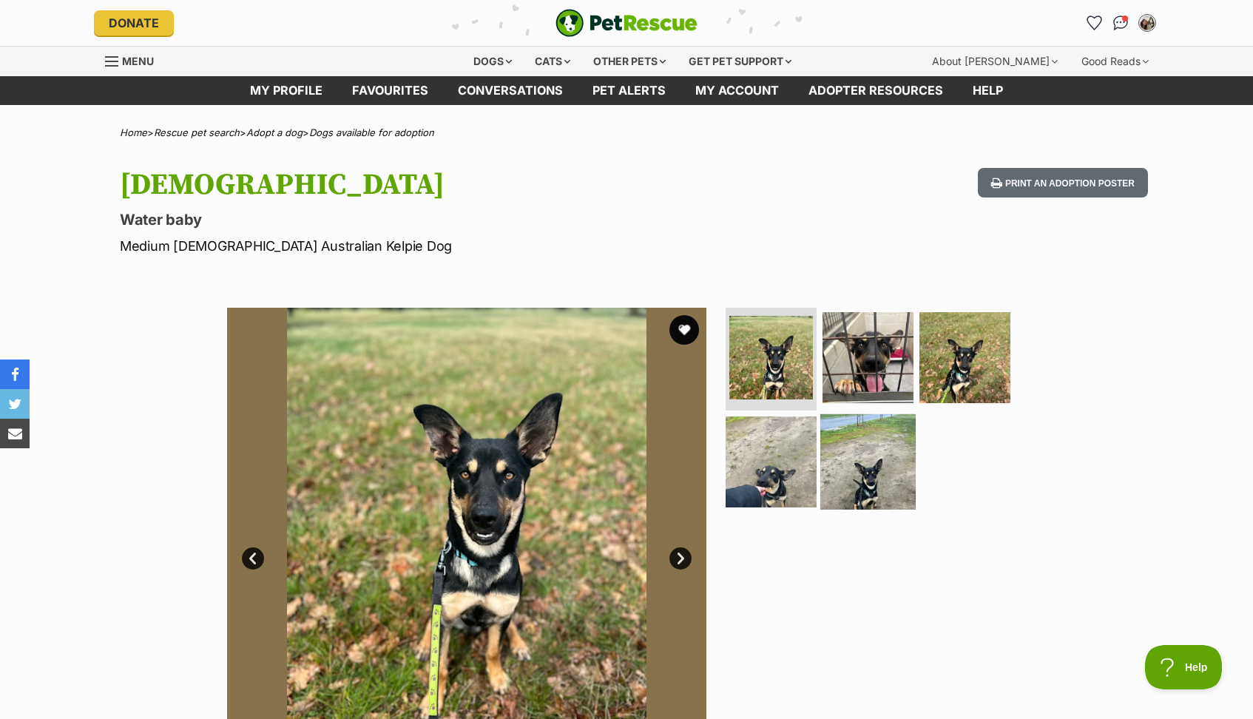
click at [853, 472] on img at bounding box center [868, 461] width 95 height 95
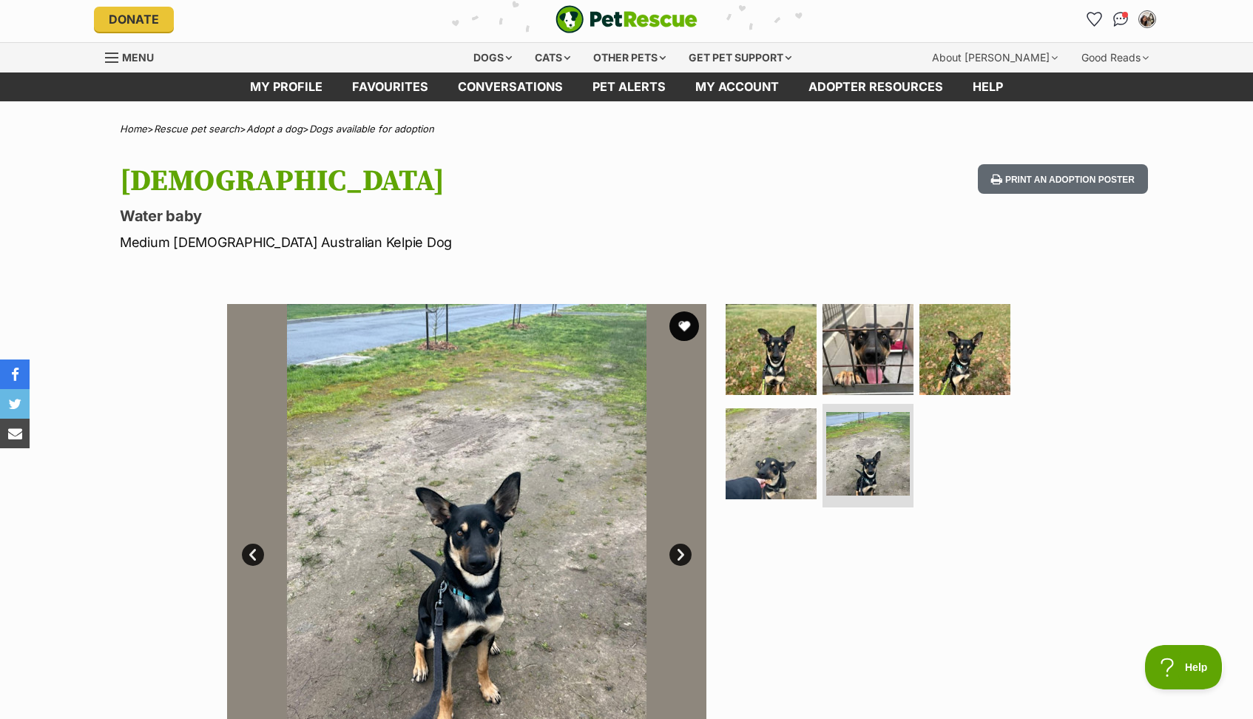
scroll to position [16, 0]
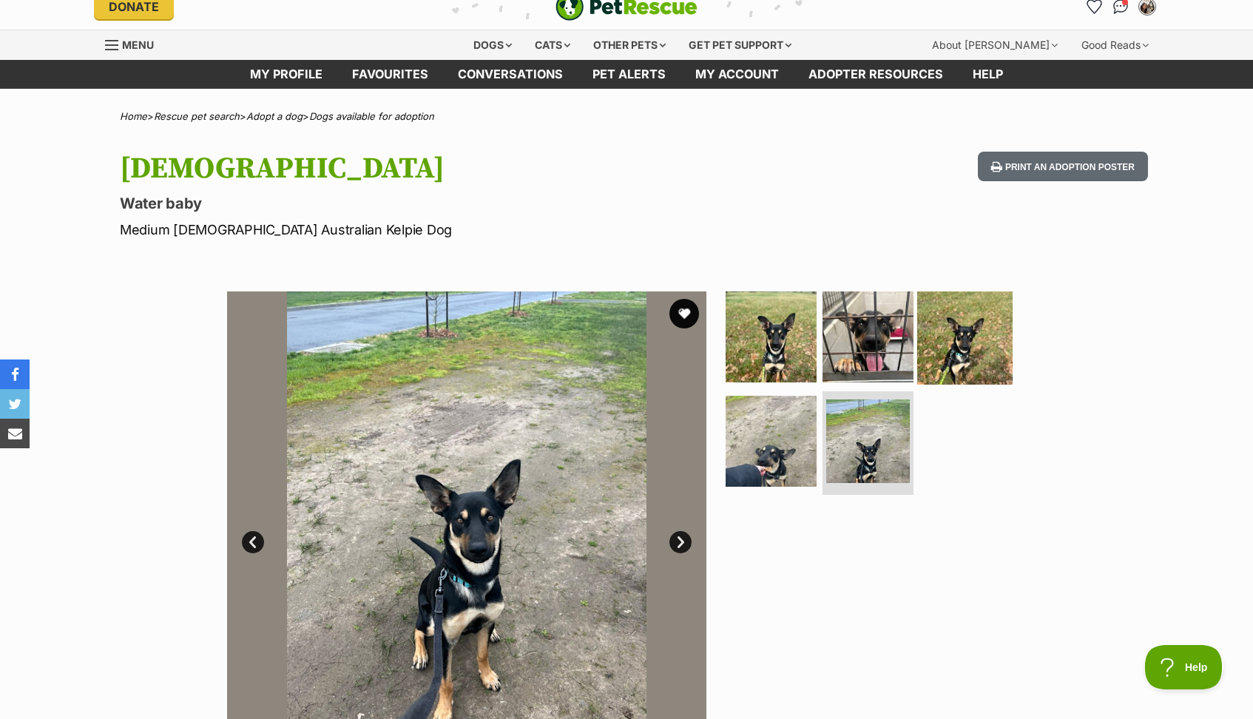
click at [950, 344] on img at bounding box center [964, 336] width 95 height 95
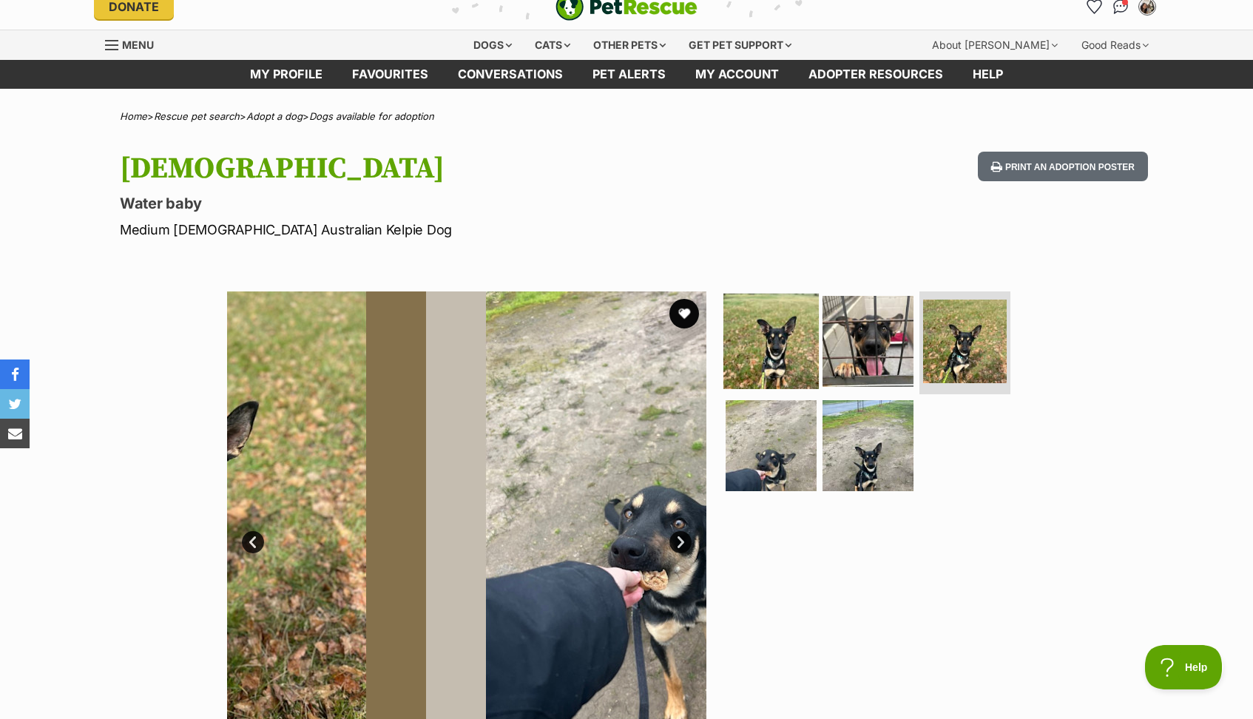
scroll to position [0, 0]
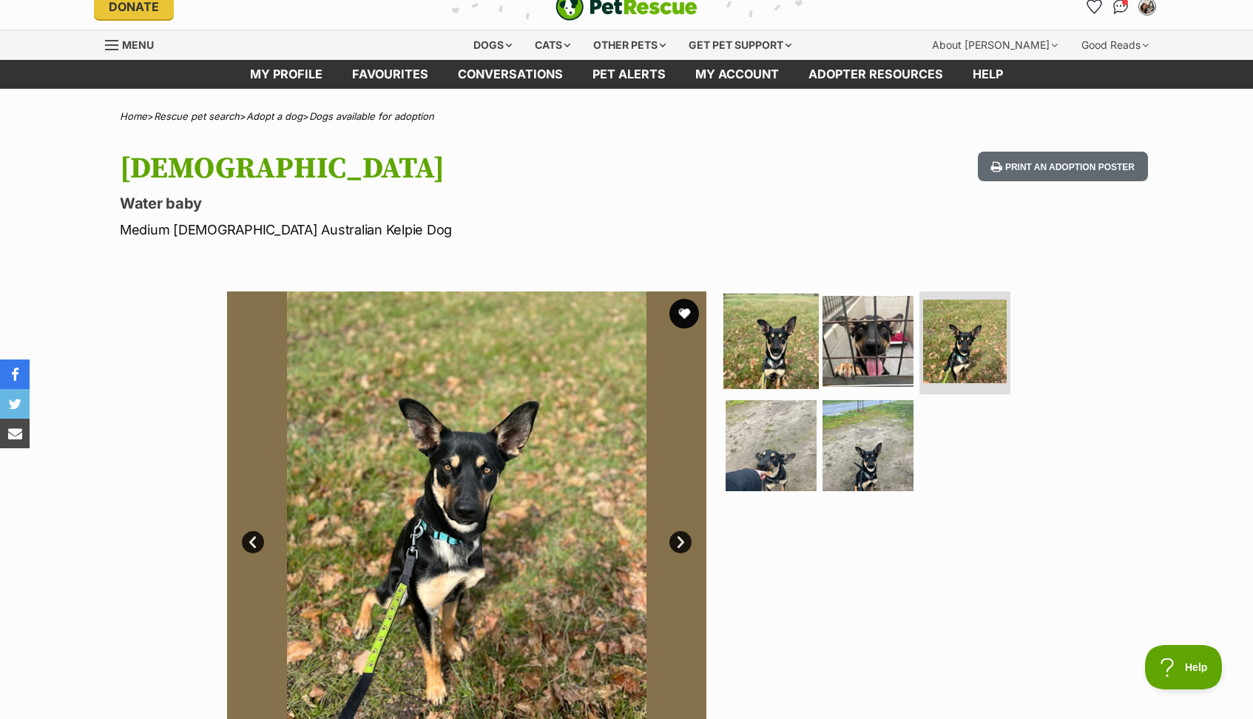
click at [779, 357] on img at bounding box center [771, 340] width 95 height 95
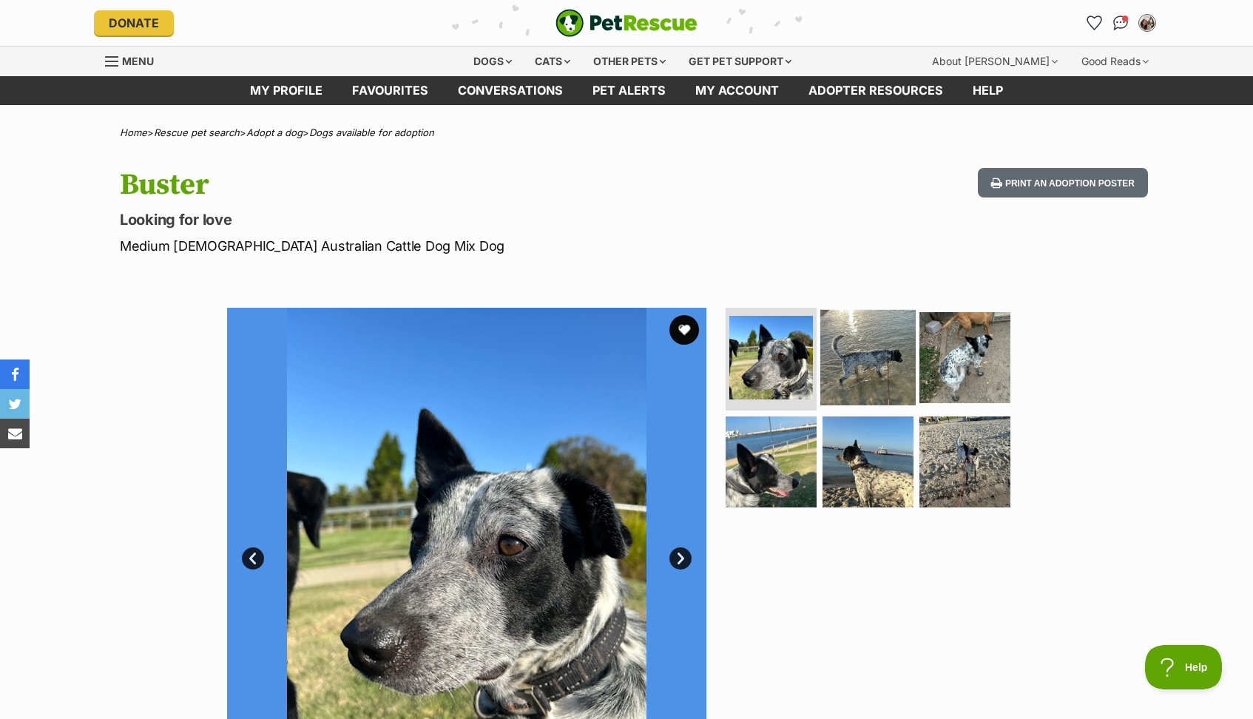
click at [880, 362] on img at bounding box center [868, 356] width 95 height 95
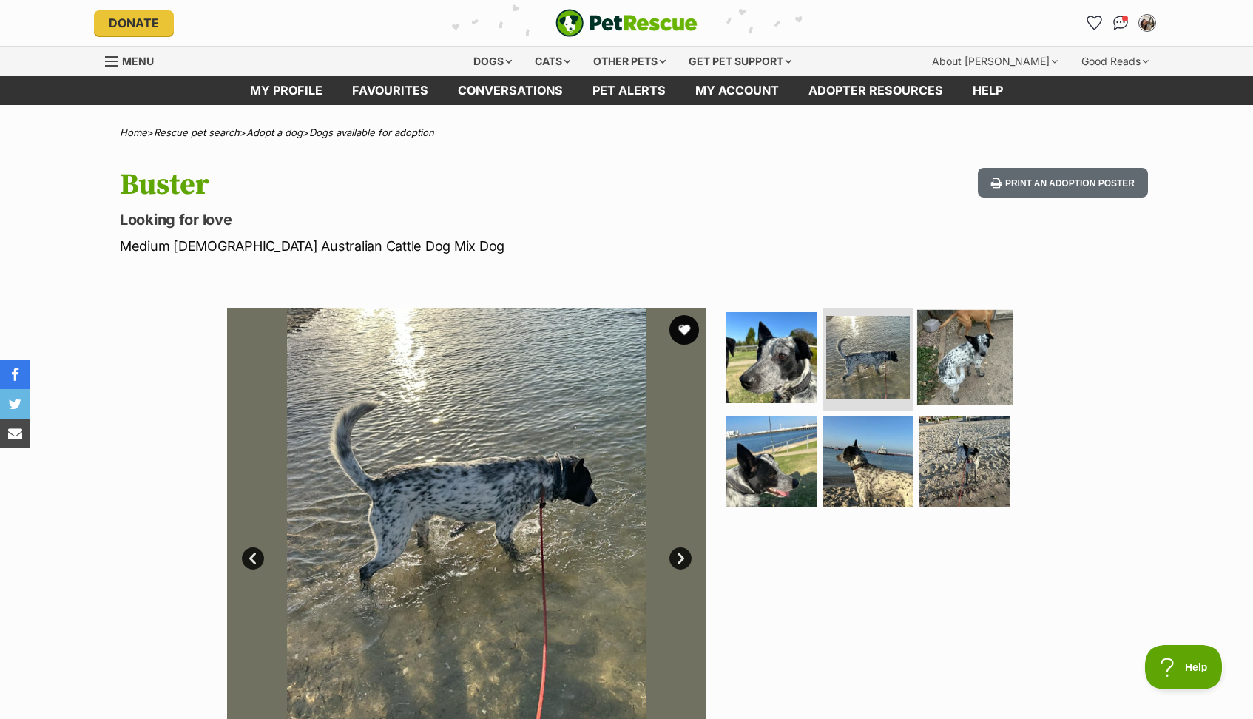
click at [971, 360] on img at bounding box center [964, 356] width 95 height 95
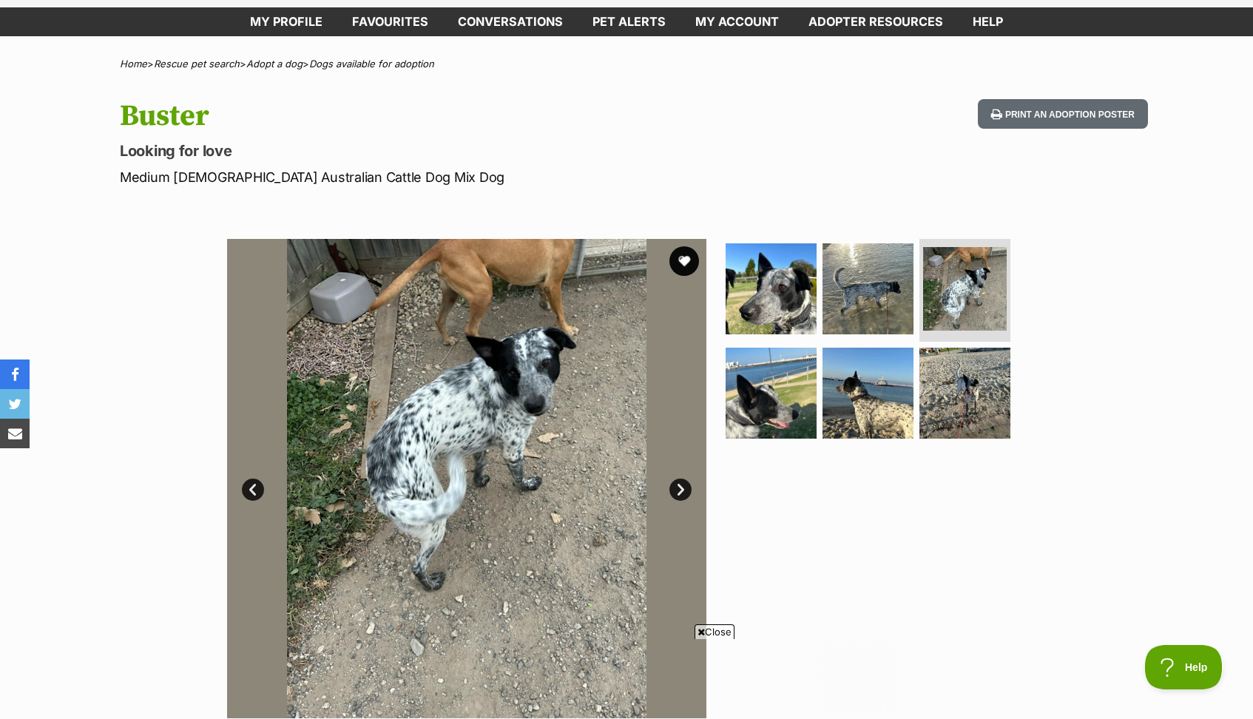
scroll to position [95, 0]
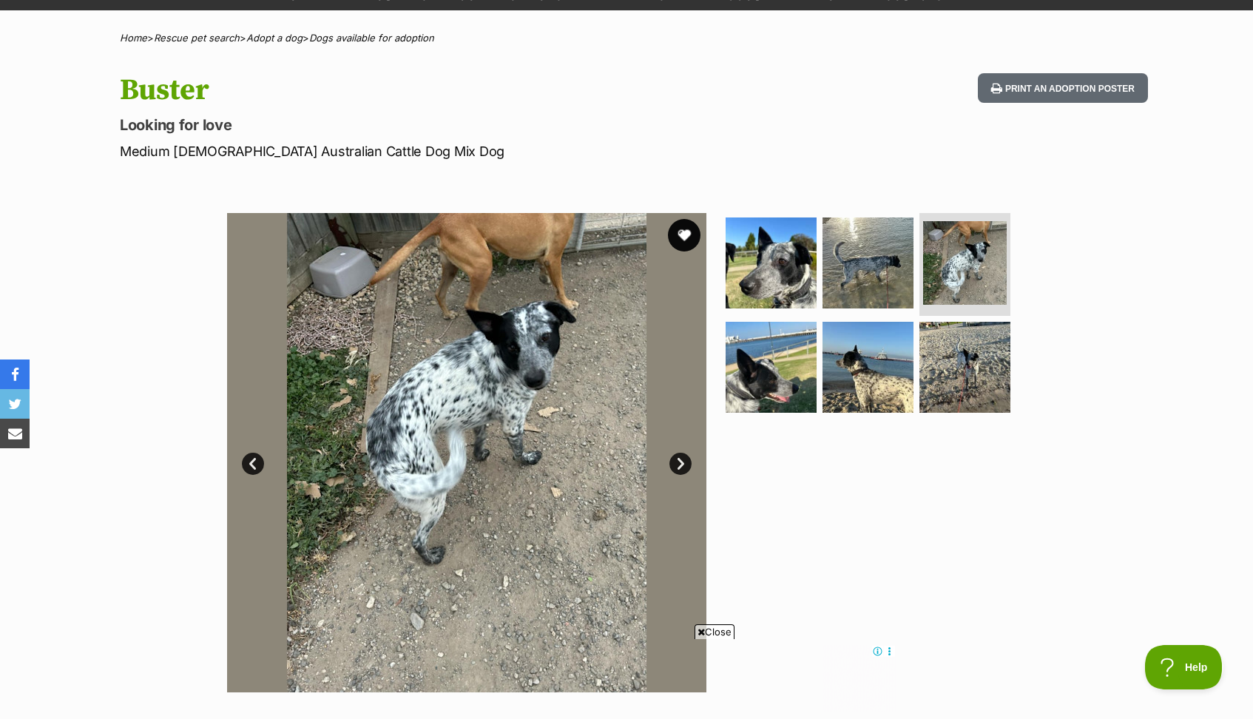
click at [684, 238] on button "favourite" at bounding box center [684, 235] width 33 height 33
click at [954, 265] on img at bounding box center [965, 263] width 88 height 88
click at [855, 374] on img at bounding box center [868, 367] width 95 height 95
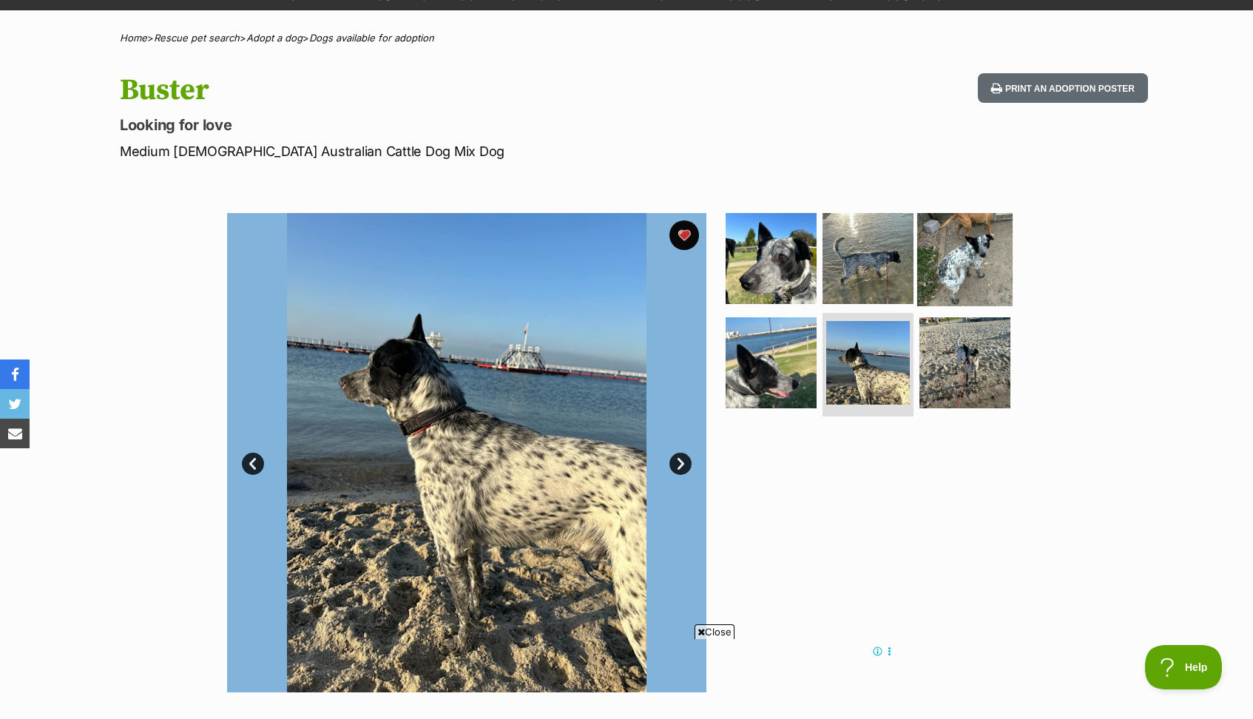
click at [951, 255] on img at bounding box center [964, 257] width 95 height 95
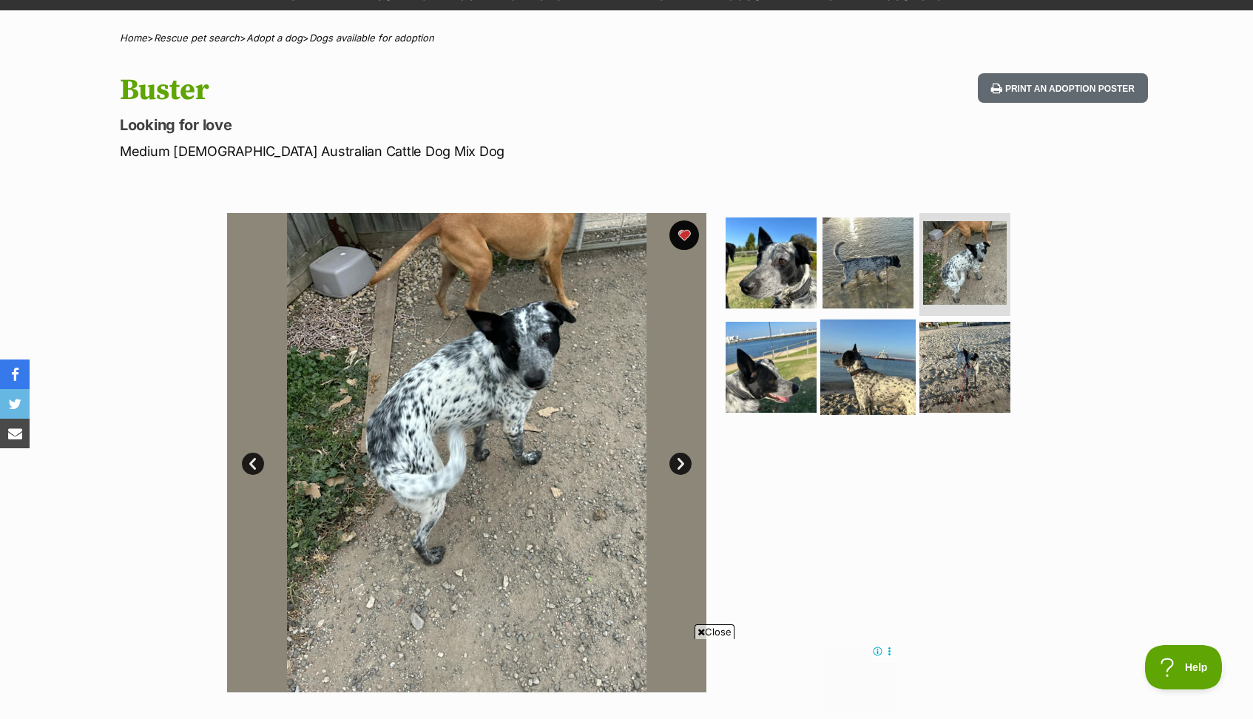
click at [862, 390] on img at bounding box center [868, 367] width 95 height 95
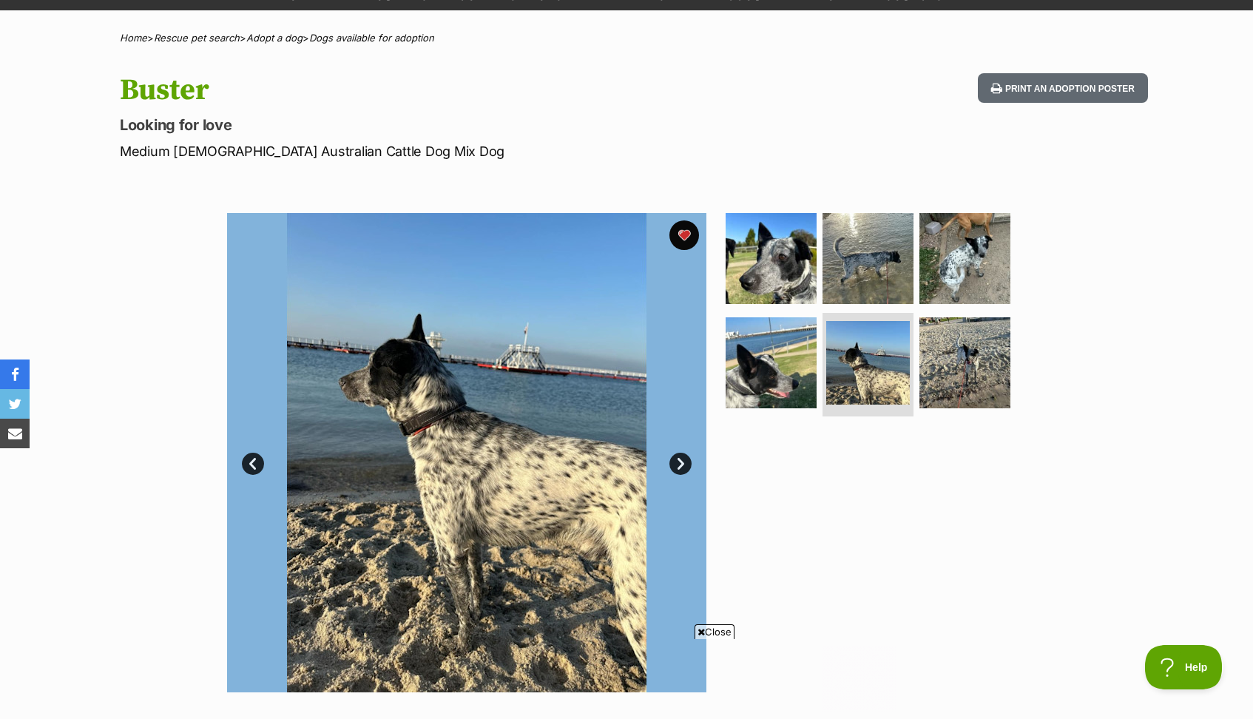
scroll to position [0, 0]
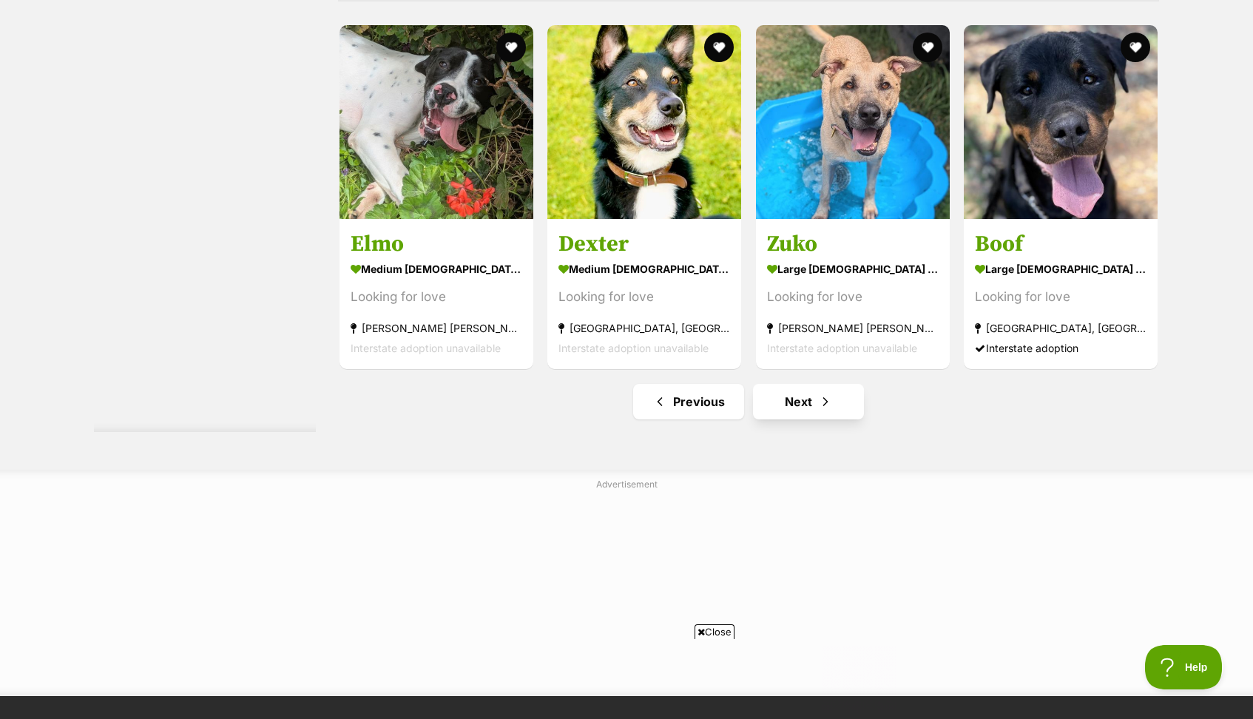
click at [793, 384] on link "Next" at bounding box center [808, 402] width 111 height 36
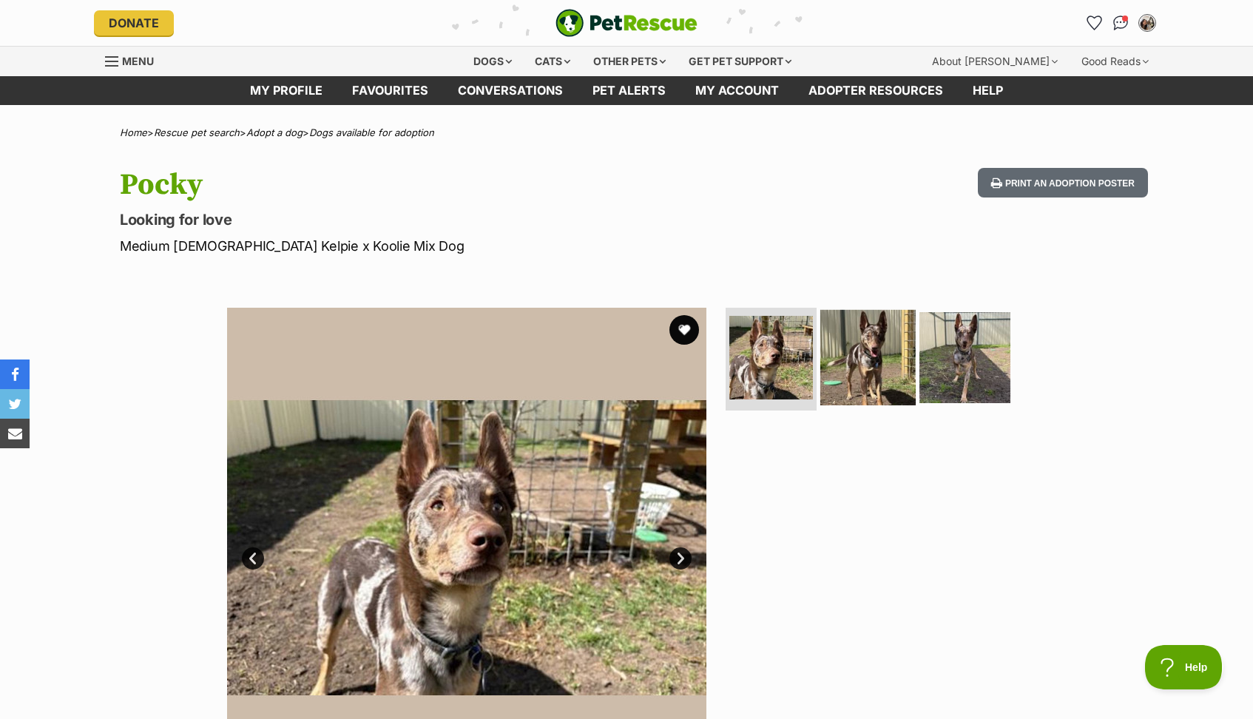
click at [860, 351] on img at bounding box center [868, 356] width 95 height 95
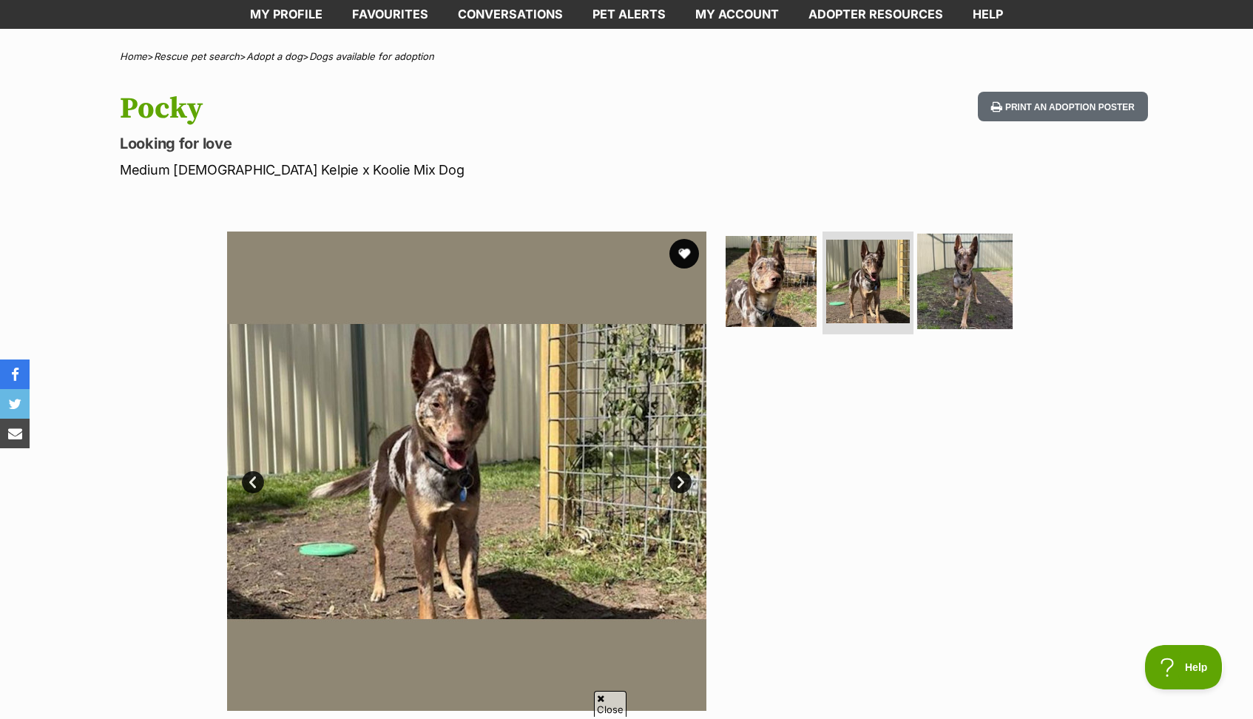
click at [983, 275] on img at bounding box center [964, 280] width 95 height 95
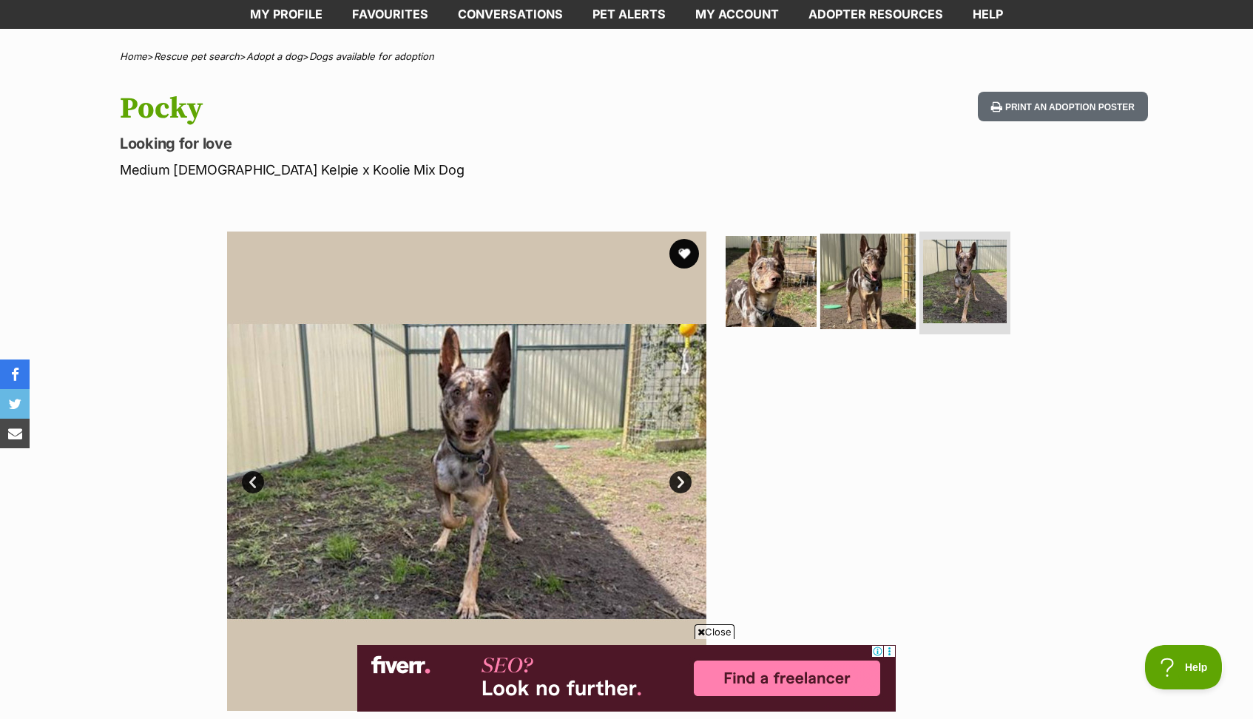
click at [897, 290] on img at bounding box center [868, 280] width 95 height 95
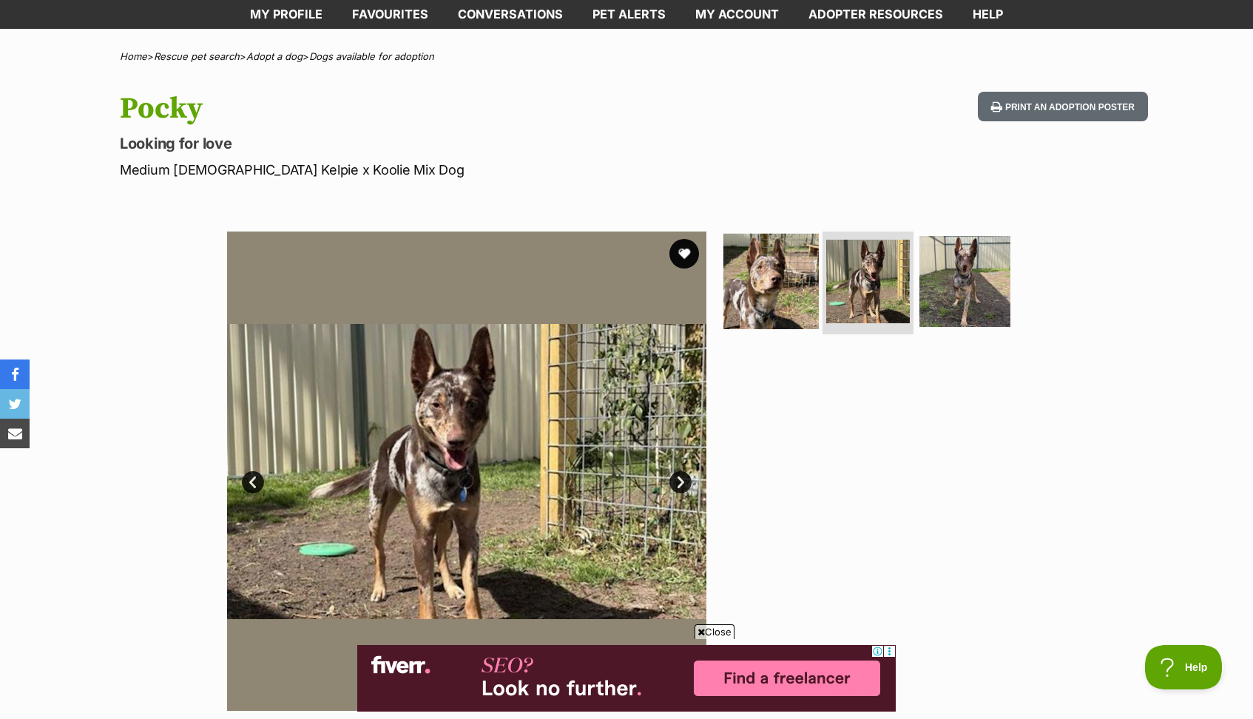
click at [755, 292] on img at bounding box center [771, 280] width 95 height 95
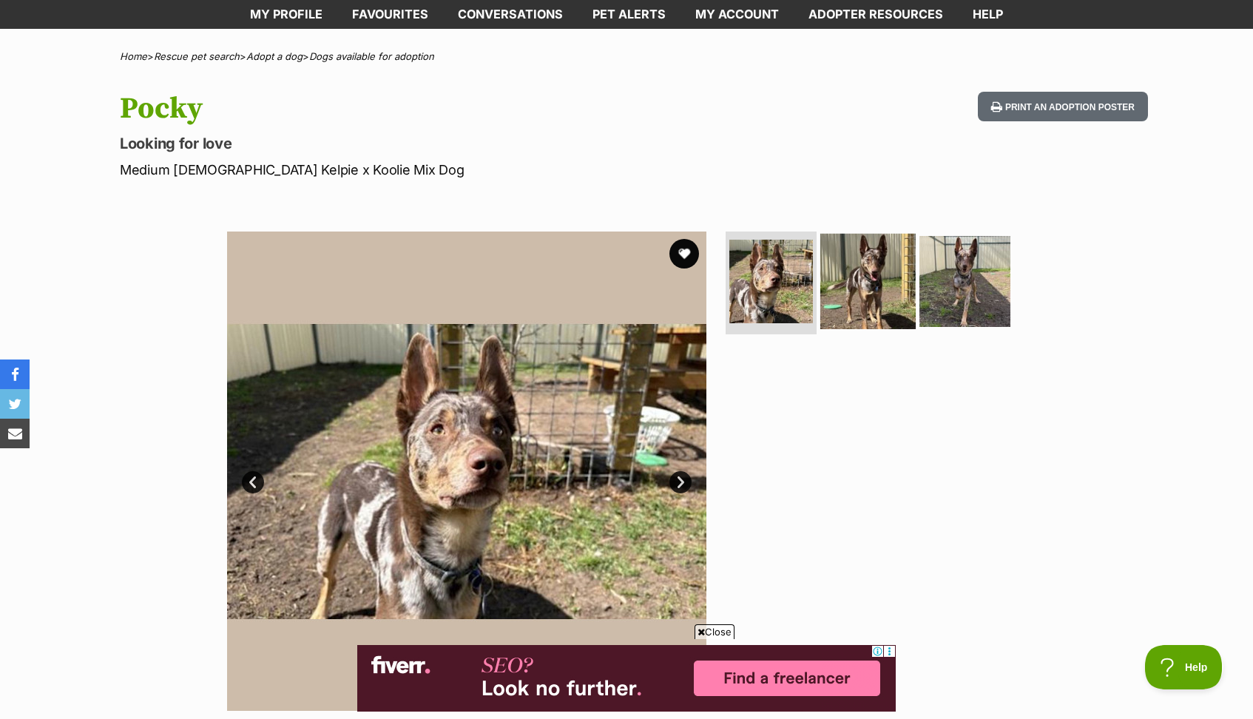
click at [889, 280] on img at bounding box center [868, 280] width 95 height 95
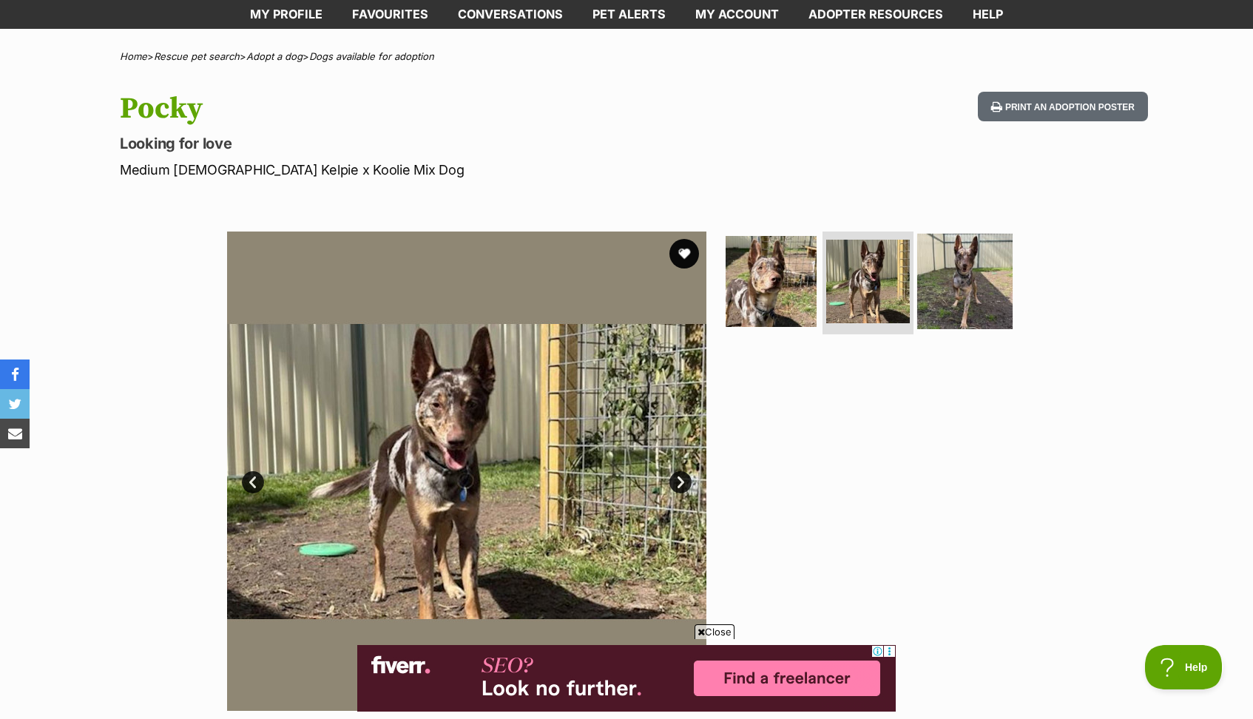
click at [953, 292] on img at bounding box center [964, 280] width 95 height 95
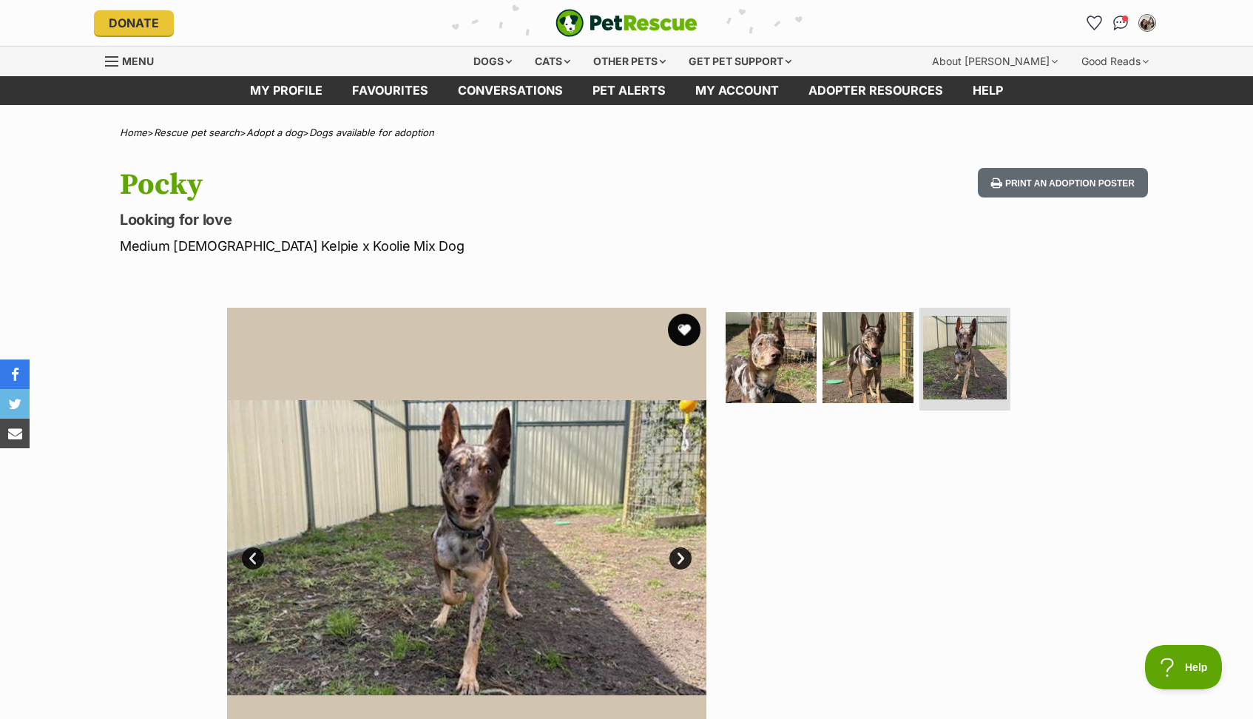
click at [683, 330] on button "favourite" at bounding box center [684, 330] width 33 height 33
click at [779, 338] on img at bounding box center [771, 356] width 95 height 95
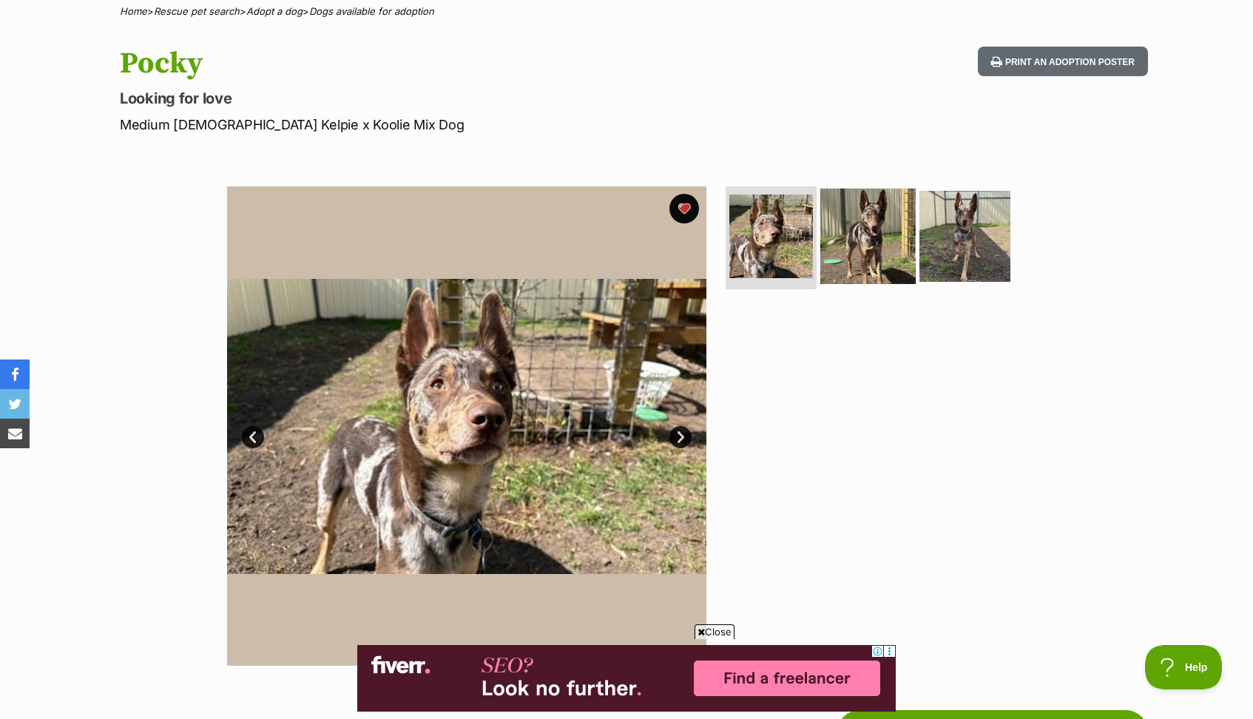
click at [846, 232] on img at bounding box center [868, 235] width 95 height 95
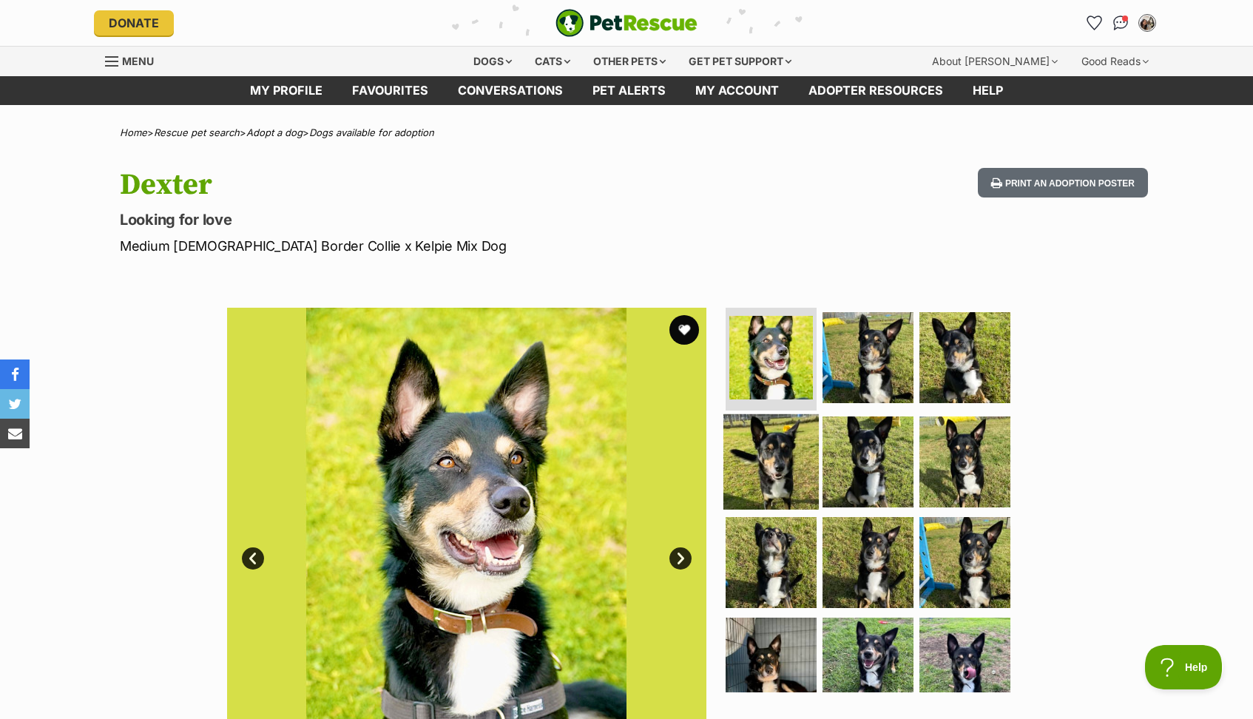
click at [770, 448] on img at bounding box center [771, 461] width 95 height 95
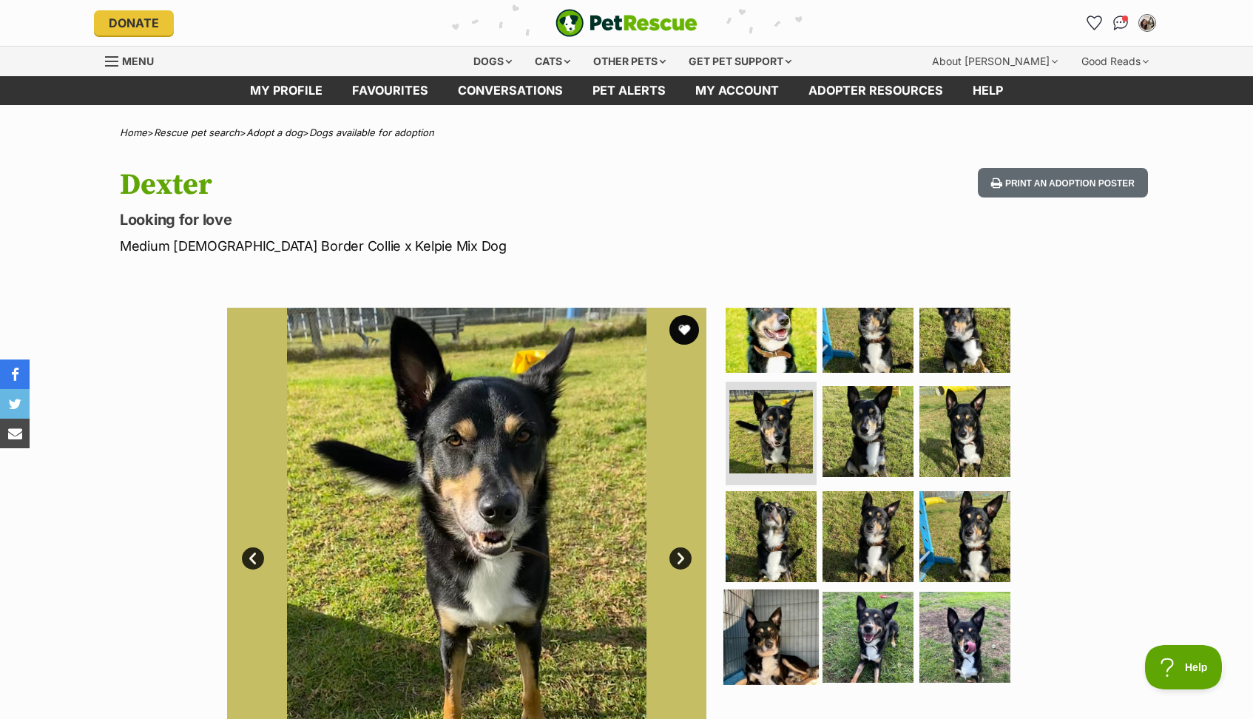
click at [784, 607] on img at bounding box center [771, 637] width 95 height 95
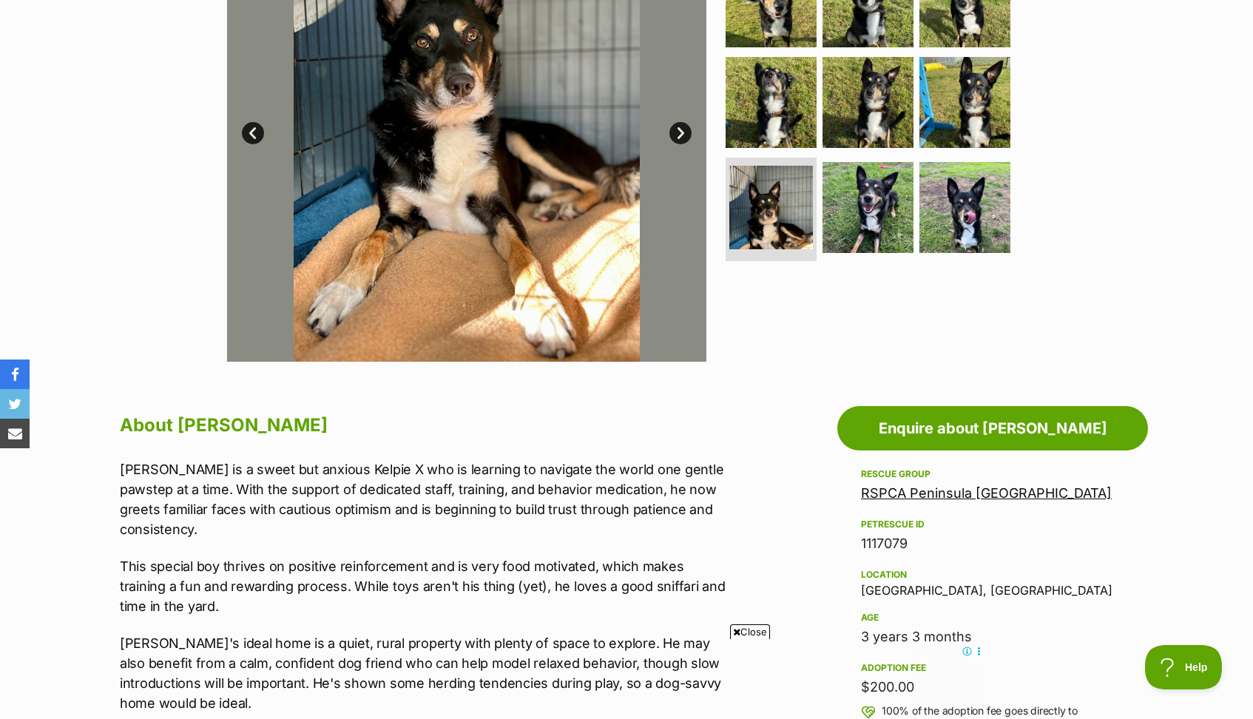
scroll to position [246, 0]
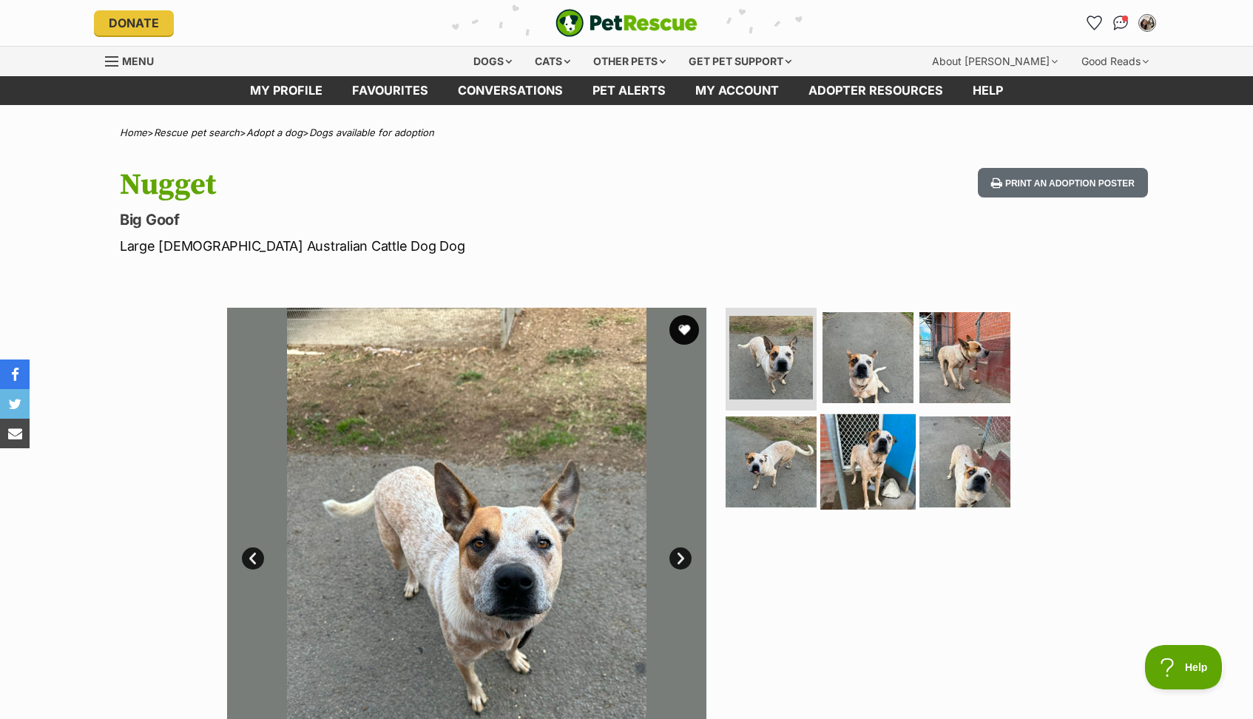
click at [862, 445] on img at bounding box center [868, 461] width 95 height 95
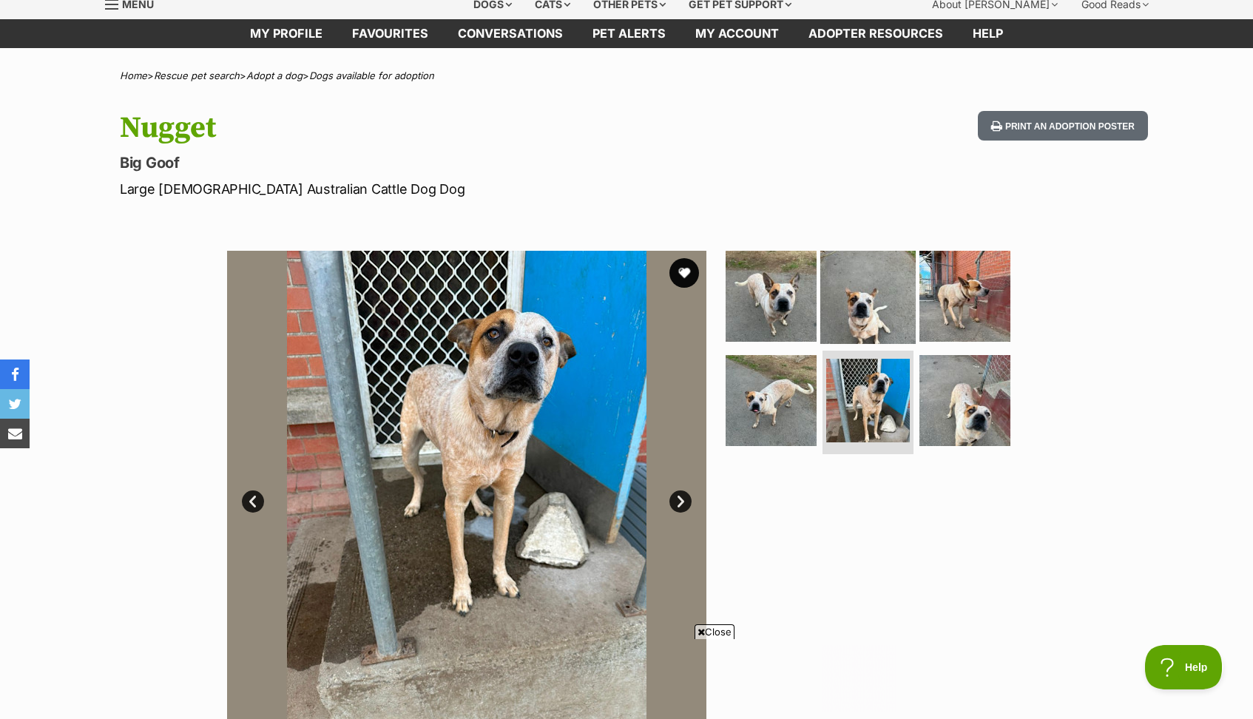
click at [865, 299] on img at bounding box center [868, 295] width 95 height 95
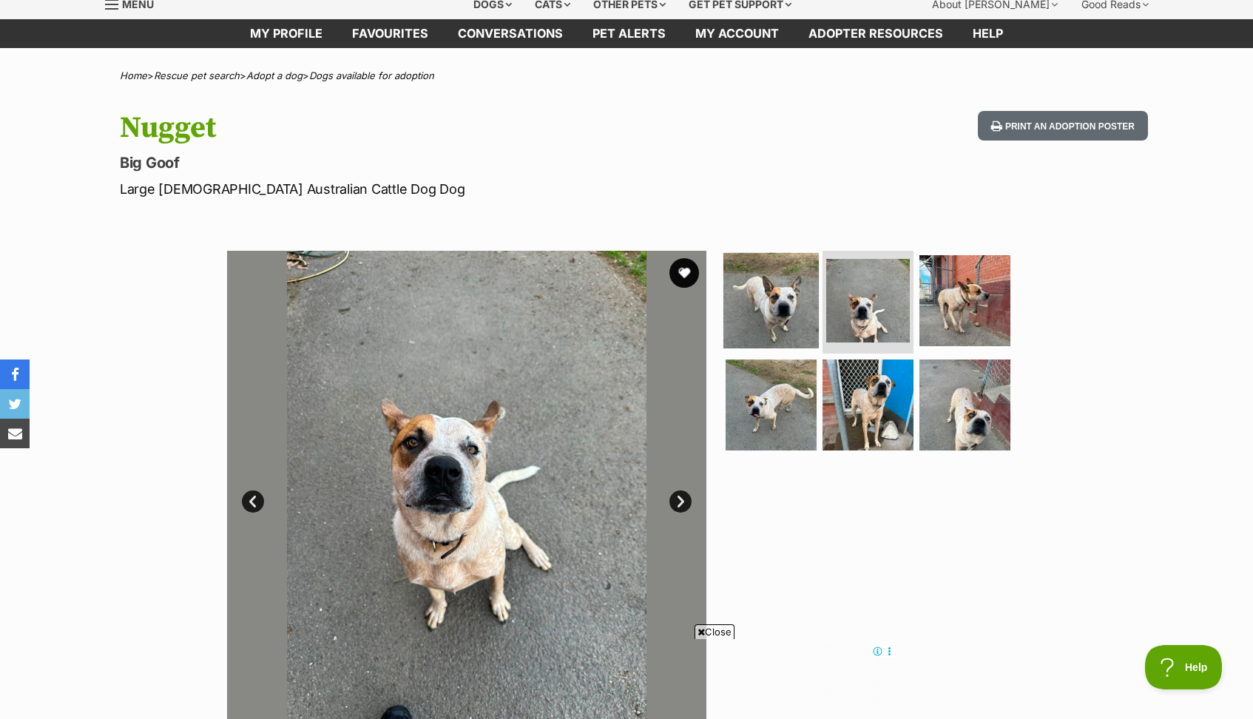
click at [772, 307] on img at bounding box center [771, 299] width 95 height 95
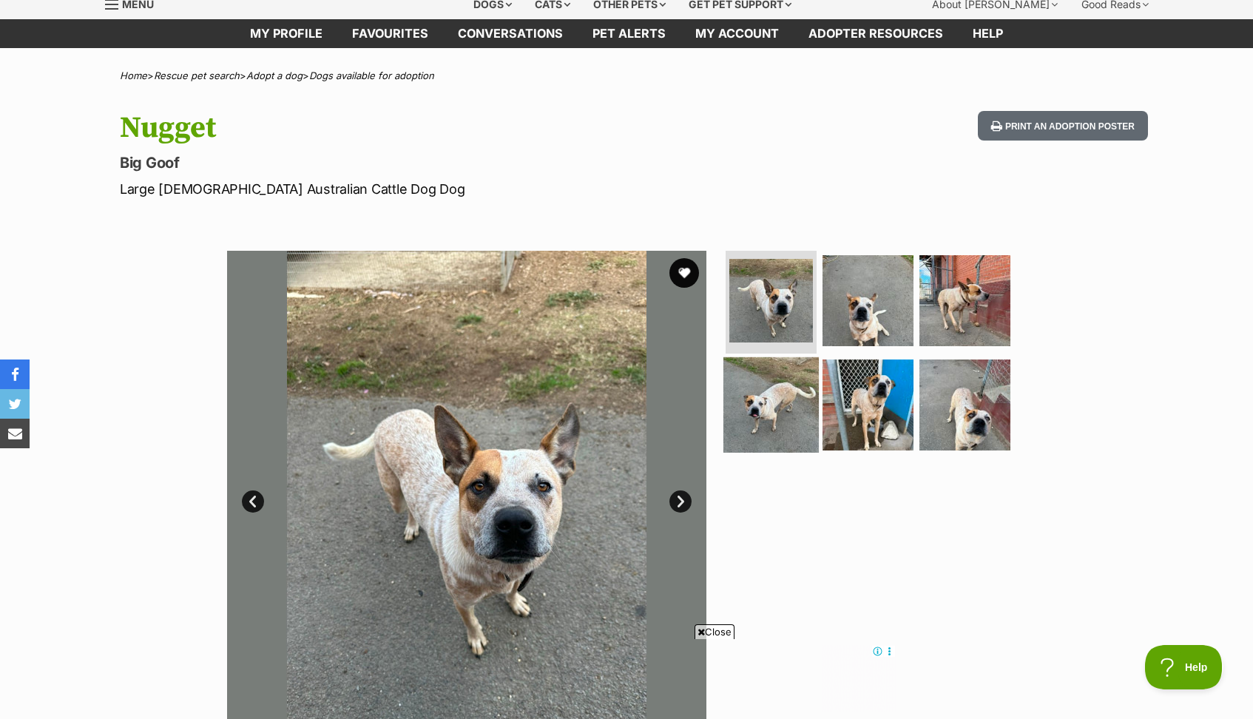
click at [778, 383] on img at bounding box center [771, 404] width 95 height 95
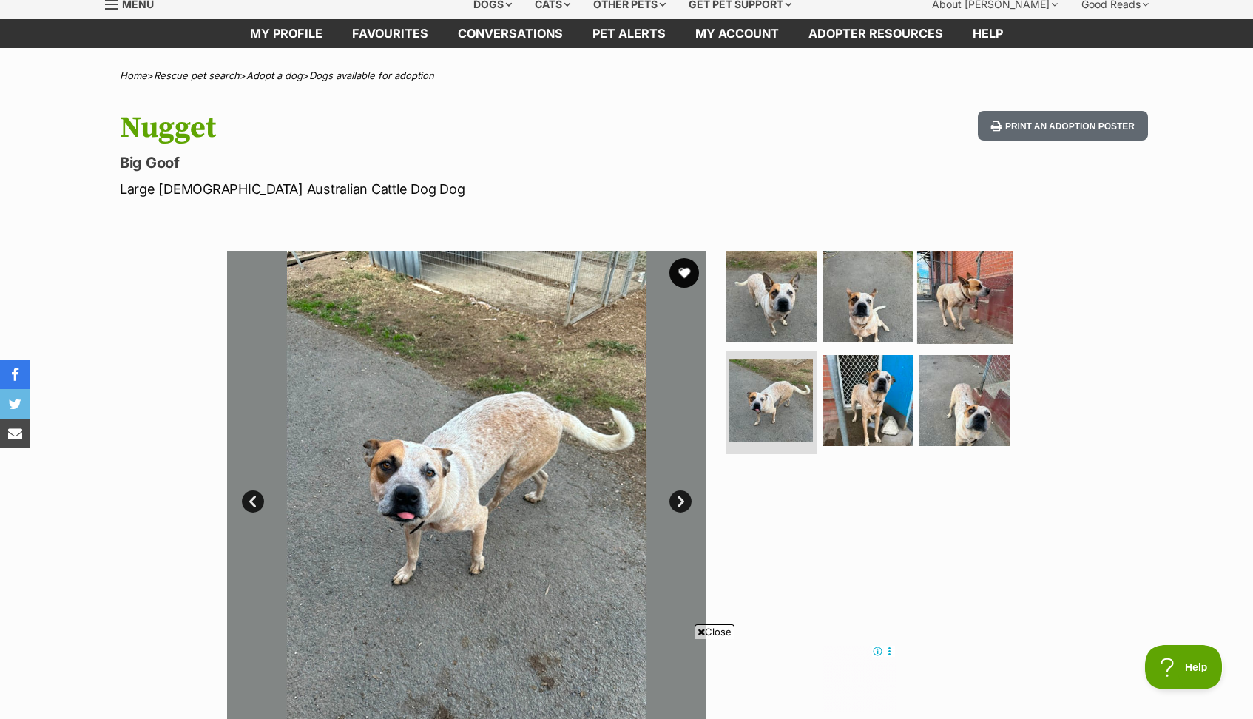
click at [963, 304] on img at bounding box center [964, 295] width 95 height 95
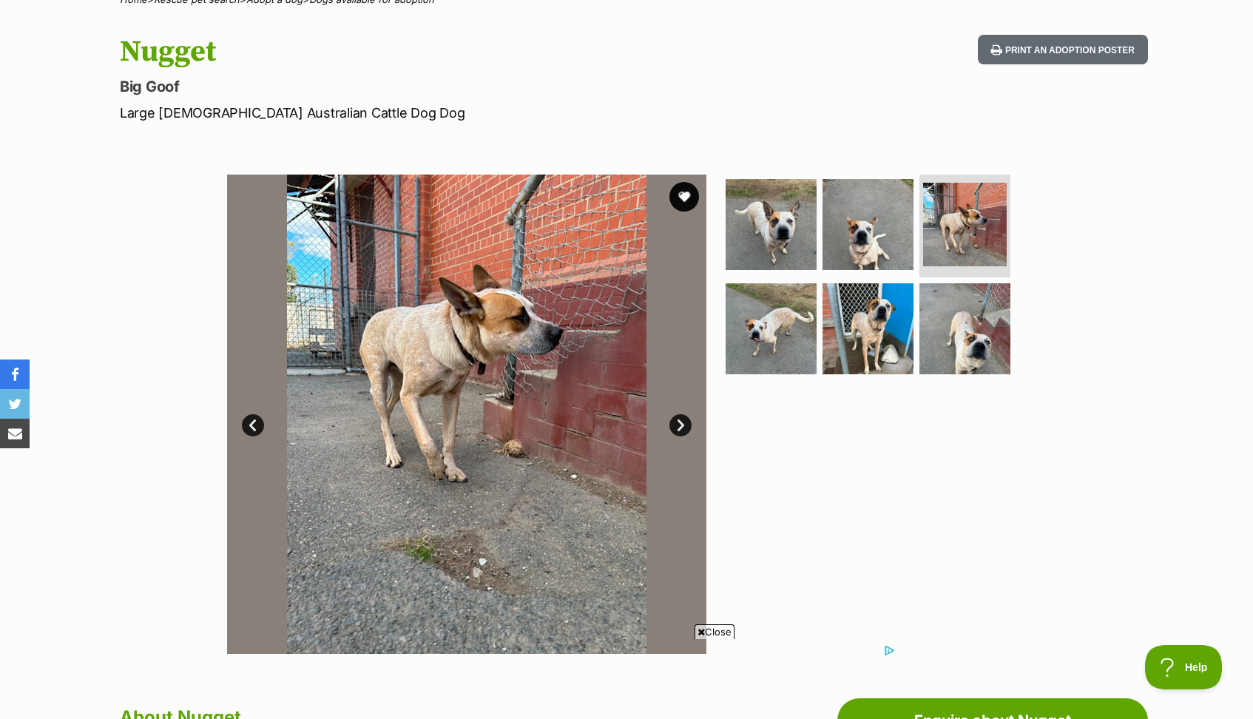
scroll to position [165, 0]
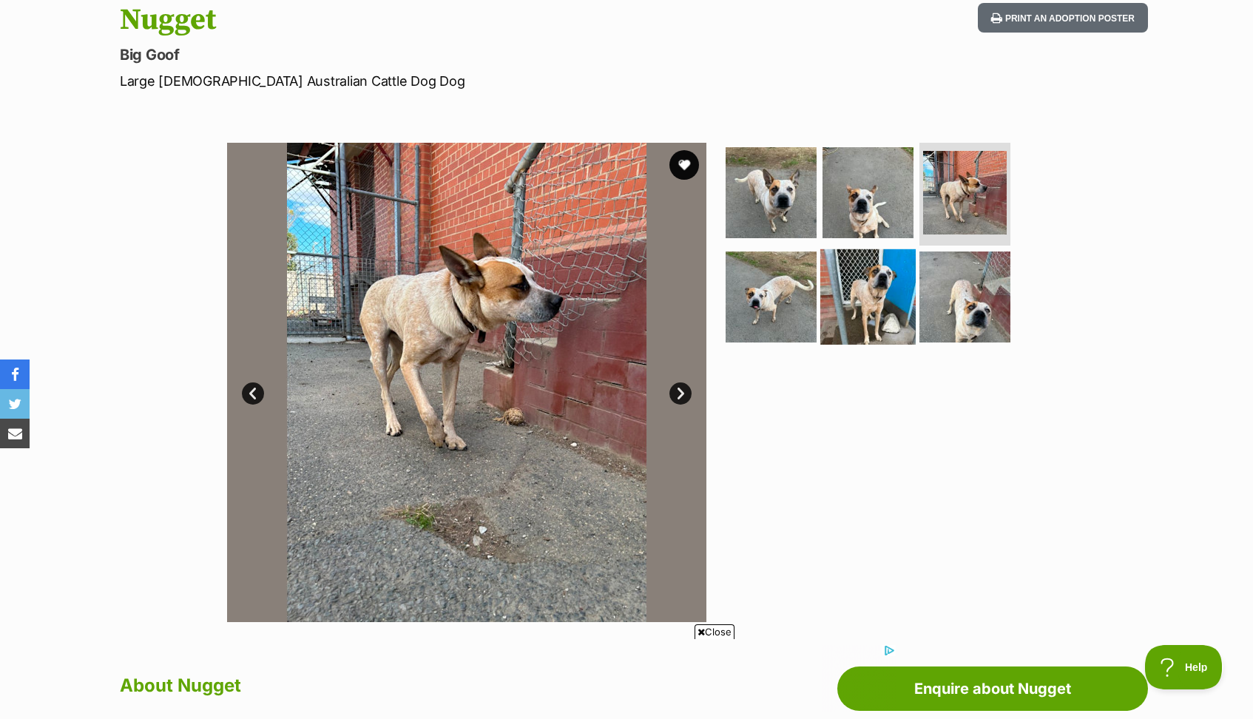
click at [862, 307] on img at bounding box center [868, 296] width 95 height 95
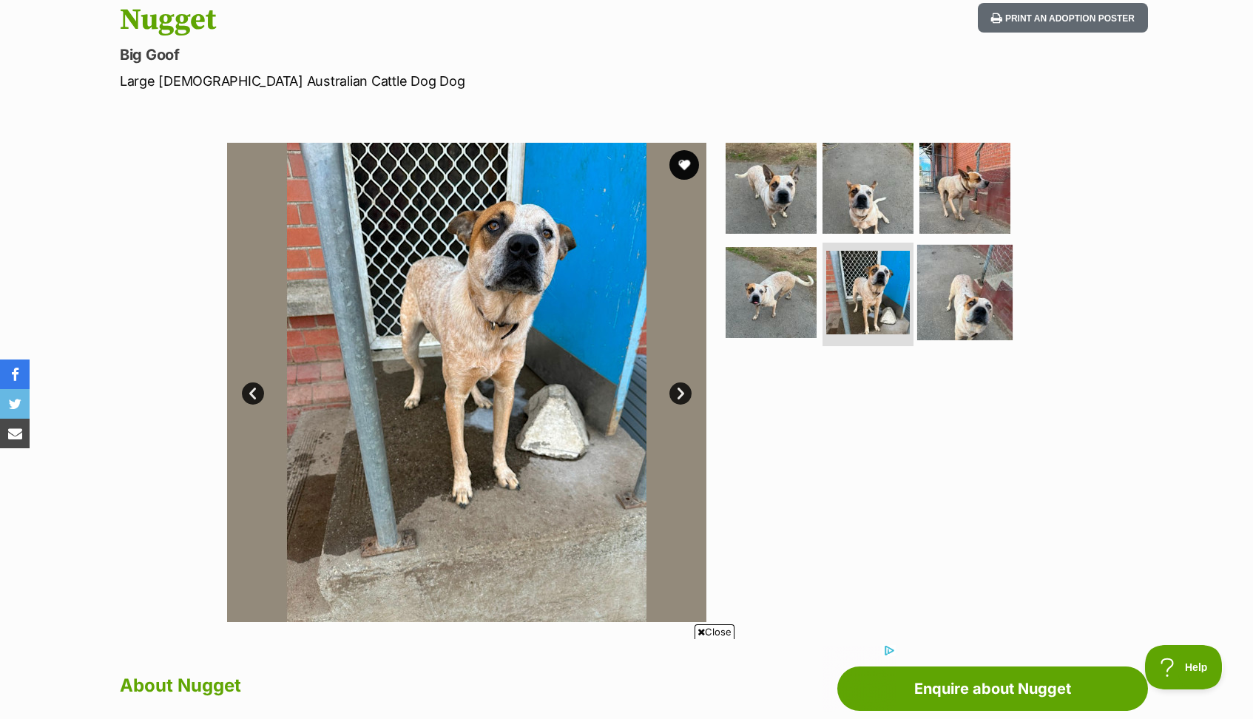
click at [983, 287] on img at bounding box center [964, 292] width 95 height 95
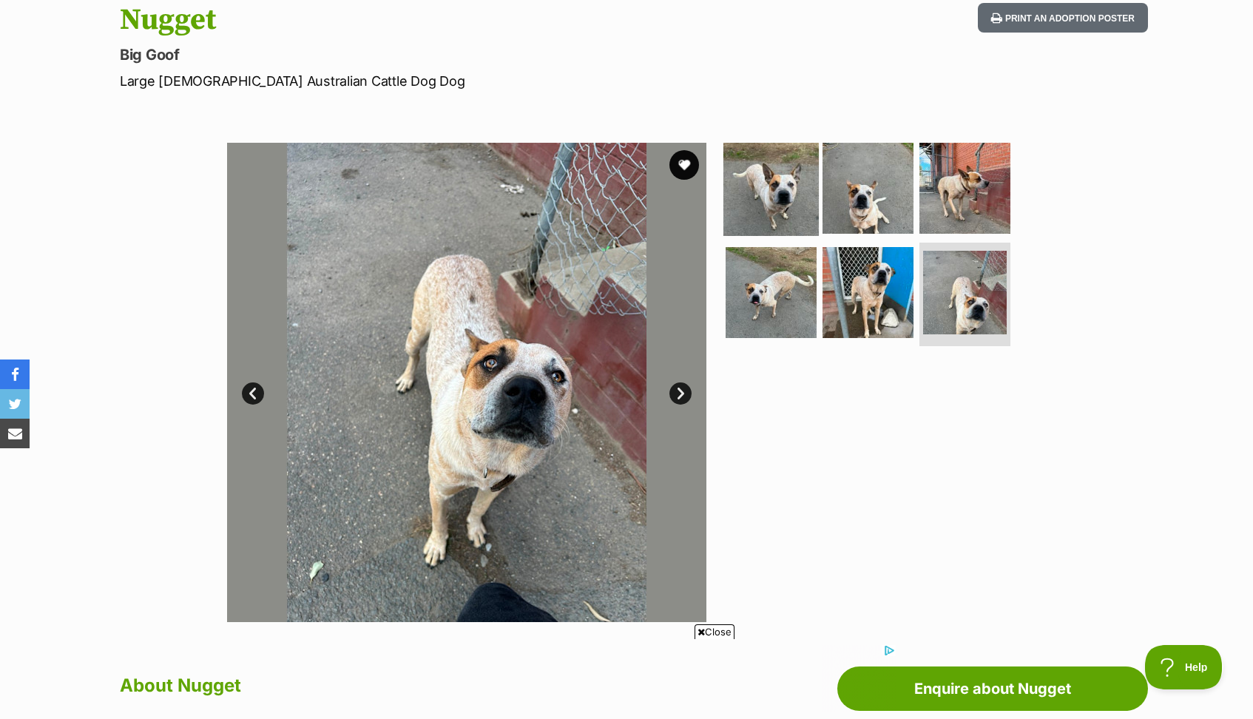
click at [780, 194] on img at bounding box center [771, 187] width 95 height 95
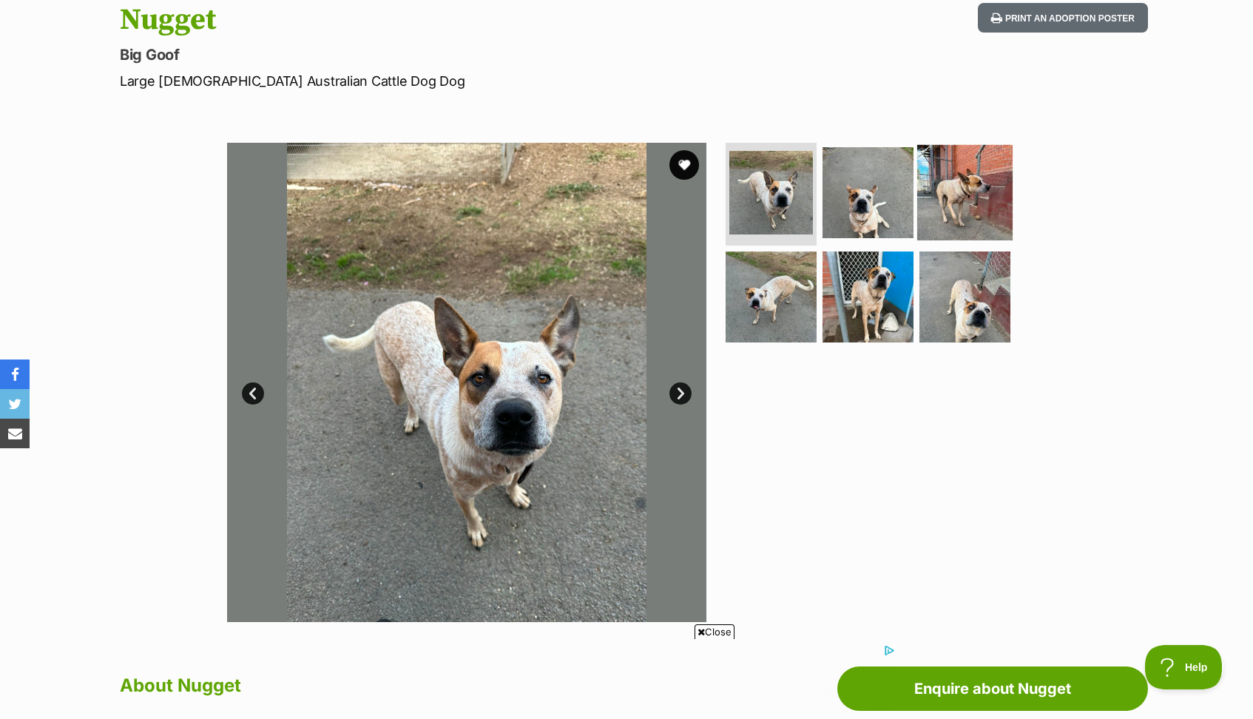
click at [978, 189] on img at bounding box center [964, 191] width 95 height 95
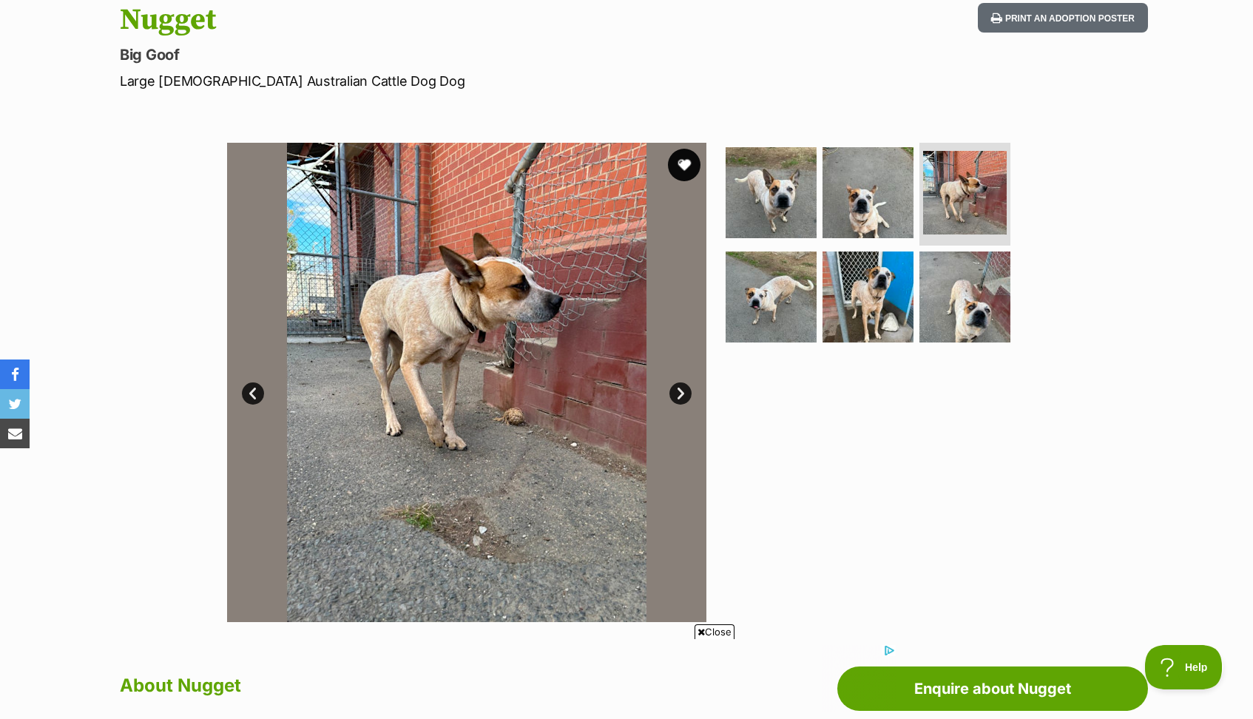
click at [687, 166] on button "favourite" at bounding box center [684, 165] width 33 height 33
